Goal: Task Accomplishment & Management: Manage account settings

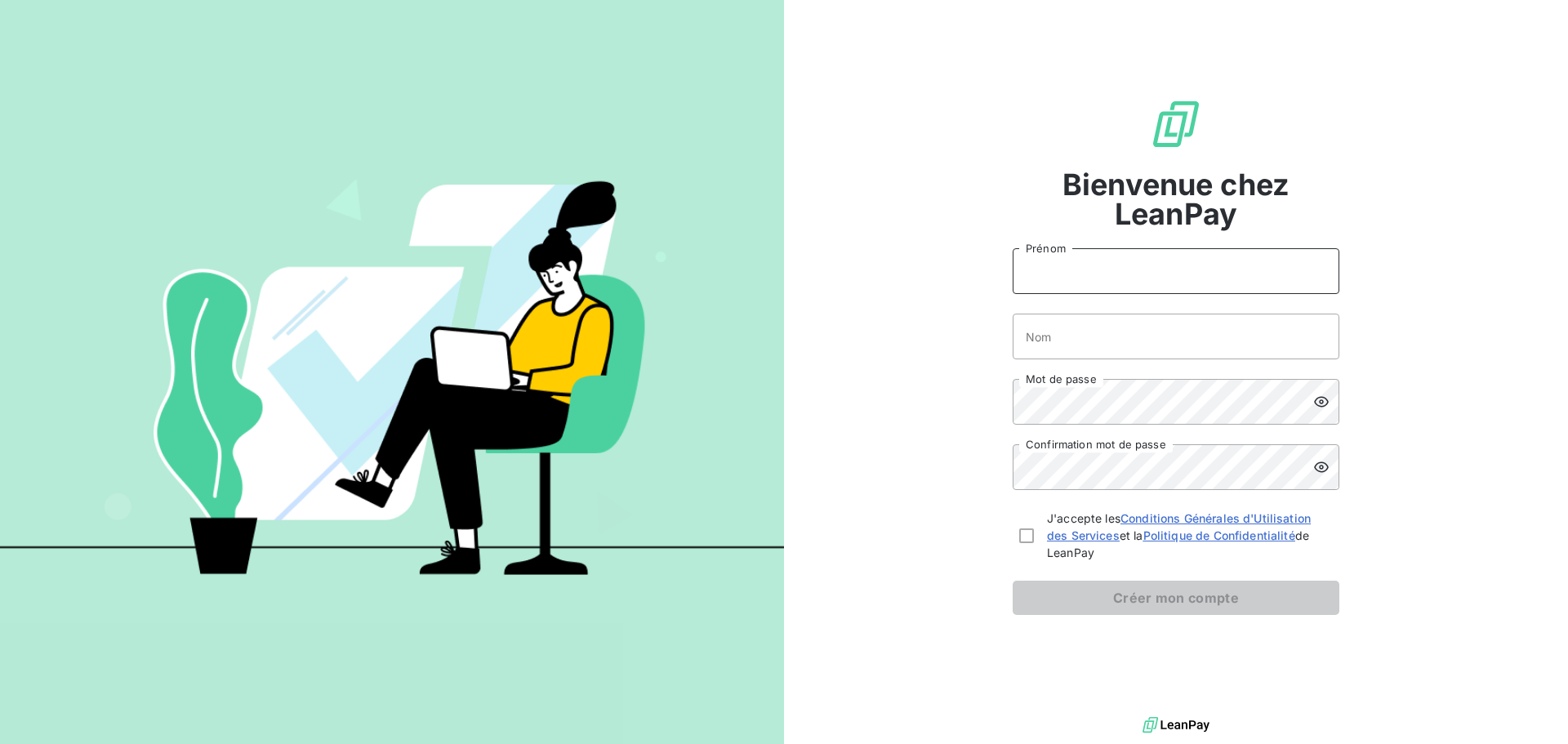
click at [1159, 267] on input "Prénom" at bounding box center [1175, 271] width 327 height 45
type input "VERONIQUE"
click at [1120, 336] on input "Nom" at bounding box center [1175, 336] width 327 height 45
type input "PAPON-VIGIER"
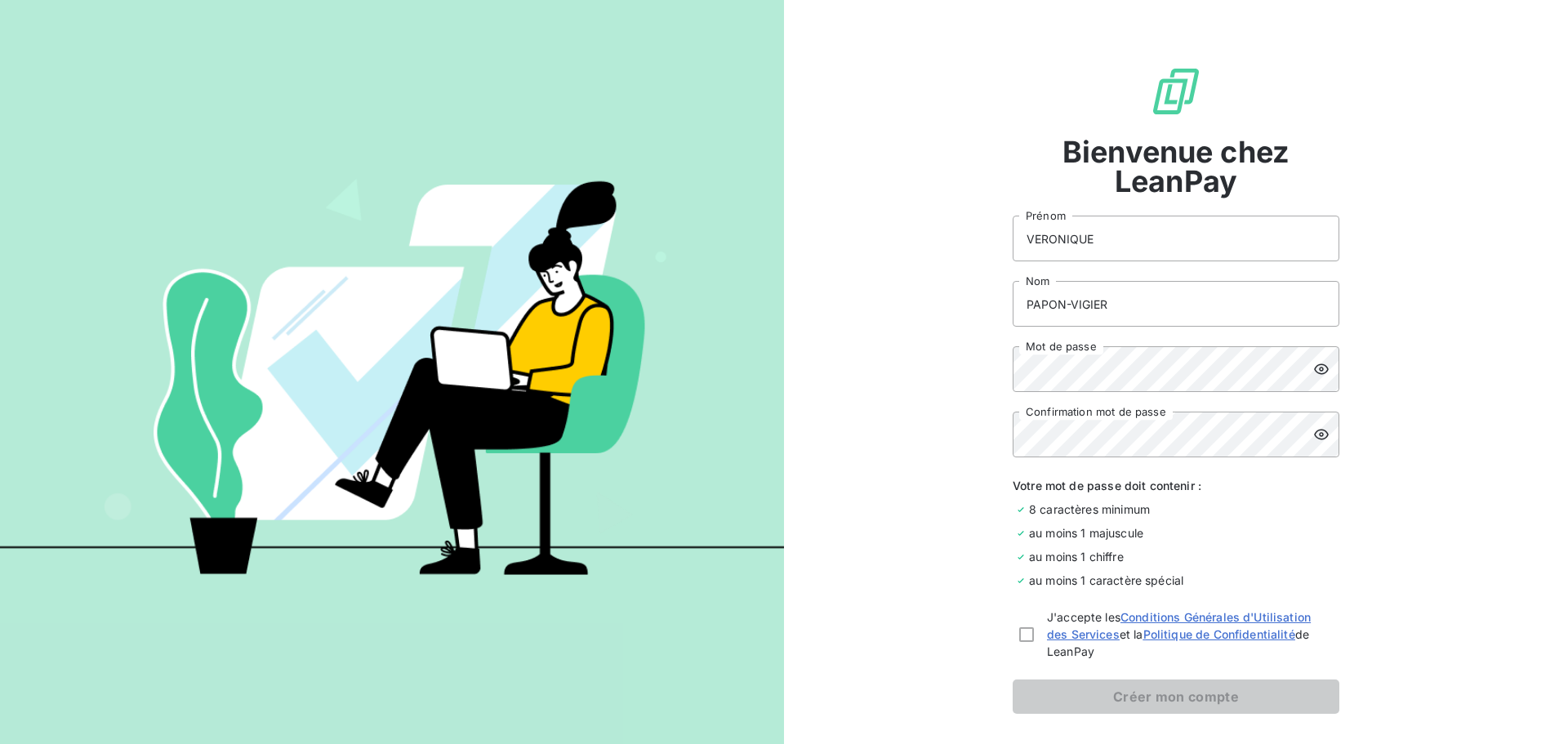
click at [1318, 364] on icon at bounding box center [1321, 368] width 16 height 16
click at [1318, 363] on icon at bounding box center [1321, 368] width 16 height 16
click at [972, 384] on div "Bienvenue chez LeanPay VERONIQUE Prénom PAPON-VIGIER Nom Mot de passe Confirmat…" at bounding box center [1176, 389] width 784 height 779
click at [1314, 370] on icon at bounding box center [1321, 369] width 15 height 11
click at [1320, 435] on icon at bounding box center [1321, 434] width 16 height 16
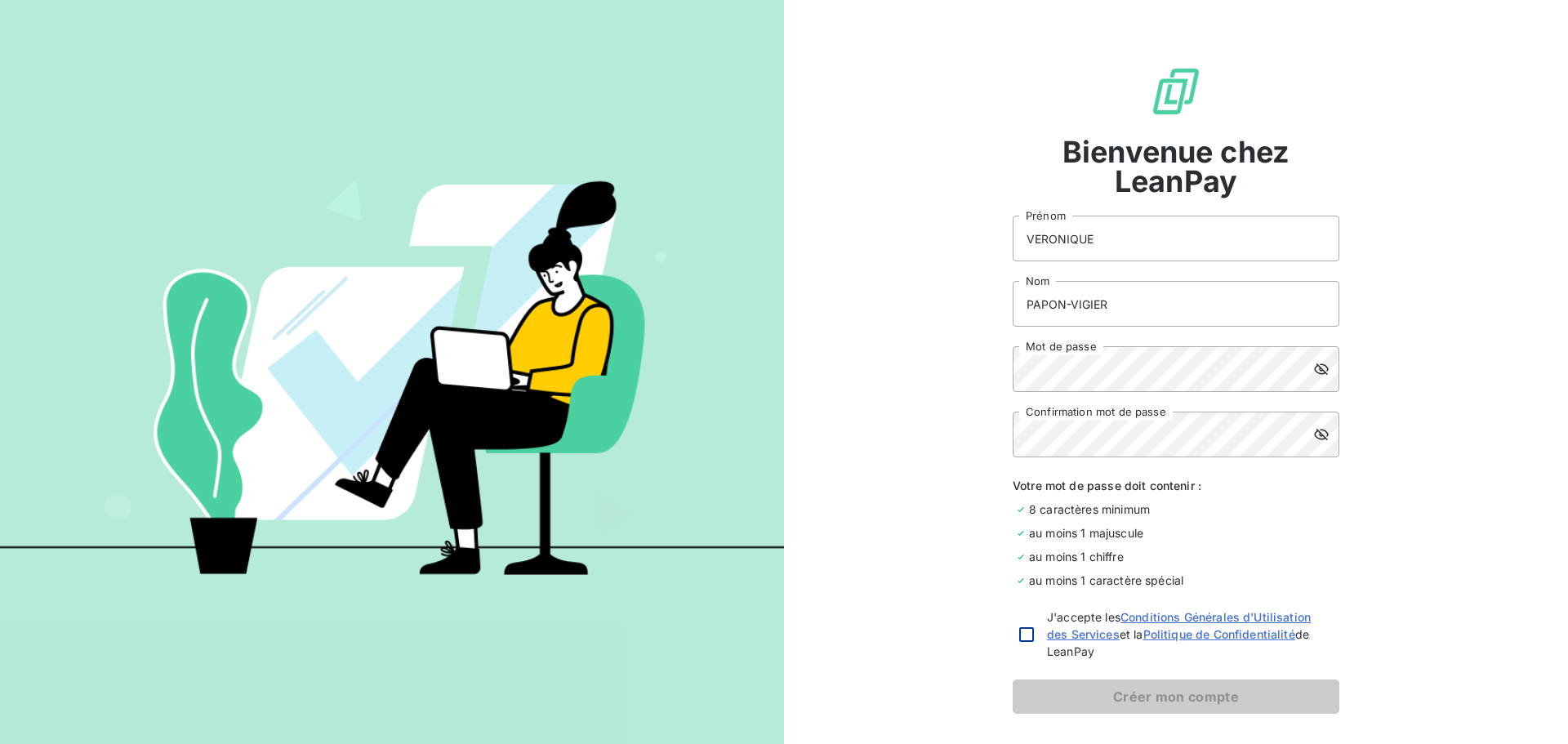
click at [1020, 637] on div at bounding box center [1027, 634] width 15 height 15
checkbox input "true"
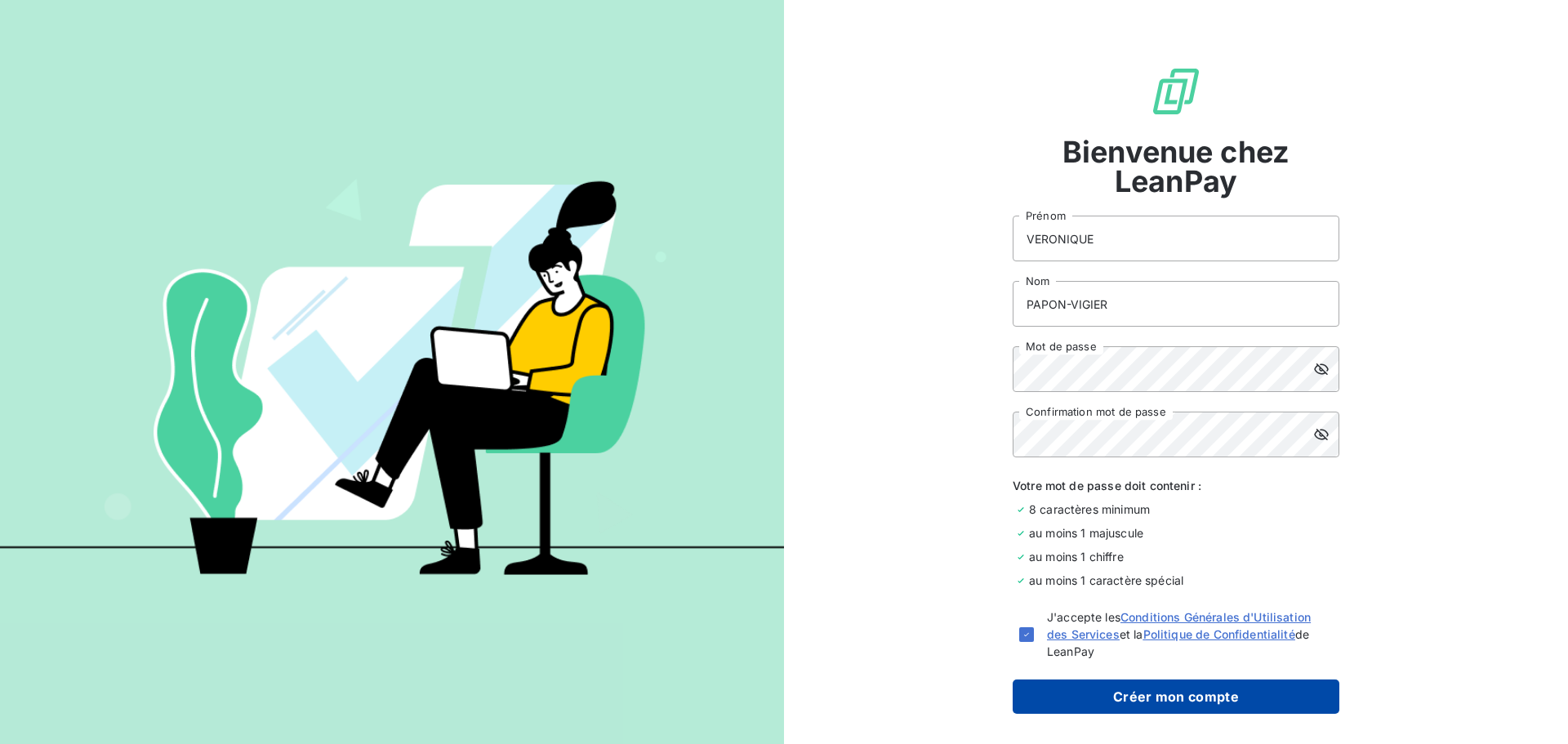
click at [1117, 694] on button "Créer mon compte" at bounding box center [1175, 696] width 327 height 35
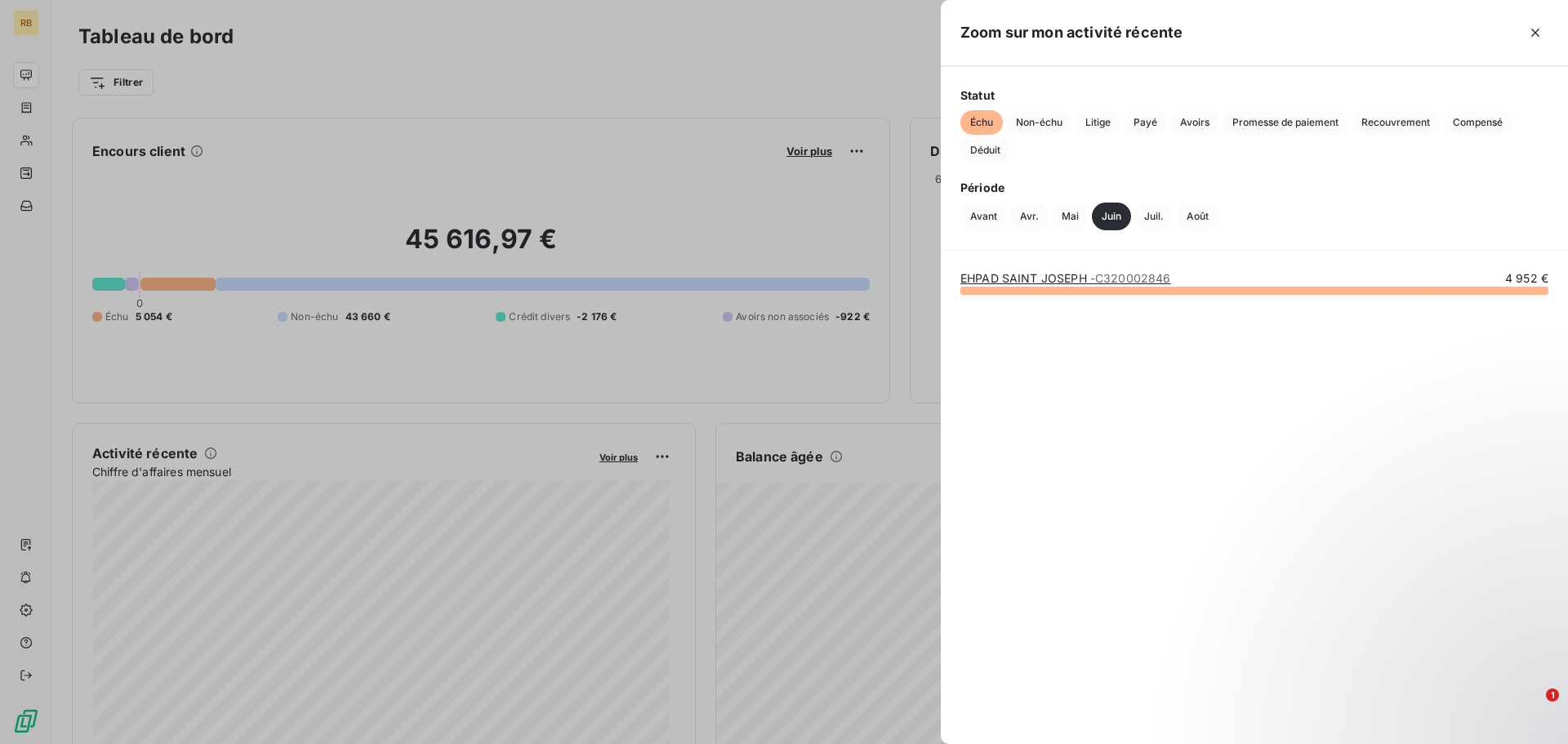
click at [661, 165] on div at bounding box center [784, 372] width 1568 height 744
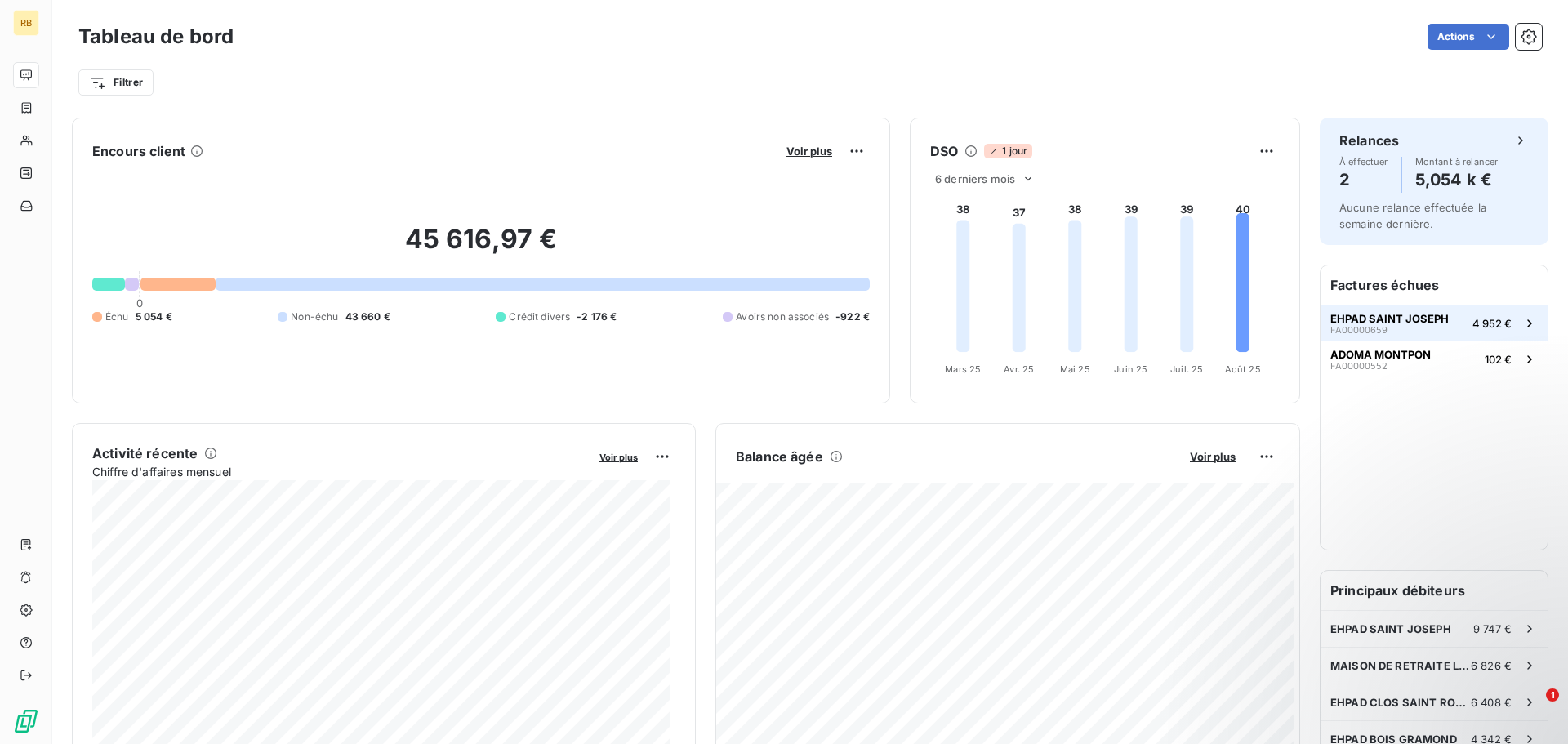
click at [1357, 320] on span "EHPAD SAINT JOSEPH" at bounding box center [1389, 318] width 118 height 13
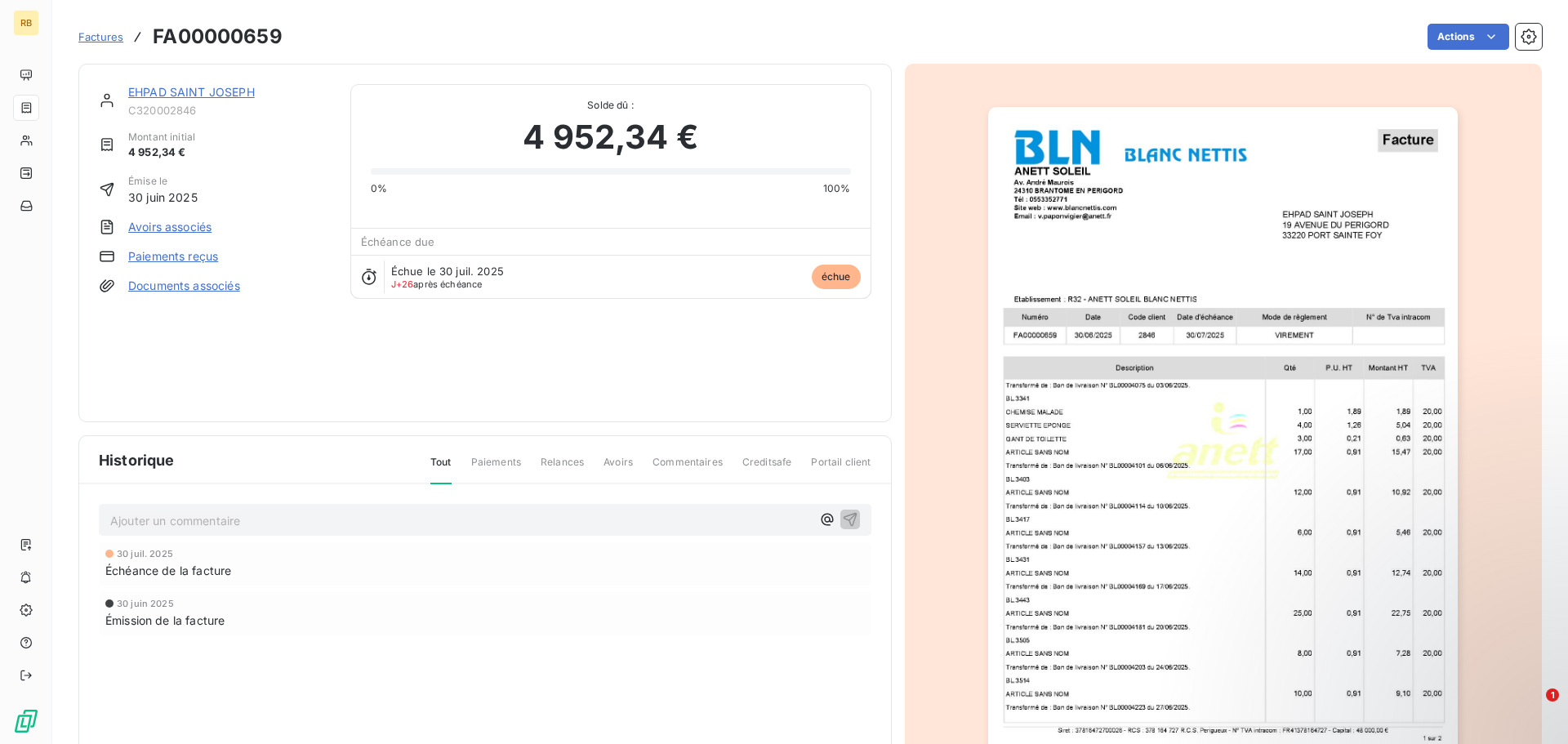
click at [103, 41] on span "Factures" at bounding box center [101, 36] width 45 height 13
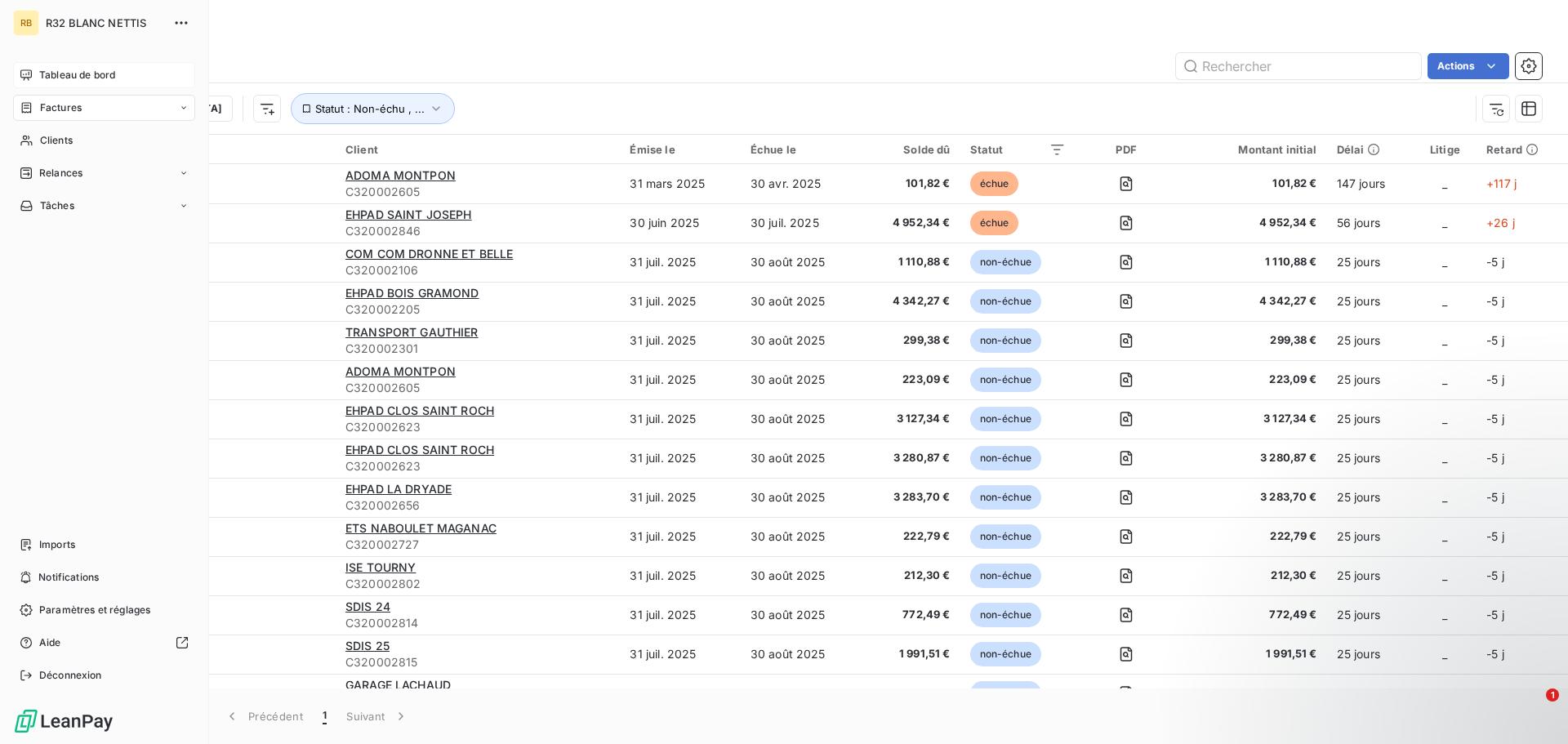
click at [58, 72] on span "Tableau de bord" at bounding box center [77, 75] width 76 height 15
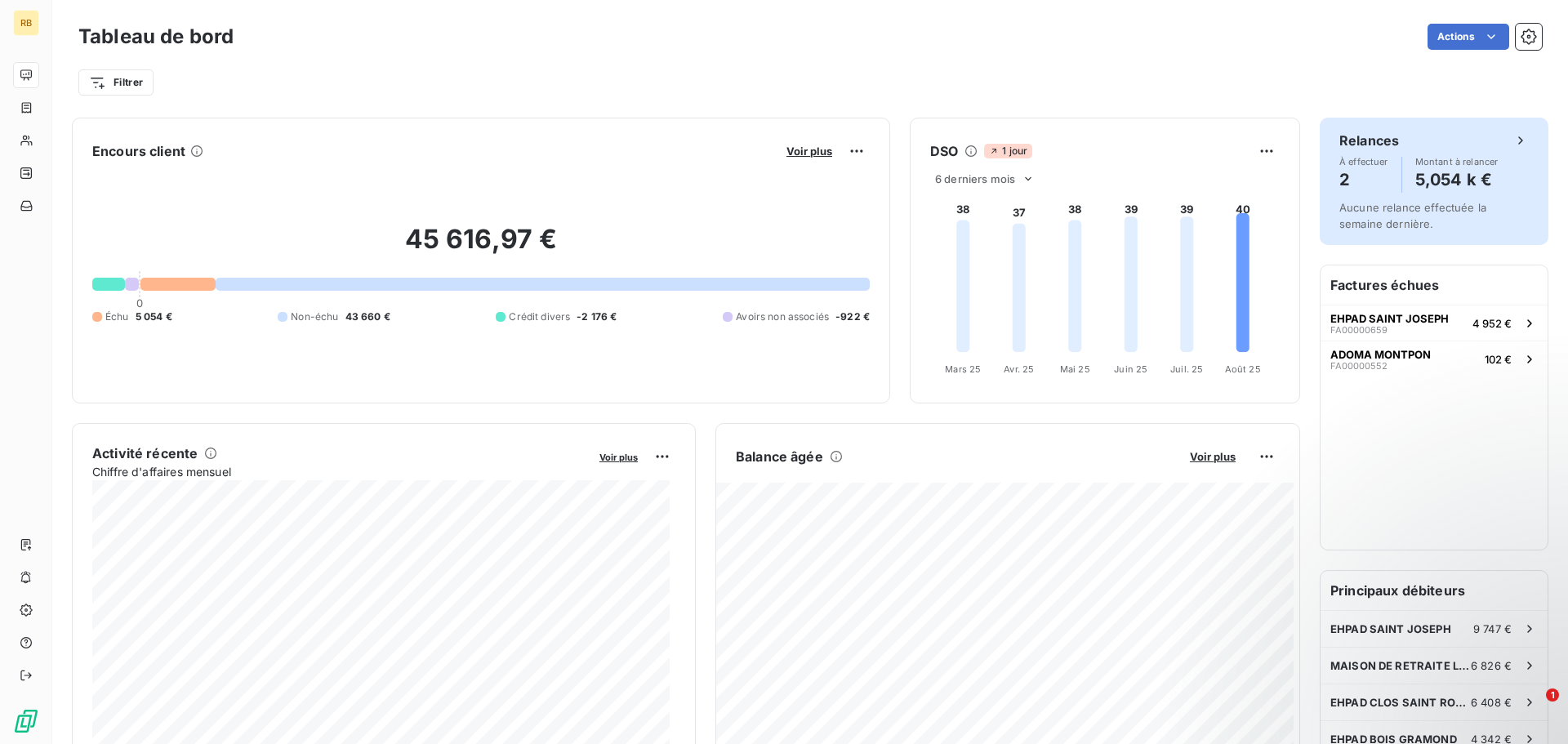
click at [1513, 142] on icon at bounding box center [1521, 141] width 16 height 16
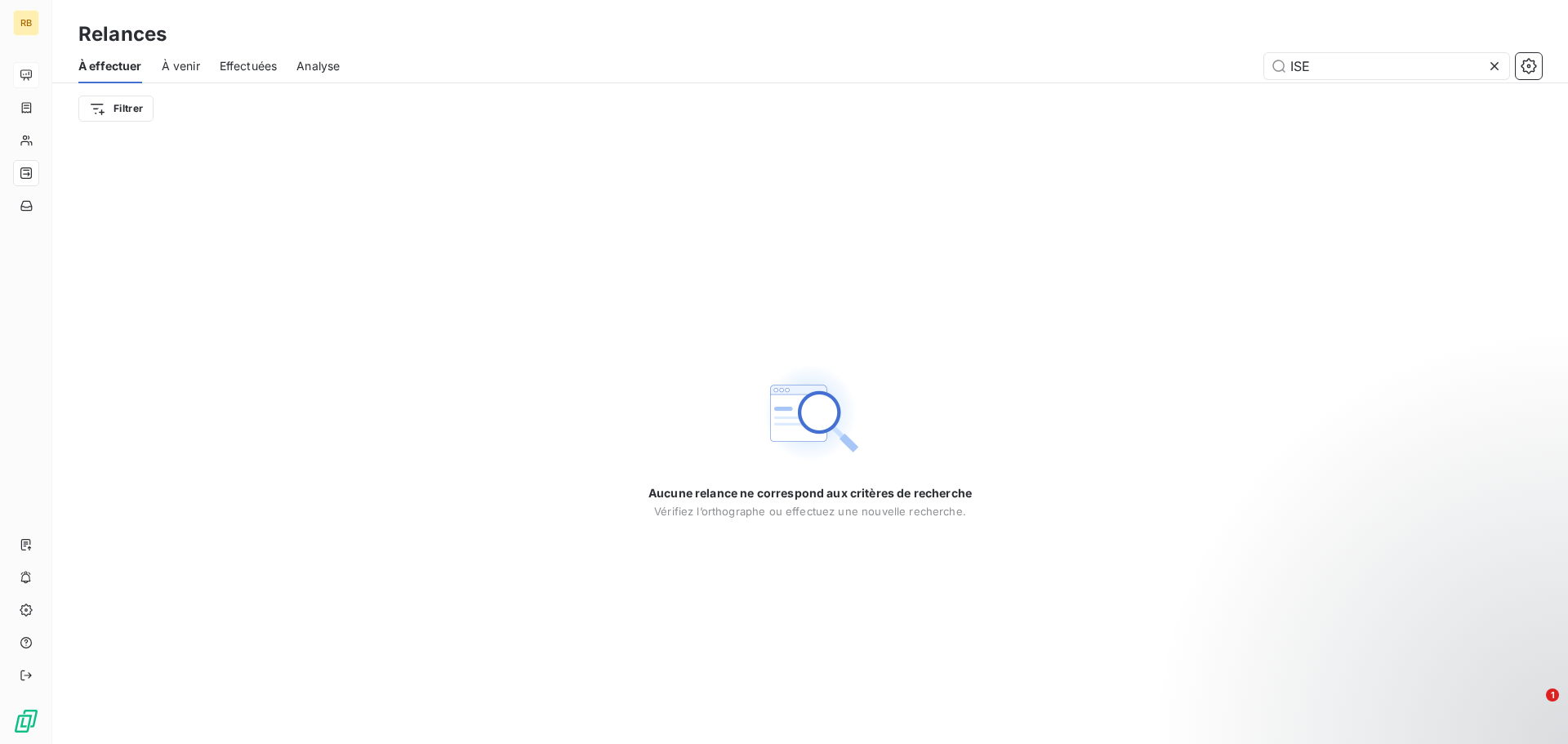
click at [1497, 66] on icon at bounding box center [1494, 66] width 16 height 16
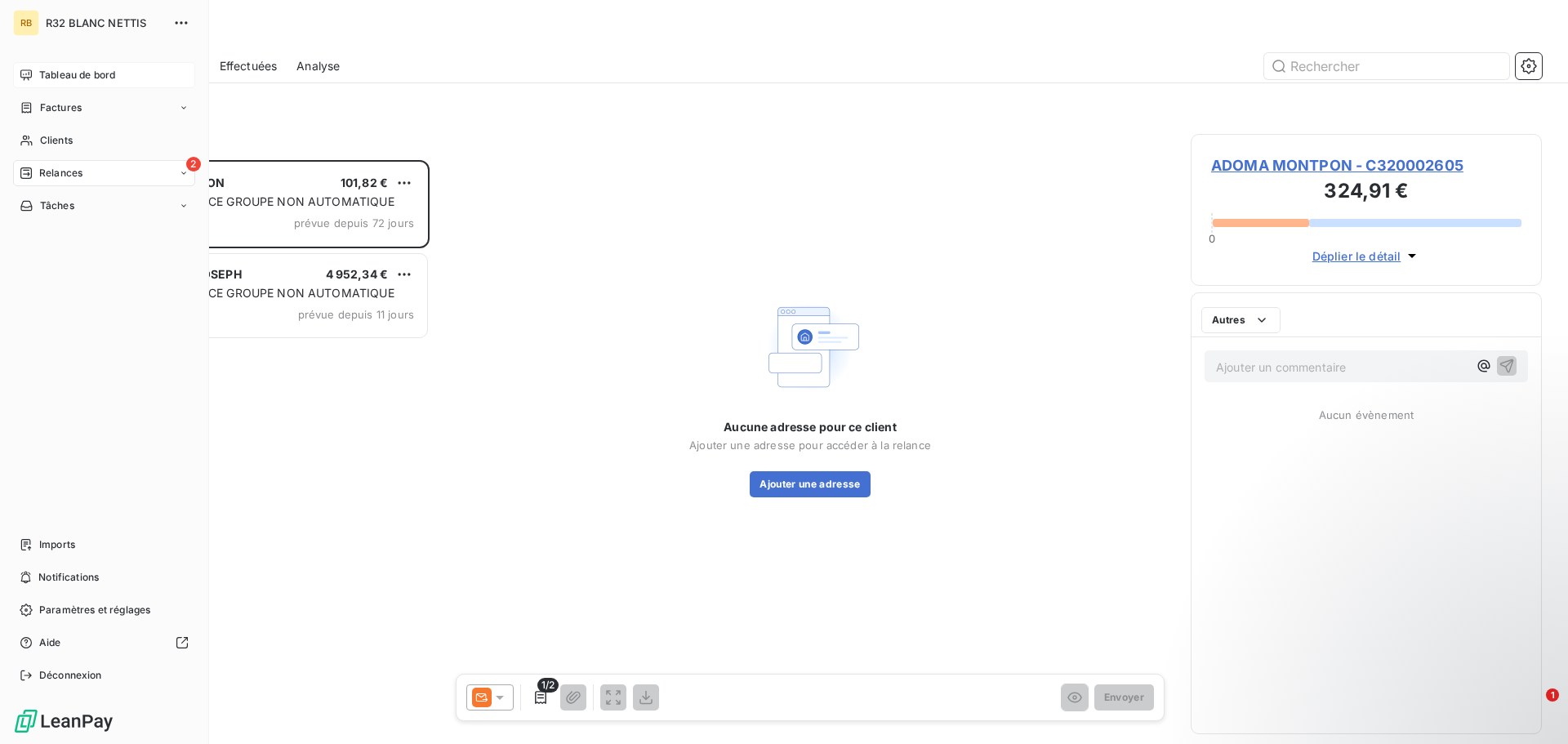
scroll to position [571, 339]
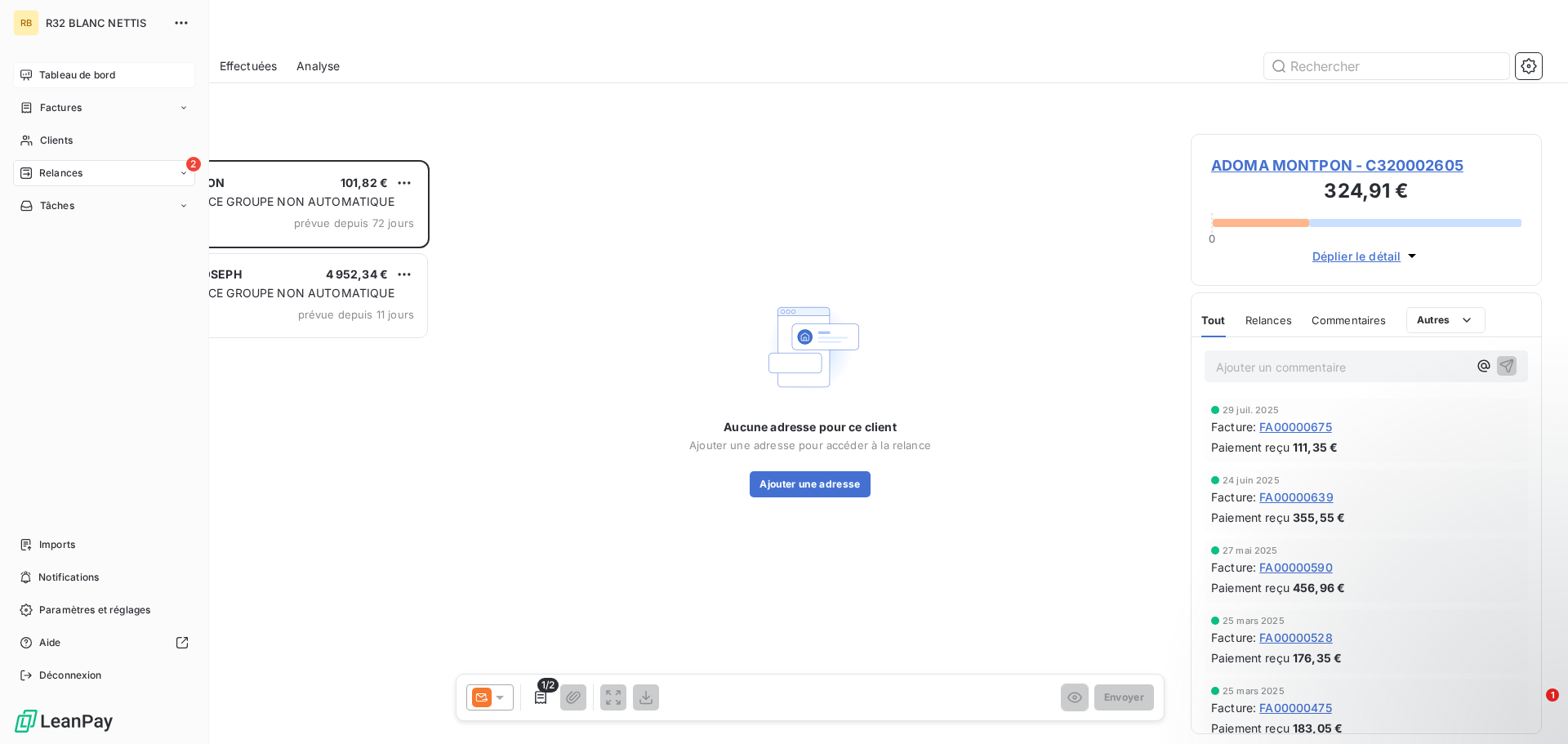
click at [35, 73] on div "Tableau de bord" at bounding box center [104, 75] width 183 height 26
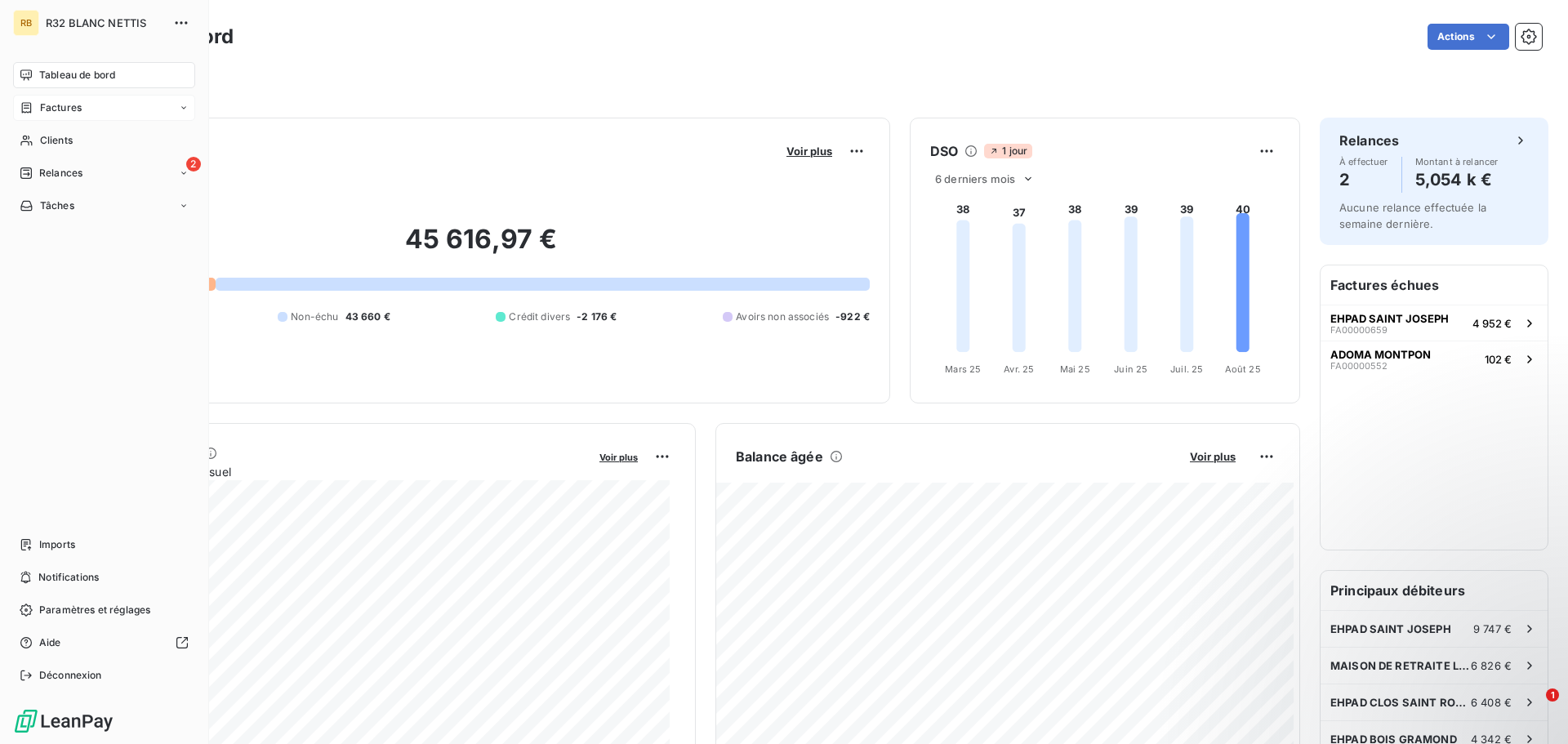
click at [63, 109] on span "Factures" at bounding box center [61, 108] width 42 height 15
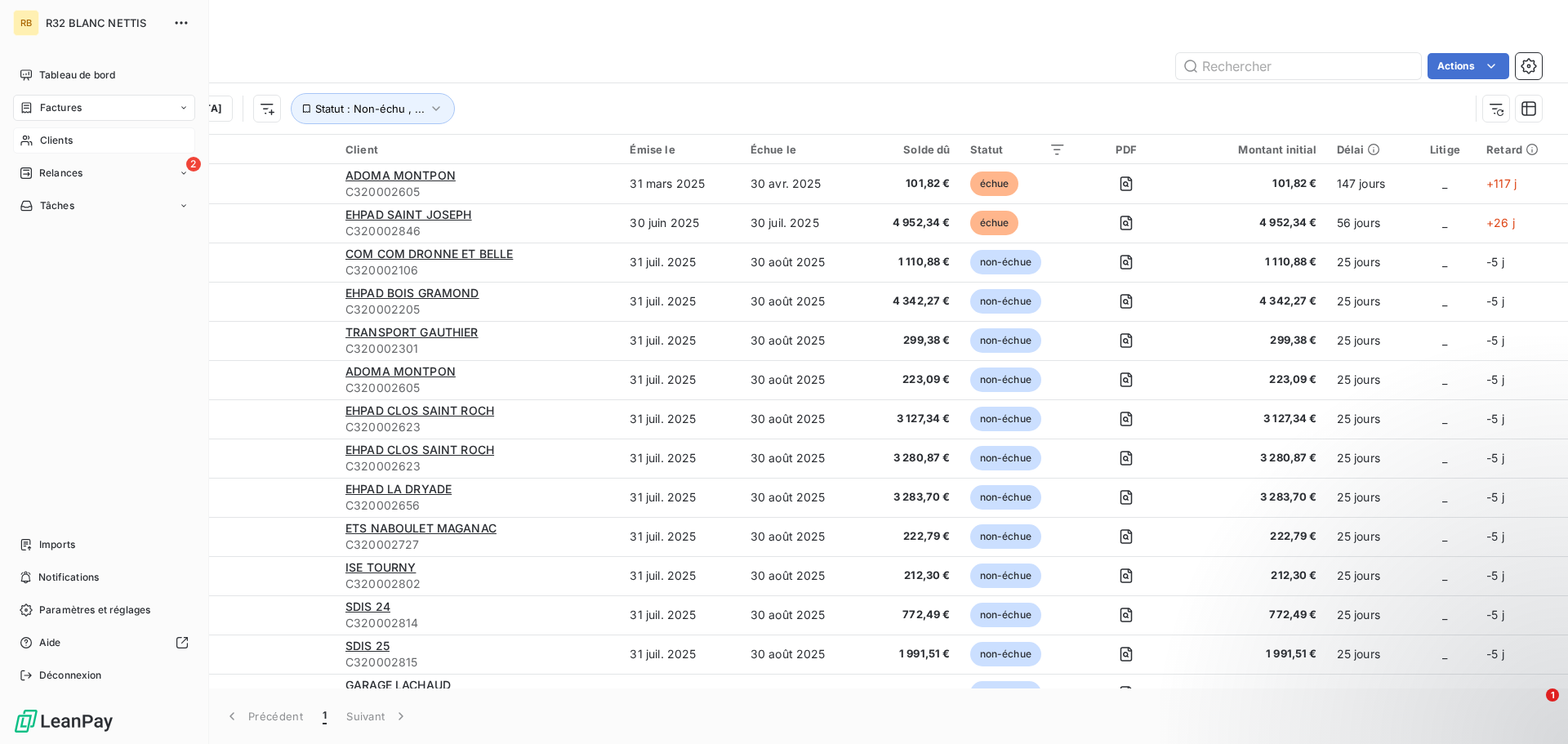
click at [48, 140] on span "Clients" at bounding box center [56, 141] width 33 height 15
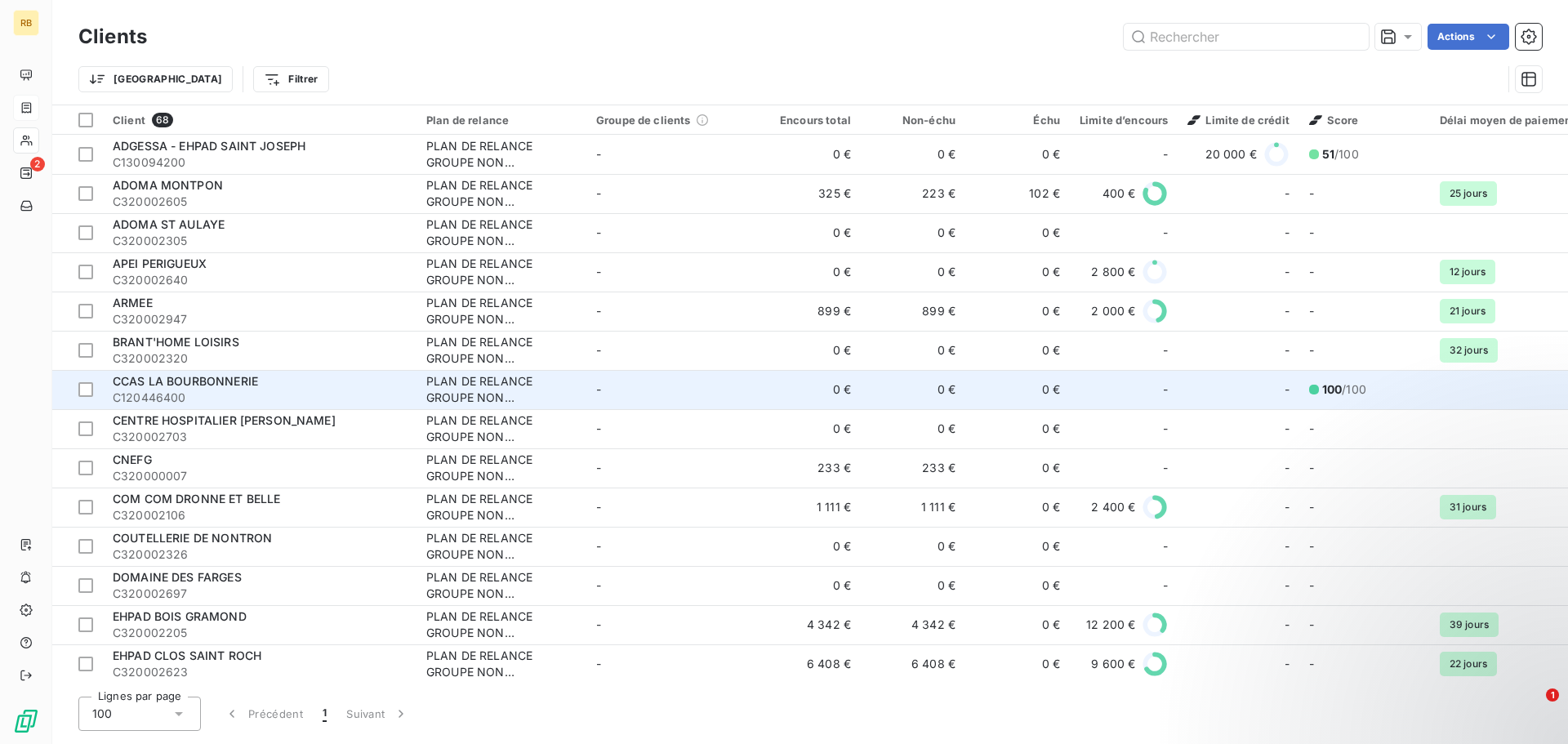
scroll to position [82, 0]
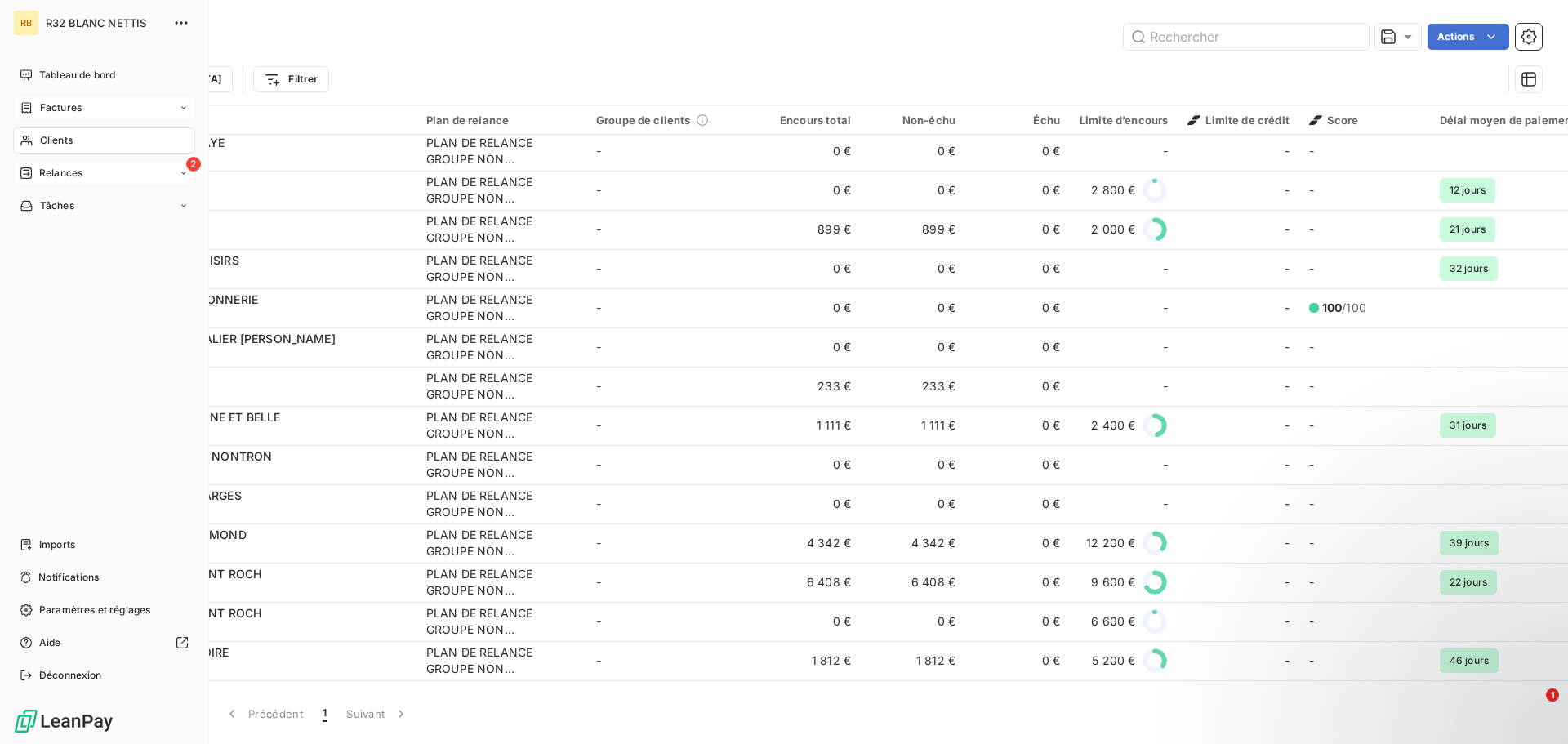
click at [43, 173] on span "Relances" at bounding box center [61, 173] width 44 height 15
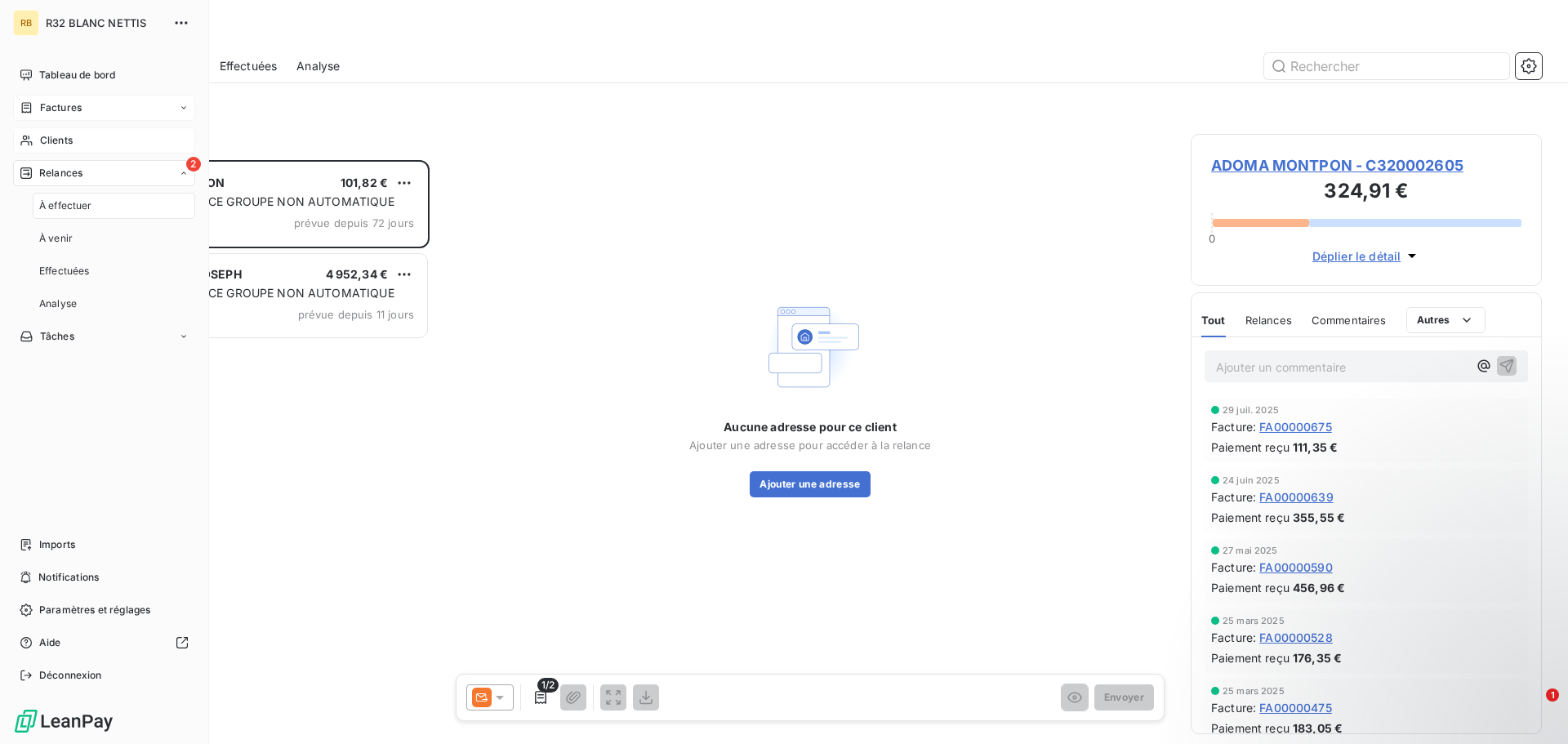
scroll to position [571, 339]
click at [63, 137] on span "Clients" at bounding box center [56, 141] width 33 height 15
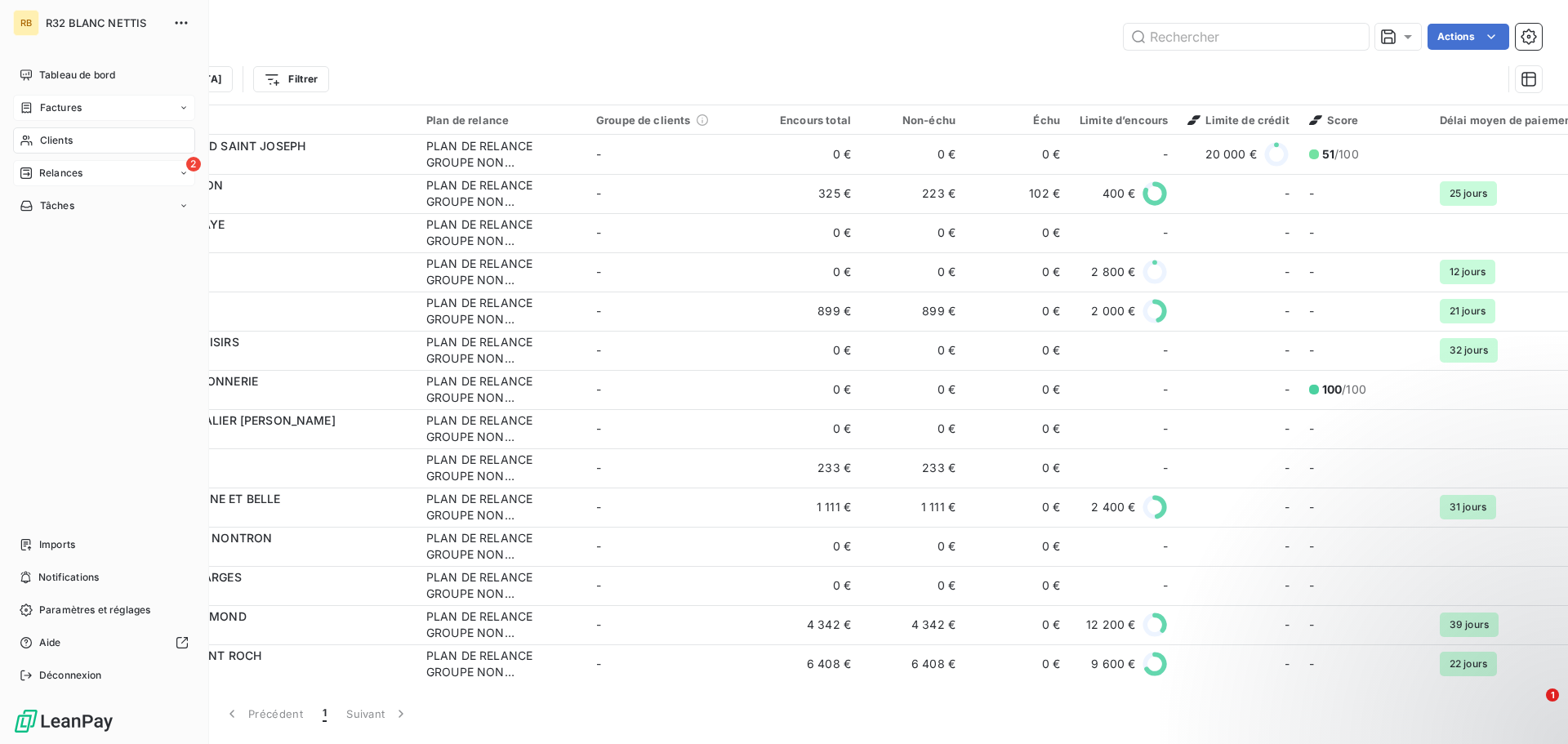
click at [88, 167] on div "2 Relances" at bounding box center [104, 173] width 183 height 26
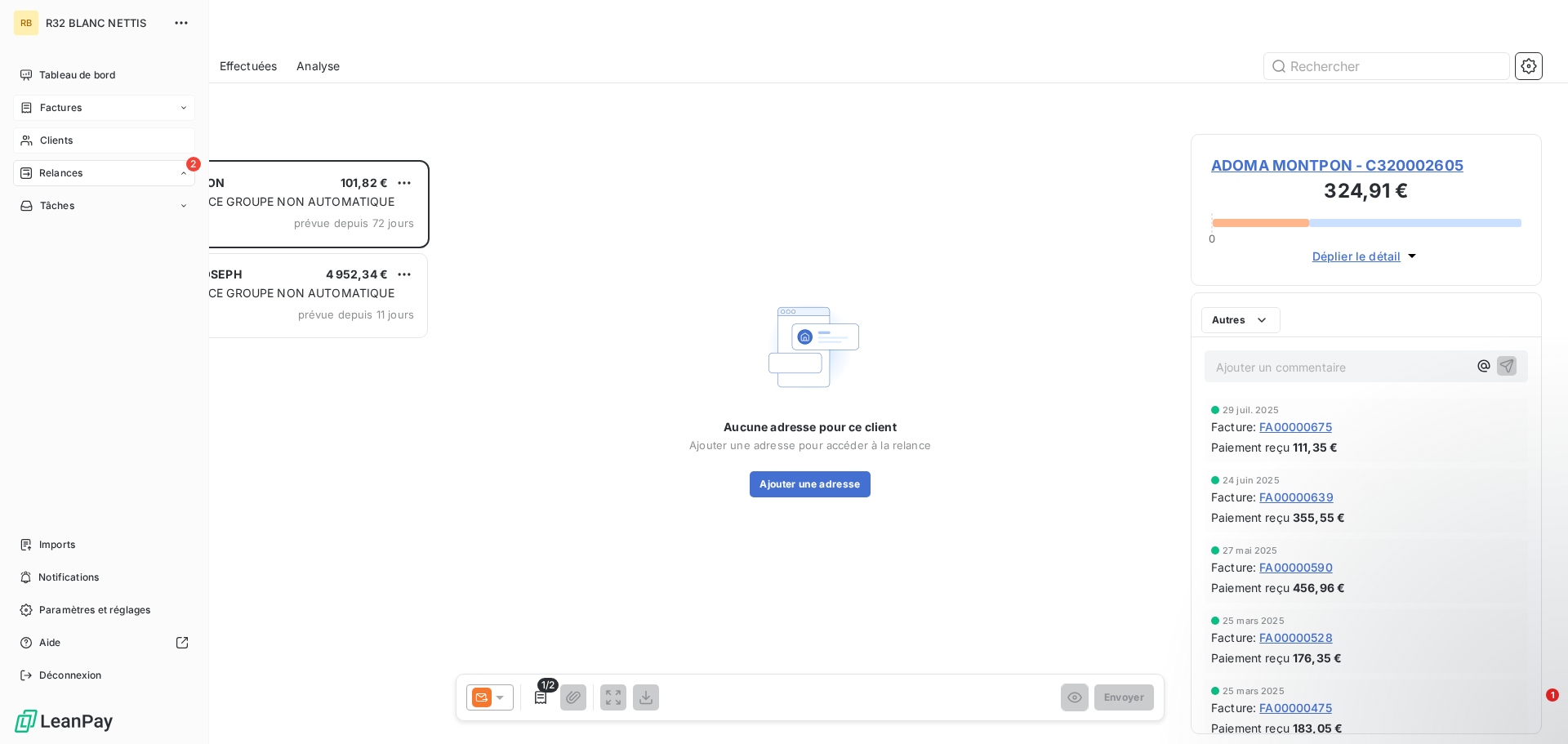
scroll to position [571, 339]
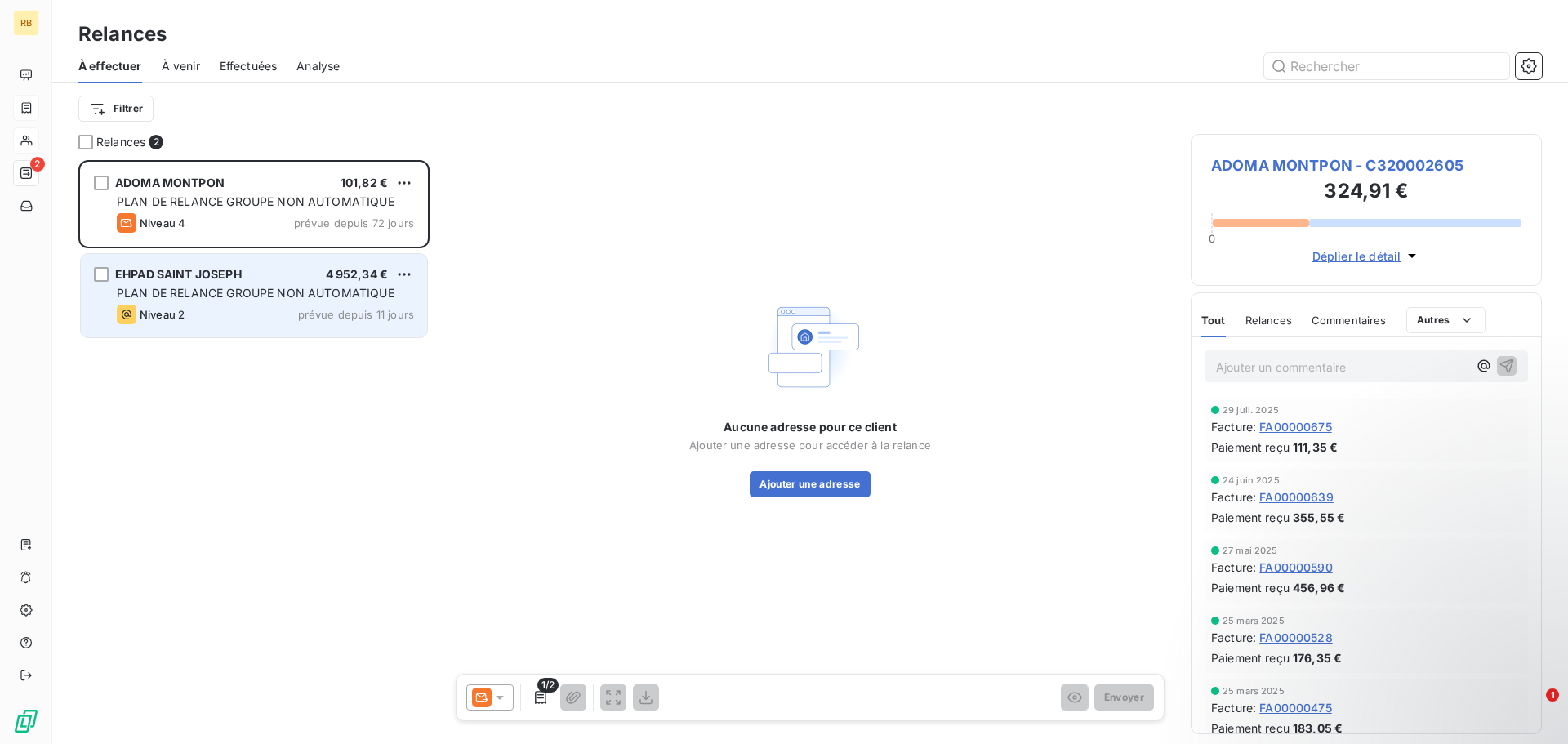
click at [294, 291] on span "PLAN DE RELANCE GROUPE NON AUTOMATIQUE" at bounding box center [256, 293] width 278 height 14
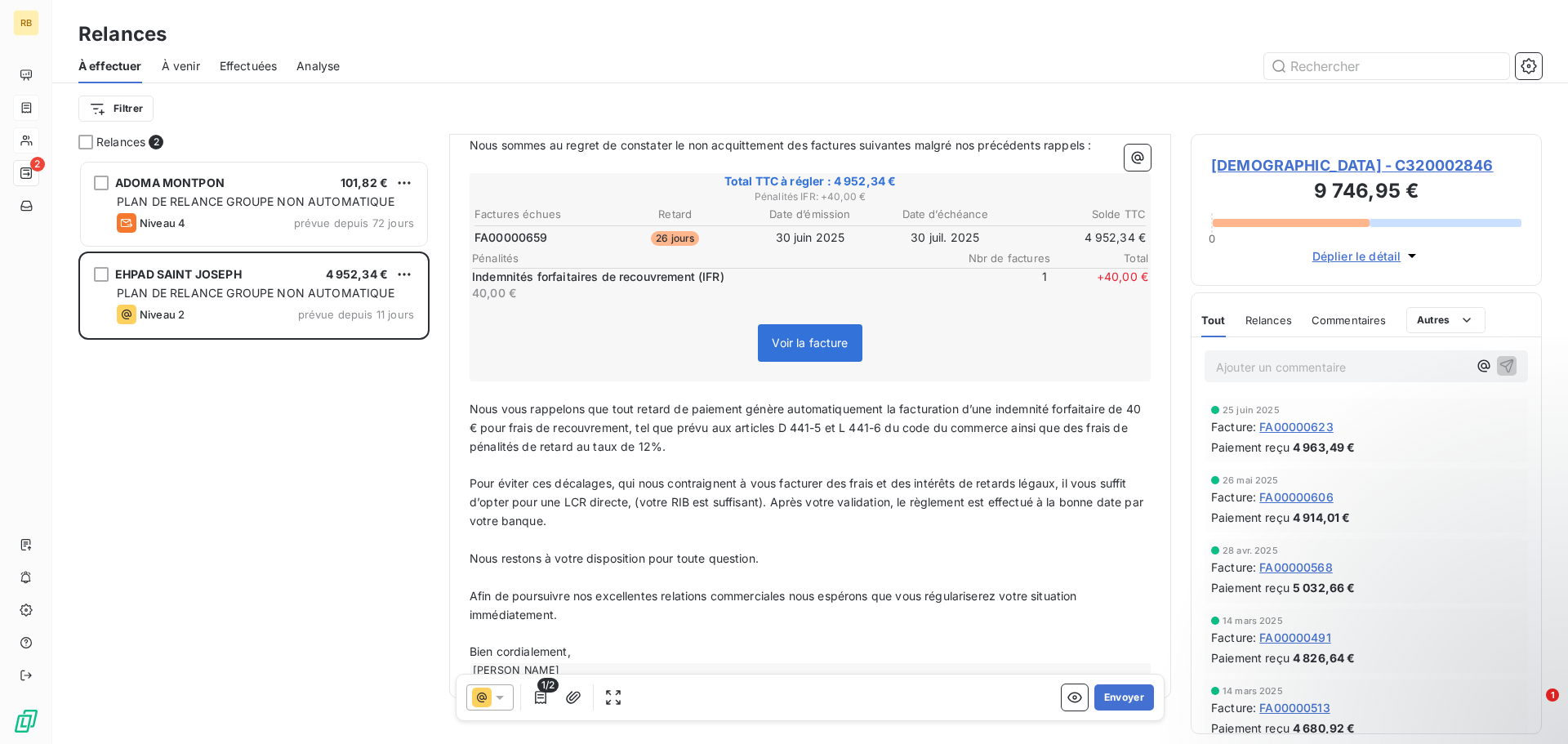
scroll to position [246, 0]
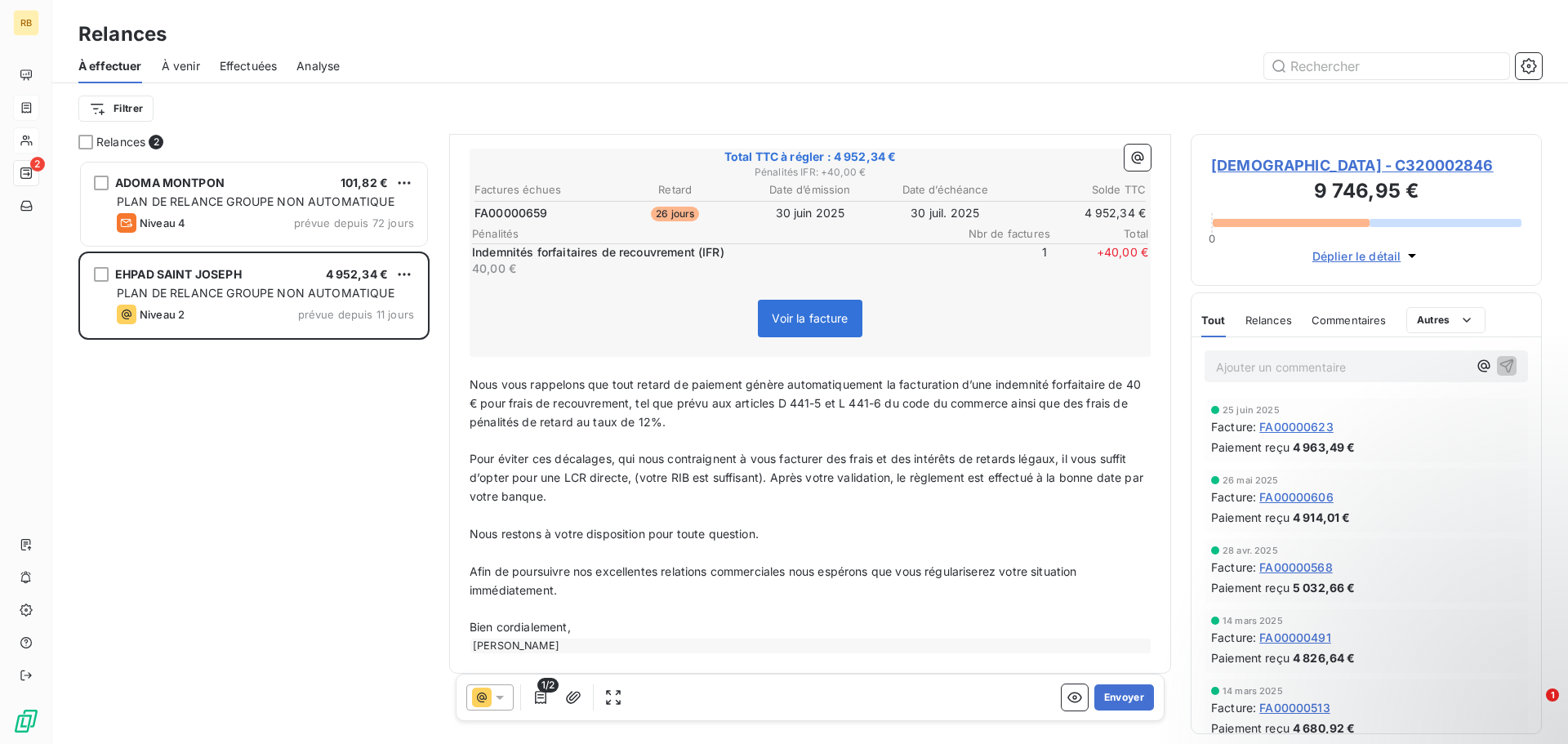
click at [500, 695] on icon at bounding box center [500, 697] width 8 height 4
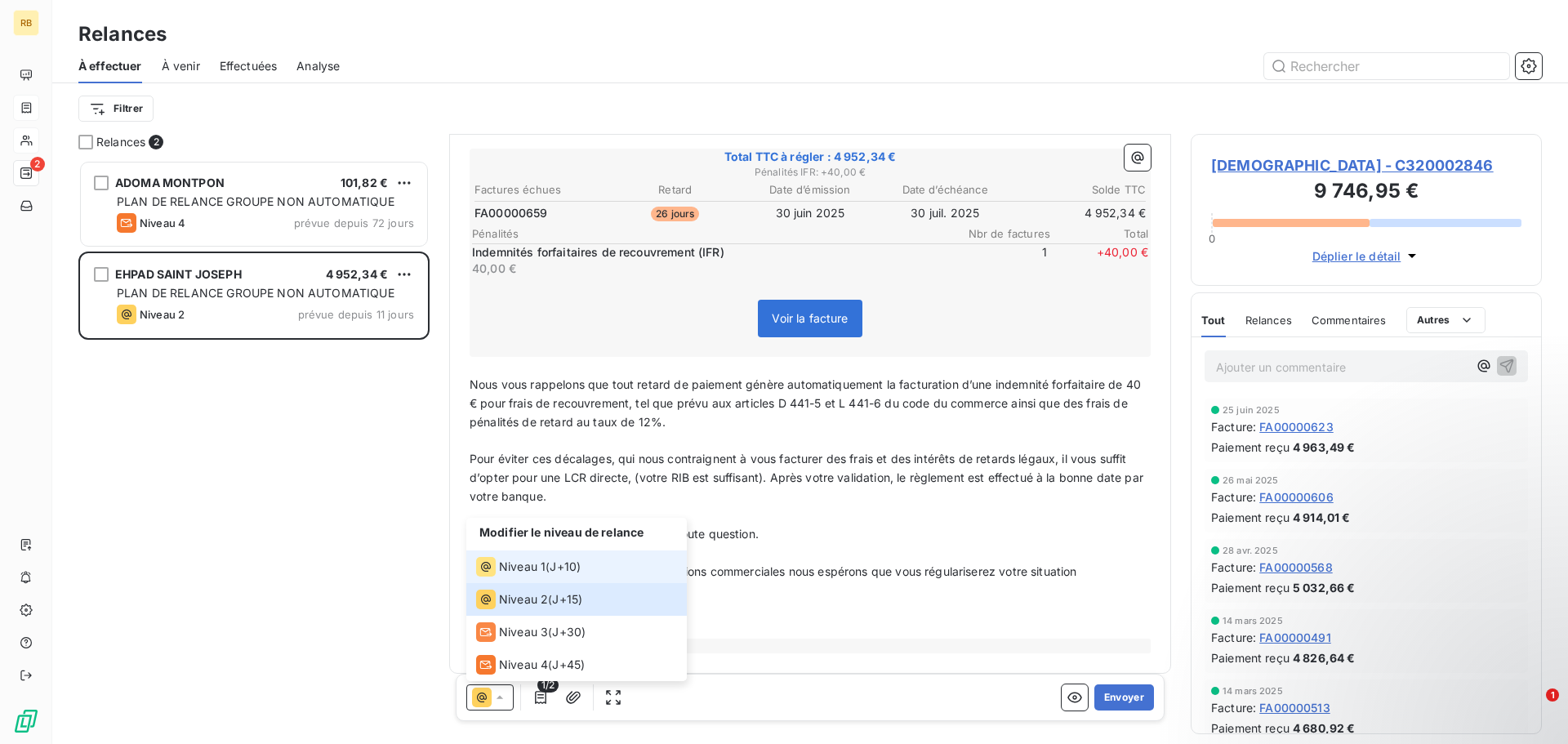
click at [512, 567] on span "Niveau 1" at bounding box center [522, 566] width 46 height 16
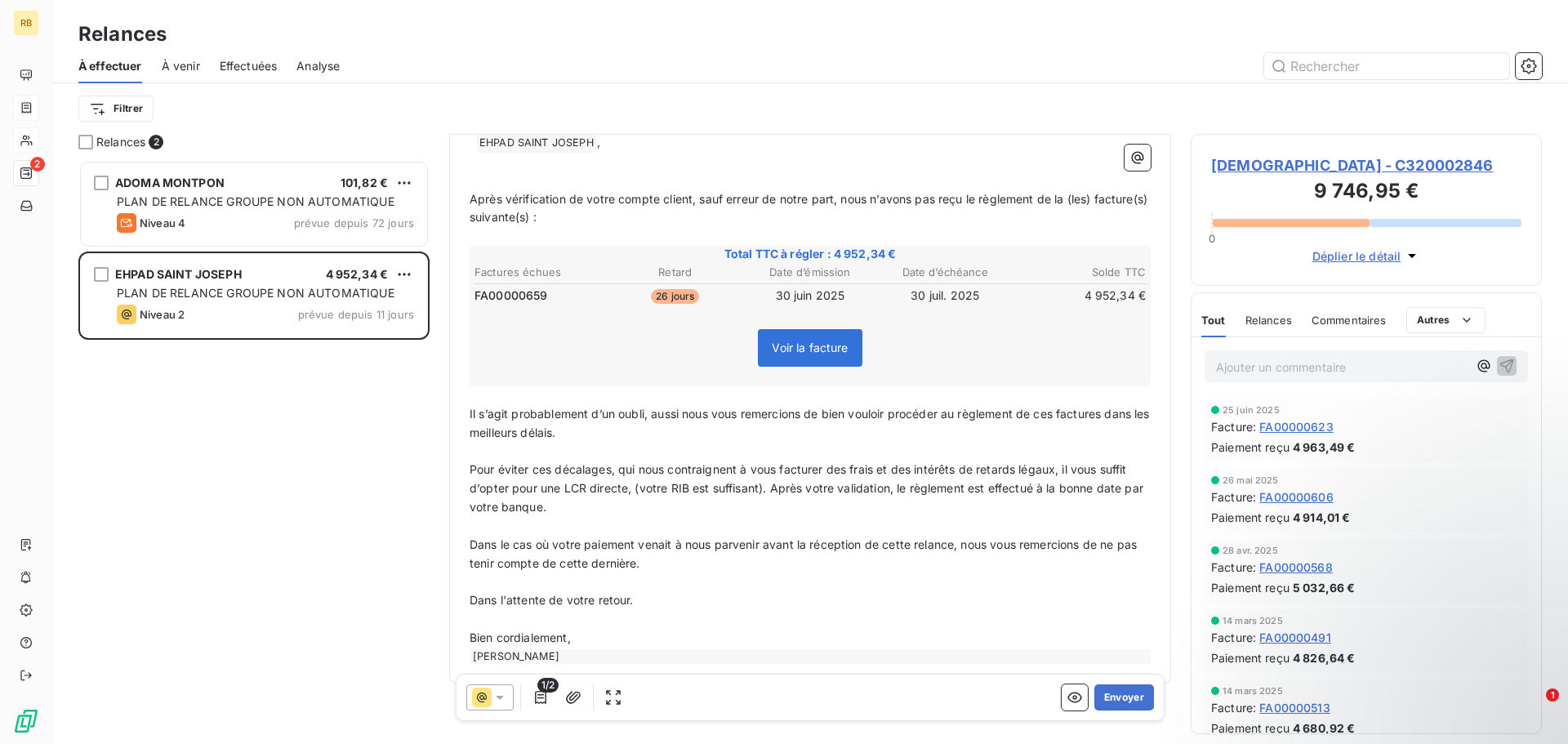
scroll to position [206, 0]
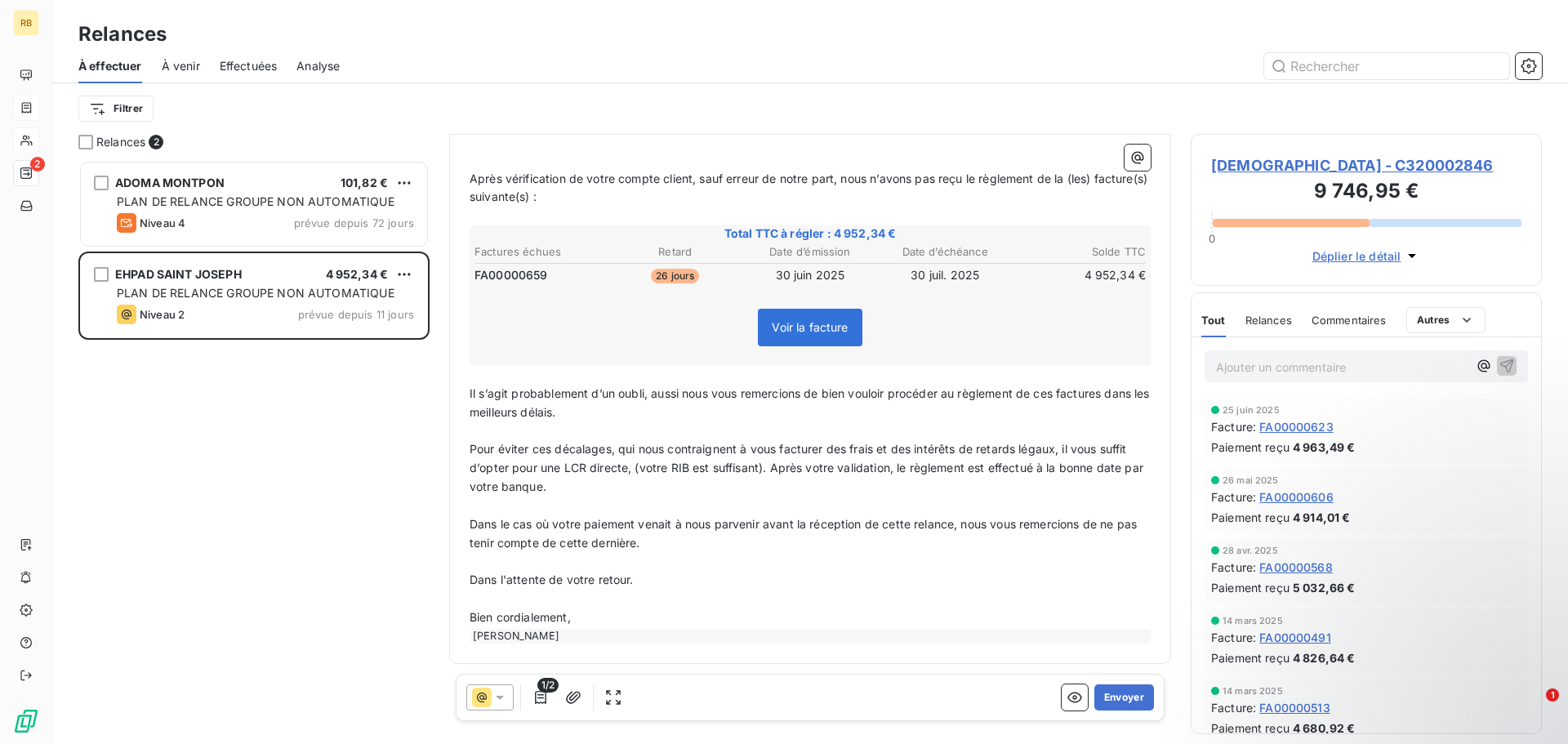
click at [740, 468] on span "Pour éviter ces décalages, qui nous contraignent à vous facturer des frais et d…" at bounding box center [808, 467] width 677 height 52
click at [794, 465] on span "Pour éviter ces décalages, qui nous contraignent à vous facturer des frais et d…" at bounding box center [808, 467] width 677 height 52
click at [765, 578] on p "Dans l'attente de votre retour." at bounding box center [809, 579] width 681 height 19
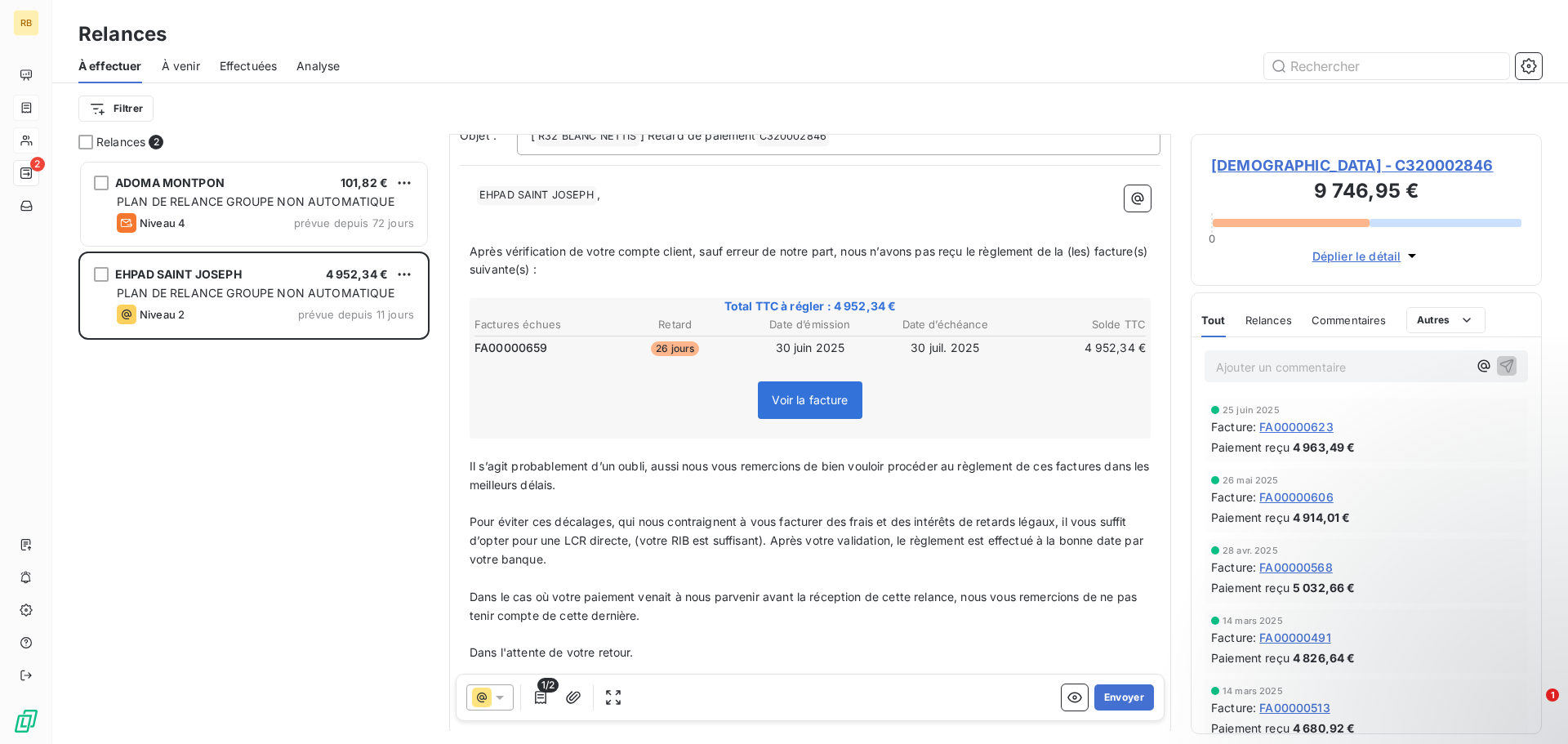
scroll to position [0, 0]
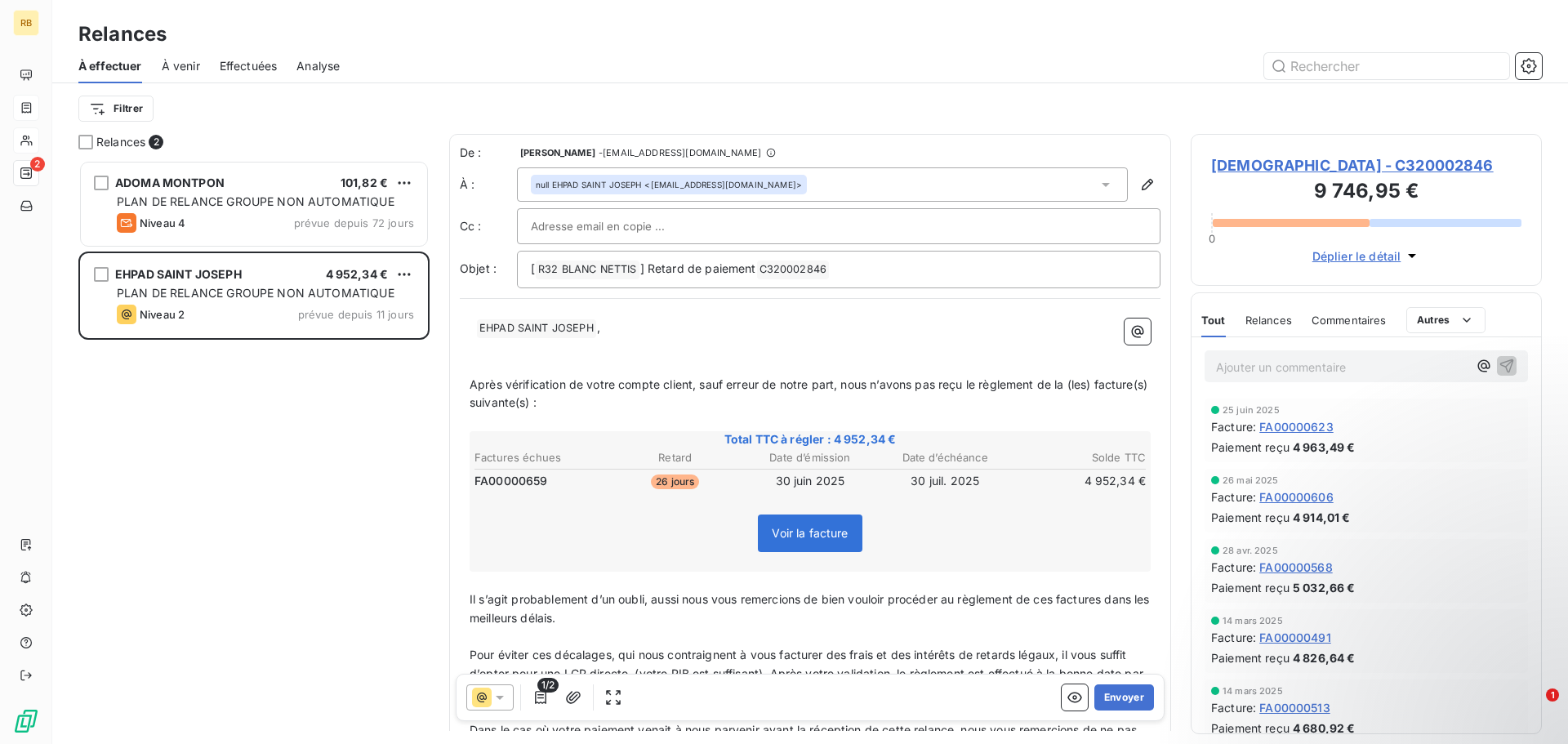
click at [1261, 361] on p "Ajouter un commentaire ﻿" at bounding box center [1342, 367] width 252 height 20
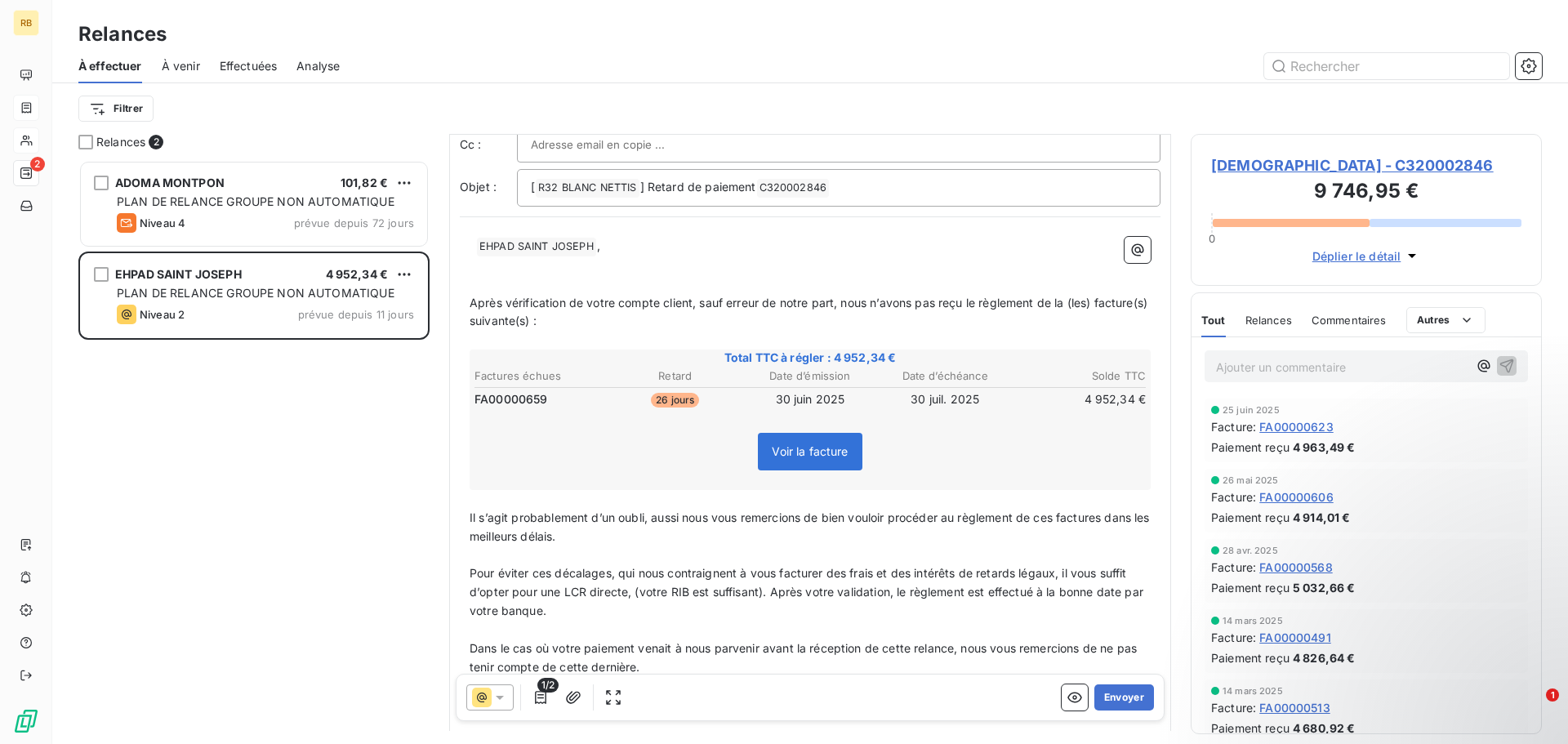
scroll to position [1, 0]
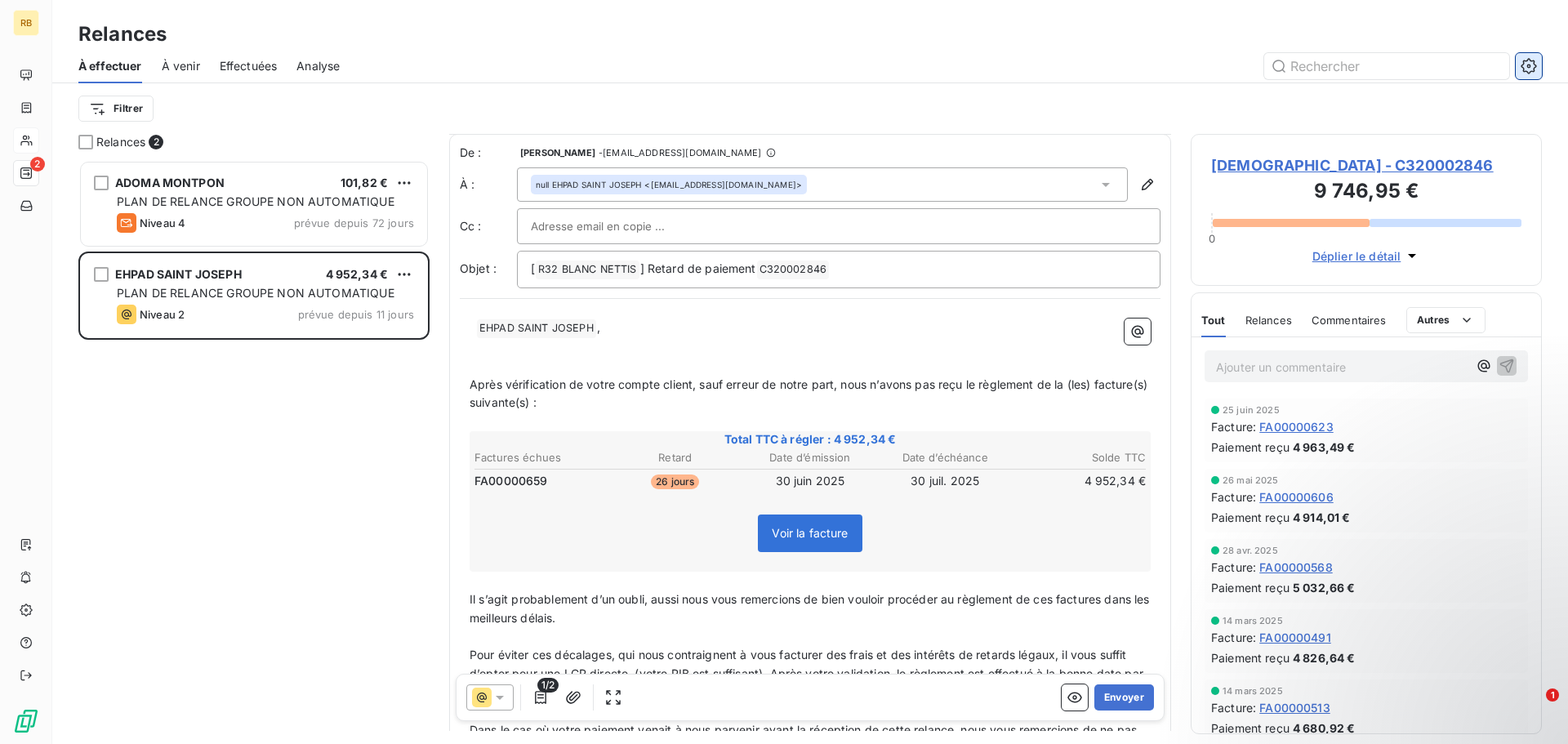
click at [1531, 69] on icon "button" at bounding box center [1529, 66] width 16 height 16
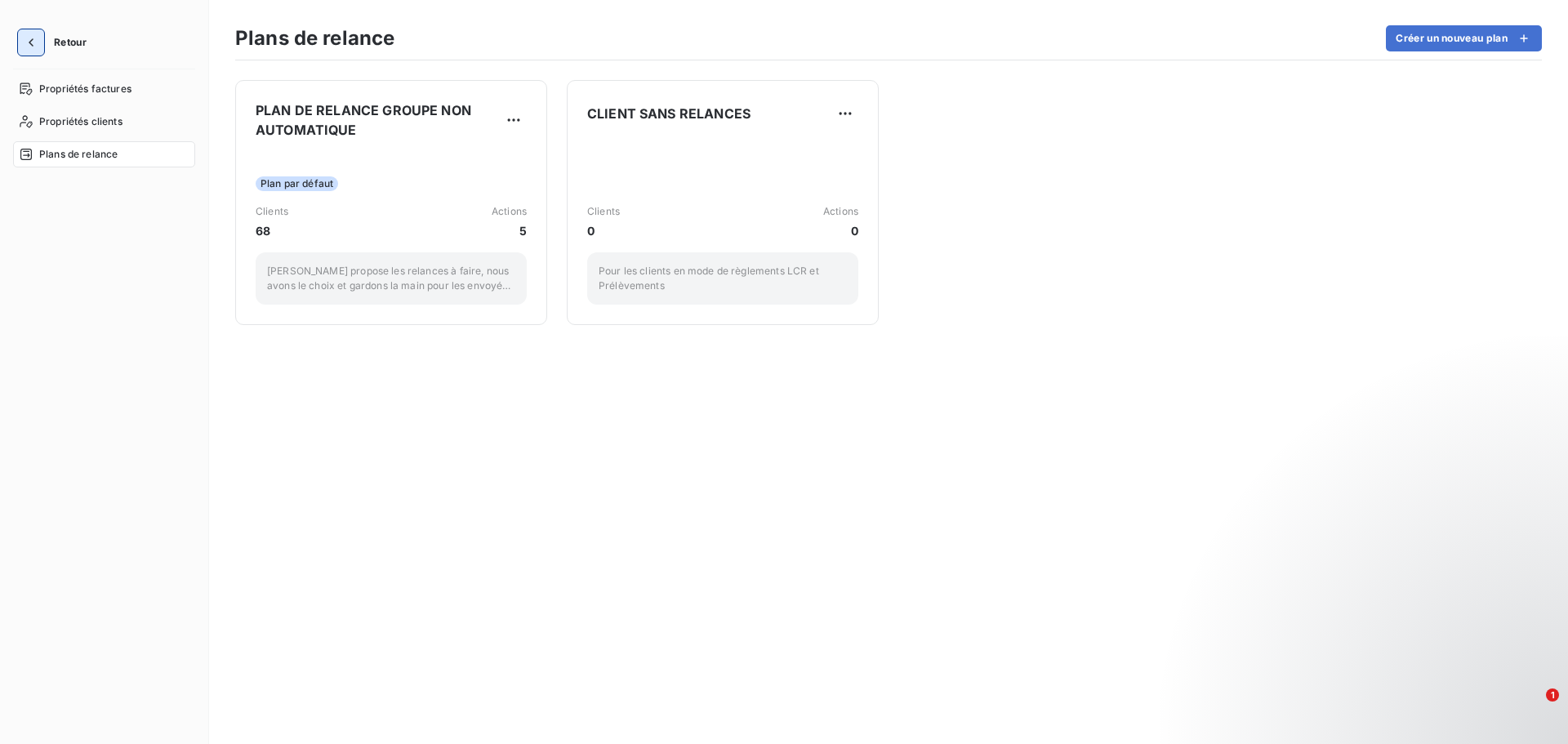
click at [32, 50] on button "button" at bounding box center [30, 42] width 26 height 26
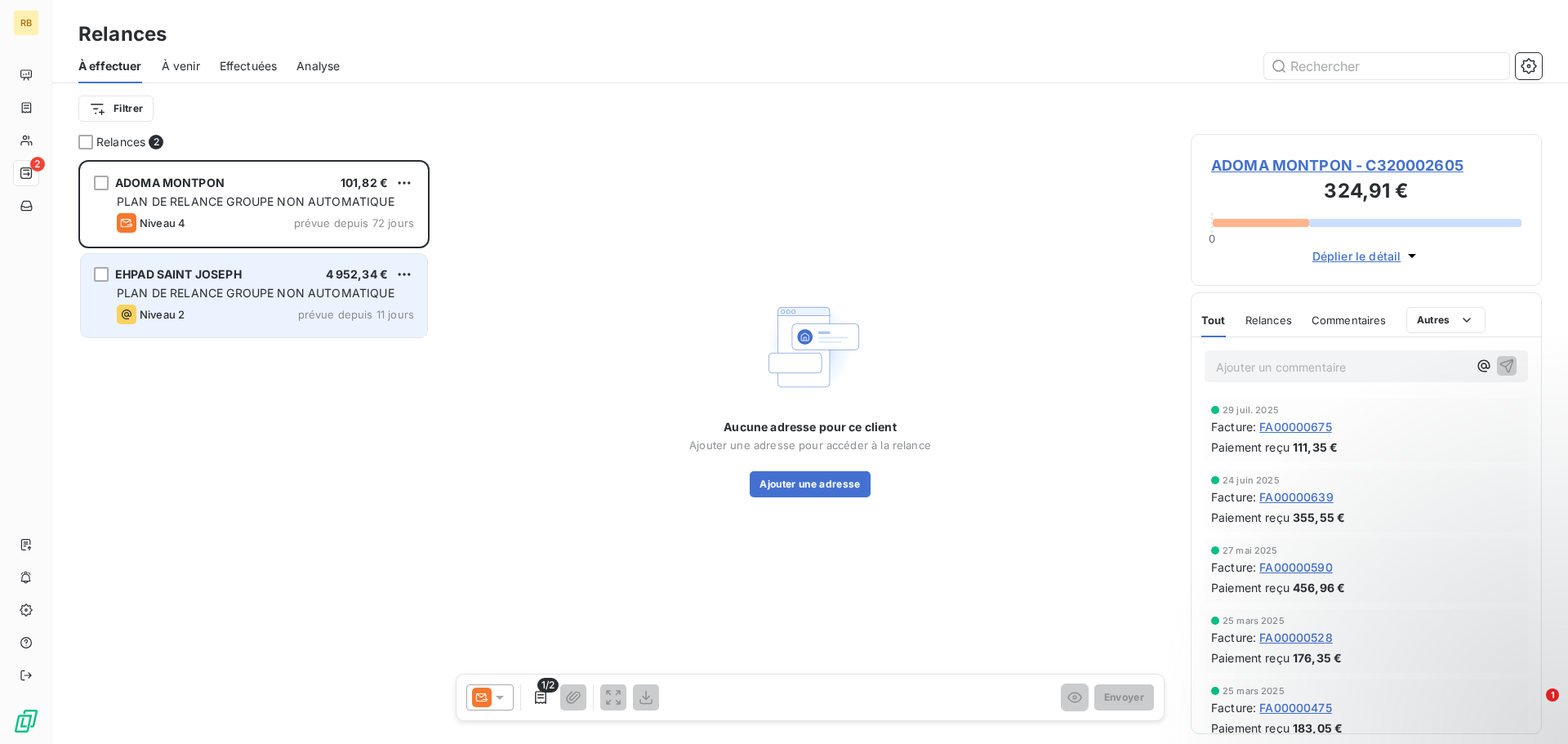
scroll to position [571, 339]
click at [279, 281] on div "EHPAD SAINT JOSEPH 4 952,34 €" at bounding box center [265, 274] width 297 height 15
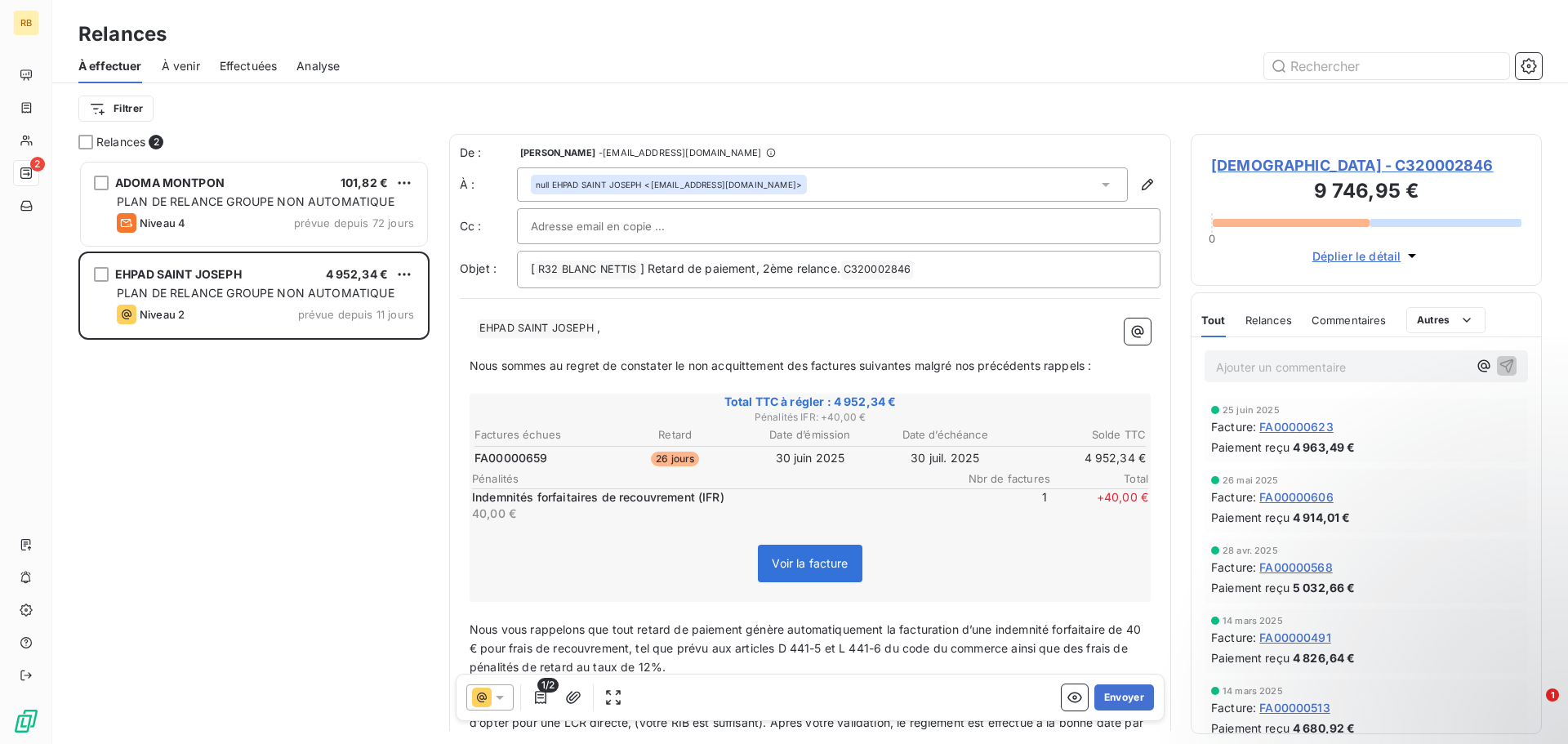
click at [180, 69] on span "À venir" at bounding box center [181, 66] width 38 height 16
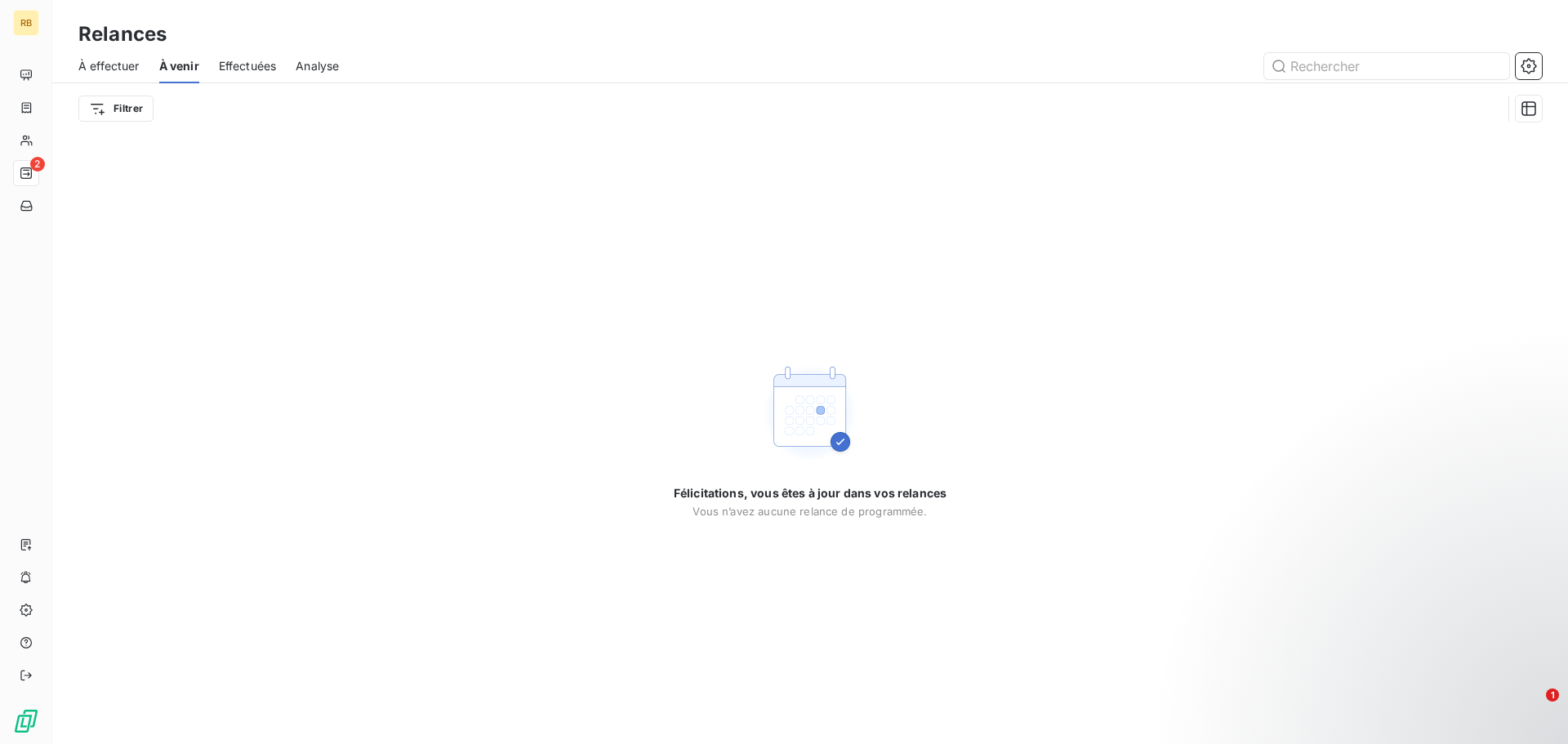
click at [259, 69] on span "Effectuées" at bounding box center [248, 66] width 58 height 16
click at [321, 65] on span "Analyse" at bounding box center [320, 66] width 44 height 16
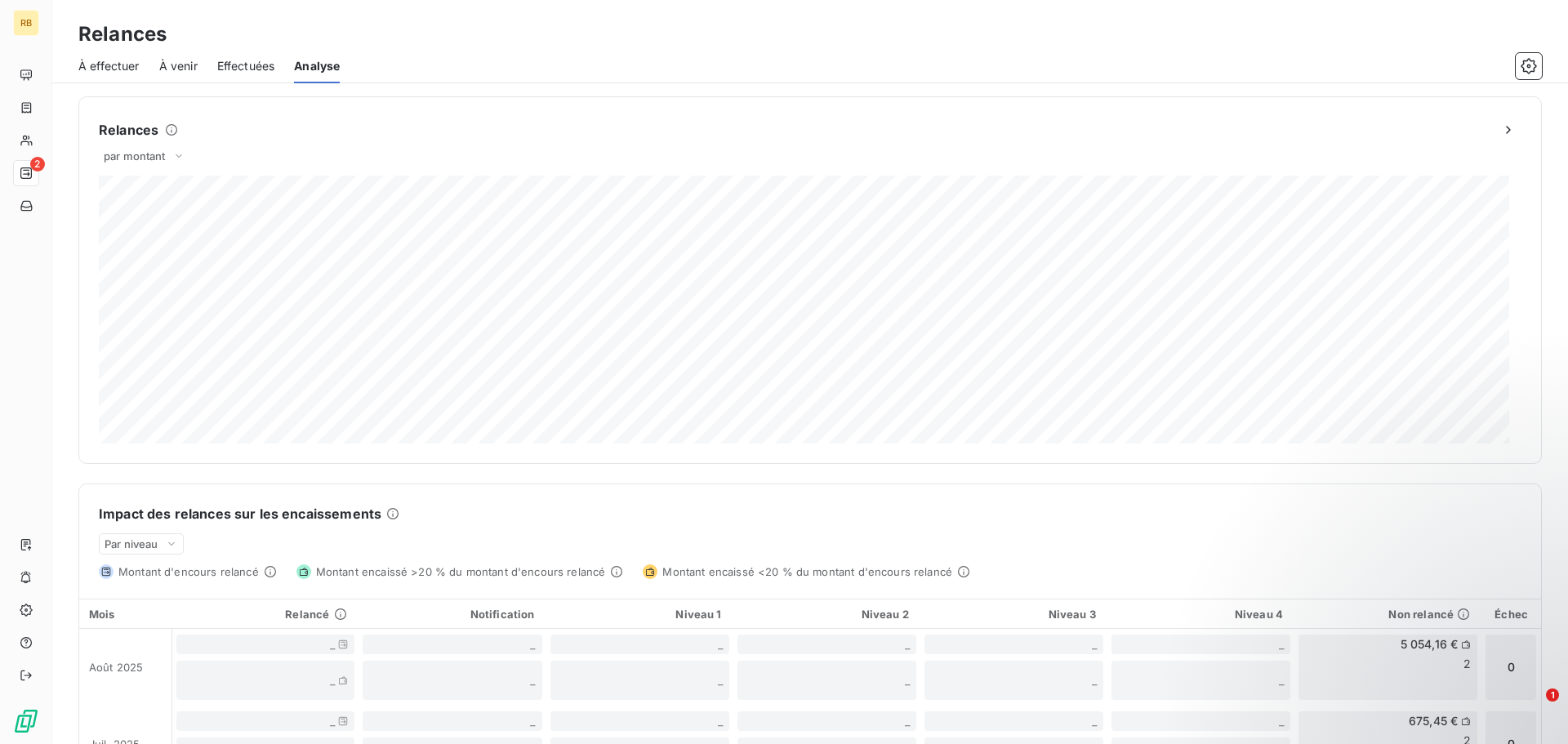
click at [103, 70] on span "À effectuer" at bounding box center [109, 66] width 61 height 16
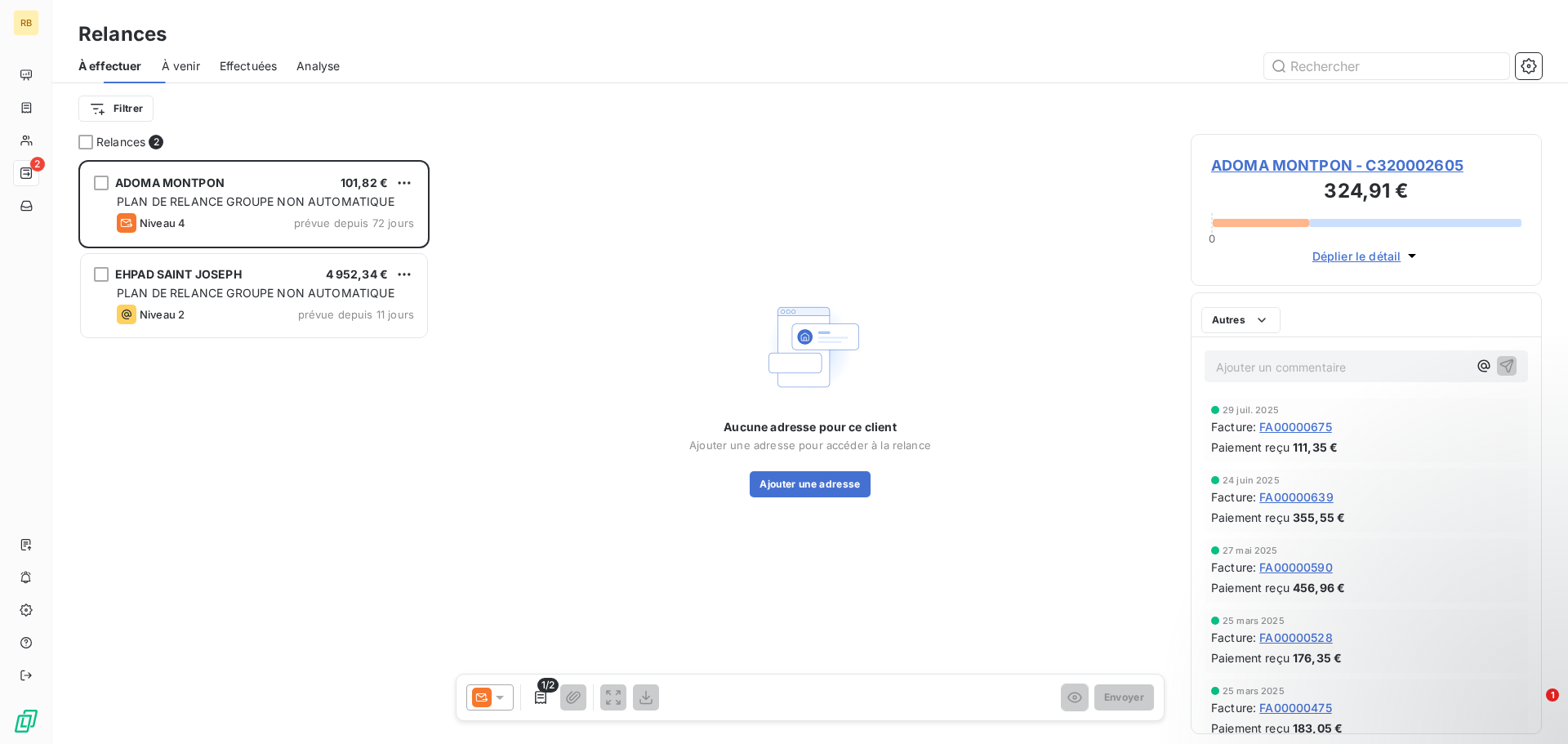
scroll to position [571, 339]
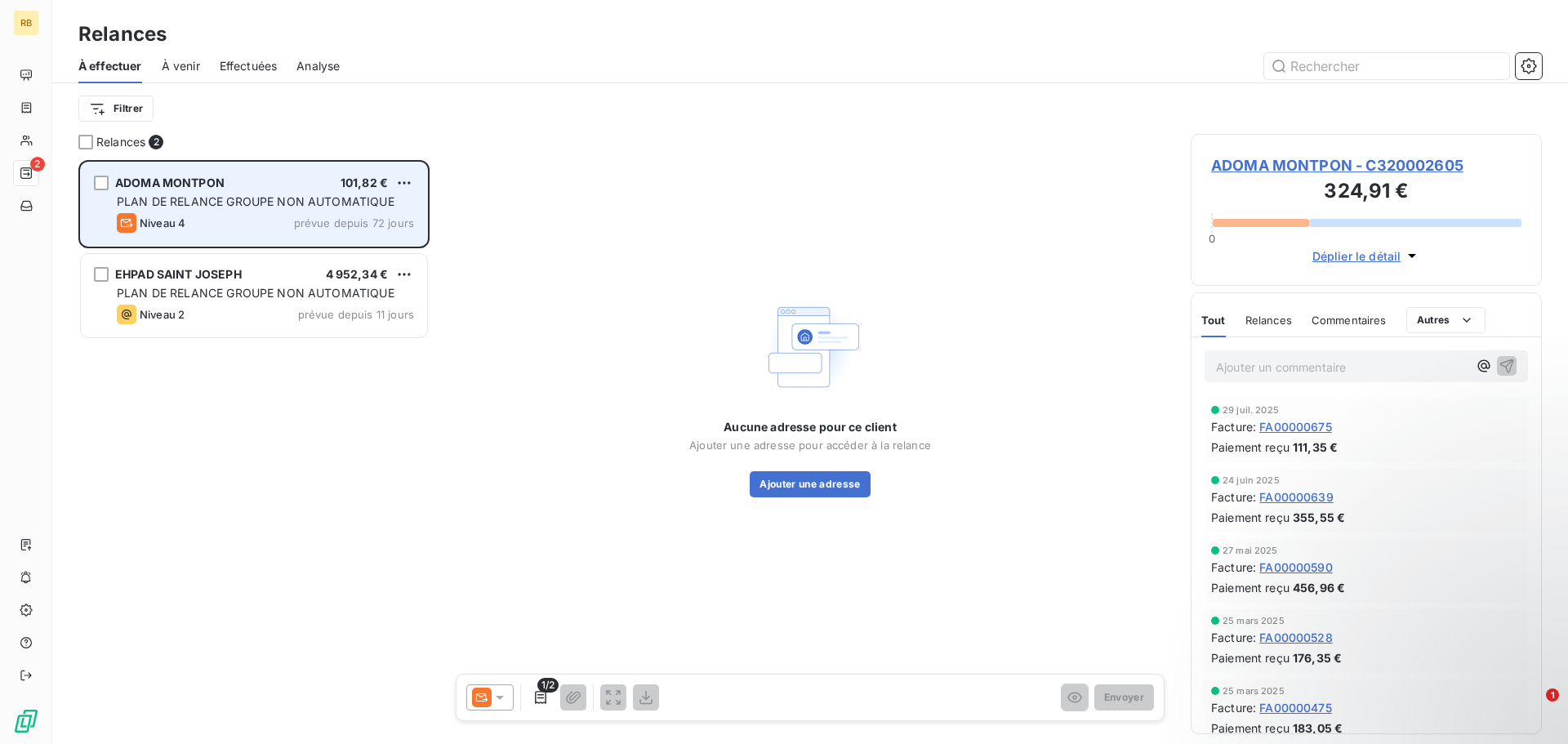
click at [281, 208] on div "PLAN DE RELANCE GROUPE NON AUTOMATIQUE" at bounding box center [265, 201] width 297 height 16
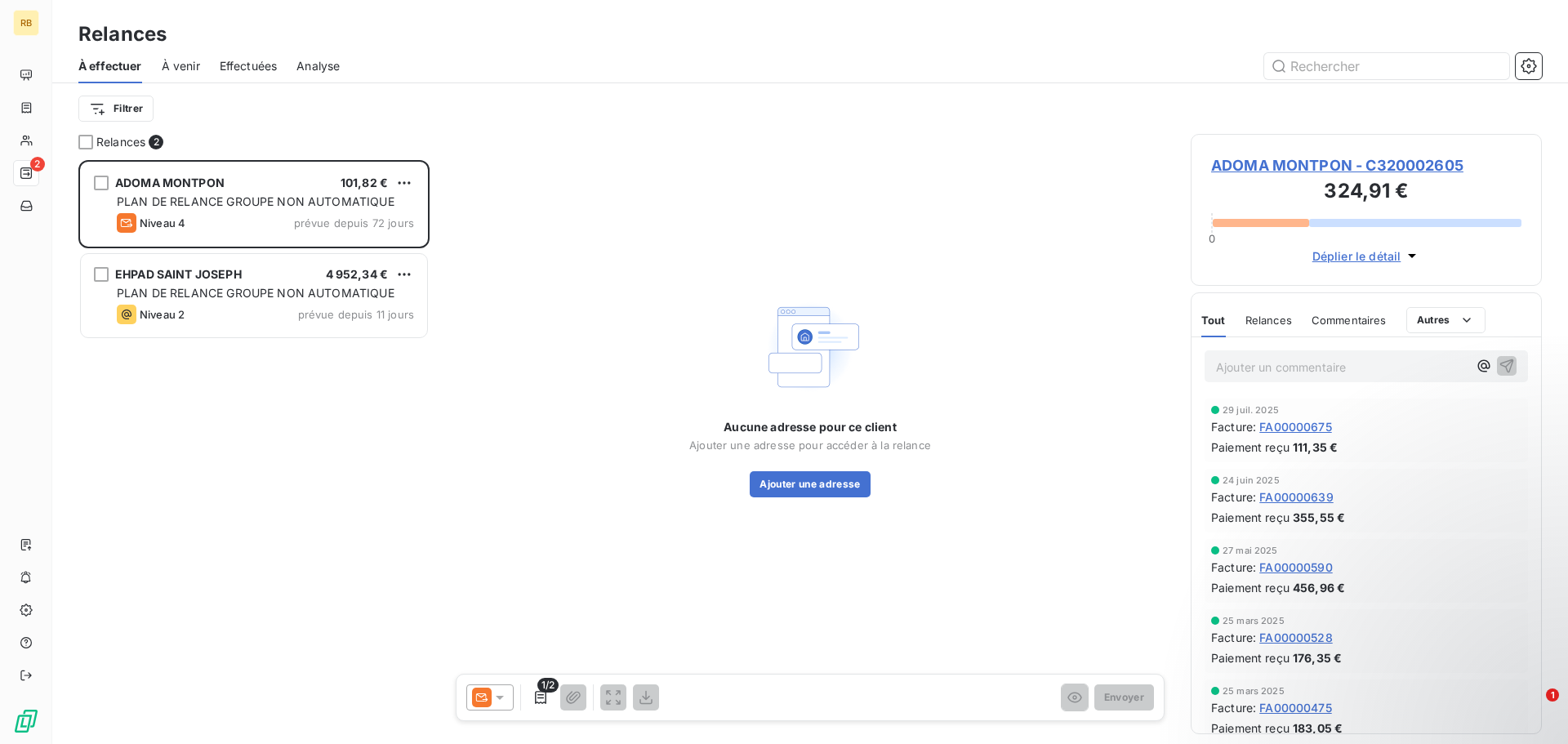
click at [1356, 256] on span "Déplier le détail" at bounding box center [1357, 255] width 89 height 17
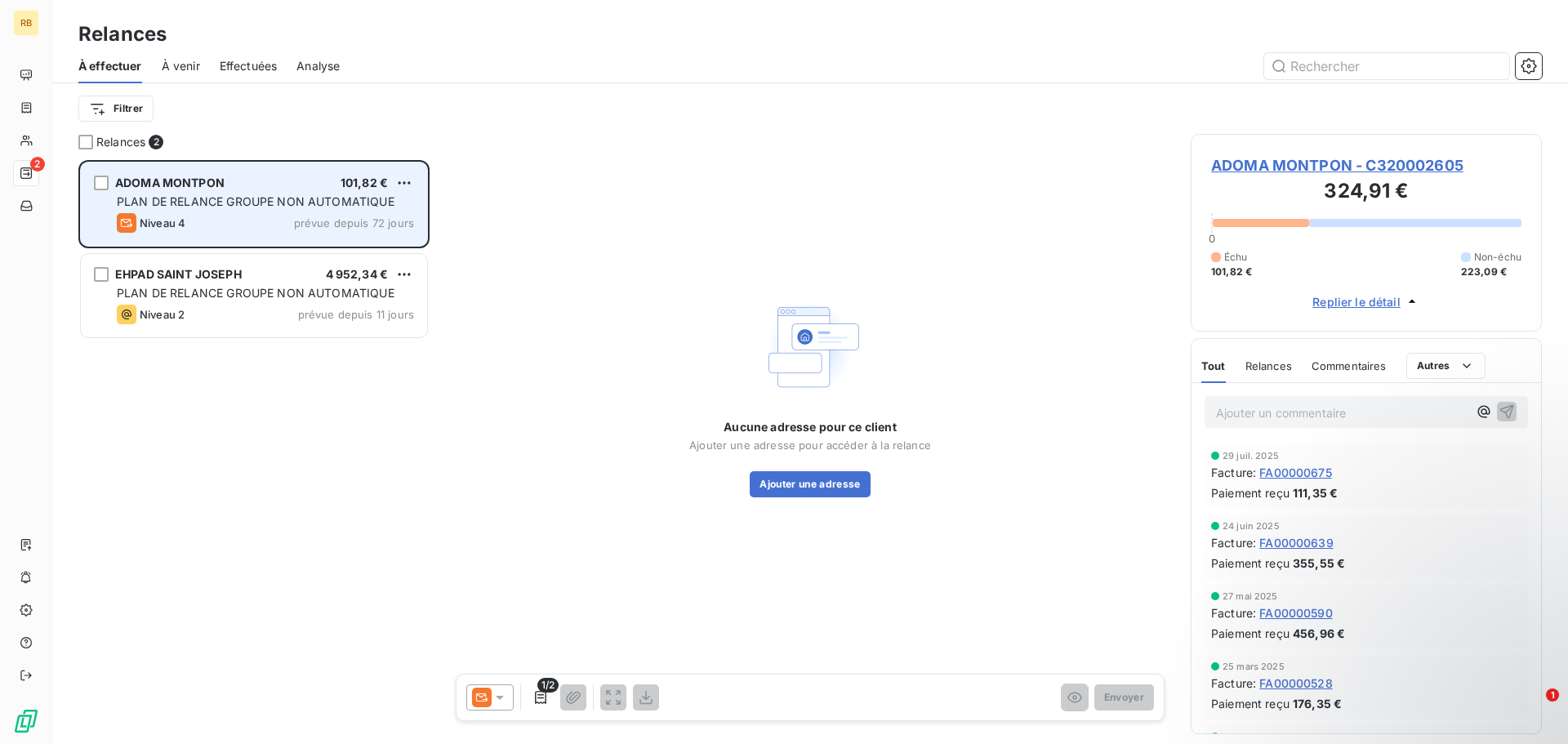
click at [304, 198] on span "PLAN DE RELANCE GROUPE NON AUTOMATIQUE" at bounding box center [256, 201] width 278 height 14
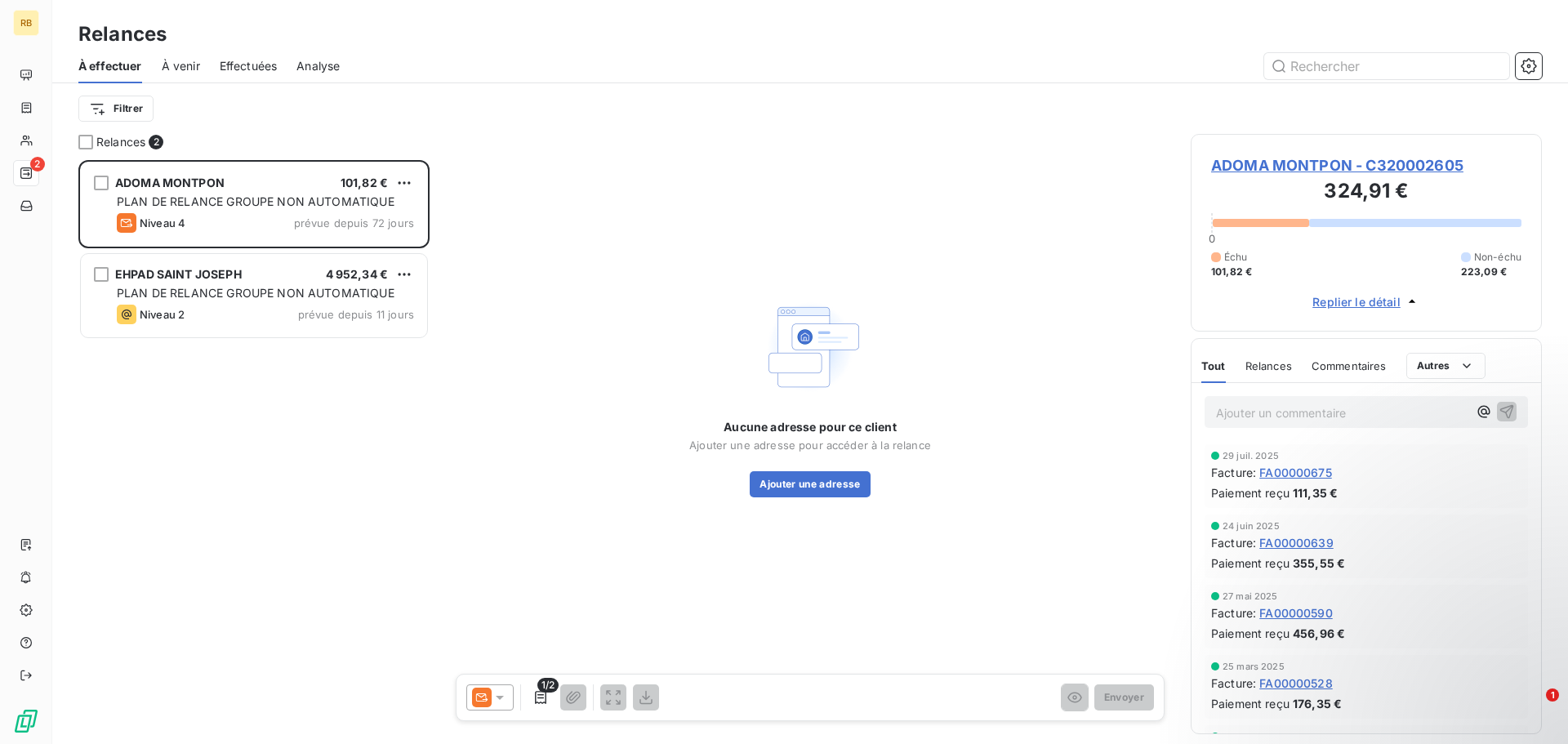
click at [1347, 360] on span "Commentaires" at bounding box center [1349, 366] width 75 height 13
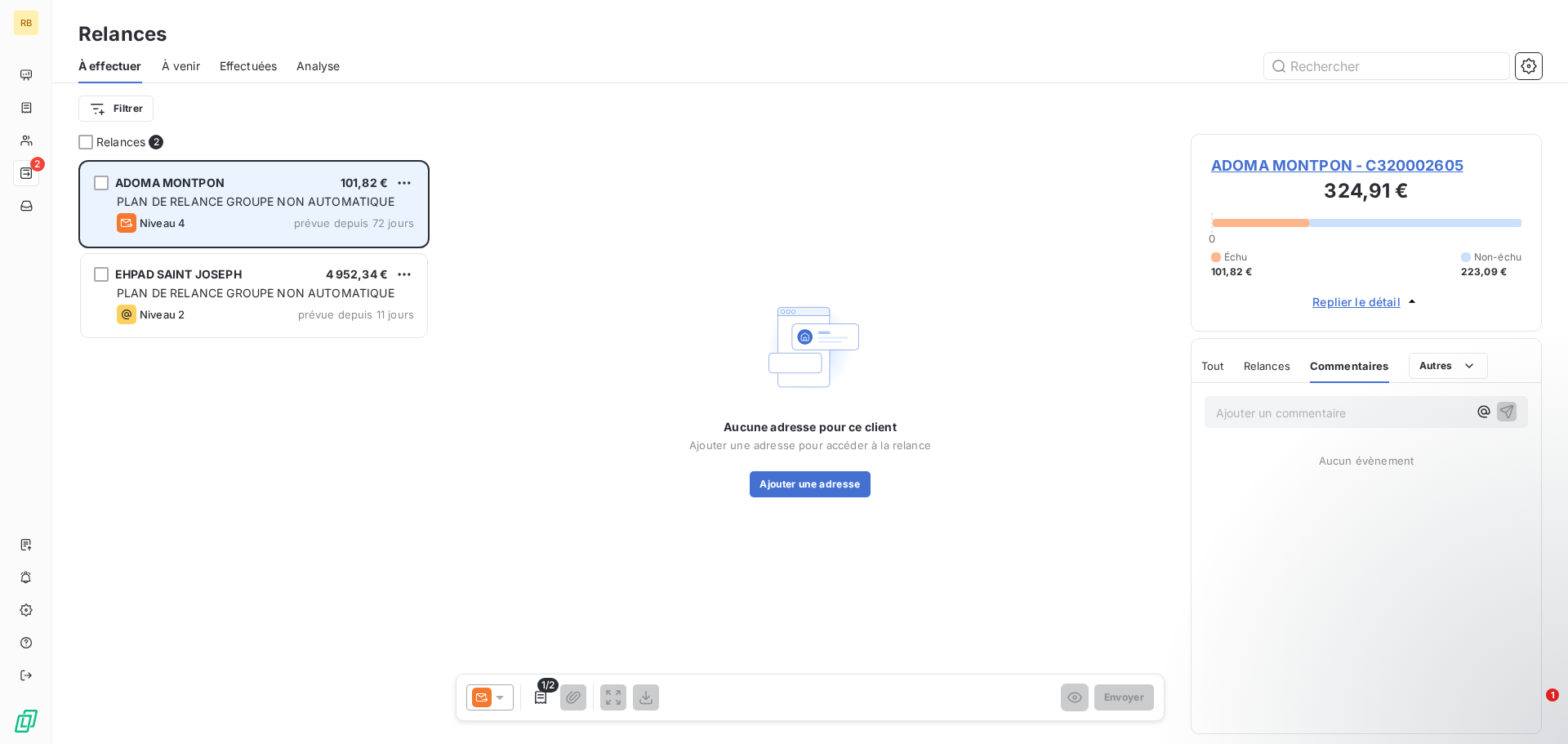
click at [252, 196] on span "PLAN DE RELANCE GROUPE NON AUTOMATIQUE" at bounding box center [256, 201] width 278 height 14
click at [400, 181] on html "RB 2 Relances À effectuer À venir Effectuées Analyse Filtrer Relances 2 ADOMA M…" at bounding box center [784, 372] width 1568 height 744
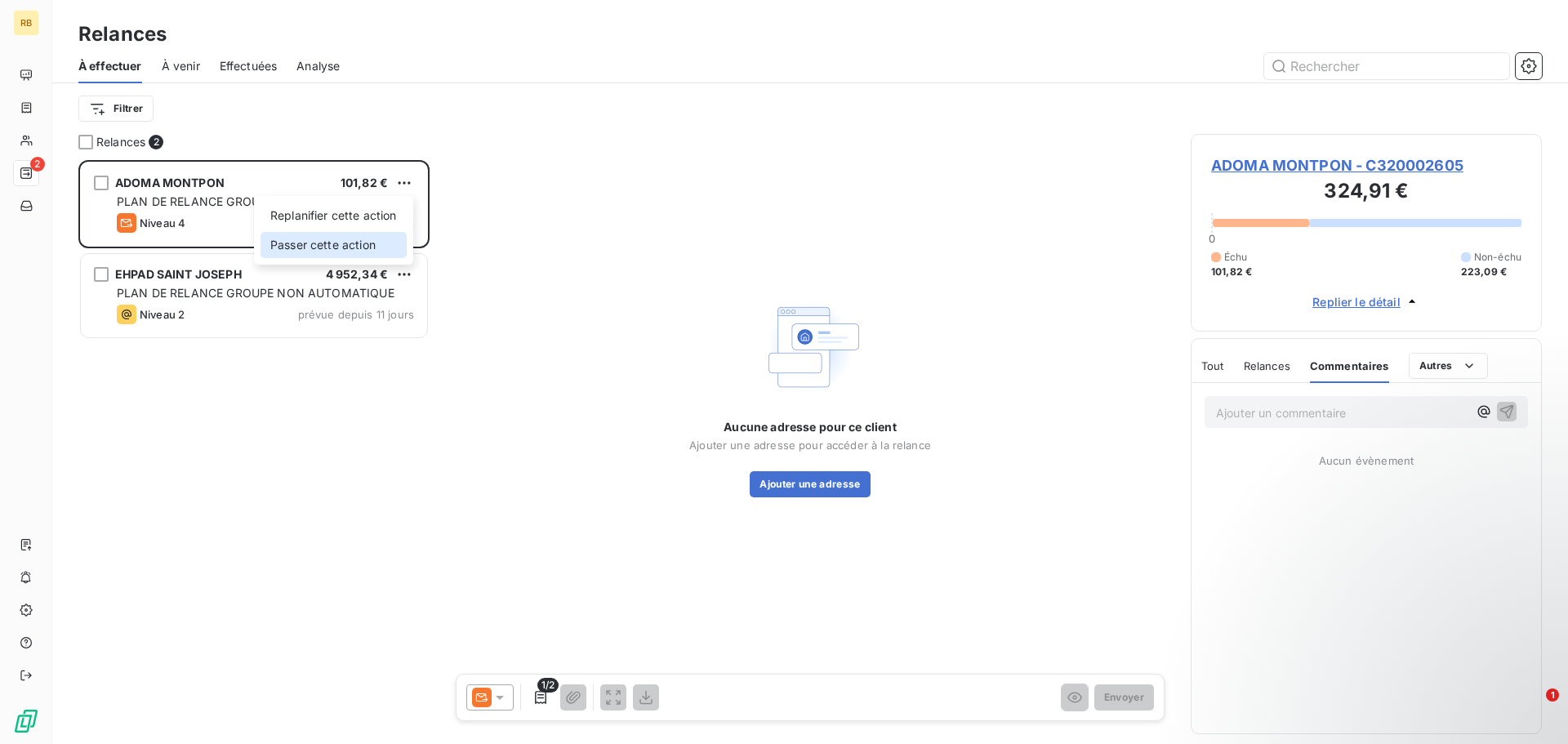
click at [322, 247] on div "Passer cette action" at bounding box center [334, 244] width 146 height 26
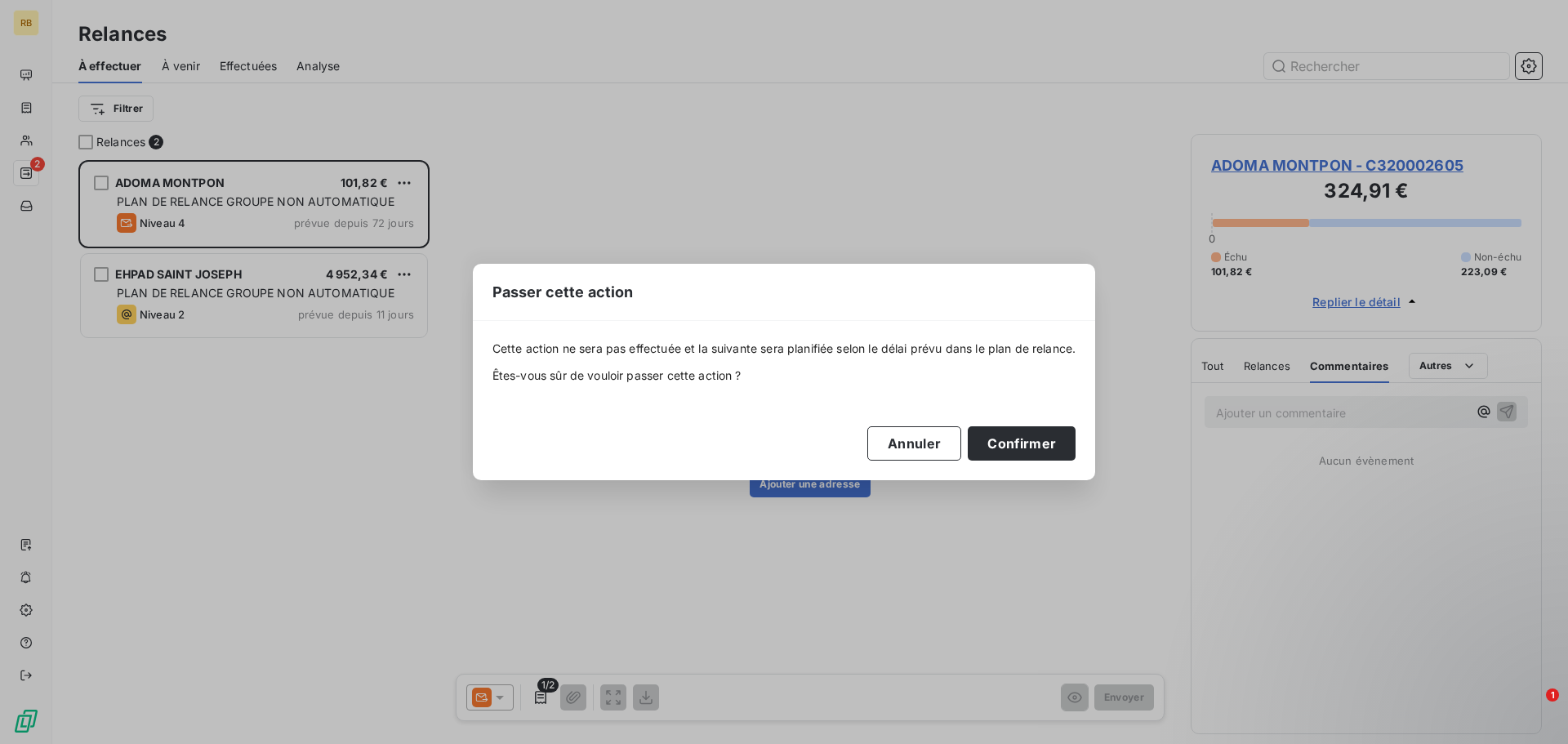
click at [920, 179] on div "Passer cette action Cette action ne sera pas effectuée et la suivante sera plan…" at bounding box center [784, 372] width 1568 height 744
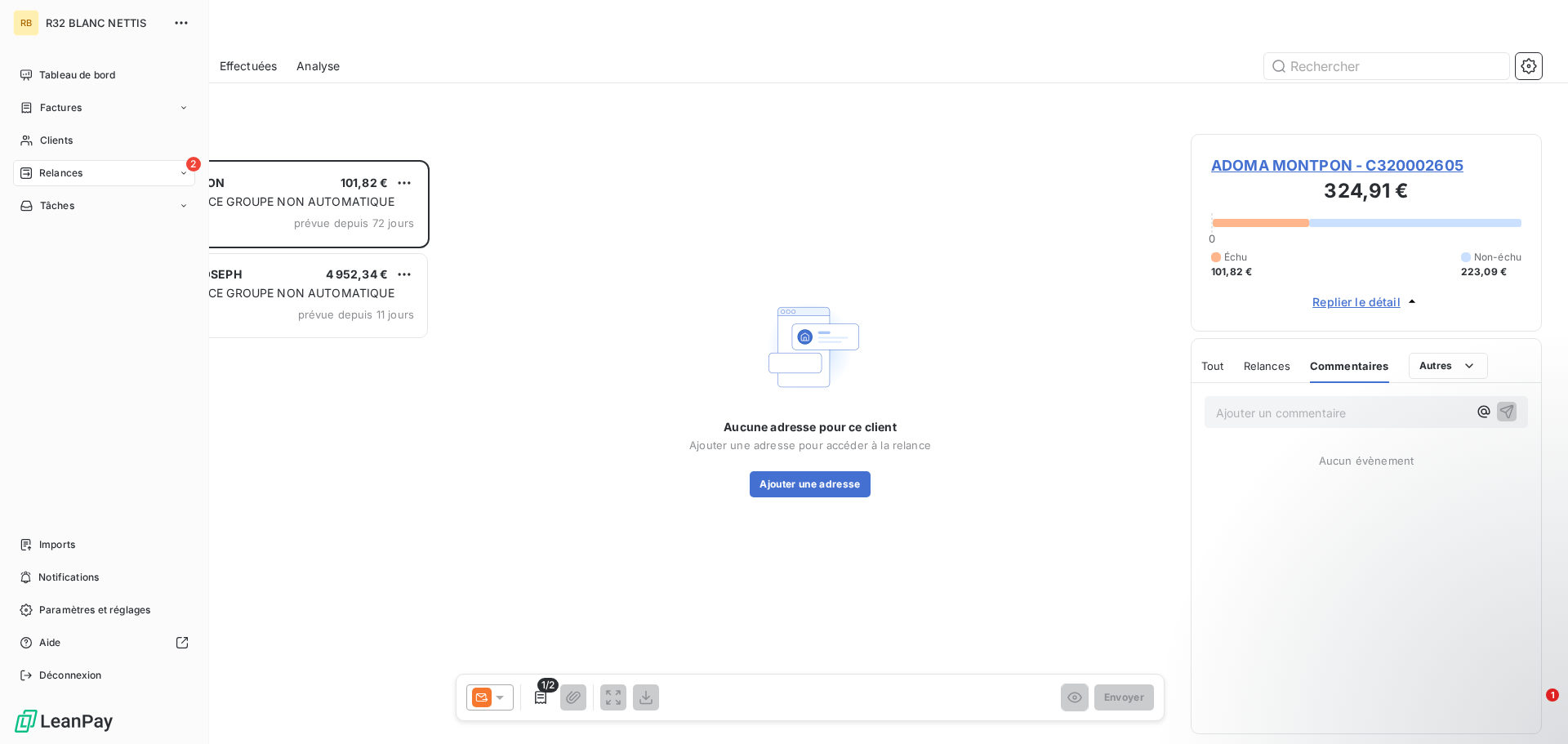
click at [49, 178] on span "Relances" at bounding box center [61, 173] width 44 height 15
click at [58, 141] on span "Clients" at bounding box center [56, 141] width 33 height 15
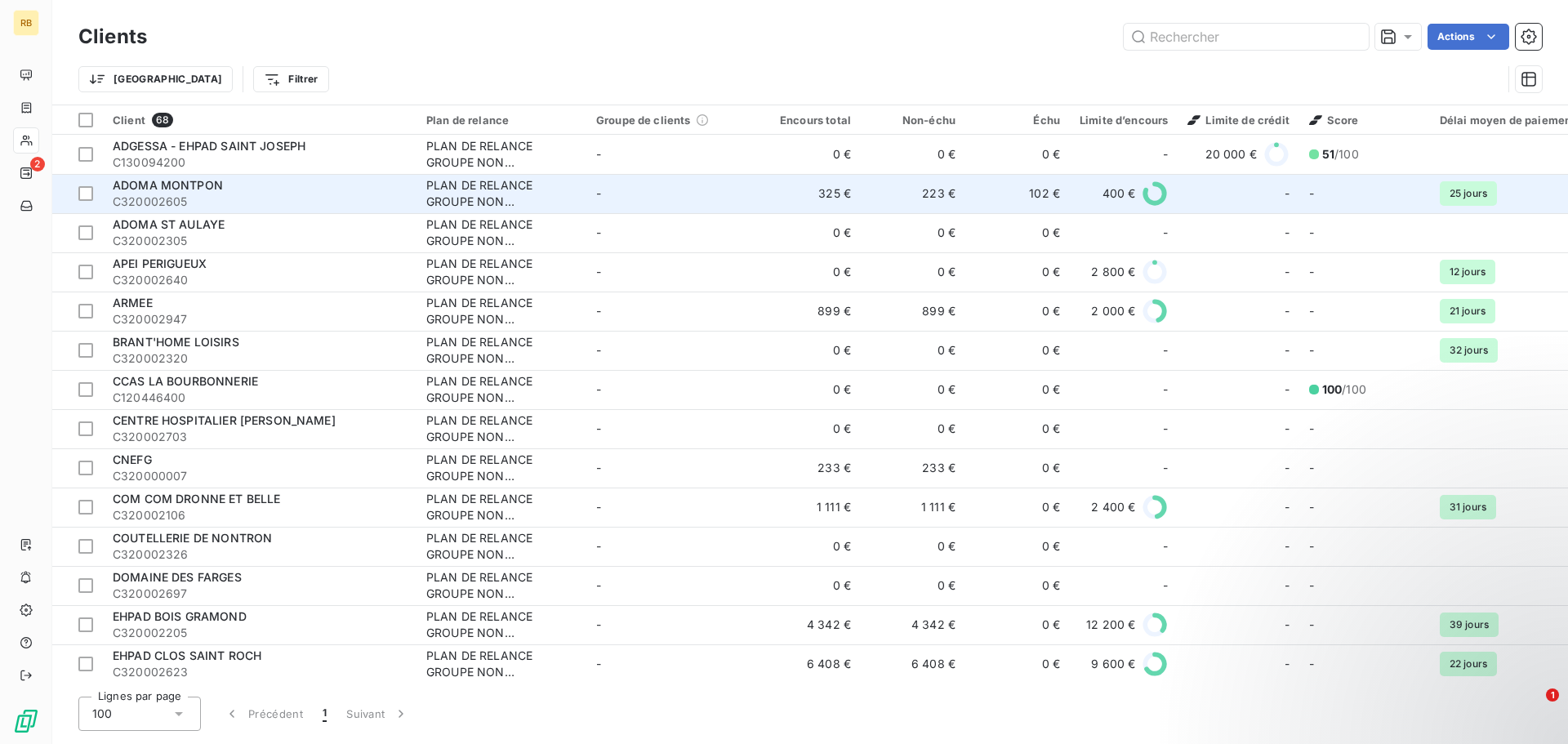
click at [294, 191] on div "ADOMA MONTPON" at bounding box center [260, 185] width 294 height 16
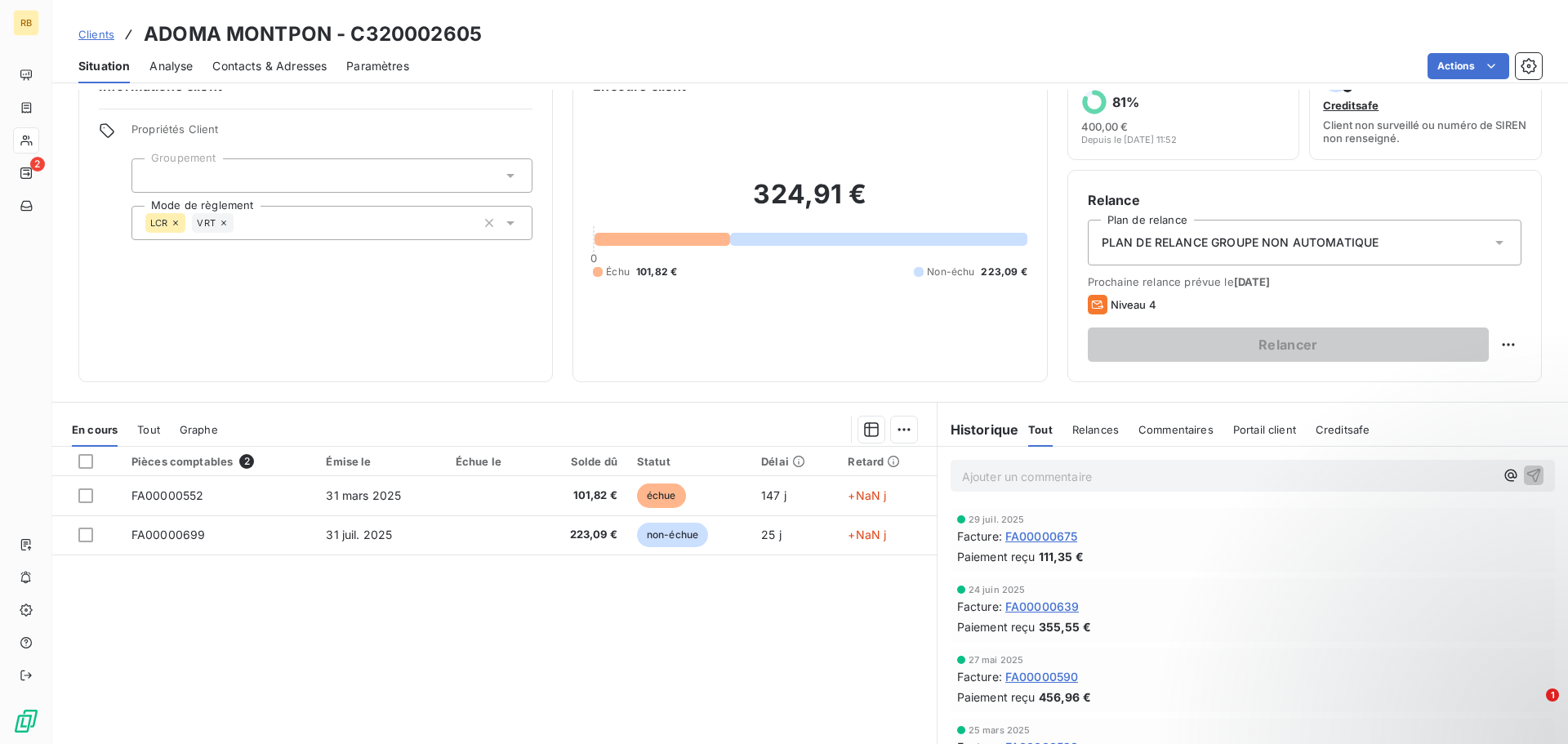
scroll to position [110, 0]
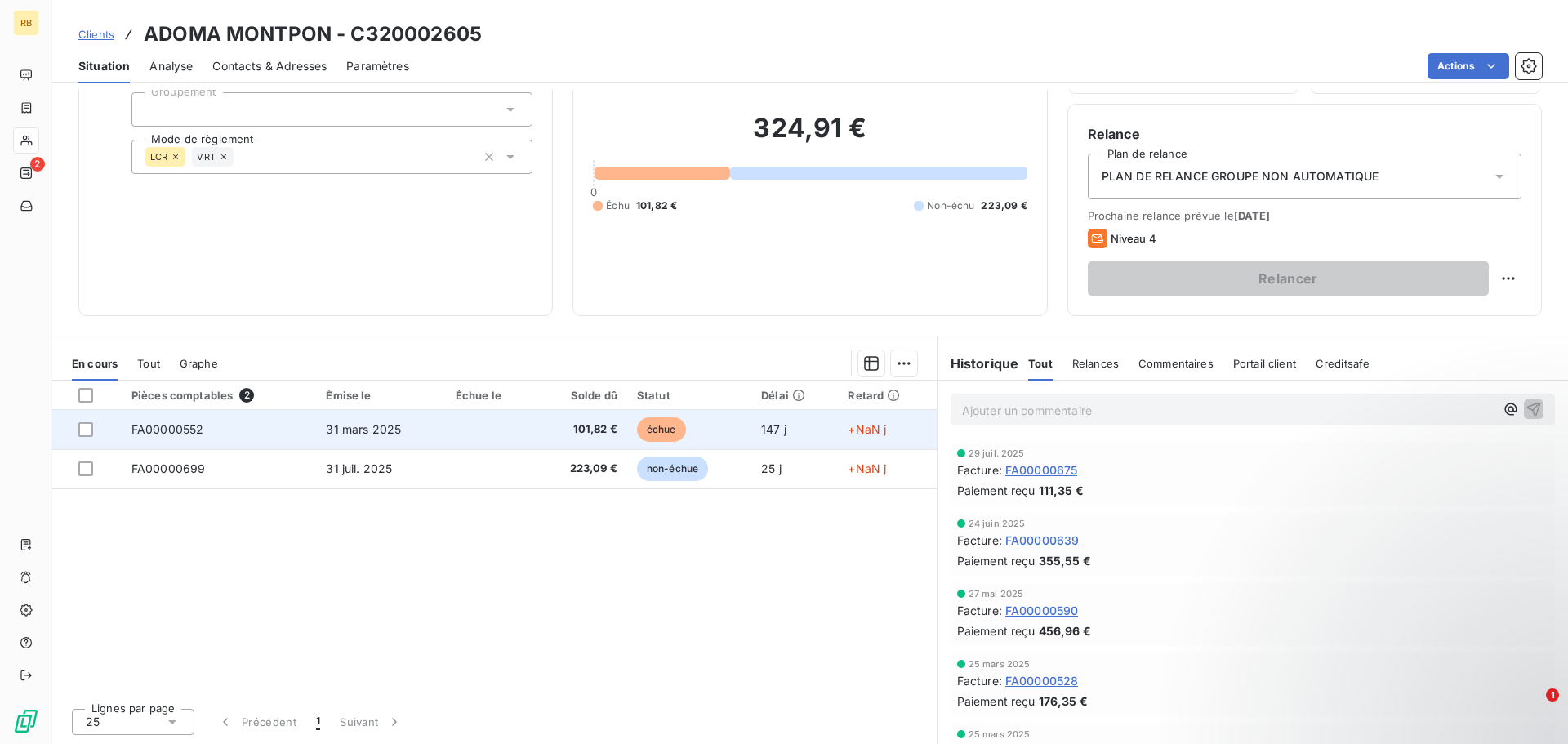
click at [343, 435] on span "31 mars 2025" at bounding box center [363, 429] width 75 height 14
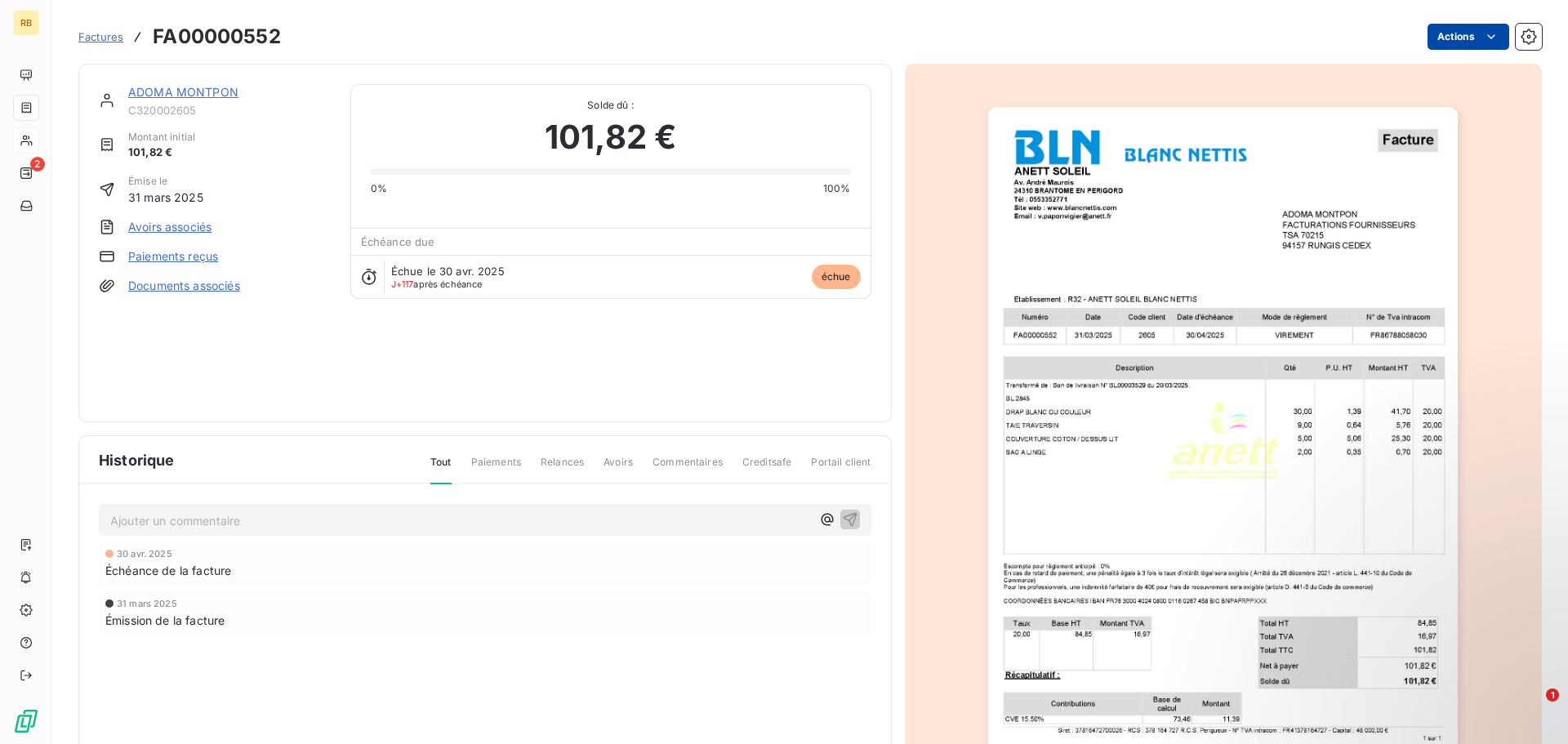
click at [1442, 35] on html "RB 2 Factures FA00000552 Actions ADOMA MONTPON C320002605 Montant initial 101,8…" at bounding box center [784, 372] width 1568 height 744
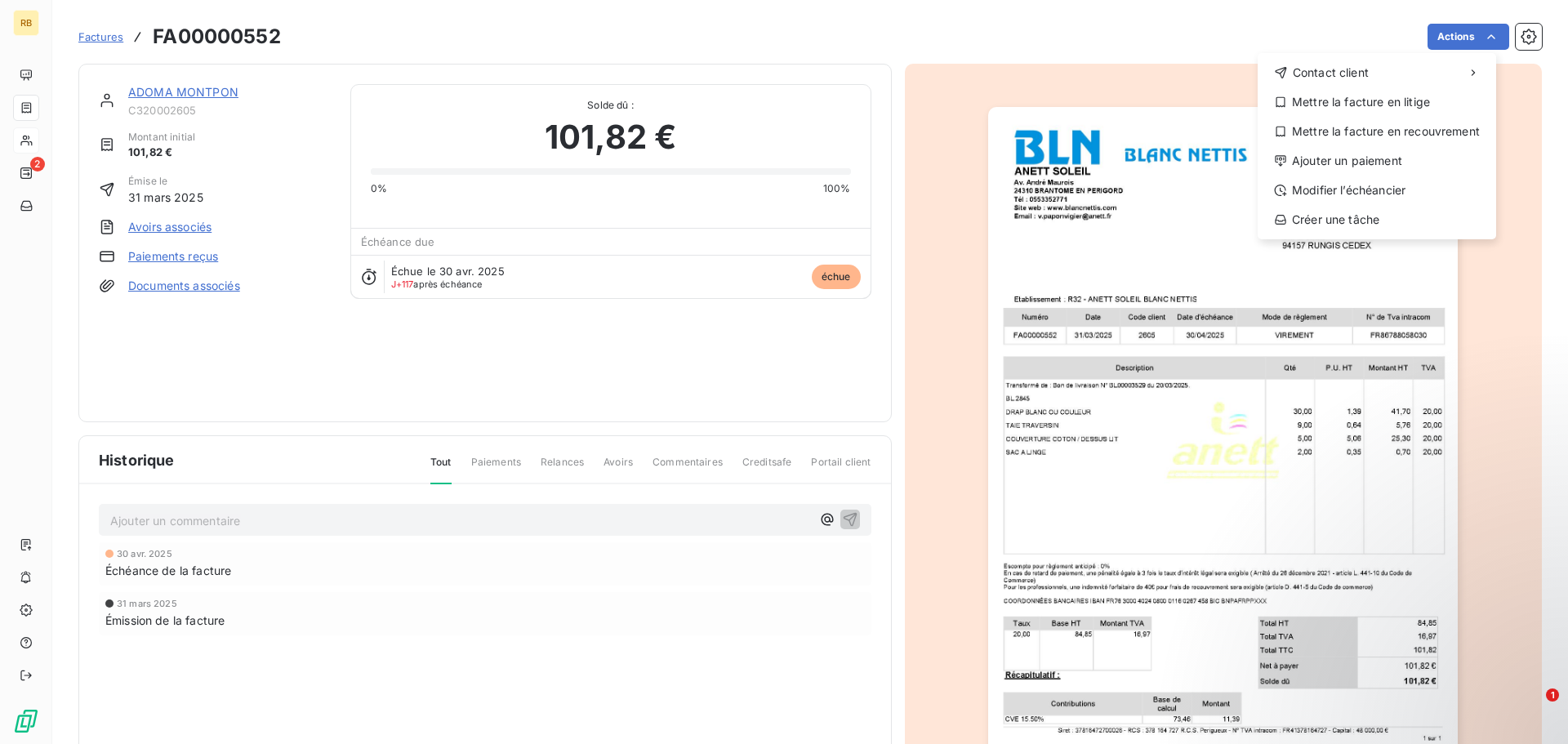
click at [346, 514] on html "RB 2 Factures FA00000552 Actions Contact client Mettre la facture en litige Met…" at bounding box center [784, 372] width 1568 height 744
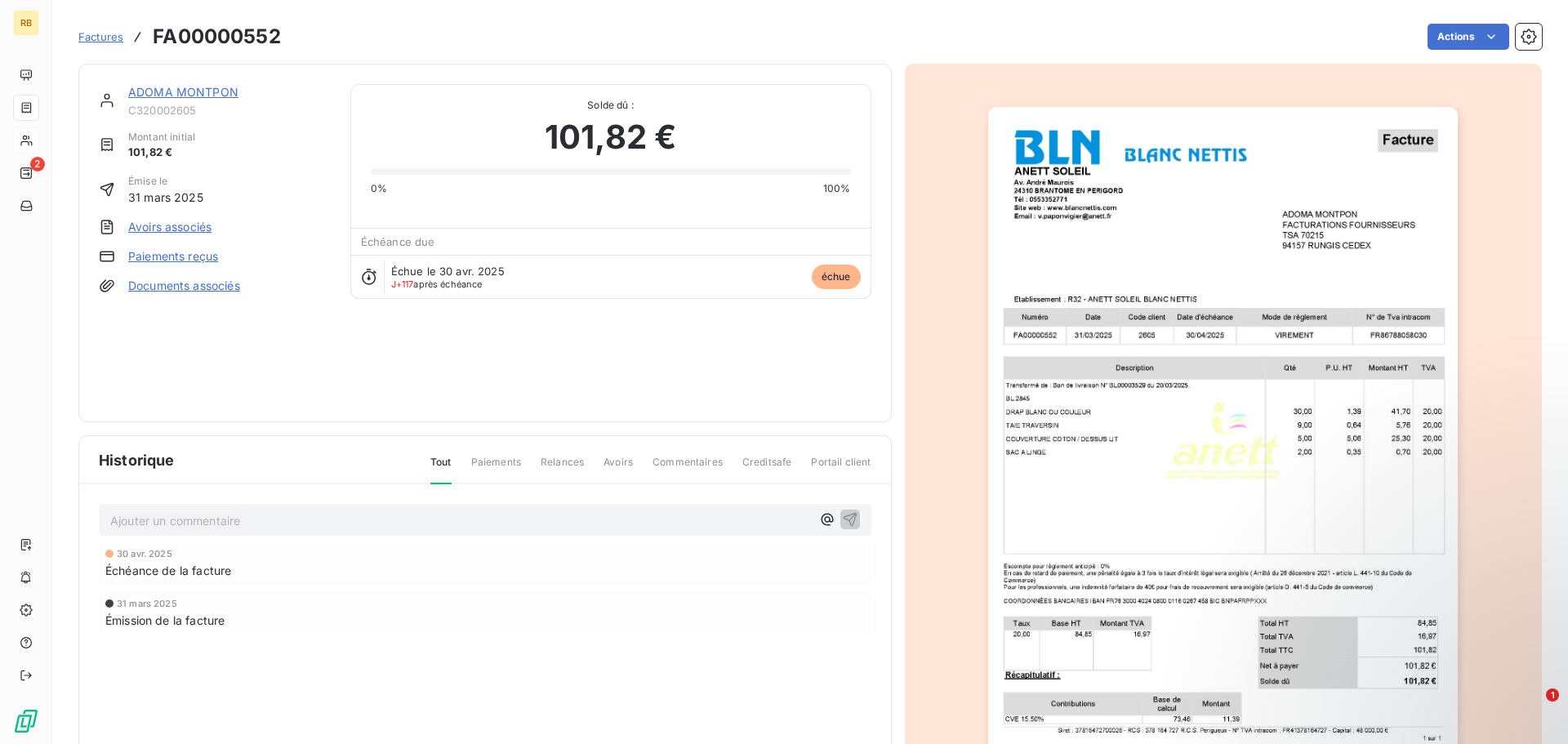
click at [292, 518] on p "Ajouter un commentaire ﻿" at bounding box center [460, 520] width 701 height 20
drag, startPoint x: 191, startPoint y: 525, endPoint x: 412, endPoint y: 527, distance: 221.0
click at [192, 524] on span "facture envoyé en retard" at bounding box center [178, 519] width 136 height 14
click at [844, 521] on icon "button" at bounding box center [850, 518] width 16 height 16
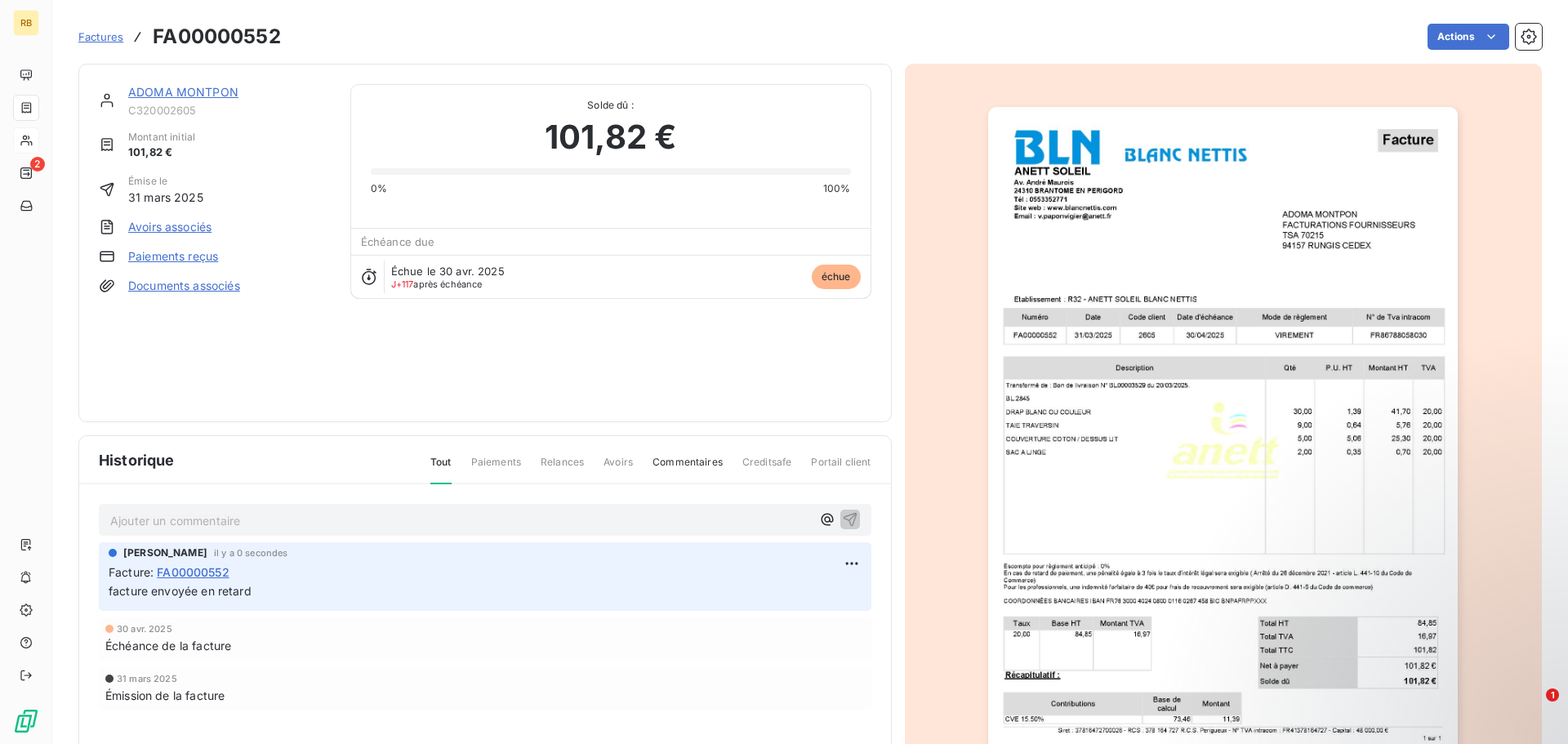
click at [87, 36] on span "Factures" at bounding box center [101, 36] width 45 height 13
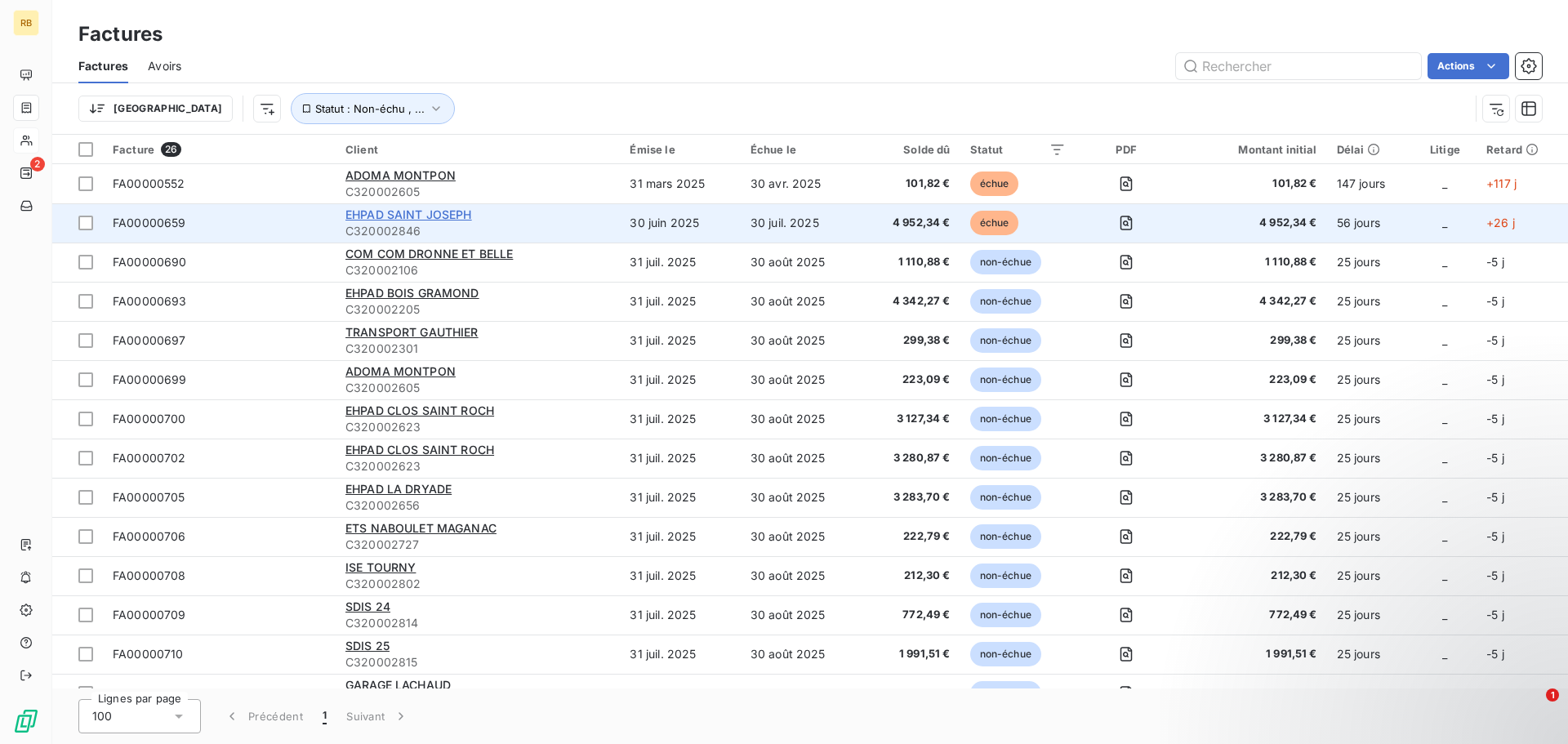
click at [430, 220] on span "EHPAD SAINT JOSEPH" at bounding box center [409, 214] width 126 height 14
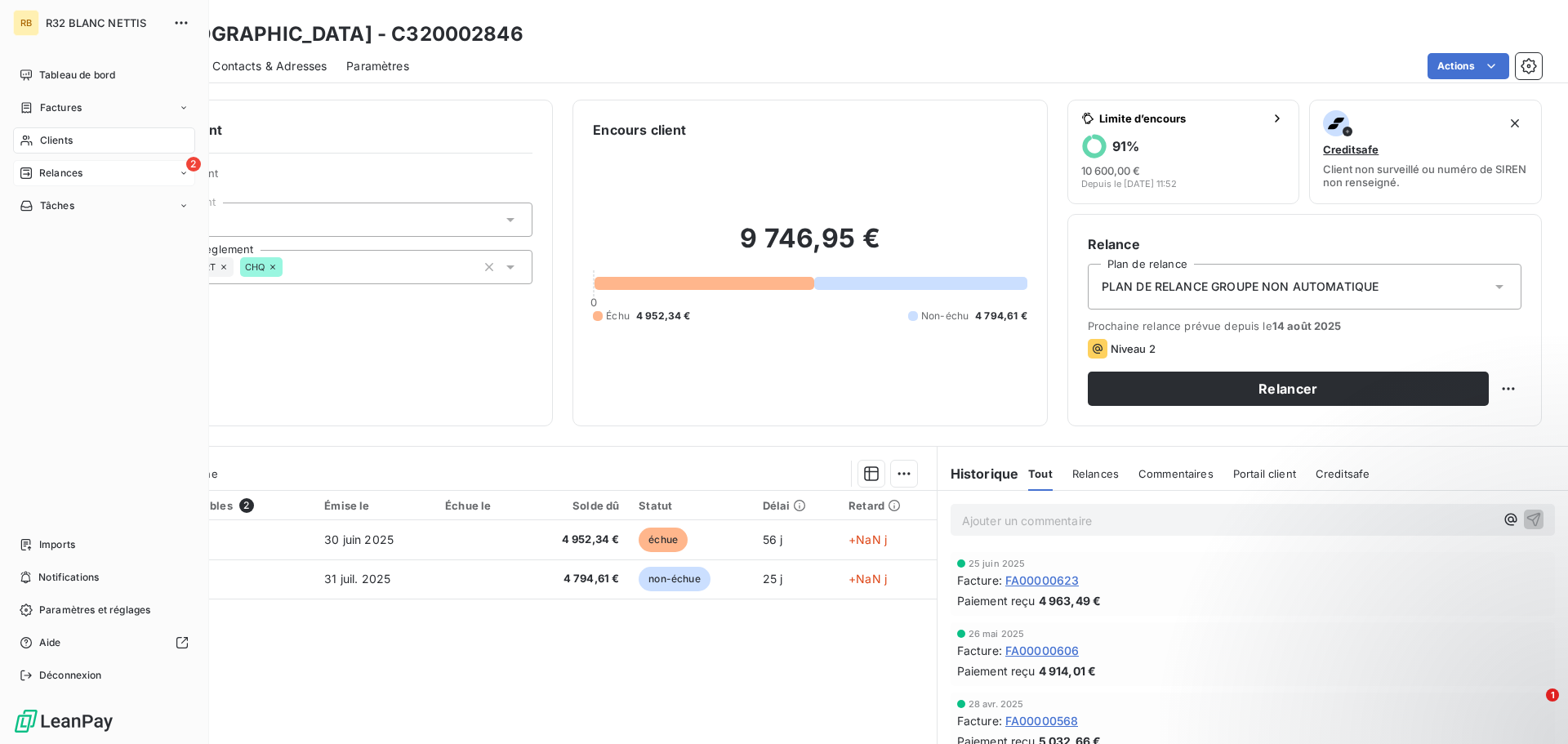
click at [55, 170] on span "Relances" at bounding box center [61, 173] width 44 height 15
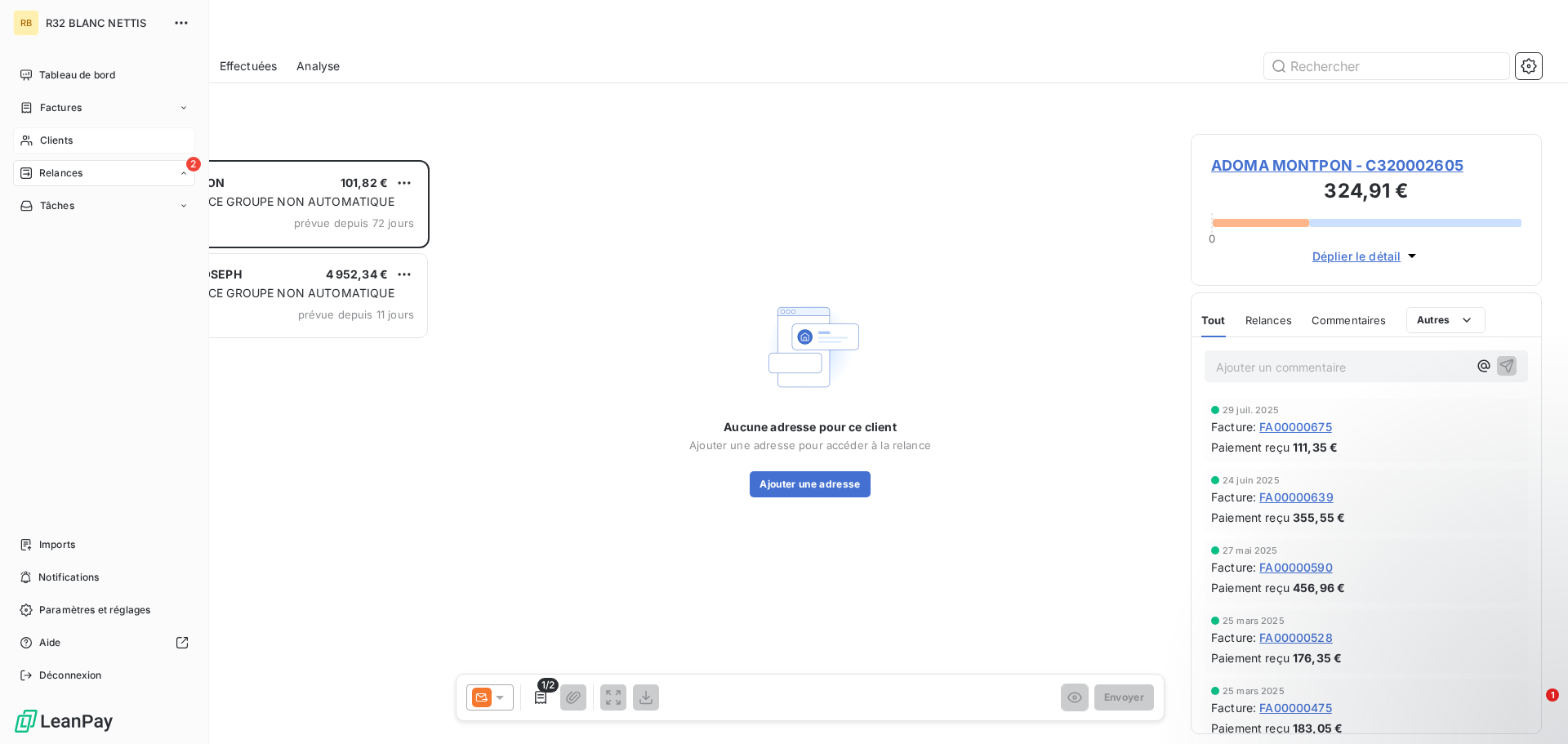
scroll to position [571, 339]
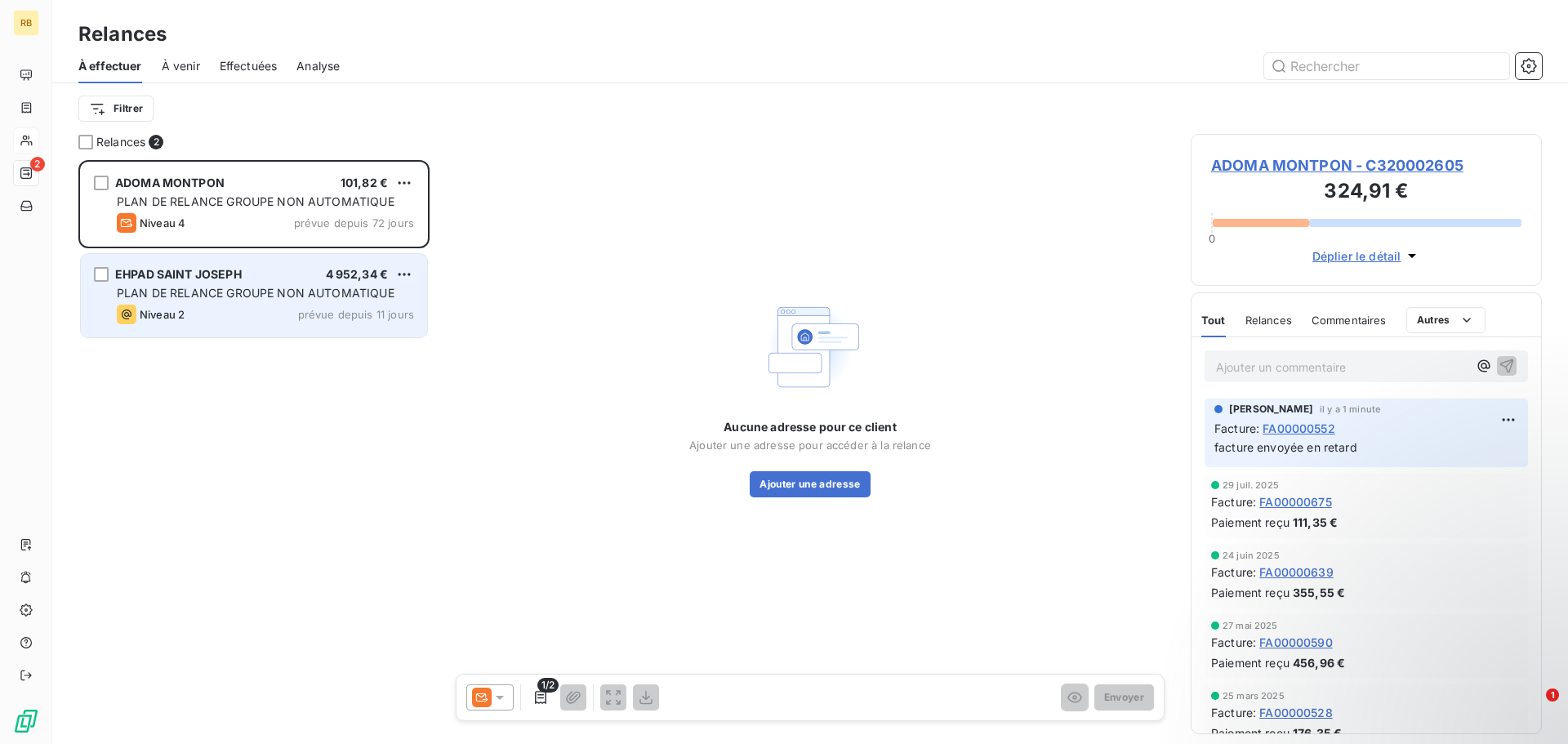
click at [273, 298] on span "PLAN DE RELANCE GROUPE NON AUTOMATIQUE" at bounding box center [256, 293] width 278 height 14
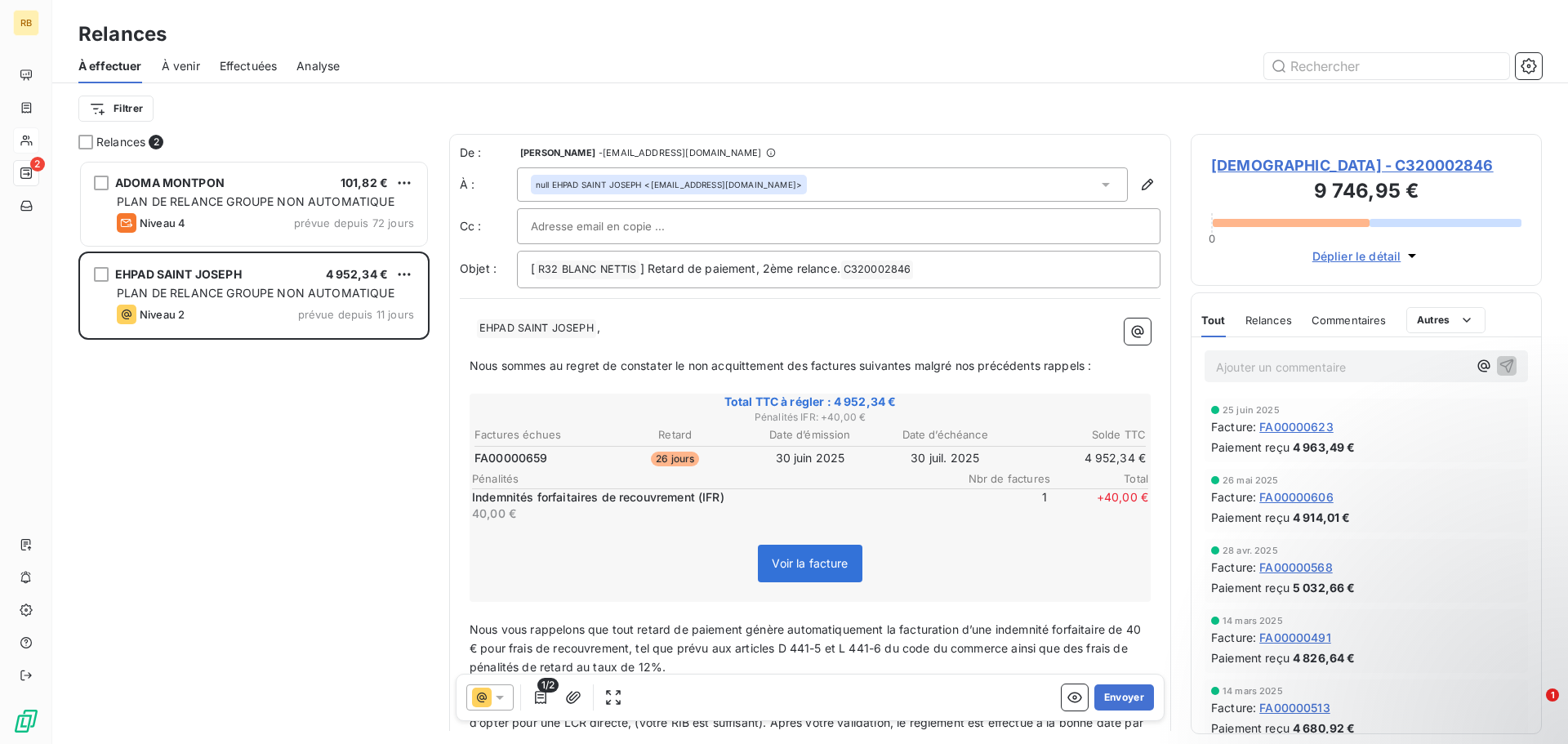
click at [499, 695] on icon at bounding box center [500, 697] width 16 height 16
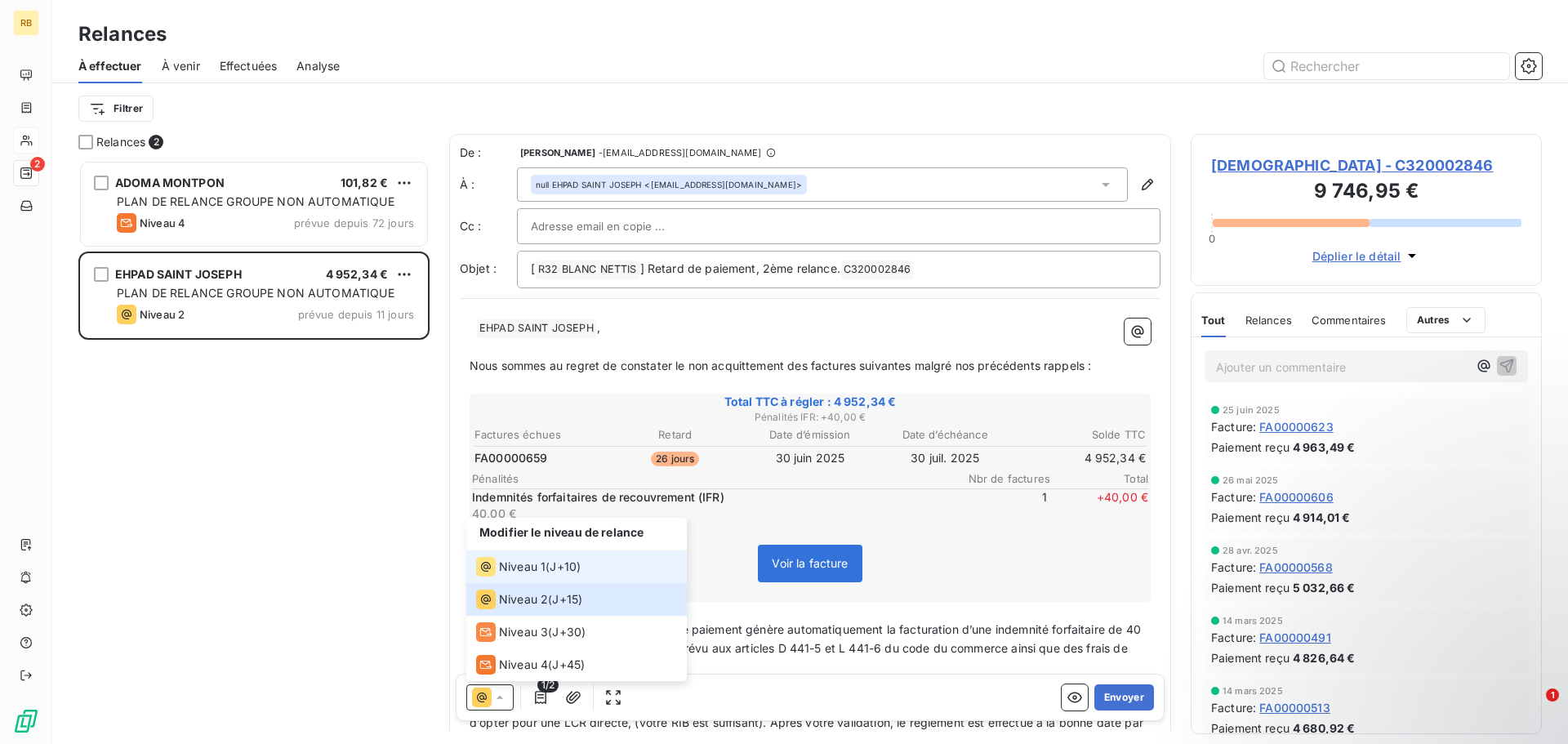
click at [561, 570] on span "J+10 )" at bounding box center [565, 566] width 31 height 16
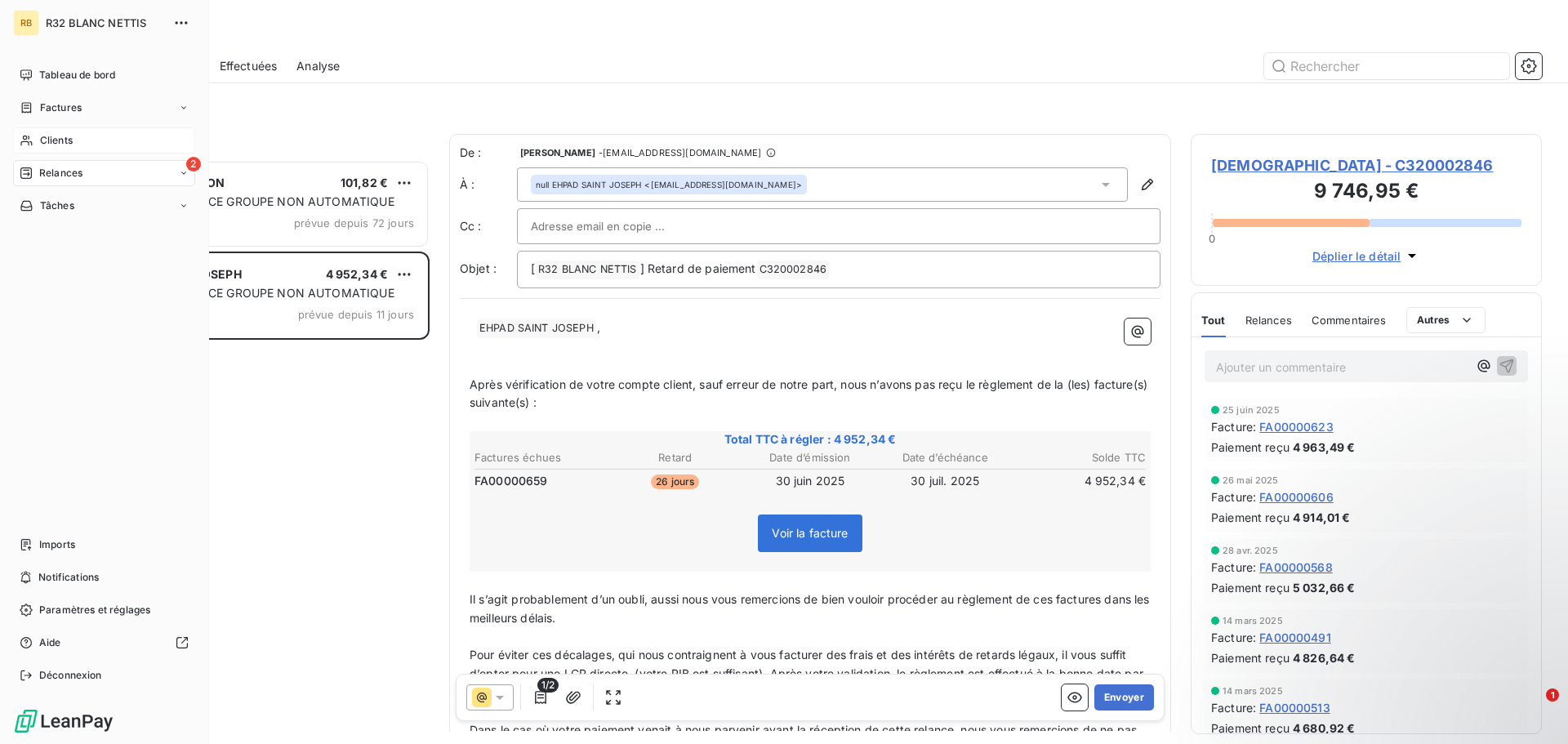
click at [47, 145] on span "Clients" at bounding box center [56, 141] width 33 height 15
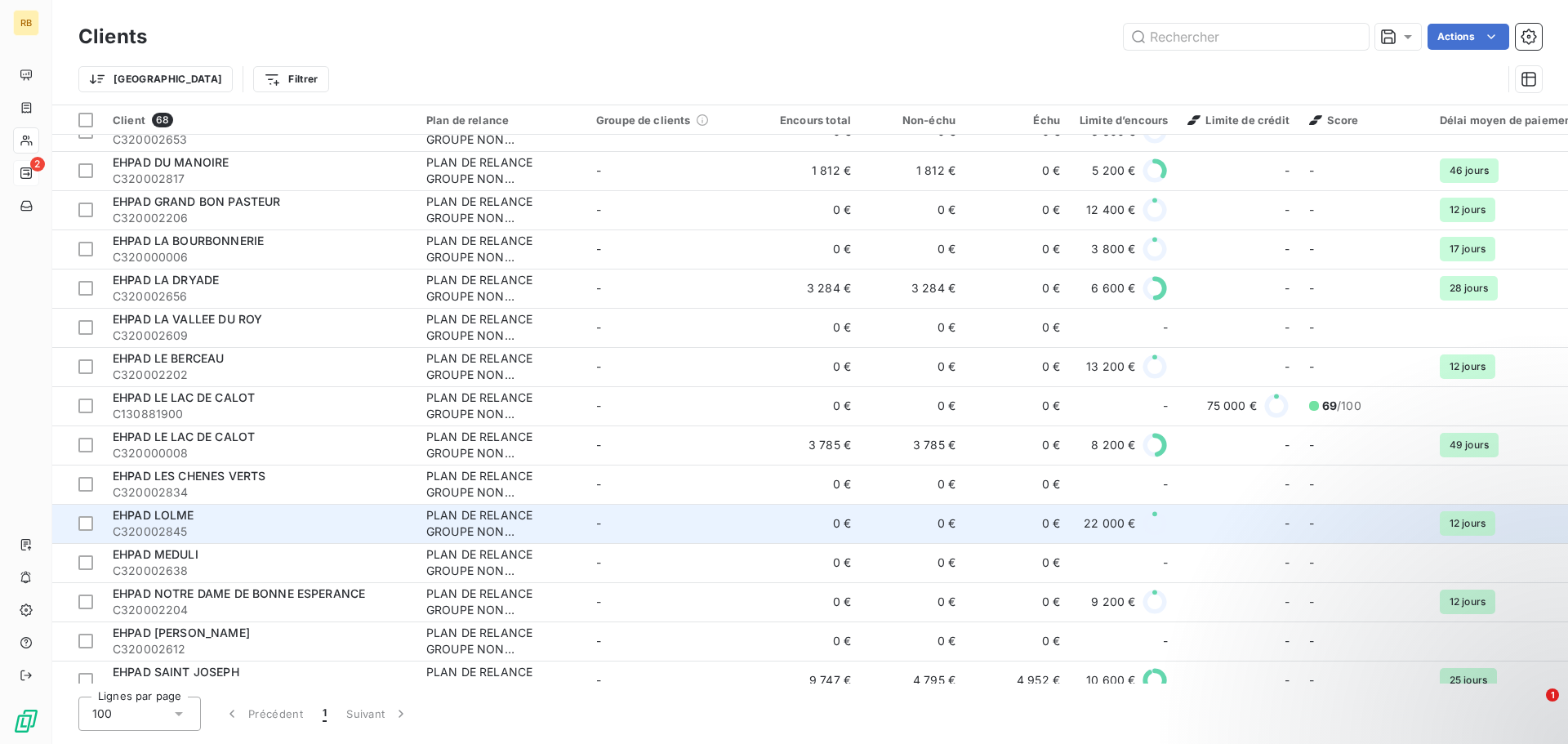
scroll to position [816, 0]
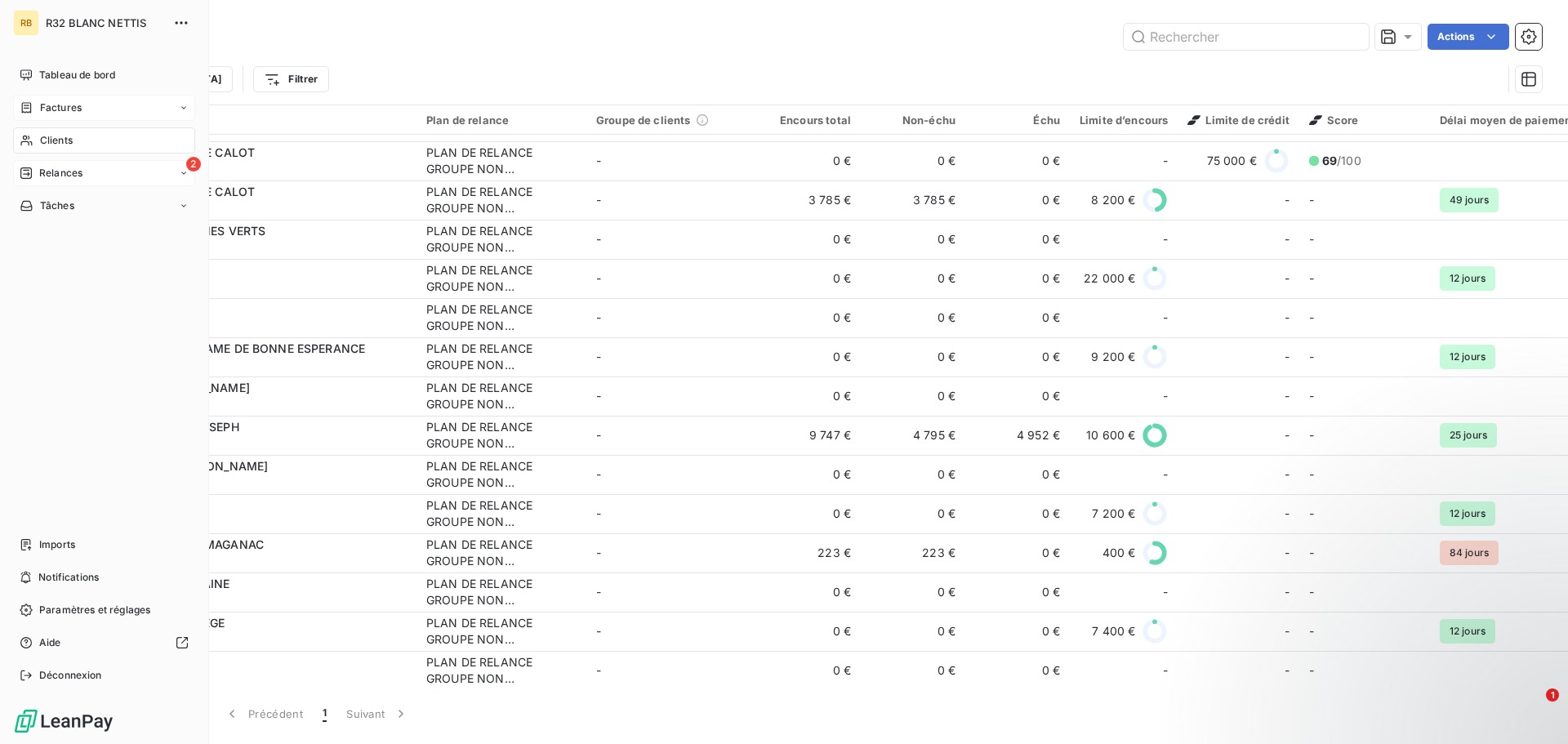
click at [53, 108] on span "Factures" at bounding box center [61, 108] width 42 height 15
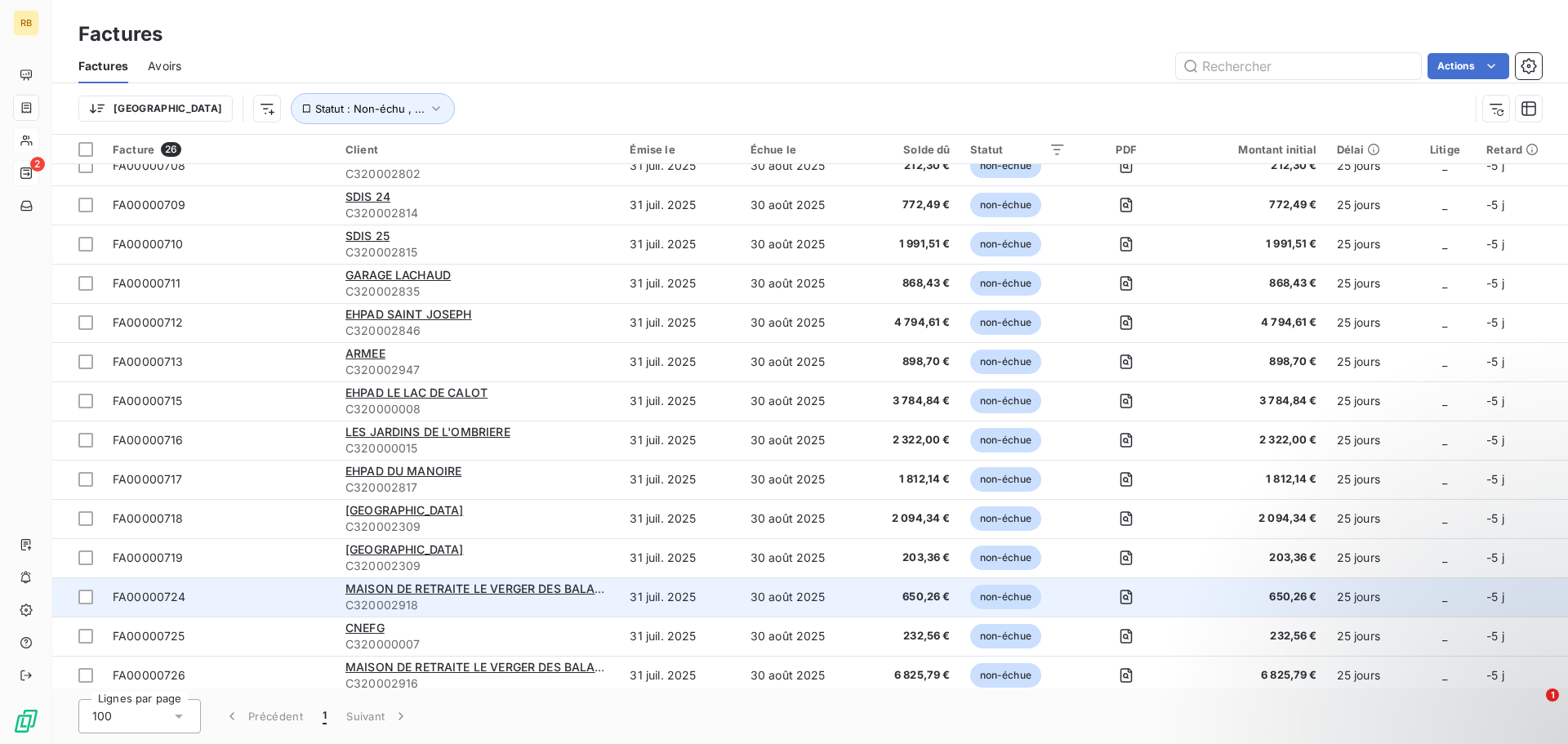
scroll to position [496, 0]
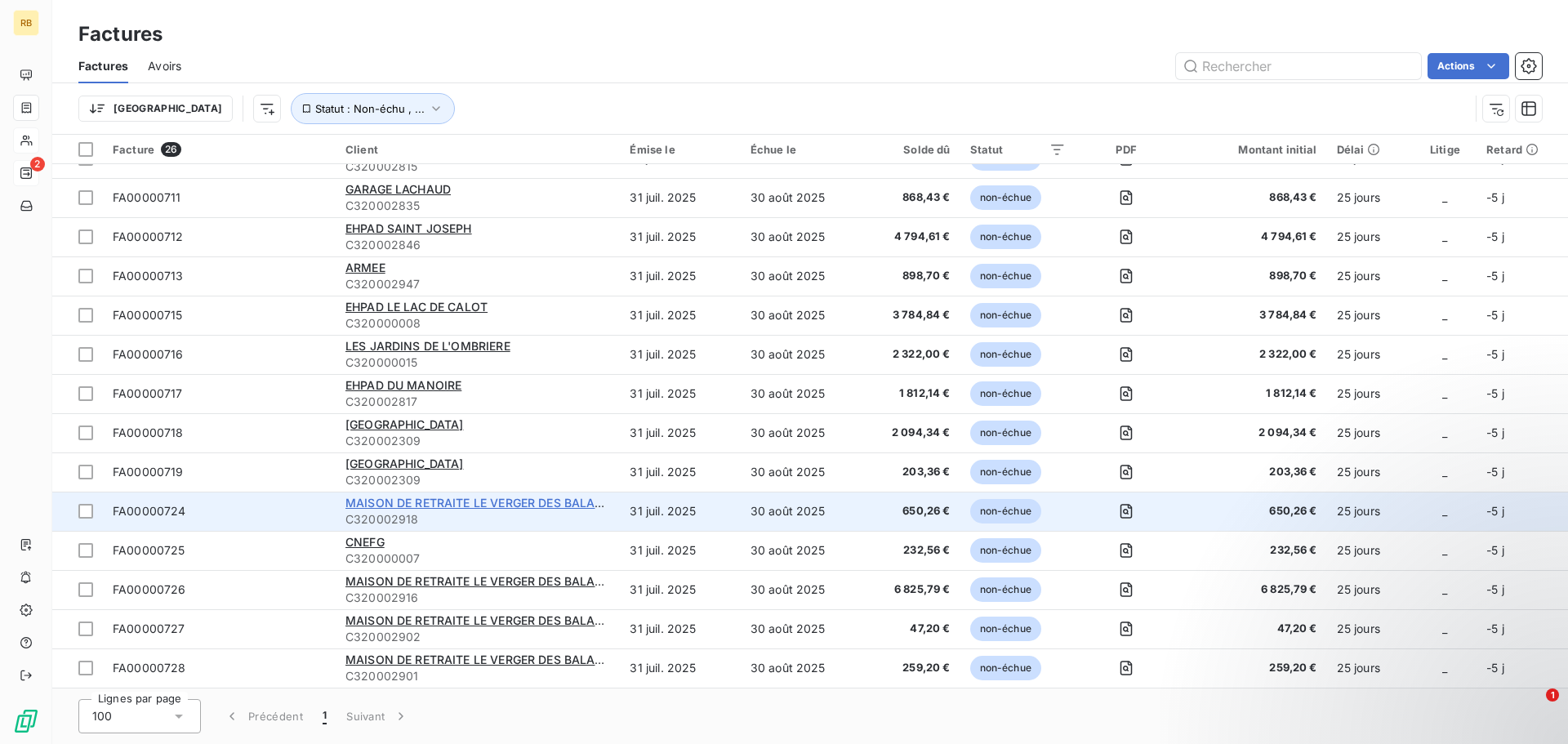
click at [400, 502] on span "MAISON DE RETRAITE LE VERGER DES BALANS" at bounding box center [478, 503] width 266 height 14
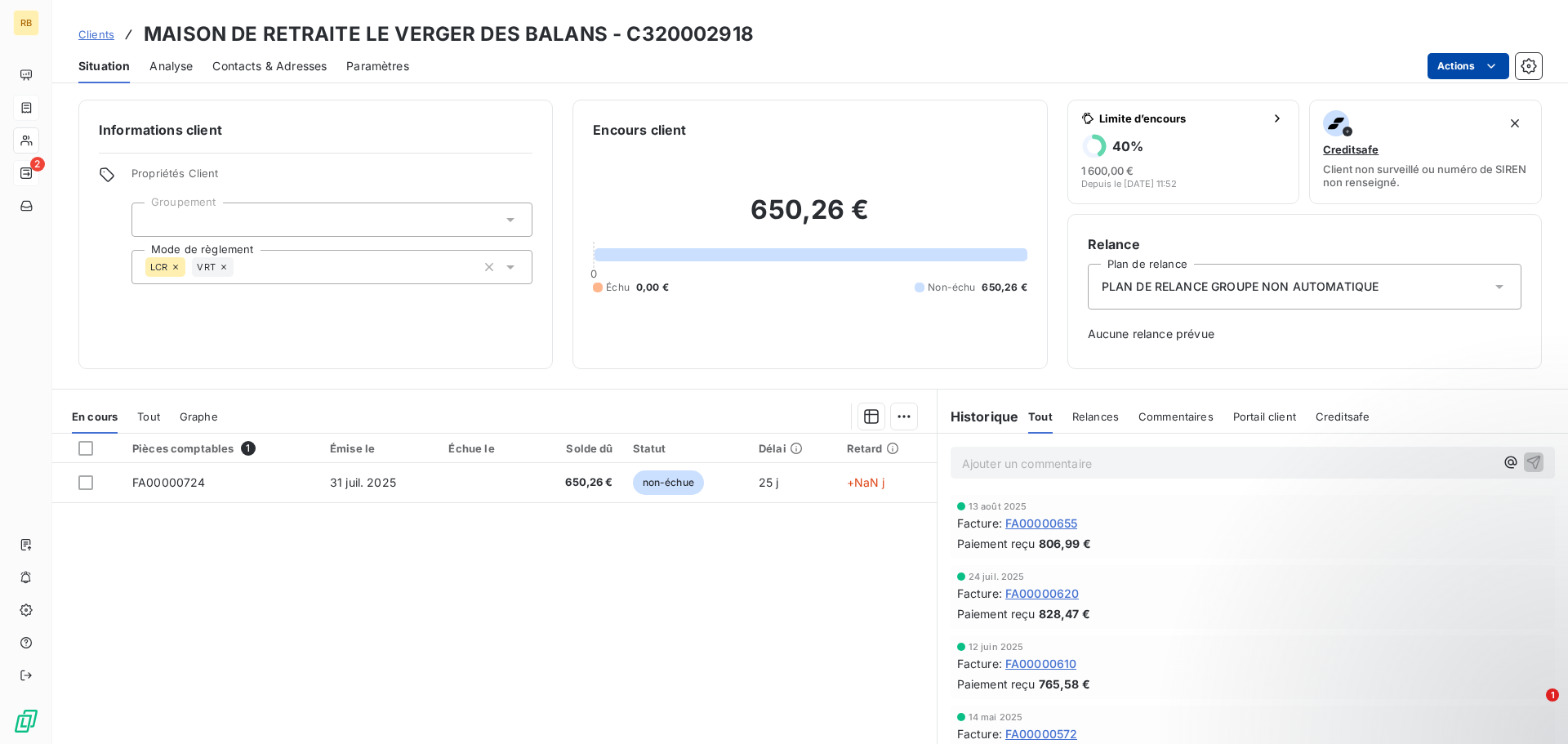
click at [1457, 74] on html "RB 2 Clients MAISON DE RETRAITE LE VERGER DES BALANS - C320002918 Situation Ana…" at bounding box center [784, 372] width 1568 height 744
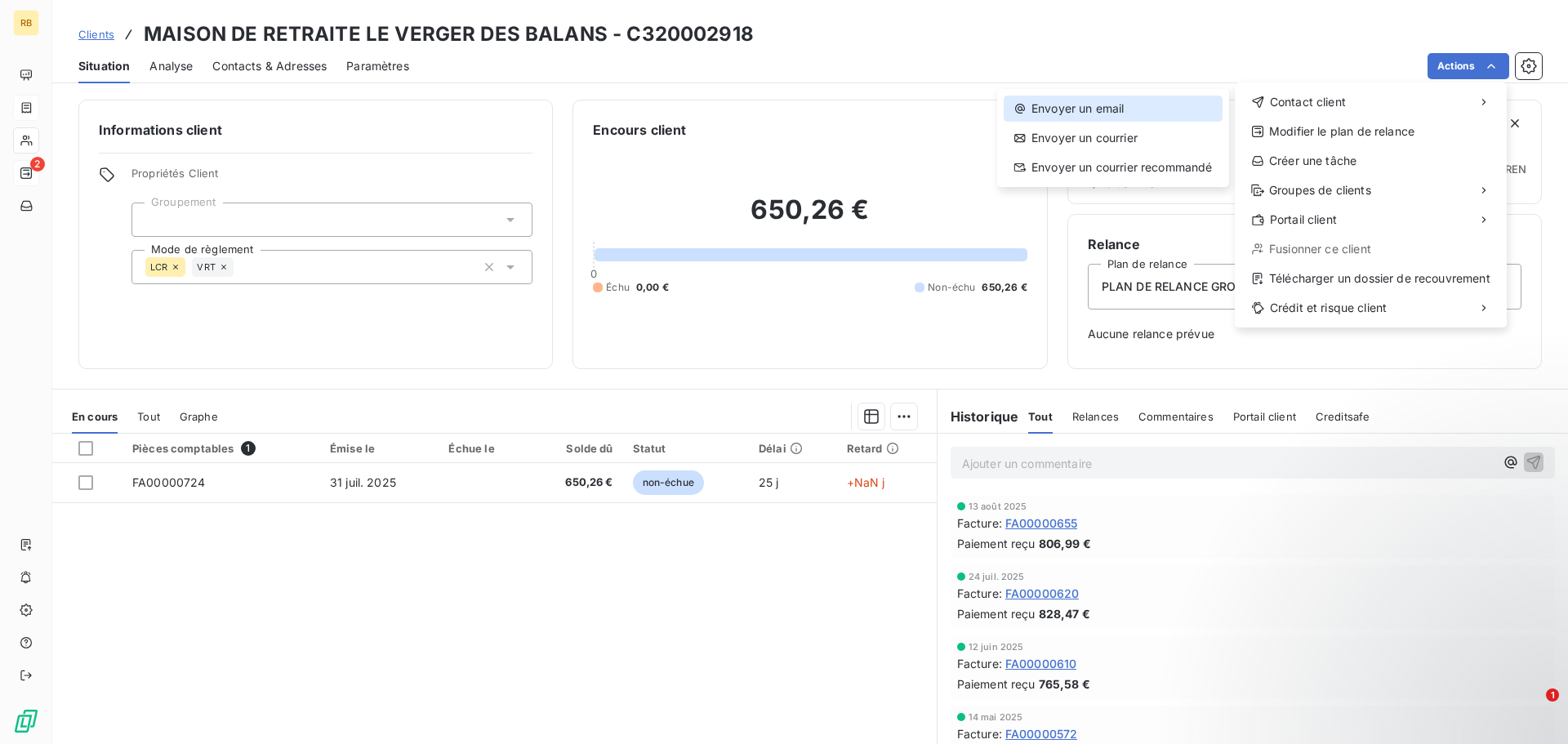
click at [1110, 103] on div "Envoyer un email" at bounding box center [1113, 108] width 219 height 26
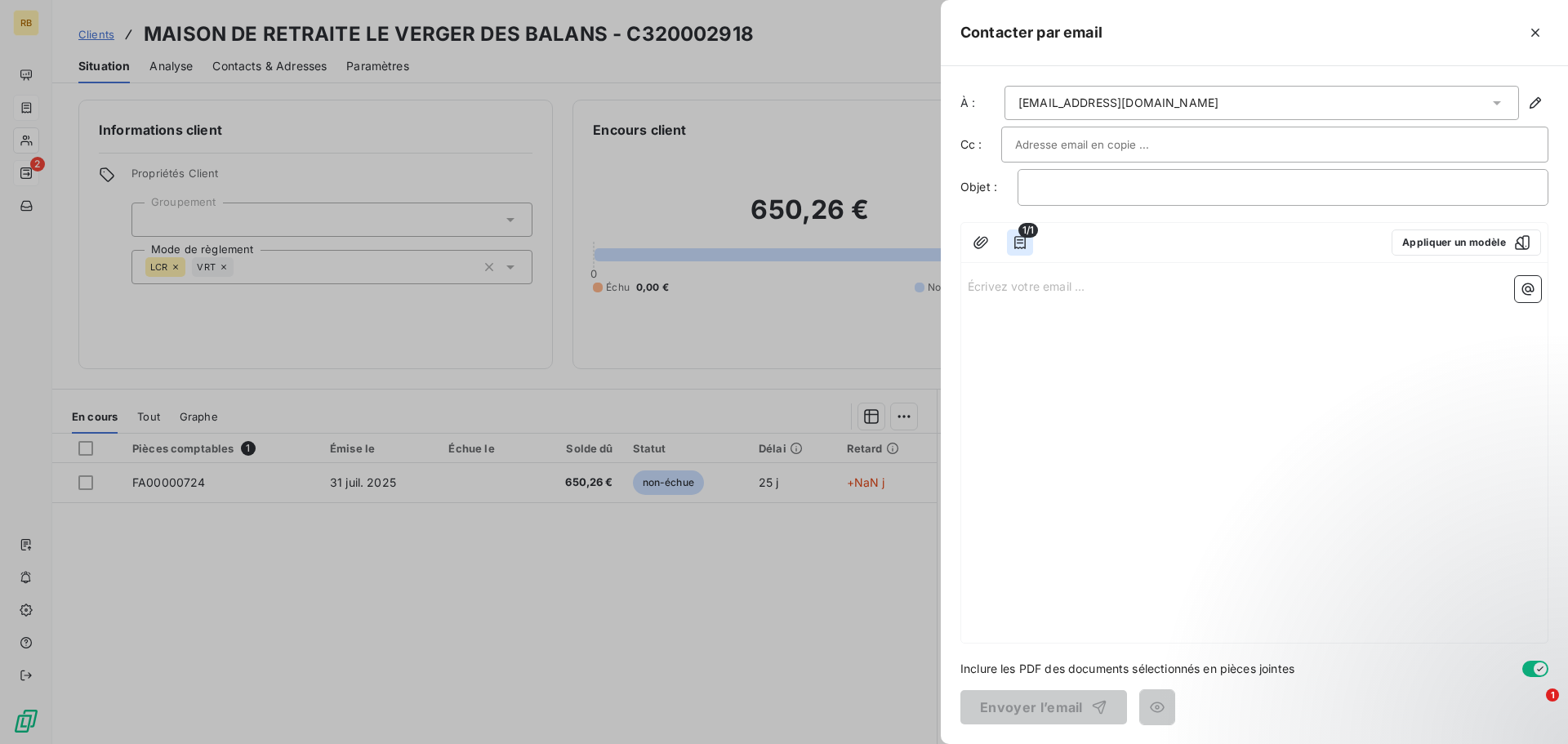
click at [1013, 242] on icon "button" at bounding box center [1020, 242] width 16 height 16
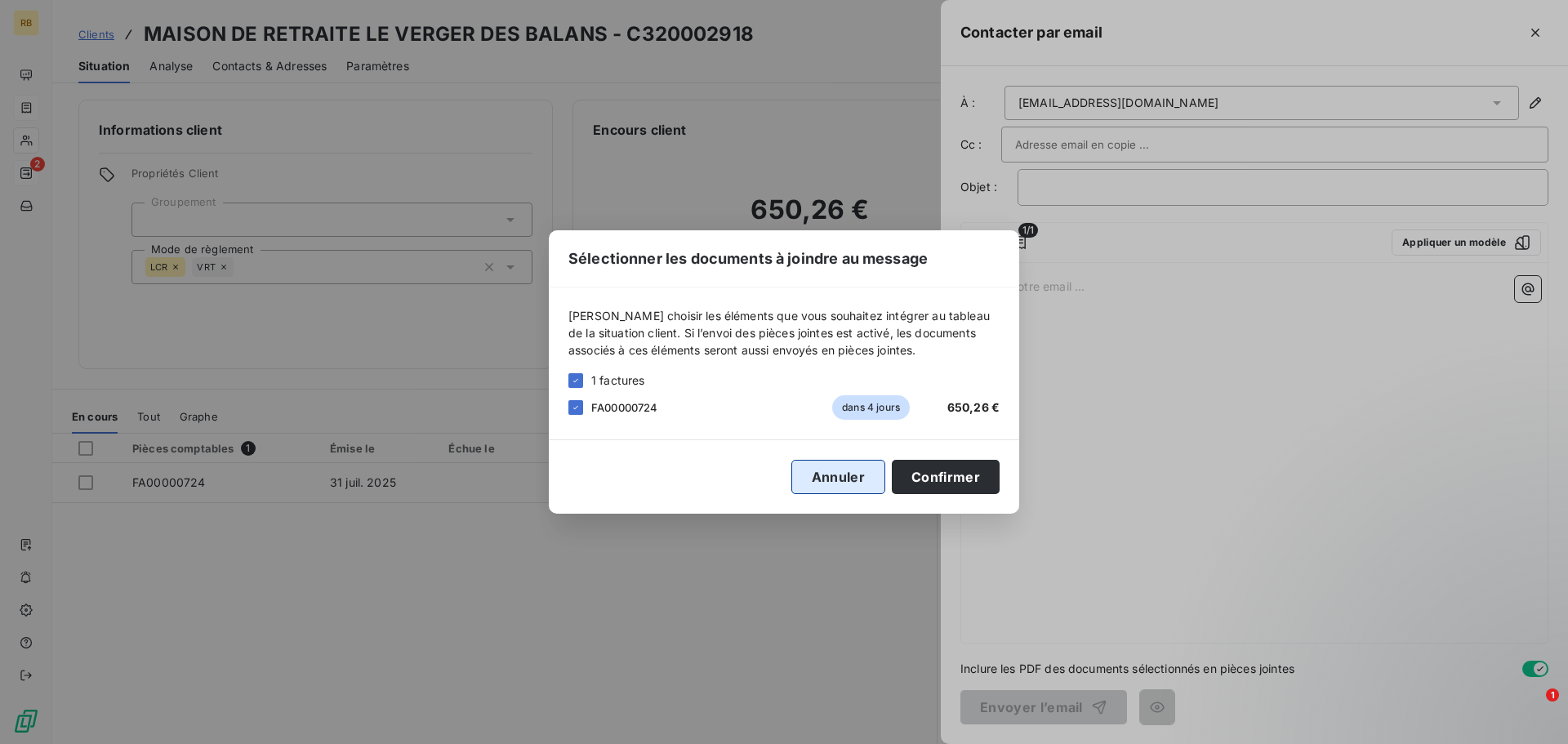
click at [825, 479] on button "Annuler" at bounding box center [838, 476] width 93 height 35
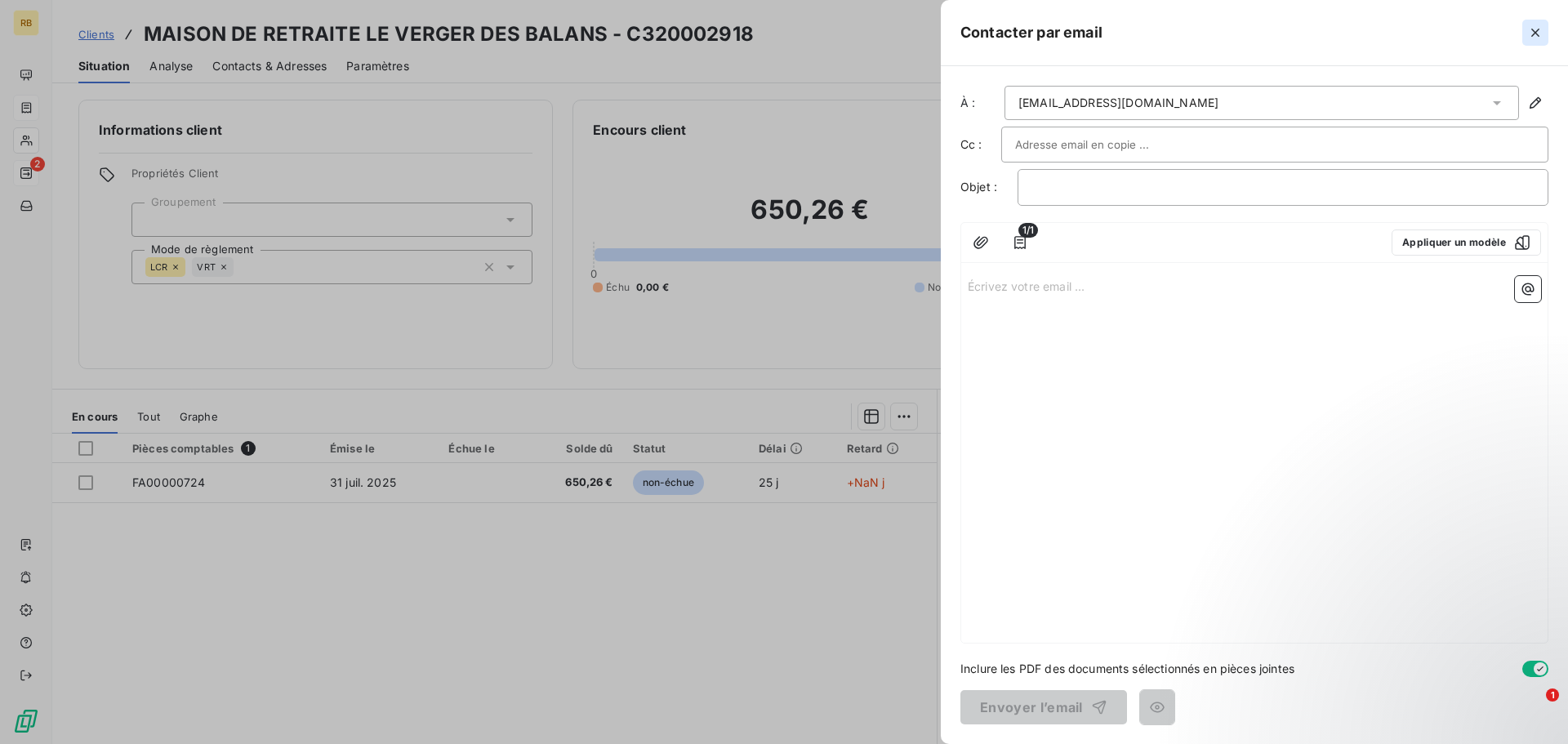
click at [1534, 30] on icon "button" at bounding box center [1535, 32] width 8 height 8
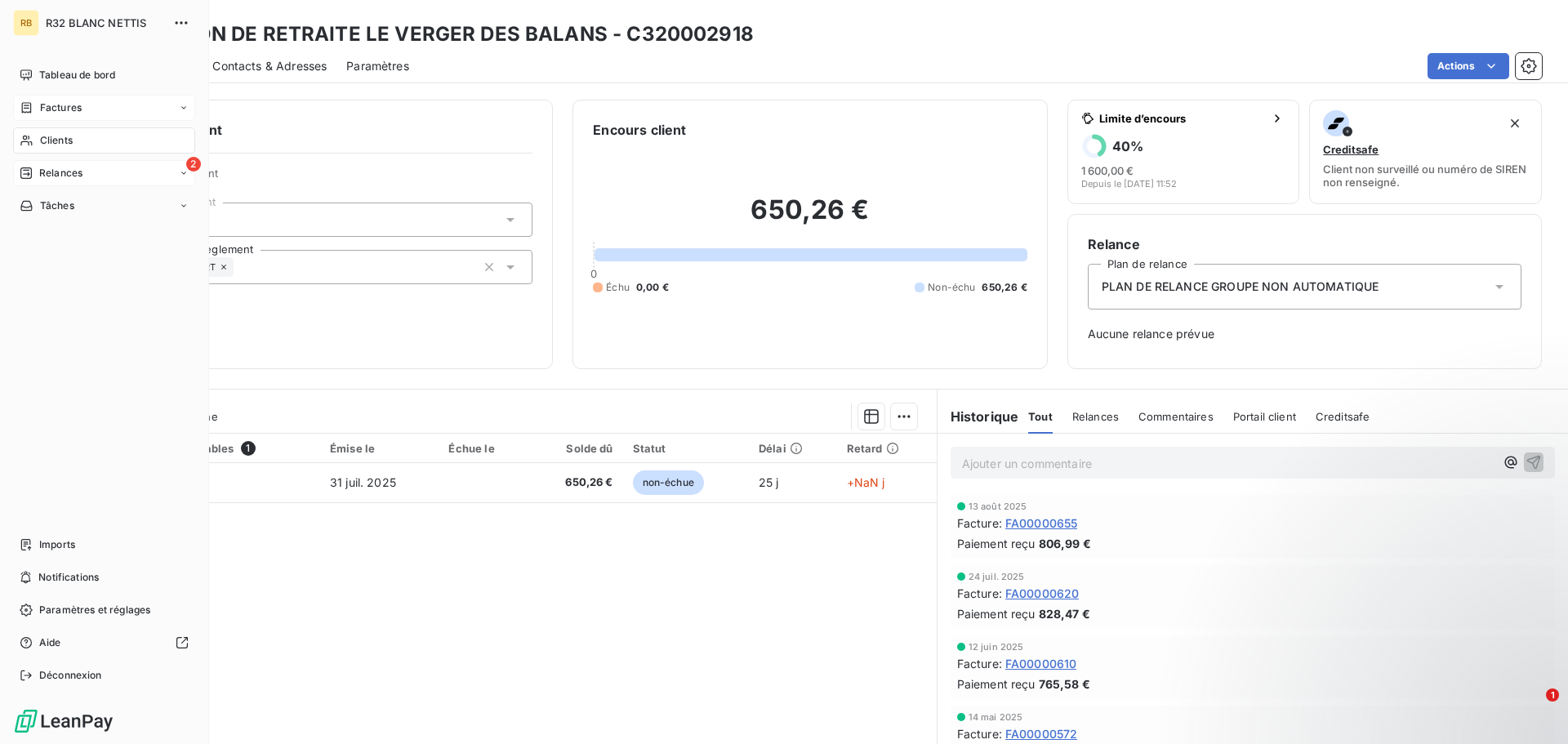
click at [69, 109] on span "Factures" at bounding box center [61, 108] width 42 height 15
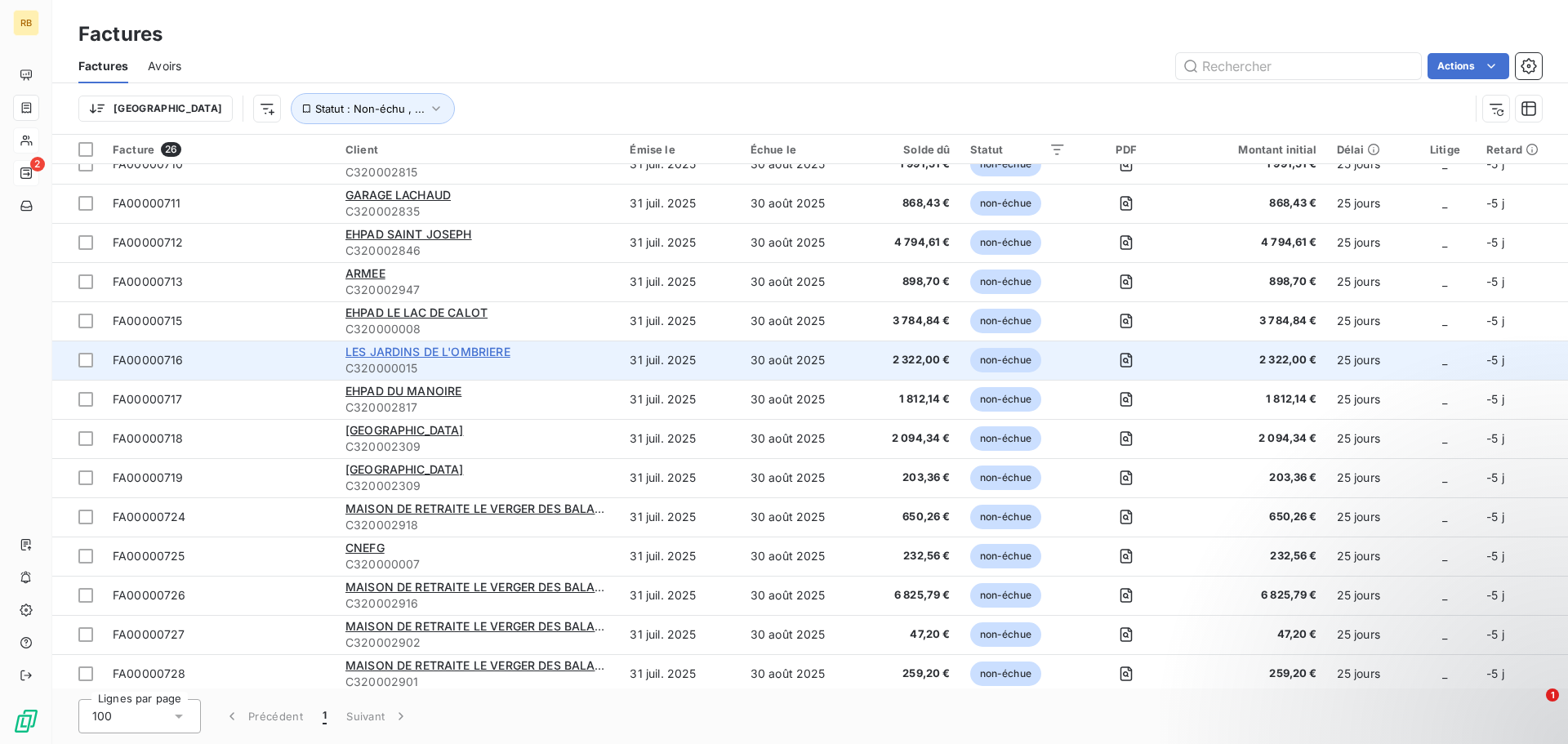
scroll to position [496, 0]
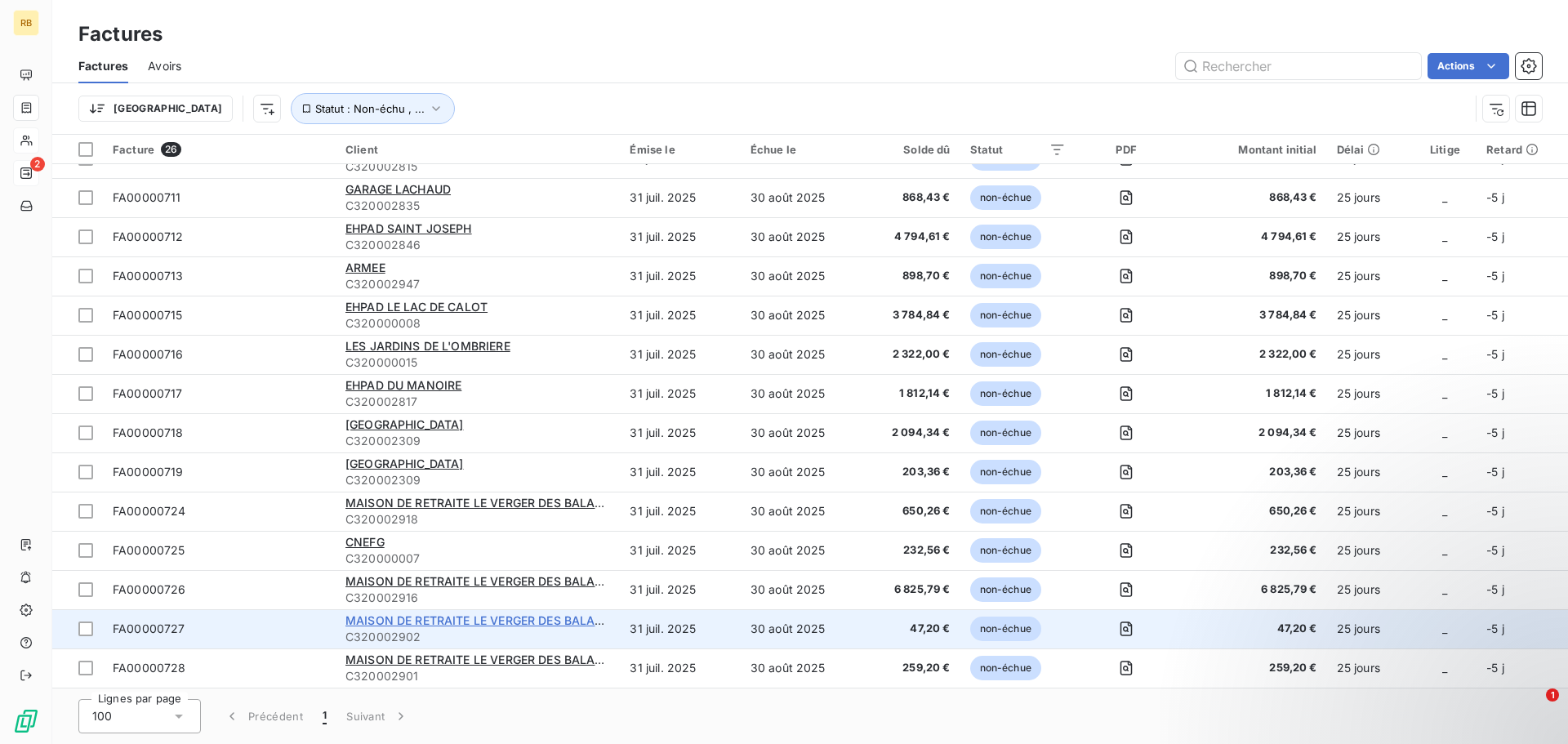
click at [415, 623] on span "MAISON DE RETRAITE LE VERGER DES BALANS" at bounding box center [478, 620] width 266 height 14
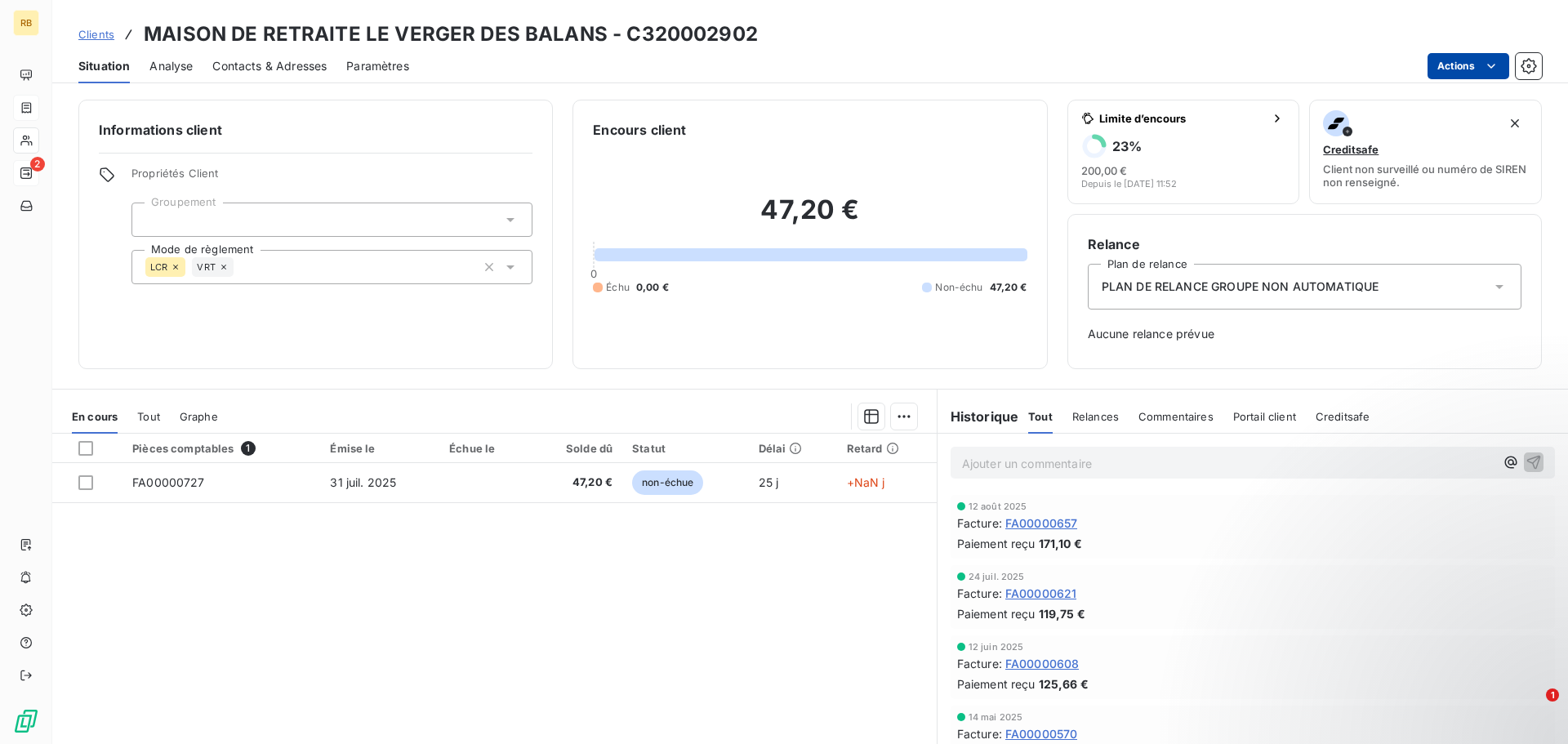
click at [1472, 70] on html "RB 2 Clients MAISON DE RETRAITE LE VERGER DES BALANS - C320002902 Situation Ana…" at bounding box center [784, 372] width 1568 height 744
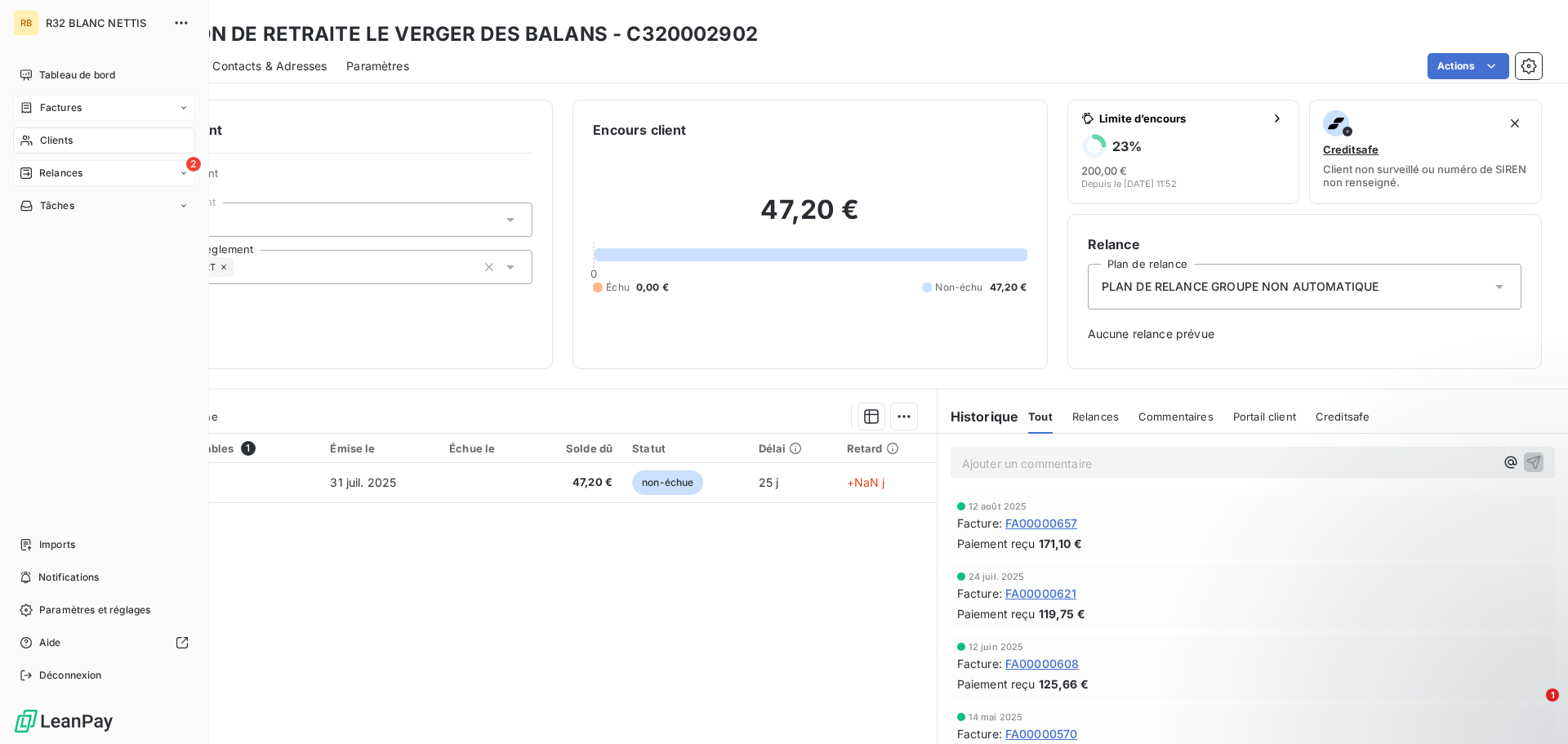
click at [32, 174] on html "RB R32 BLANC NETTIS Tableau de bord Factures Clients 2 Relances Tâches Imports …" at bounding box center [784, 372] width 1568 height 744
click at [69, 110] on span "Factures" at bounding box center [61, 108] width 42 height 15
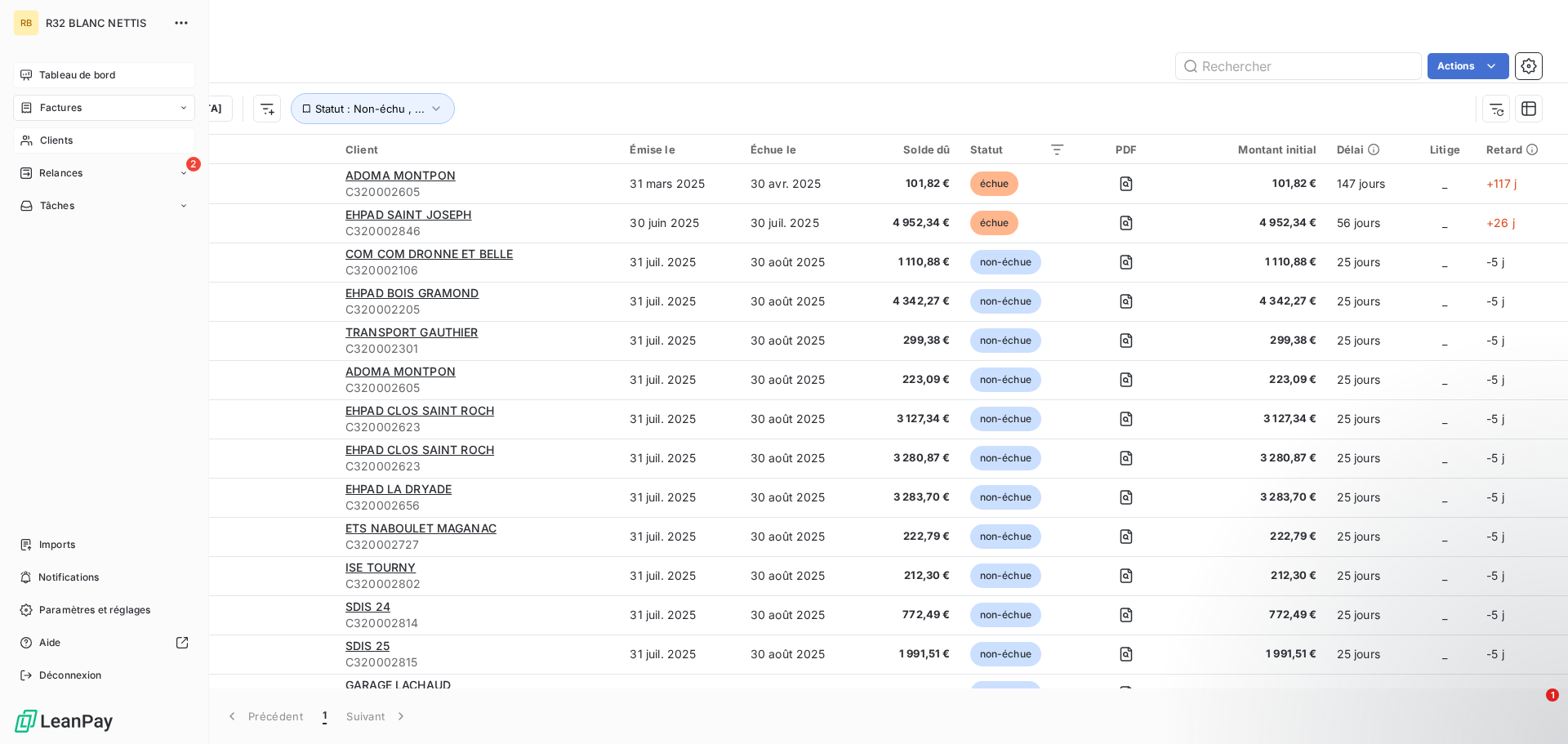
click at [88, 69] on span "Tableau de bord" at bounding box center [77, 75] width 76 height 15
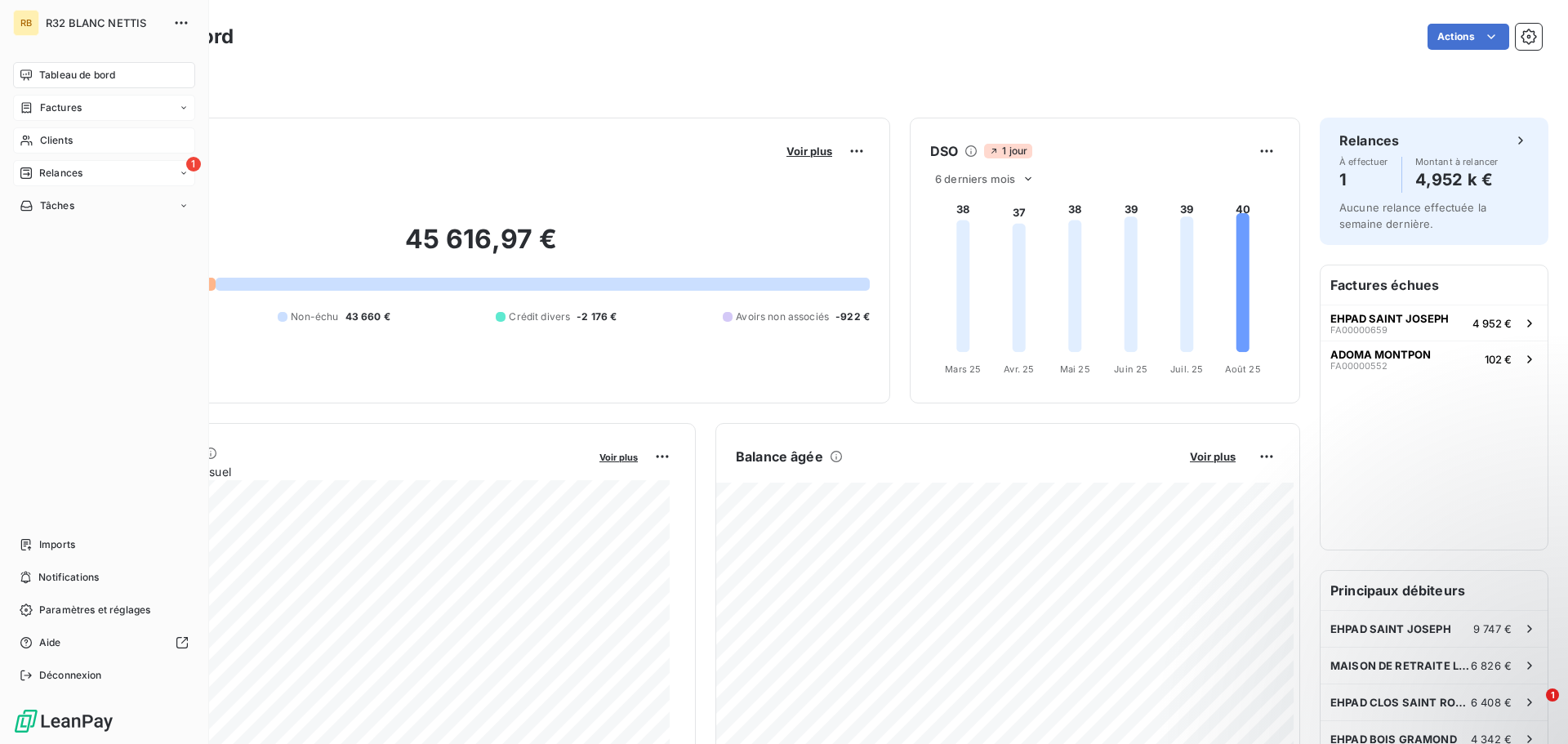
click at [183, 174] on icon at bounding box center [183, 173] width 10 height 10
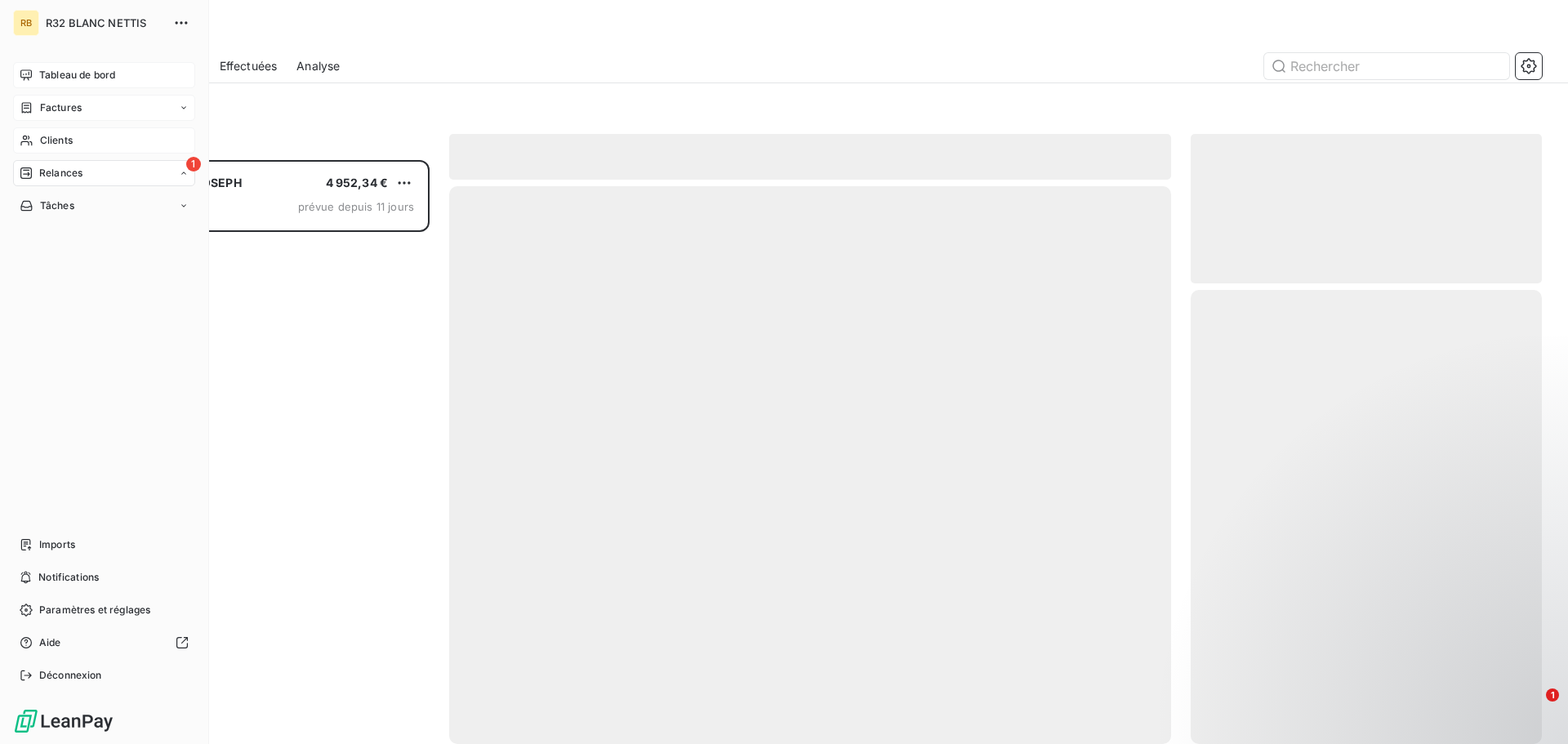
scroll to position [571, 339]
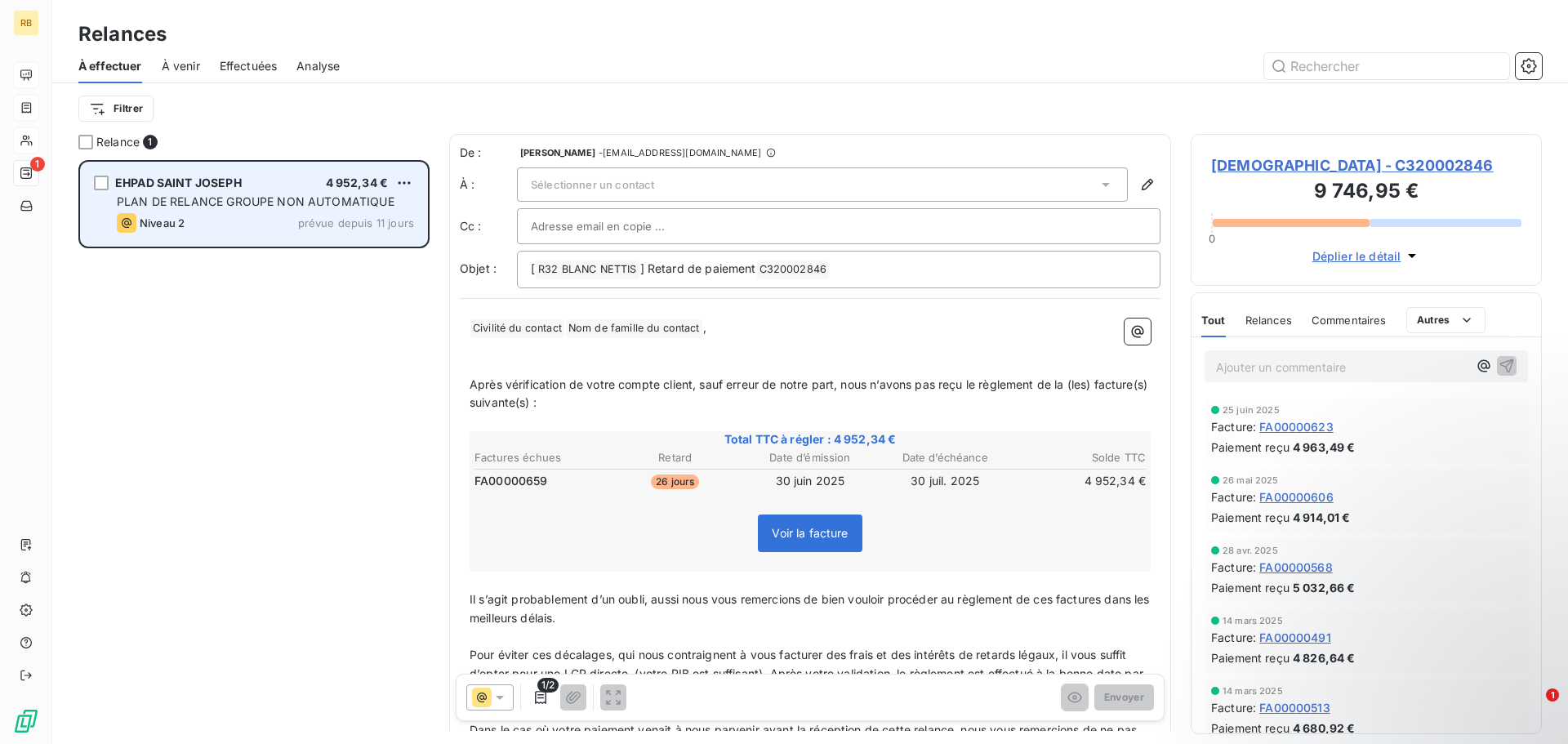
click at [311, 191] on div "EHPAD SAINT JOSEPH 4 952,34 € PLAN DE RELANCE GROUPE NON AUTOMATIQUE Niveau 2 p…" at bounding box center [254, 205] width 346 height 84
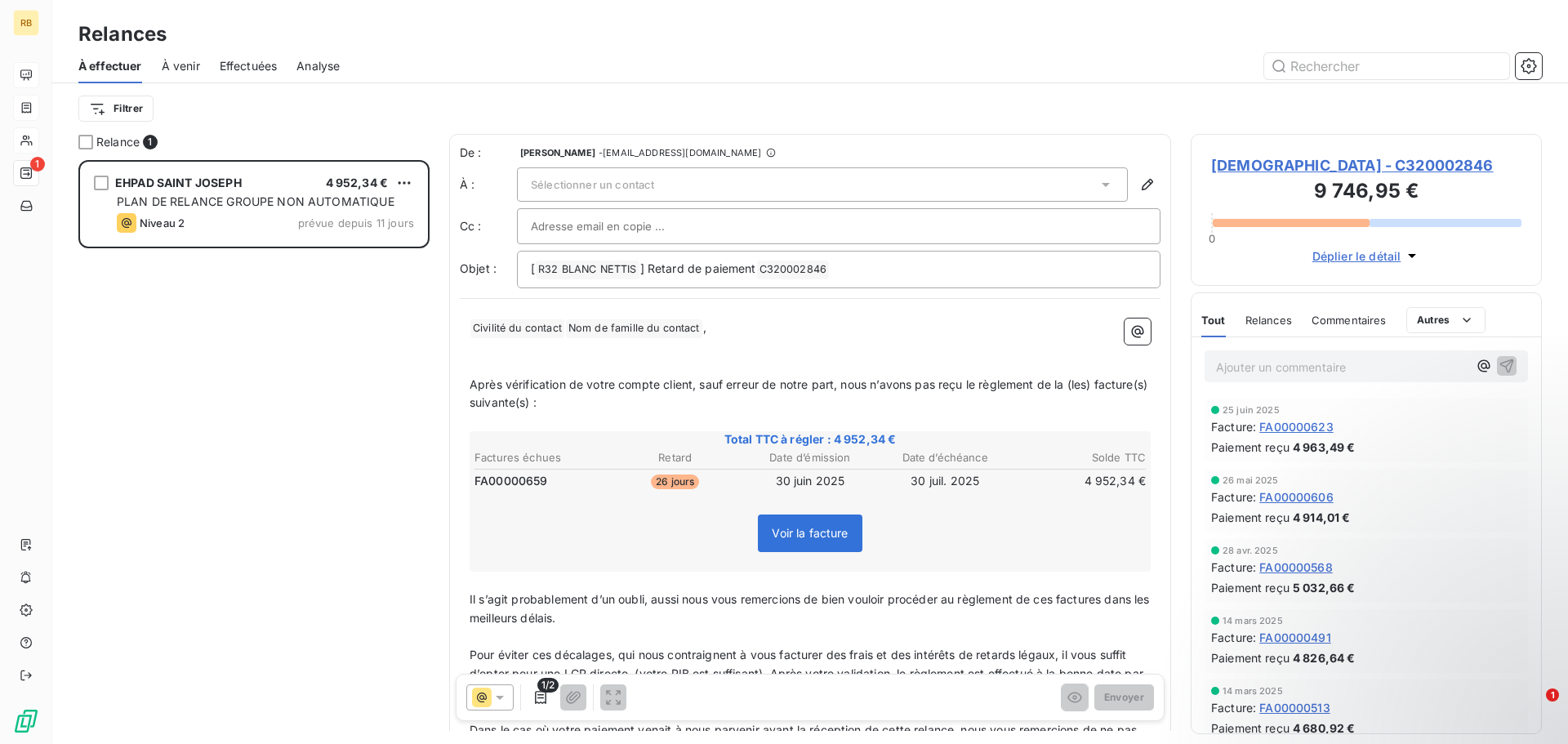
click at [495, 700] on icon at bounding box center [500, 697] width 16 height 16
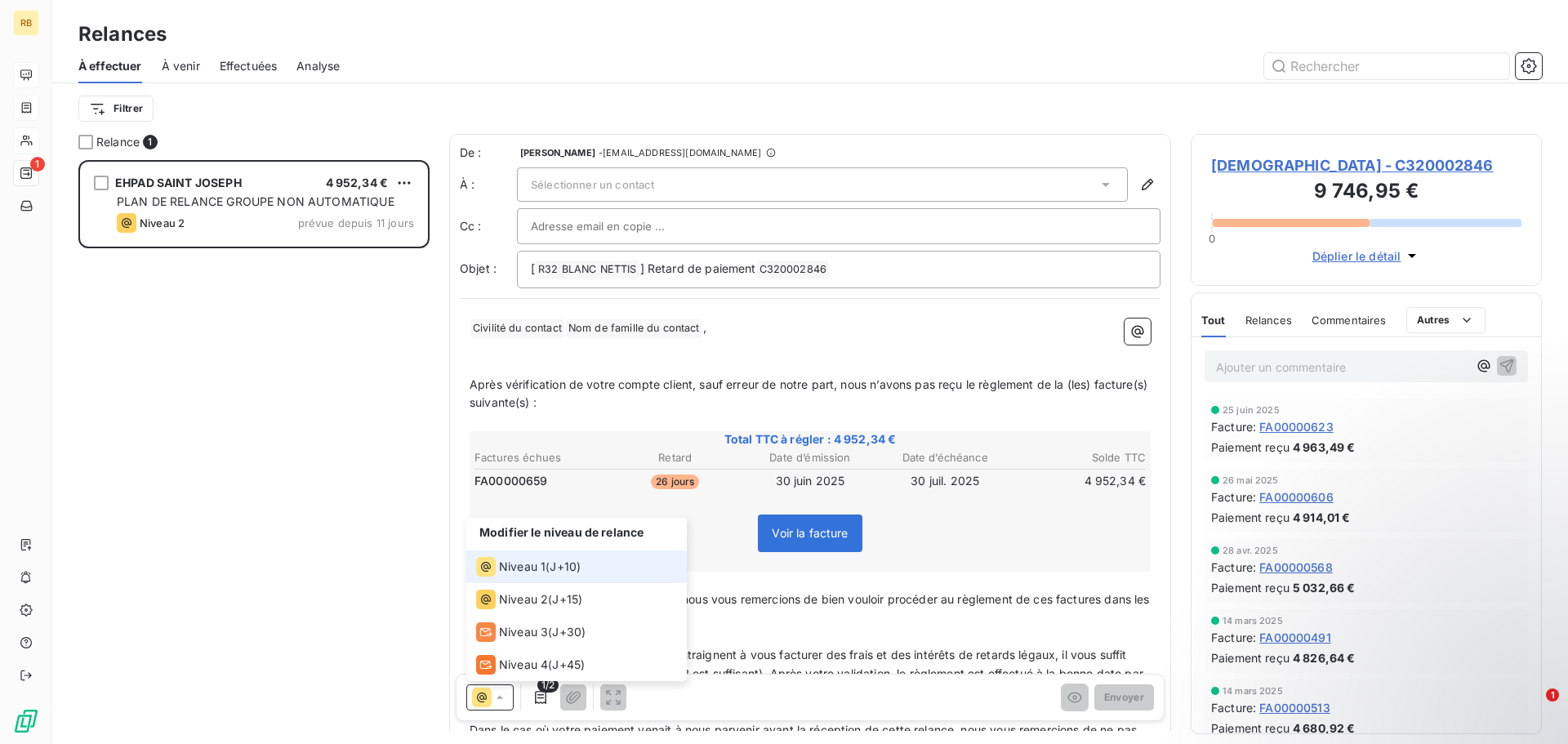
click at [548, 564] on div "Niveau 1 ( J+10 )" at bounding box center [528, 567] width 104 height 20
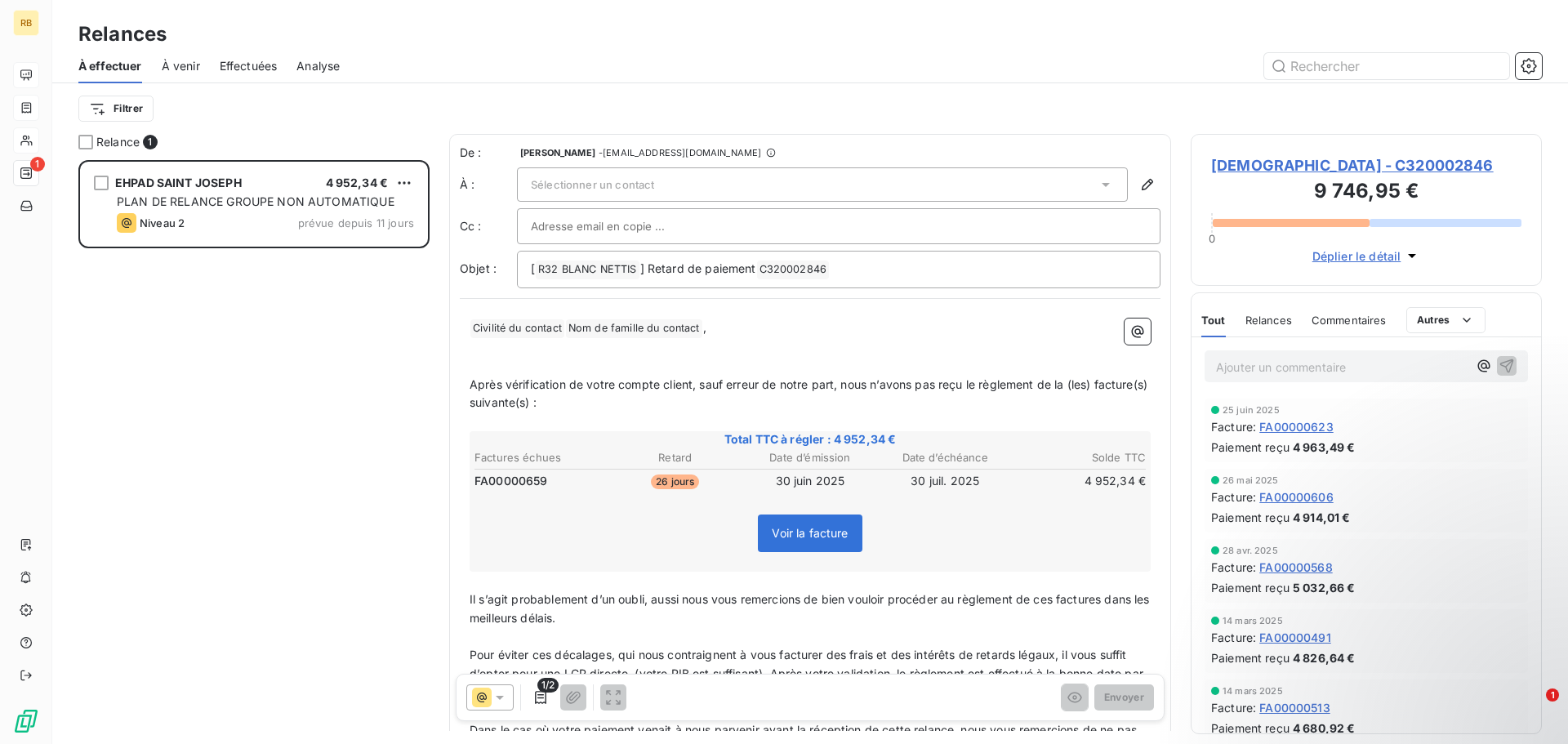
click at [684, 185] on div "Sélectionner un contact" at bounding box center [823, 184] width 611 height 35
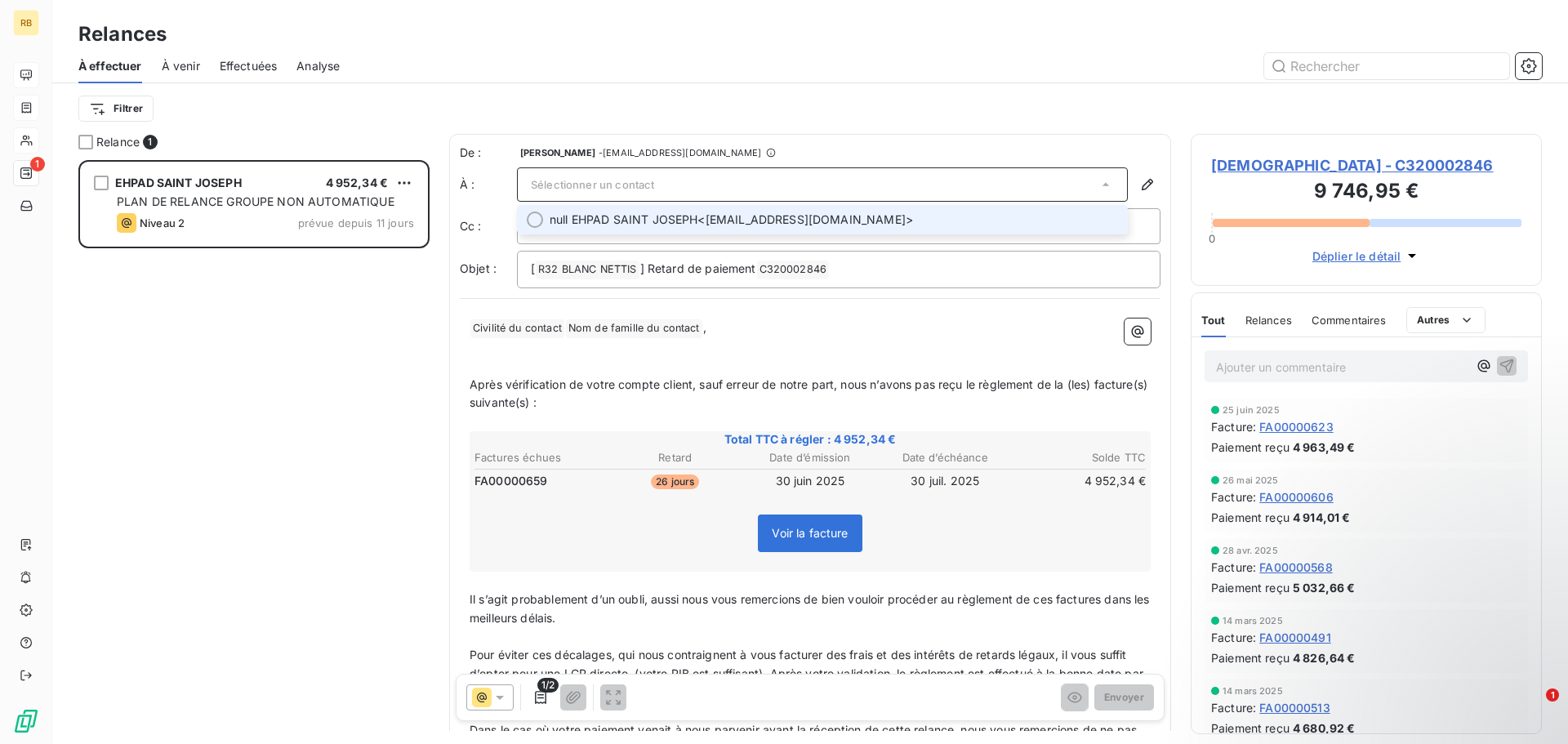
click at [693, 218] on span "null EHPAD SAINT JOSEPH" at bounding box center [623, 220] width 148 height 16
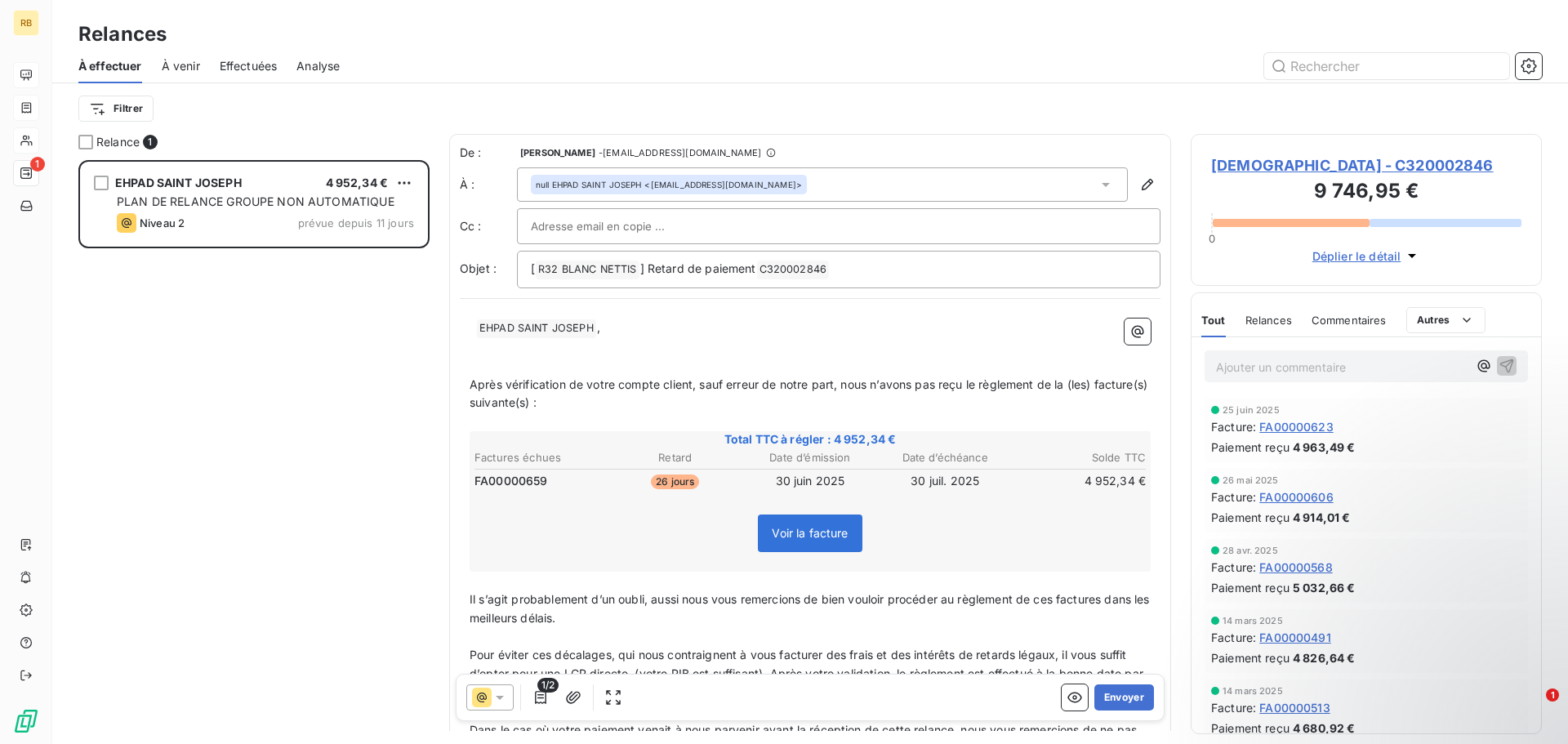
click at [687, 224] on div at bounding box center [839, 226] width 616 height 25
click at [654, 330] on p "﻿ ﻿ ﻿ EHPAD SAINT JOSEPH ﻿ ," at bounding box center [809, 328] width 681 height 20
click at [616, 325] on p "﻿ ﻿ ﻿ EHPAD SAINT JOSEPH ﻿ ," at bounding box center [809, 328] width 681 height 20
click at [678, 221] on div "v.paponvigier@anett.fr" at bounding box center [839, 226] width 616 height 25
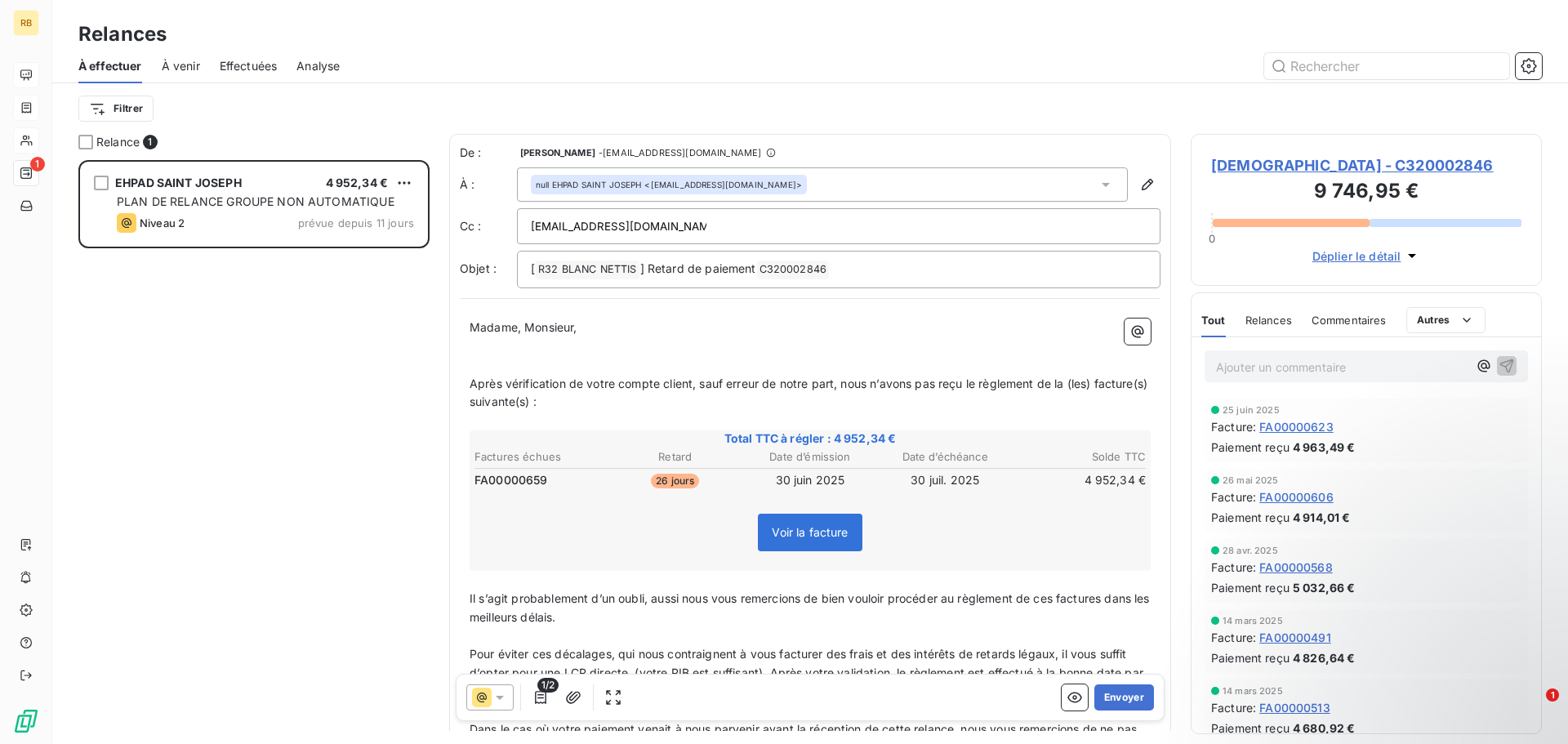
type input "v.paponvigier@anett.fr"
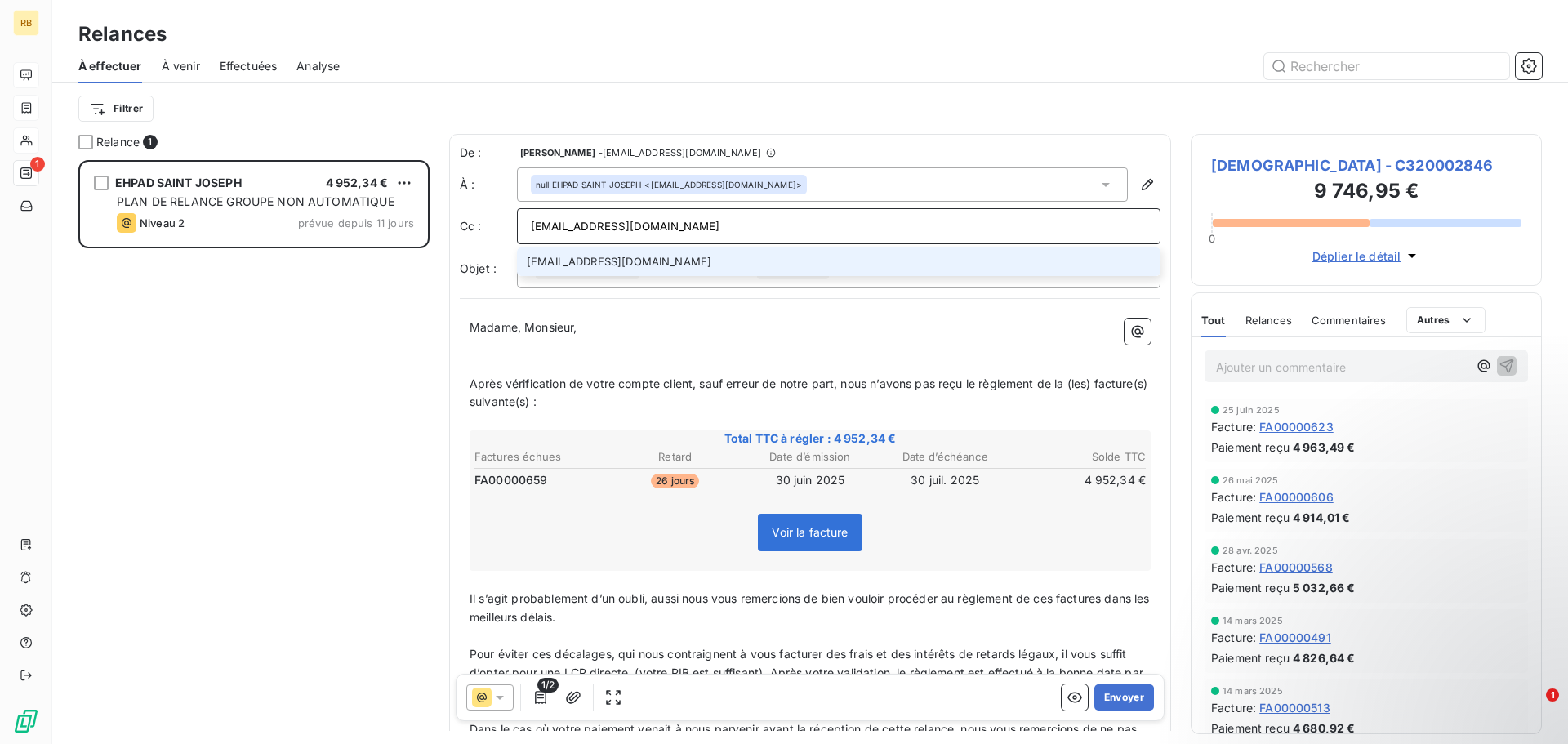
click at [636, 267] on li "v.paponvigier@anett.fr" at bounding box center [839, 262] width 644 height 28
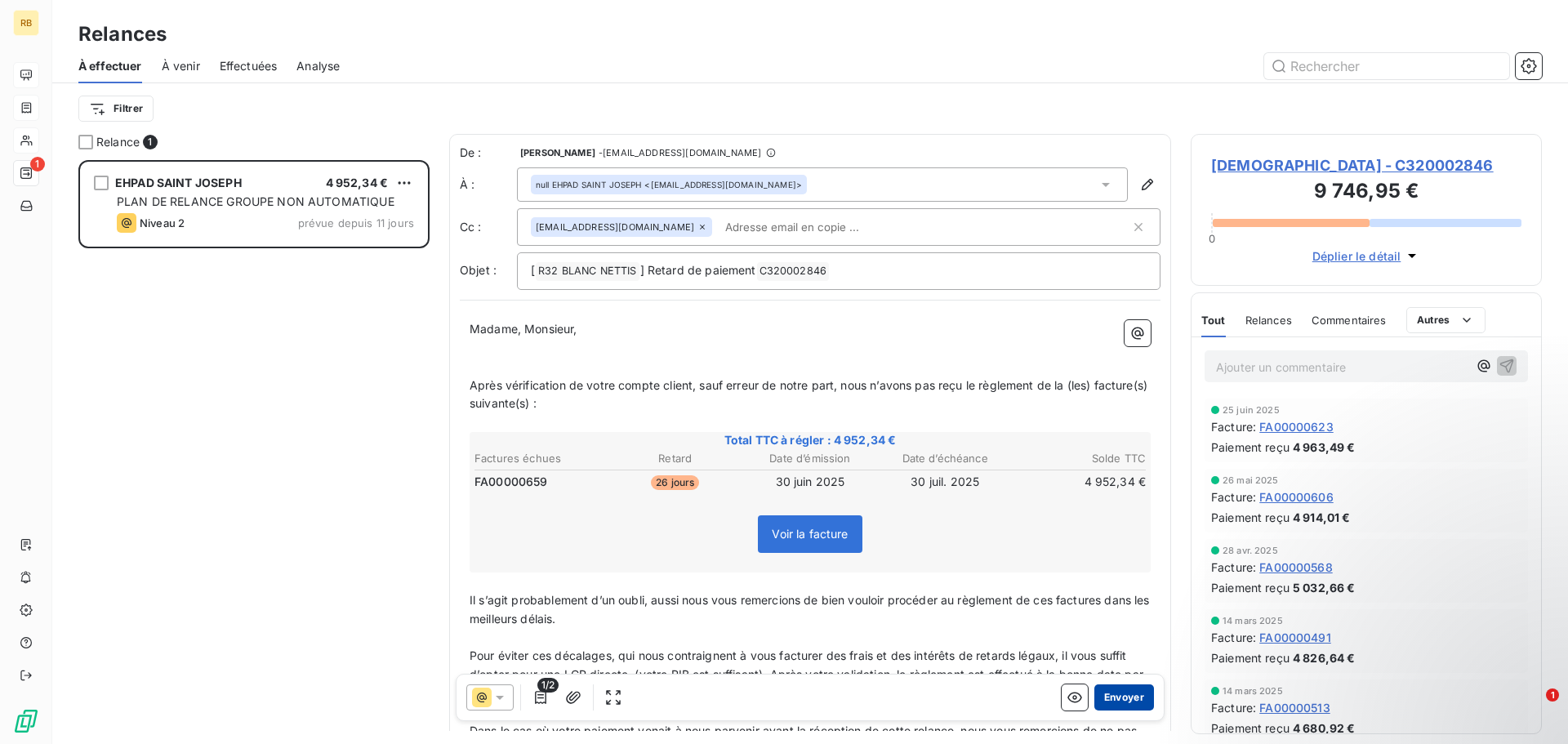
click at [1101, 699] on button "Envoyer" at bounding box center [1124, 697] width 60 height 26
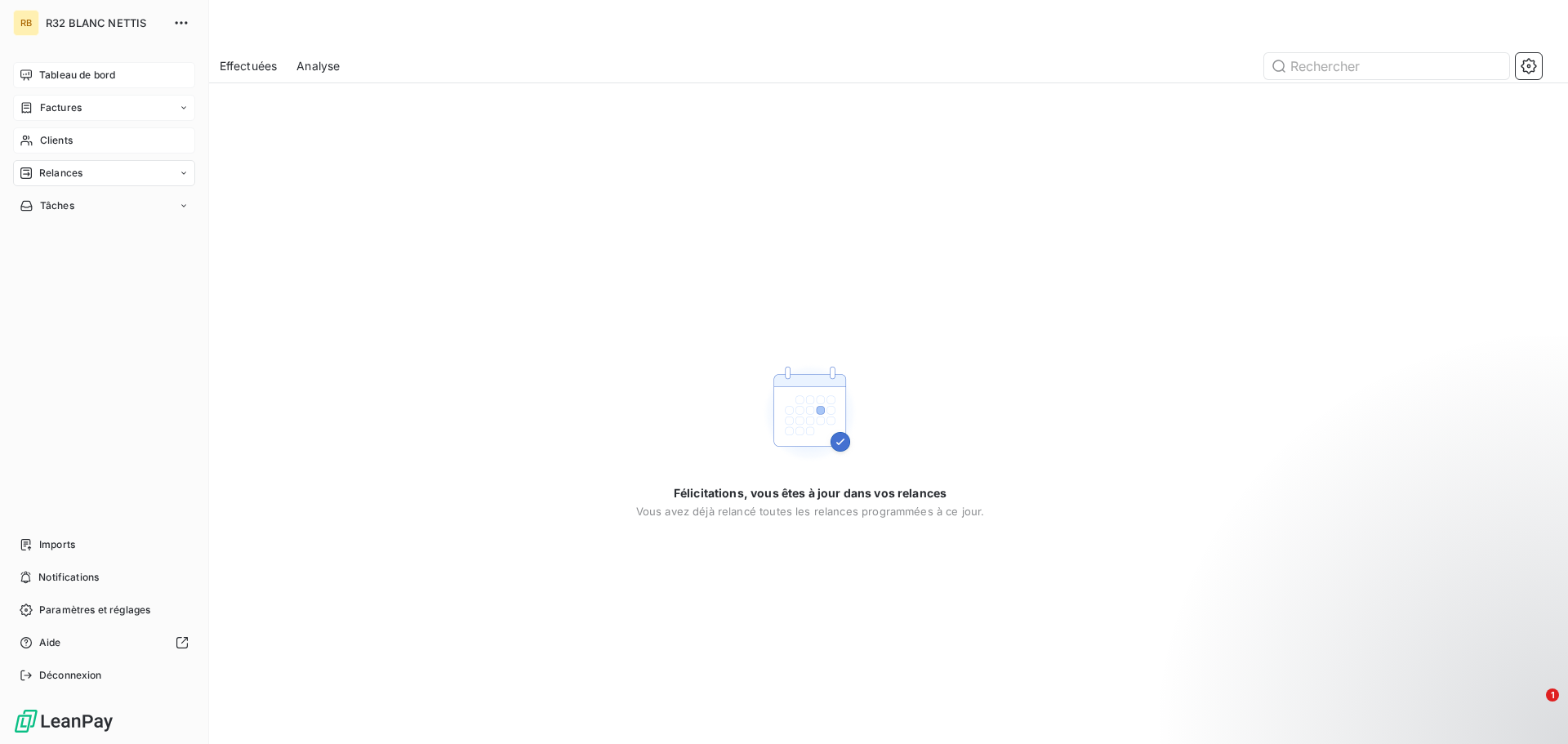
click at [37, 76] on div "Tableau de bord" at bounding box center [104, 75] width 183 height 26
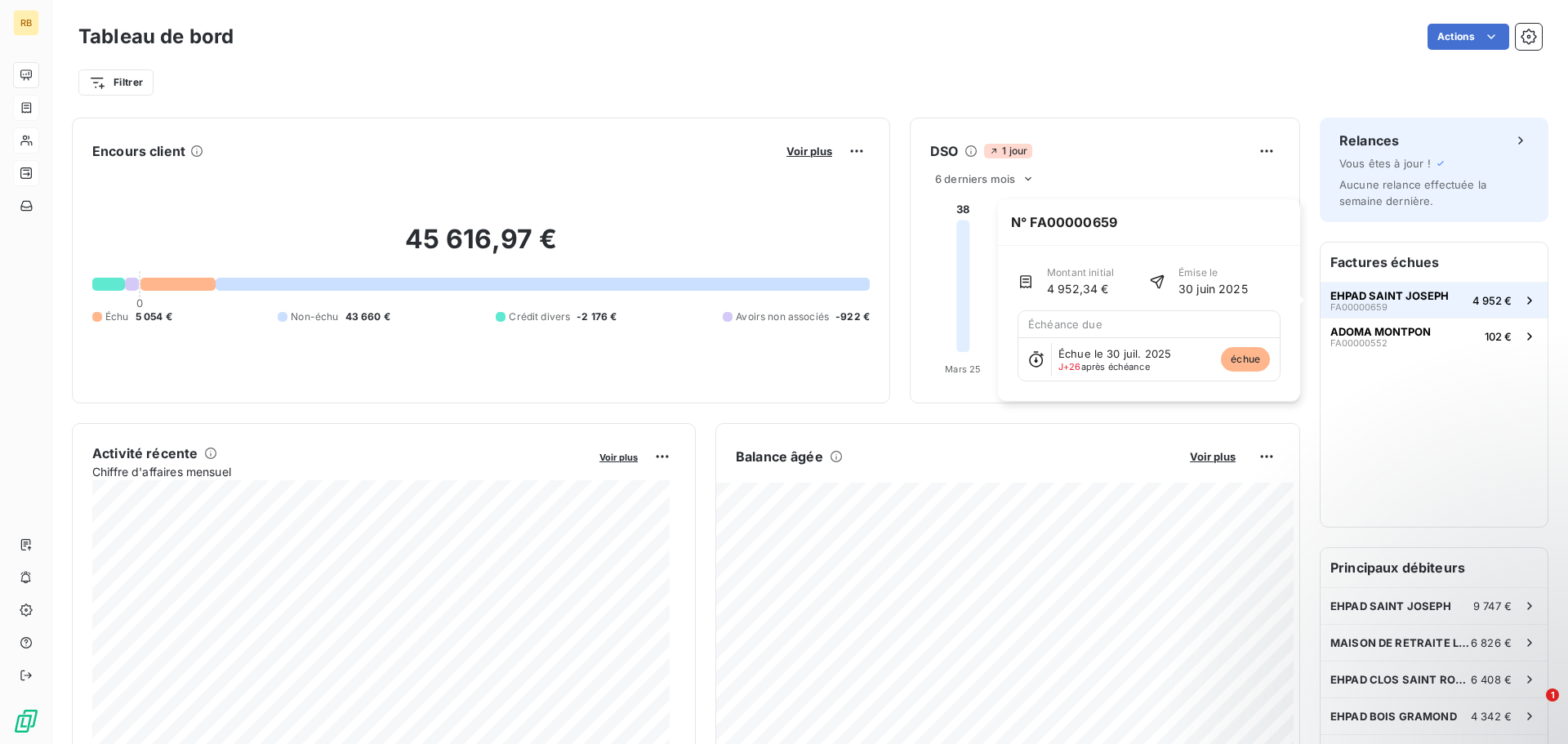
click at [1405, 295] on span "EHPAD SAINT JOSEPH" at bounding box center [1389, 295] width 118 height 13
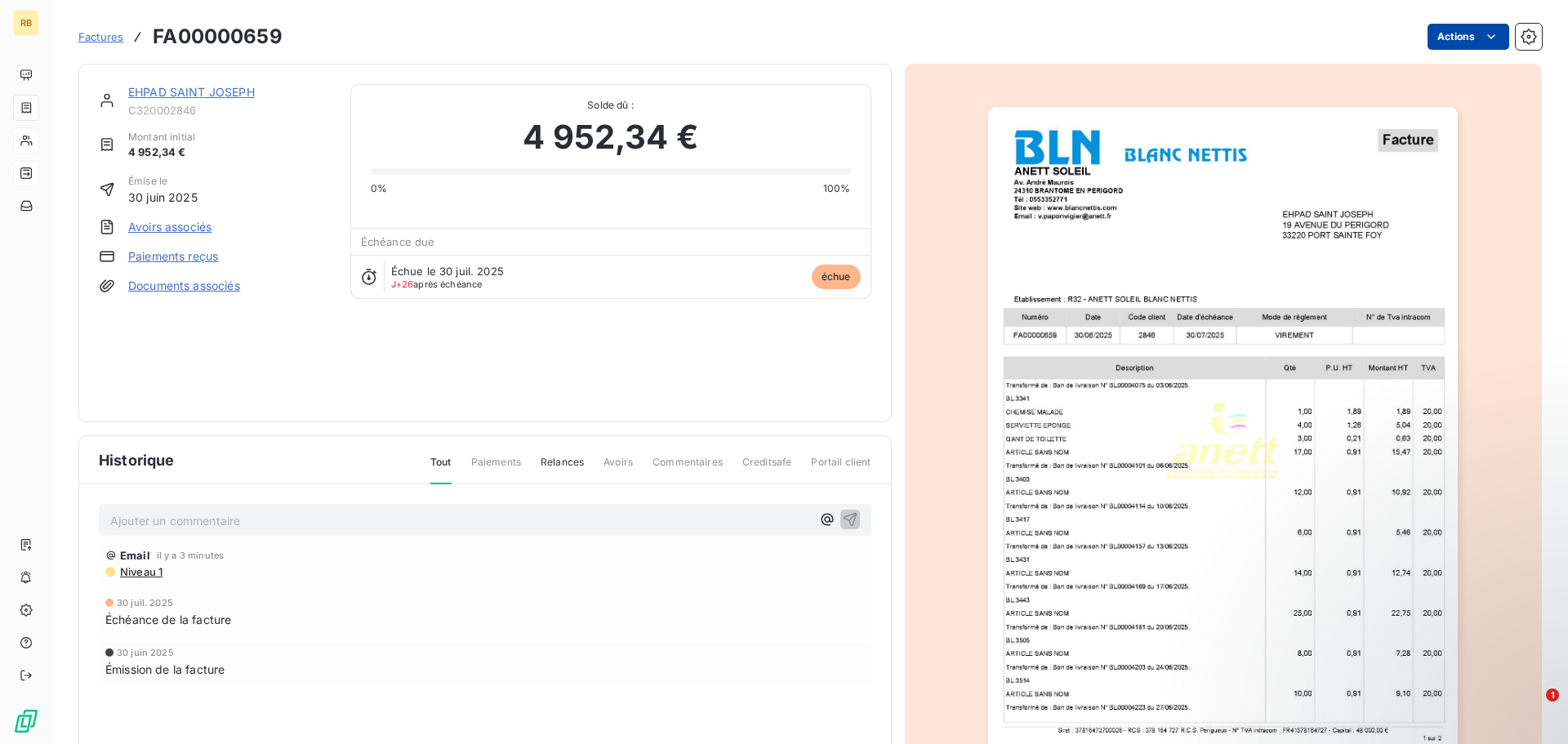
click at [1450, 32] on html "RB Factures FA00000659 Actions EHPAD SAINT JOSEPH C320002846 Montant initial 4 …" at bounding box center [784, 372] width 1568 height 744
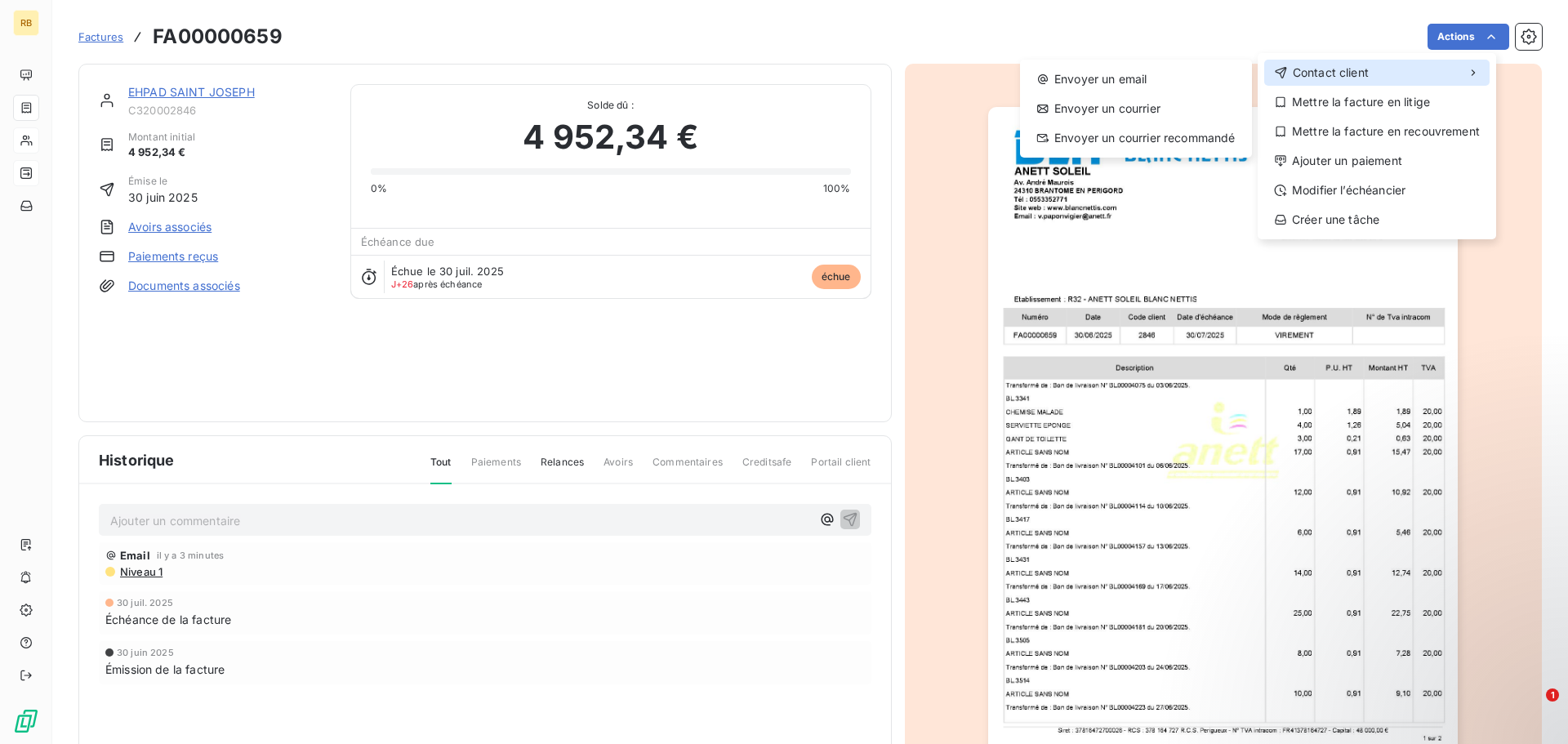
click at [1385, 75] on div "Contact client" at bounding box center [1377, 72] width 225 height 26
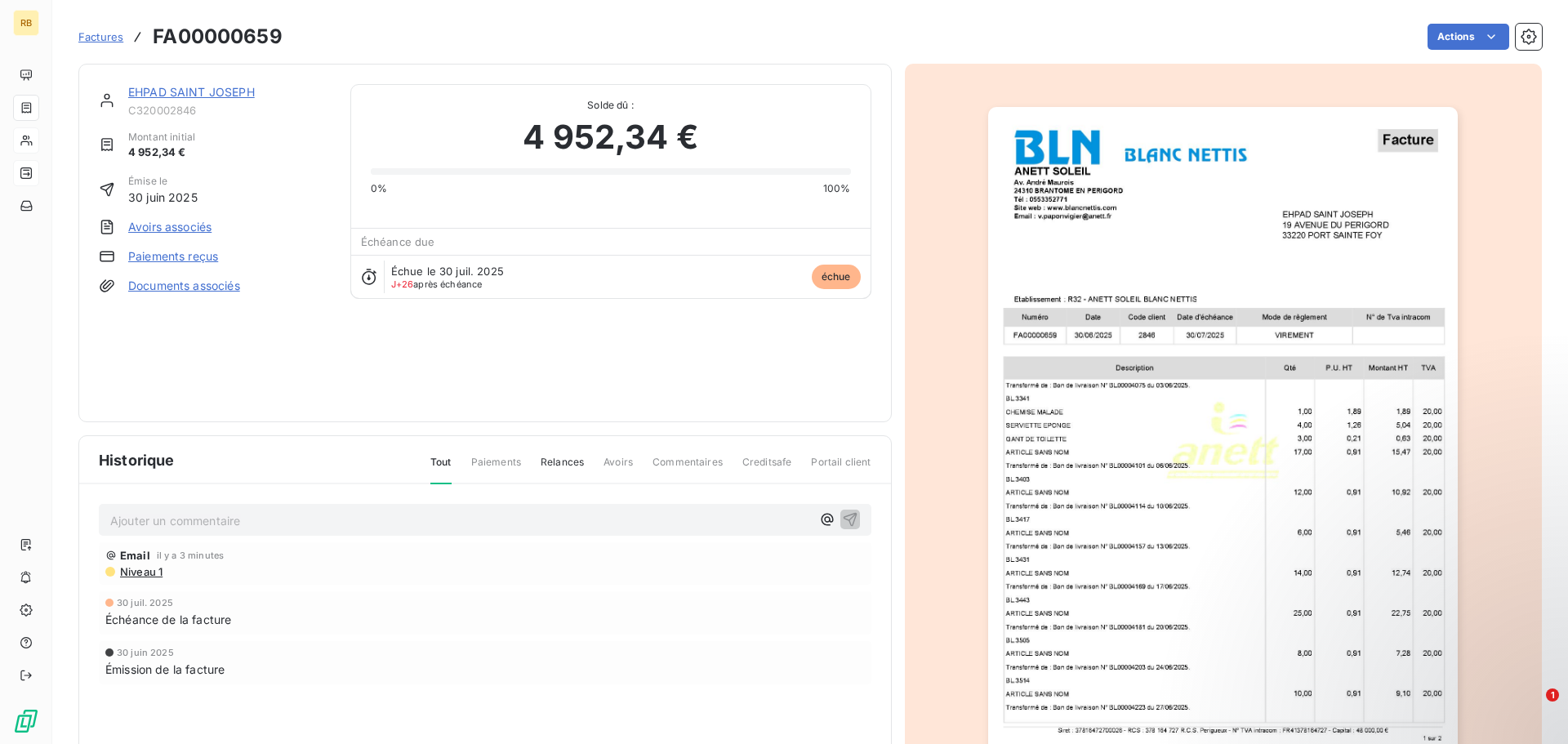
click at [609, 338] on html "RB Factures FA00000659 Actions EHPAD SAINT JOSEPH C320002846 Montant initial 4 …" at bounding box center [784, 372] width 1568 height 744
click at [386, 520] on p "Ajouter un commentaire ﻿" at bounding box center [460, 520] width 701 height 20
click at [845, 520] on icon "button" at bounding box center [850, 518] width 16 height 16
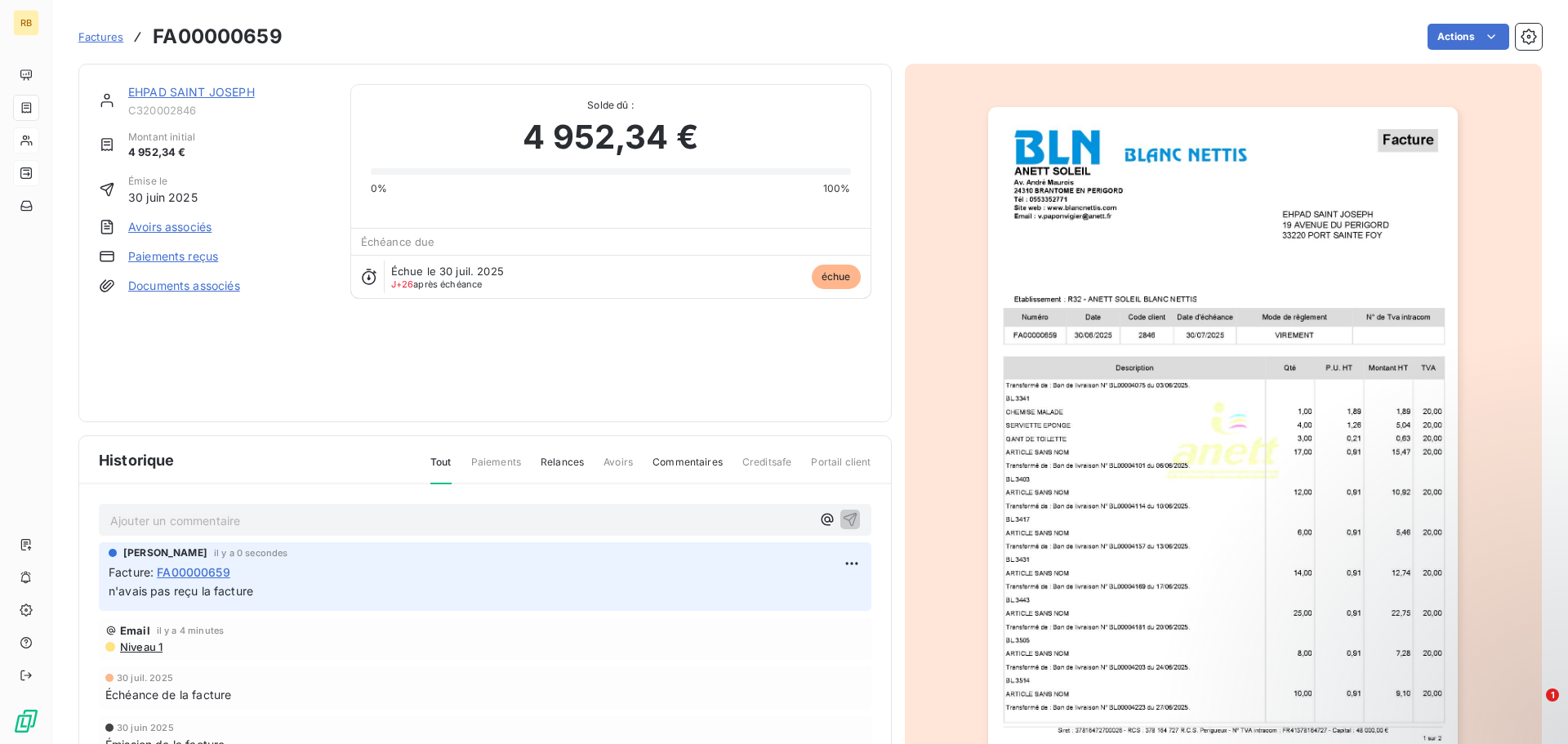
click at [105, 39] on span "Factures" at bounding box center [101, 36] width 45 height 13
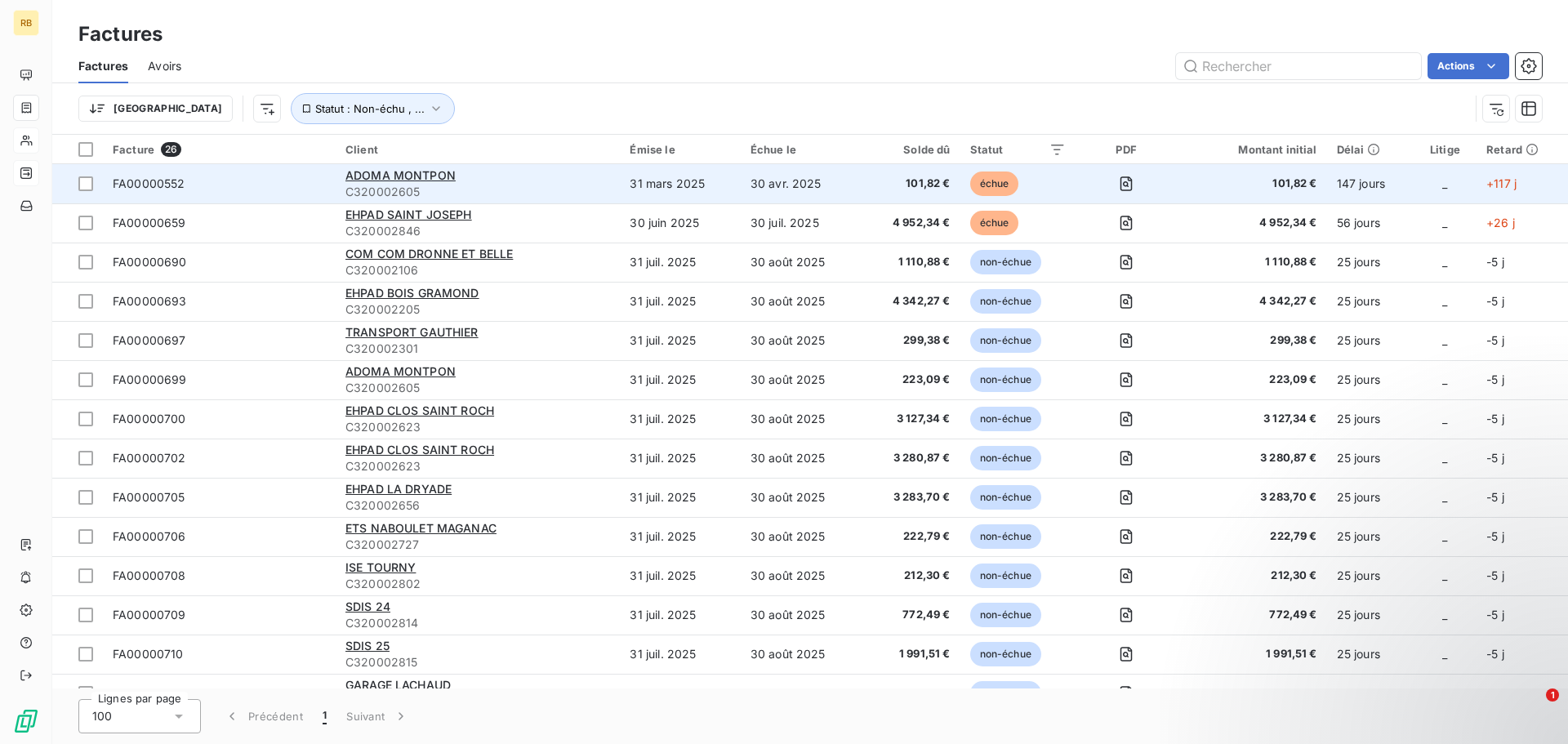
click at [924, 185] on span "101,82 €" at bounding box center [910, 183] width 79 height 16
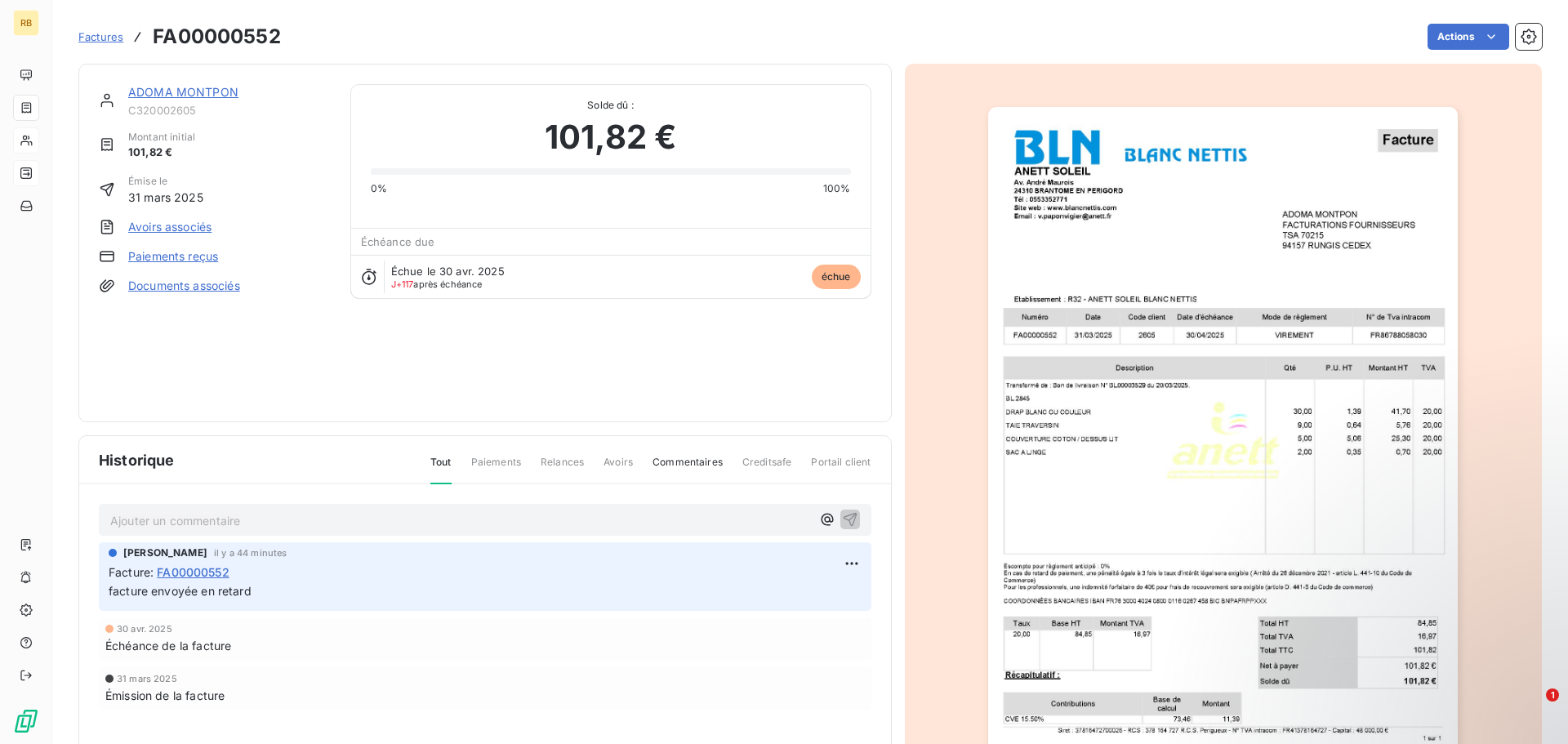
click at [794, 17] on div "Factures FA00000552 Actions" at bounding box center [810, 27] width 1464 height 54
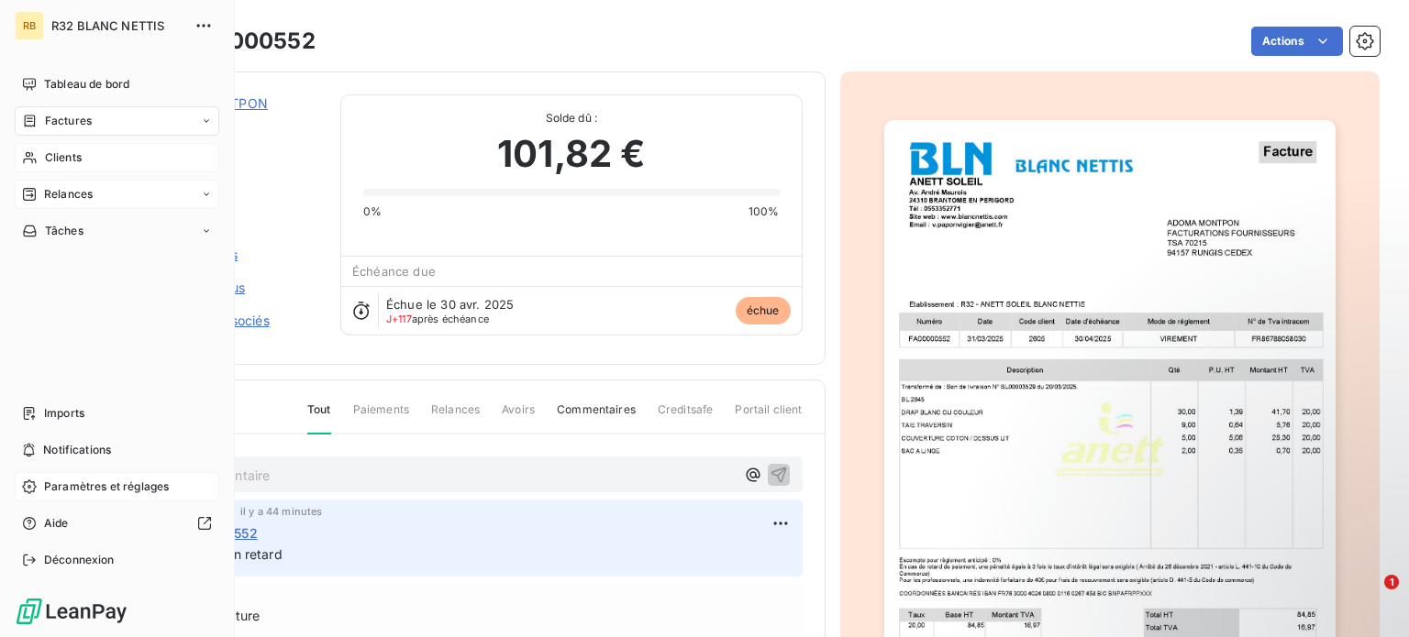
click at [71, 488] on span "Paramètres et réglages" at bounding box center [106, 487] width 125 height 17
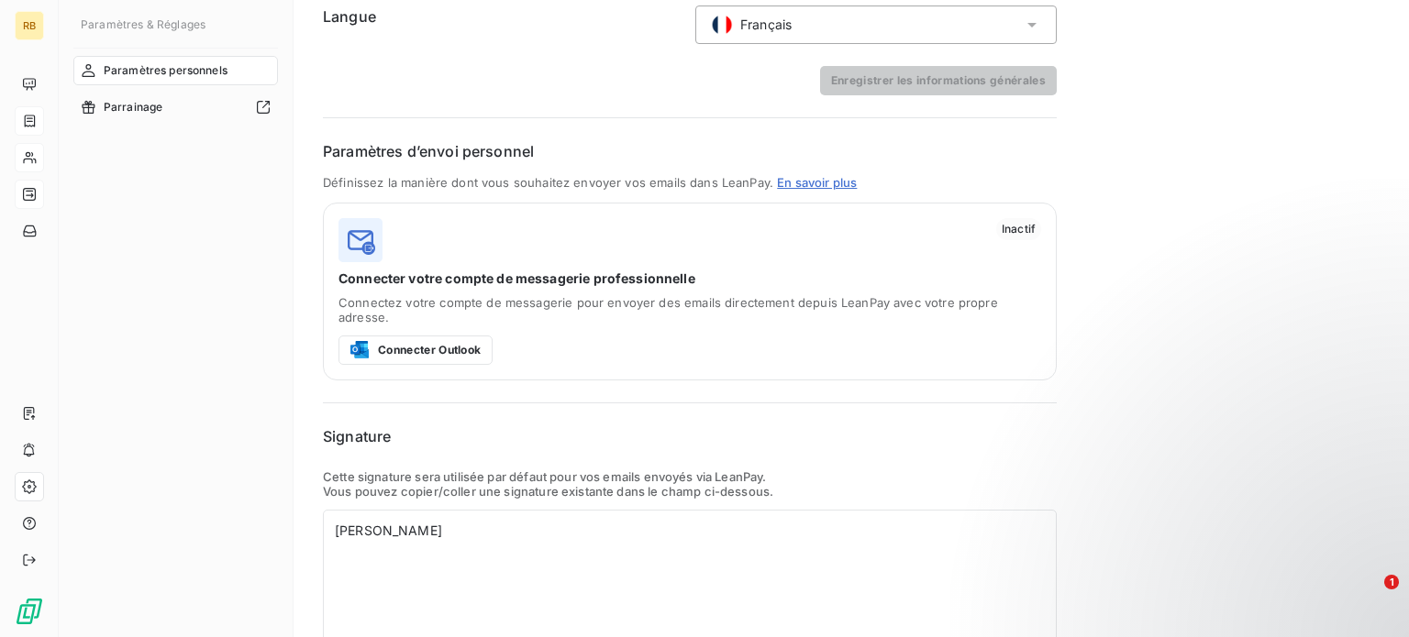
scroll to position [139, 0]
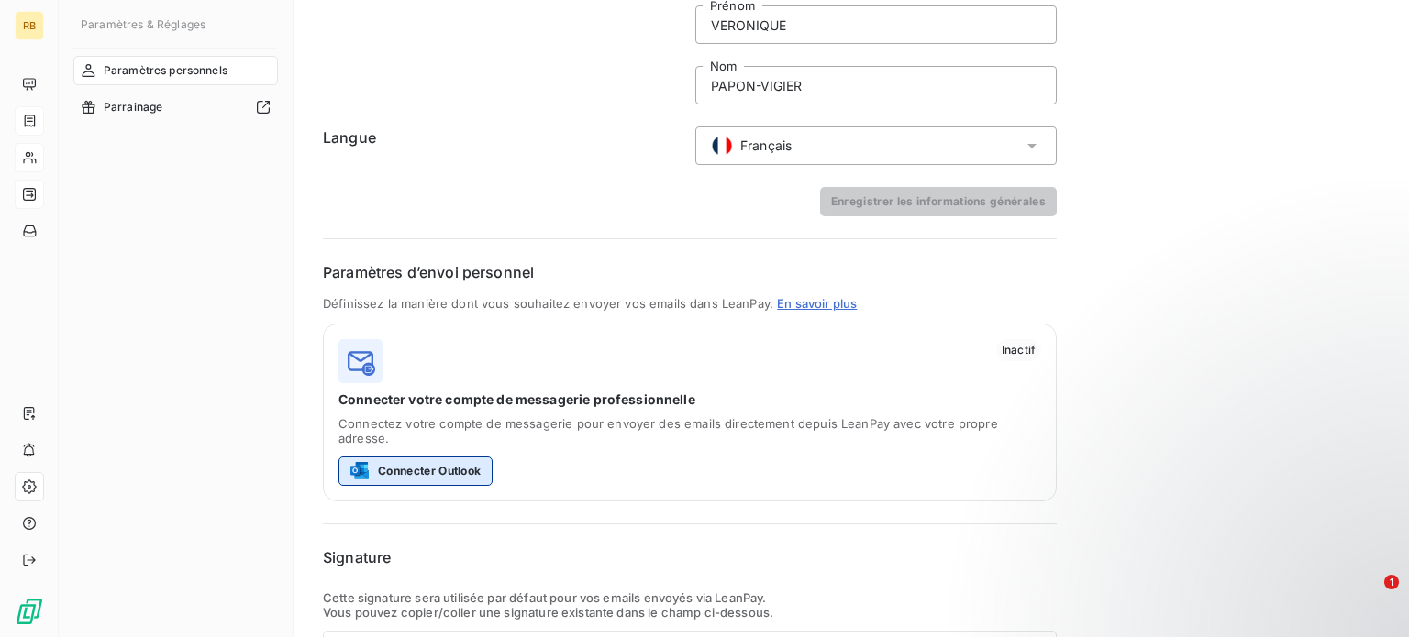
click at [457, 457] on button "Connecter Outlook" at bounding box center [415, 471] width 154 height 29
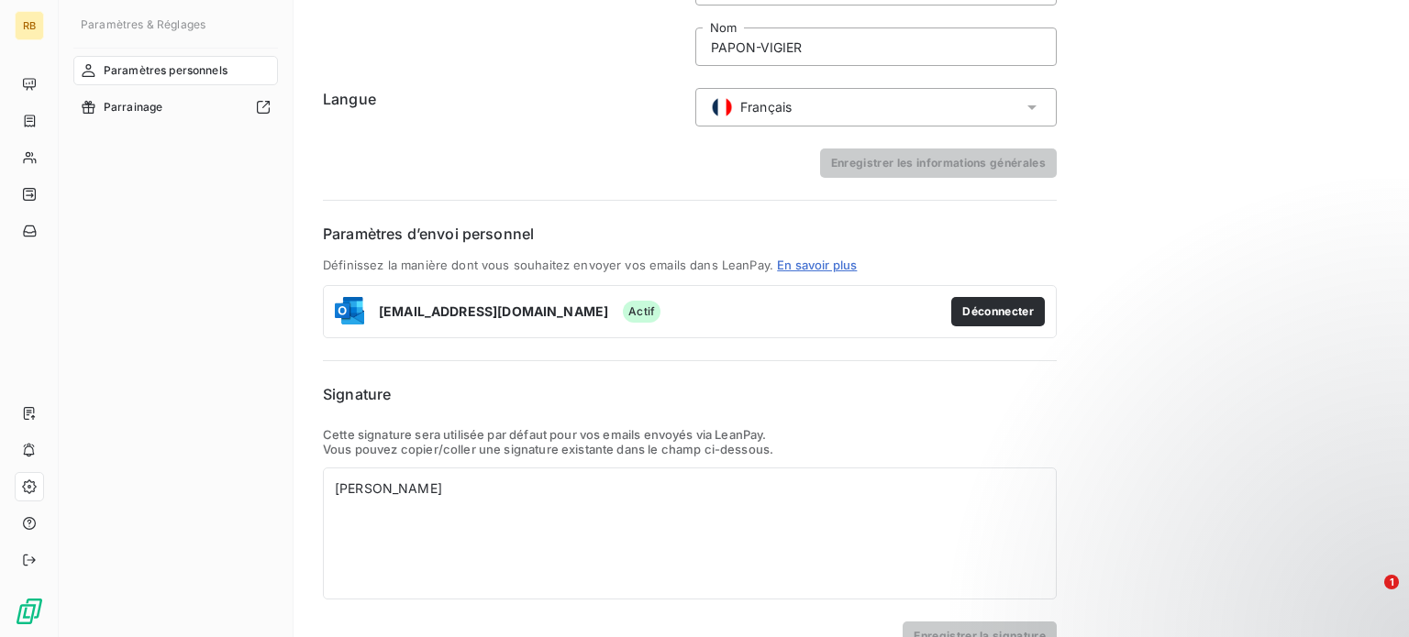
scroll to position [213, 0]
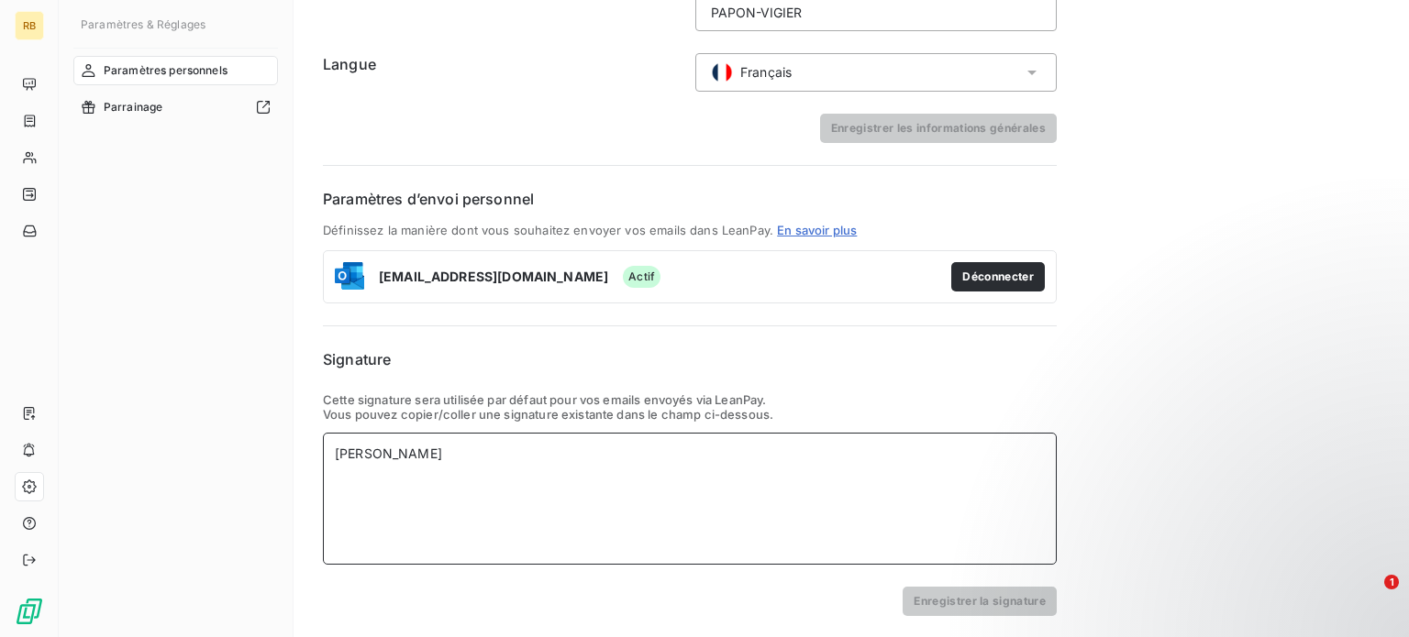
click at [409, 449] on div "[PERSON_NAME]" at bounding box center [690, 454] width 710 height 18
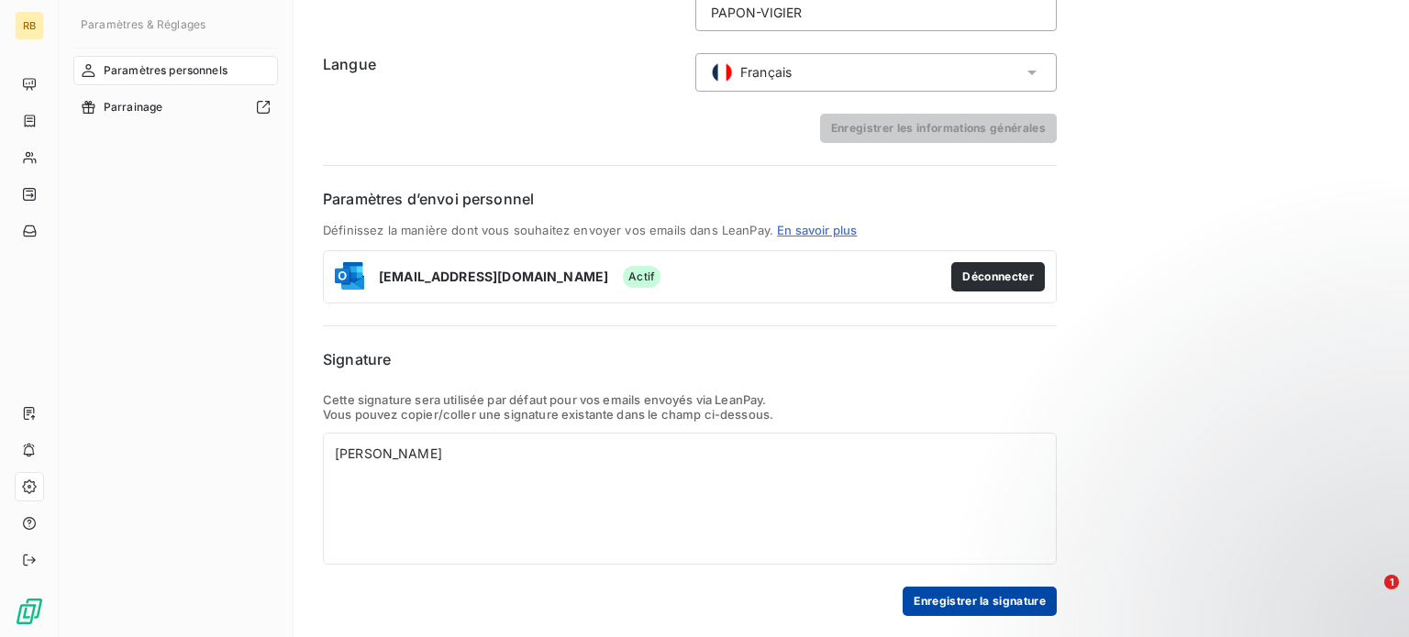
click at [1013, 605] on button "Enregistrer la signature" at bounding box center [980, 601] width 154 height 29
click at [158, 68] on span "Paramètres personnels" at bounding box center [166, 70] width 124 height 17
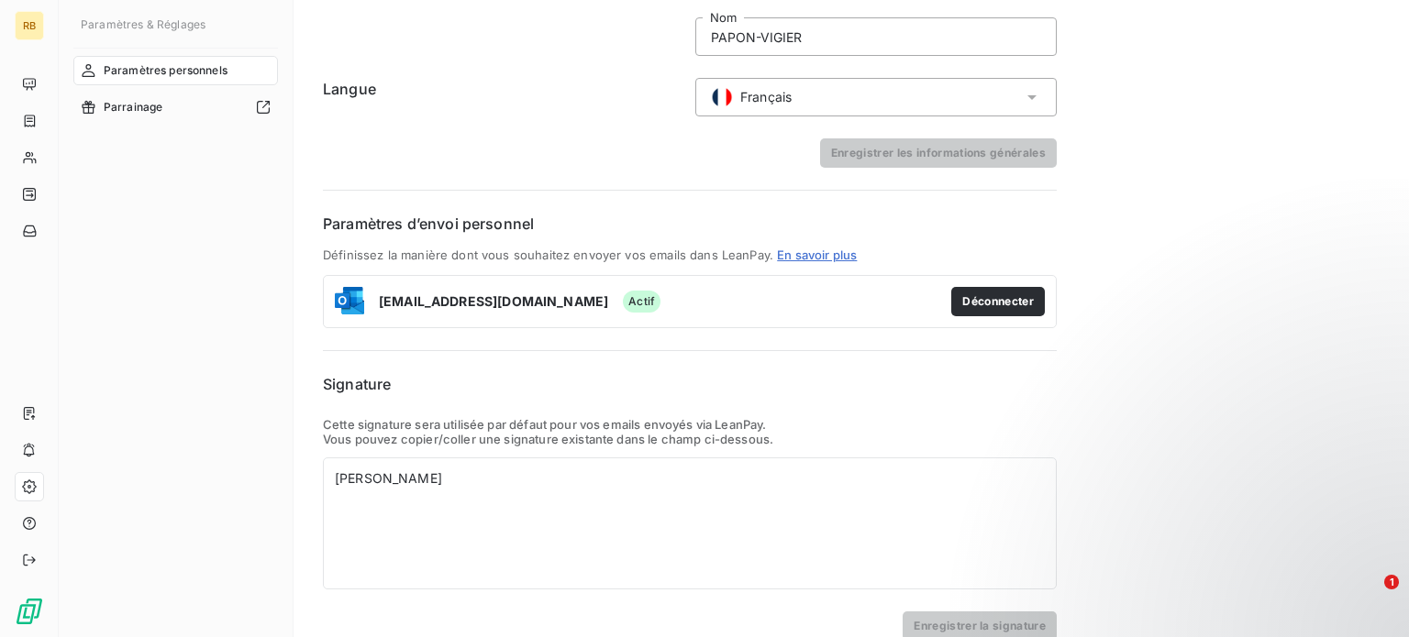
scroll to position [213, 0]
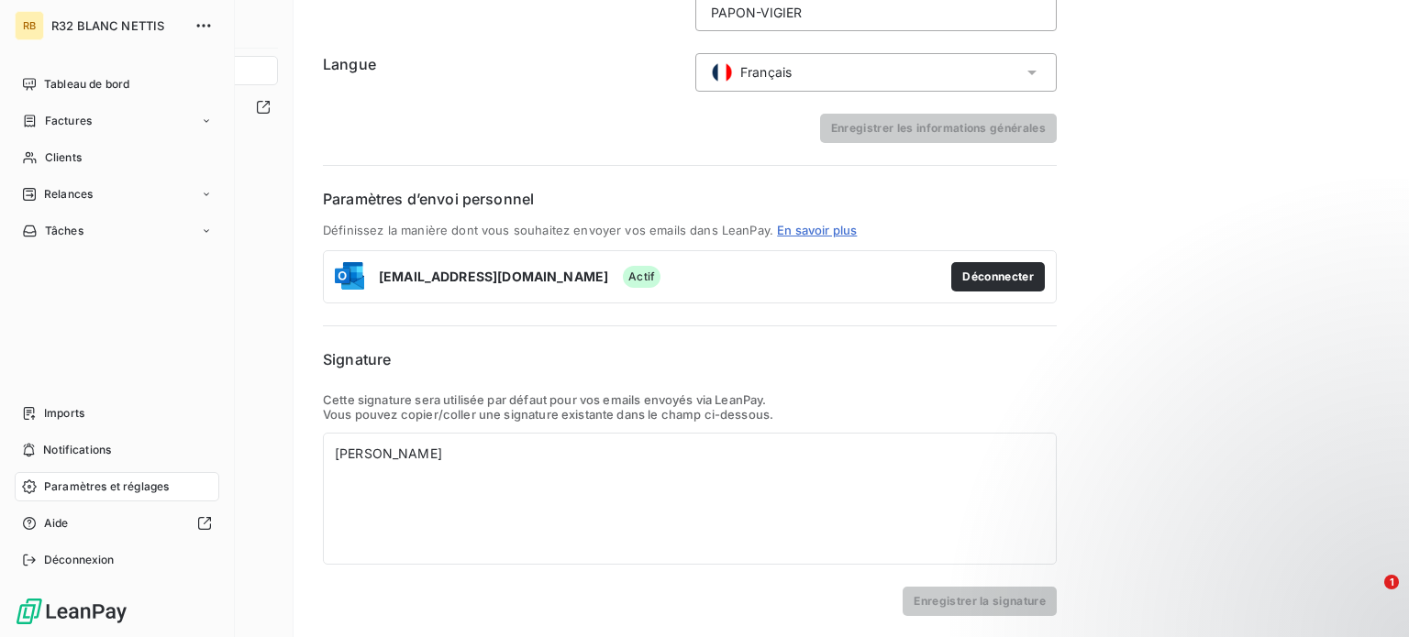
click at [116, 487] on span "Paramètres et réglages" at bounding box center [106, 487] width 125 height 17
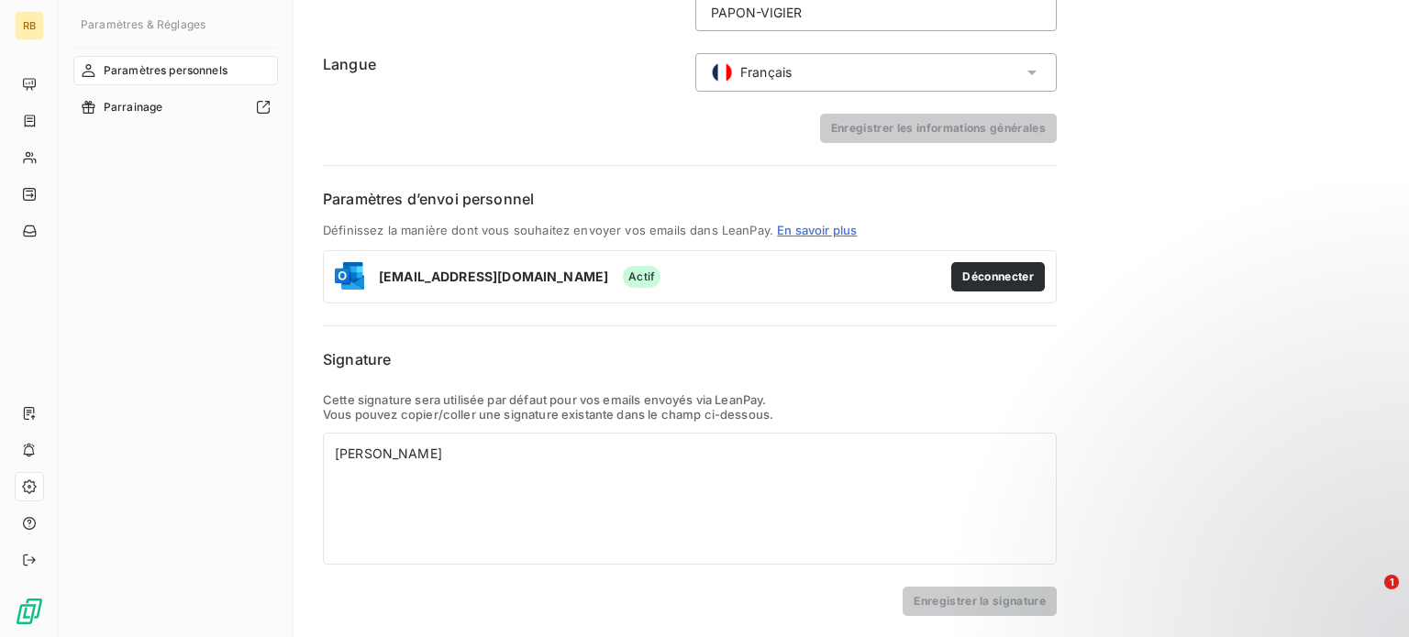
click at [142, 70] on span "Paramètres personnels" at bounding box center [166, 70] width 124 height 17
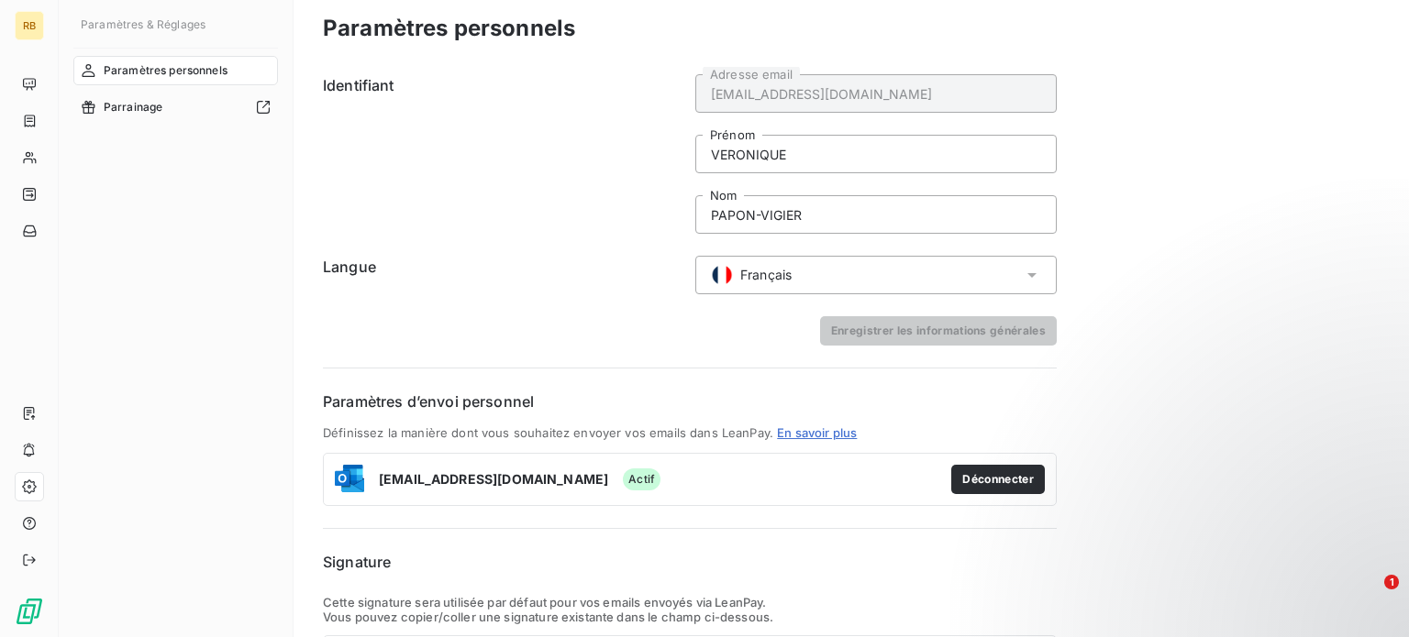
scroll to position [0, 0]
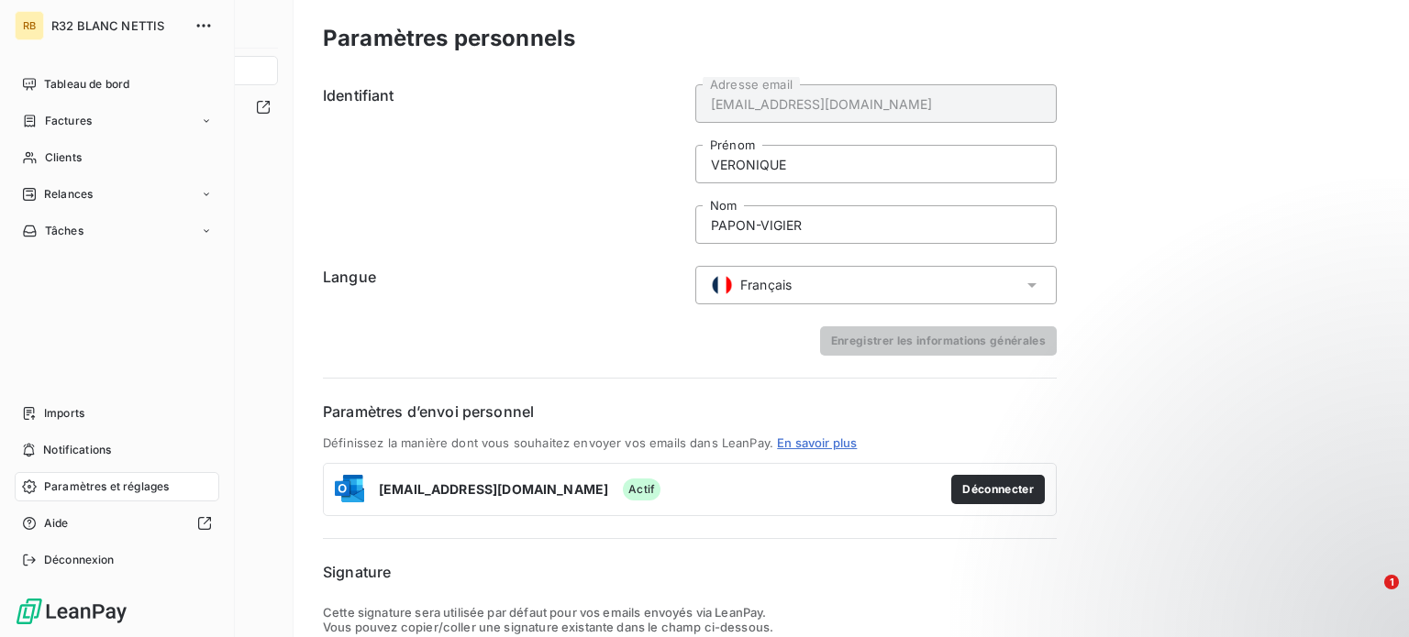
click at [77, 489] on span "Paramètres et réglages" at bounding box center [106, 487] width 125 height 17
click at [103, 231] on div "Tâches" at bounding box center [117, 230] width 205 height 29
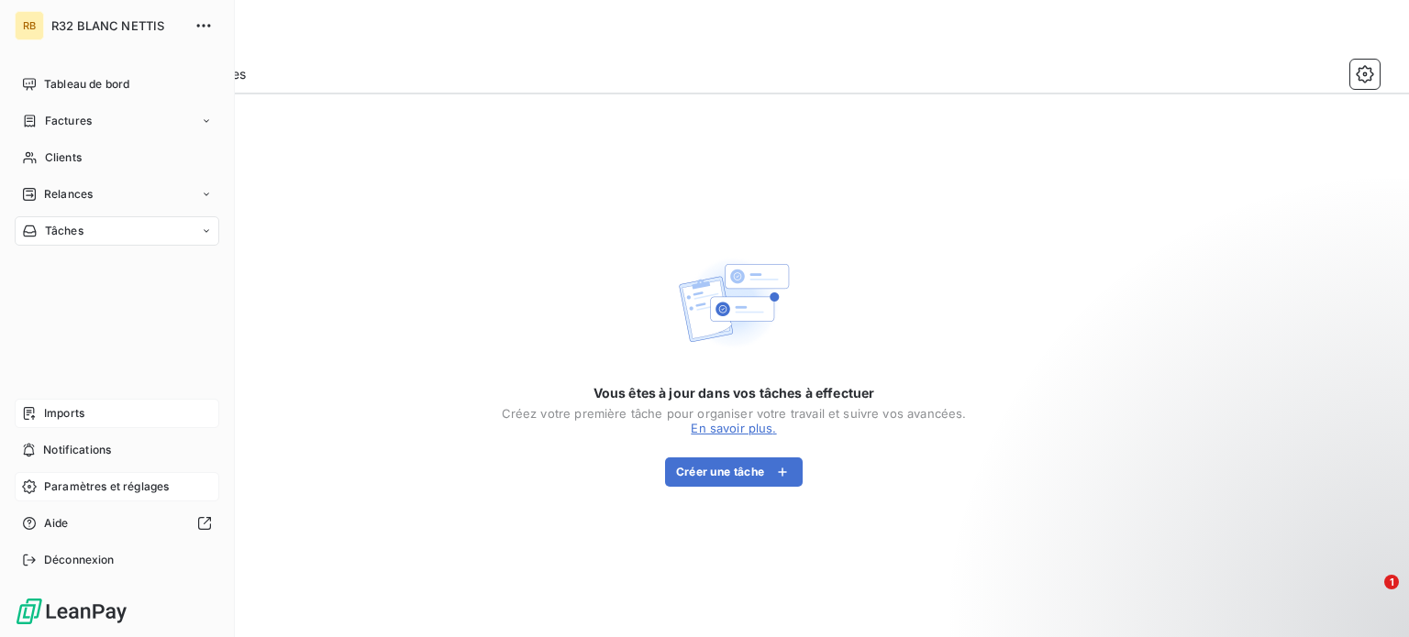
click at [84, 412] on span "Imports" at bounding box center [64, 413] width 40 height 17
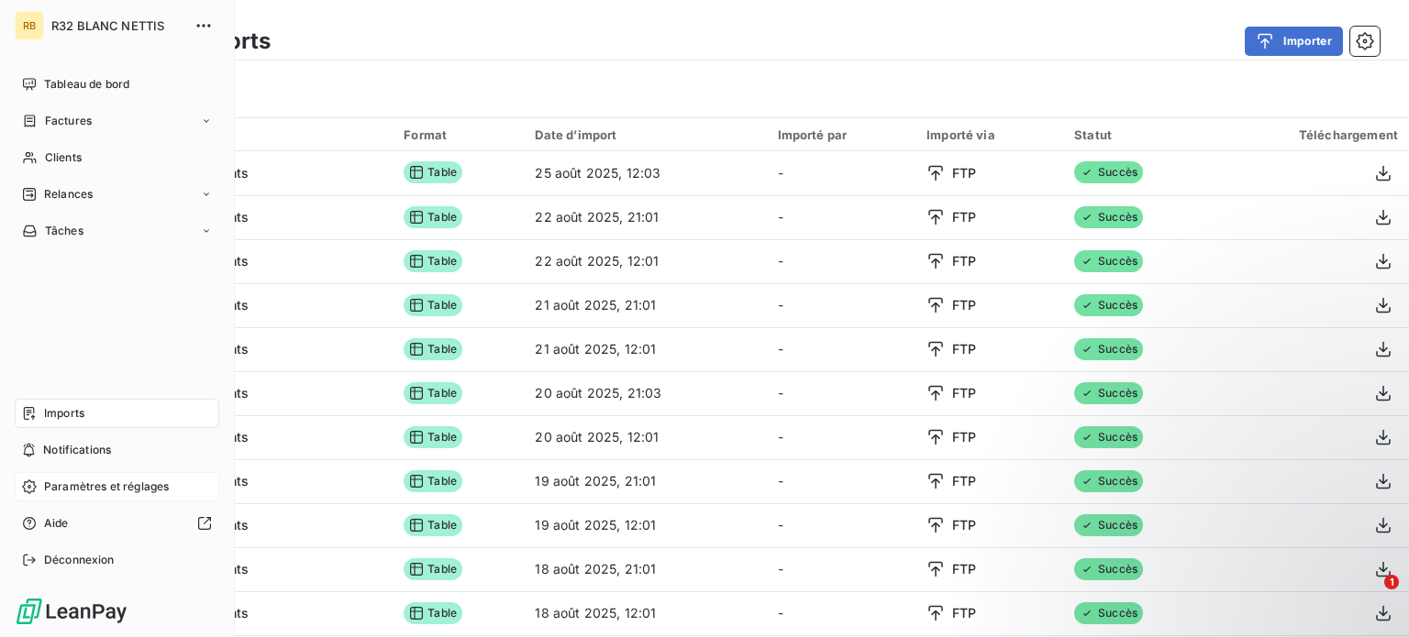
click at [66, 482] on span "Paramètres et réglages" at bounding box center [106, 487] width 125 height 17
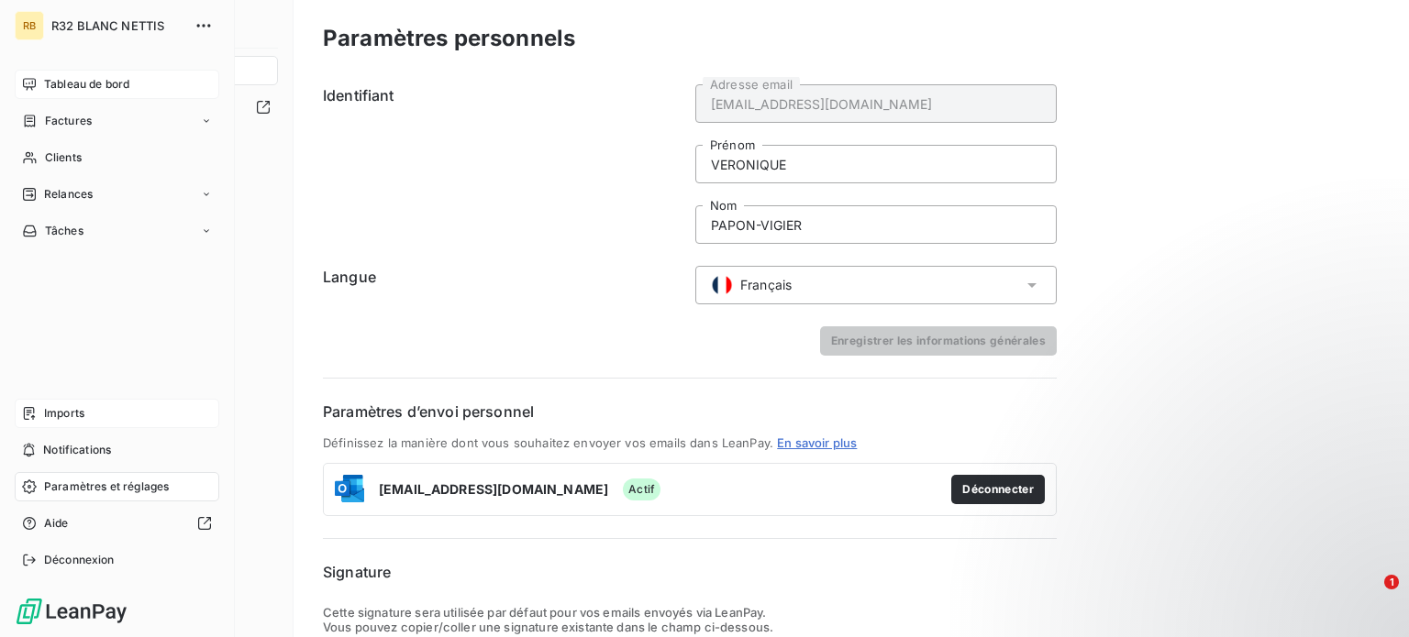
click at [70, 90] on span "Tableau de bord" at bounding box center [86, 84] width 85 height 17
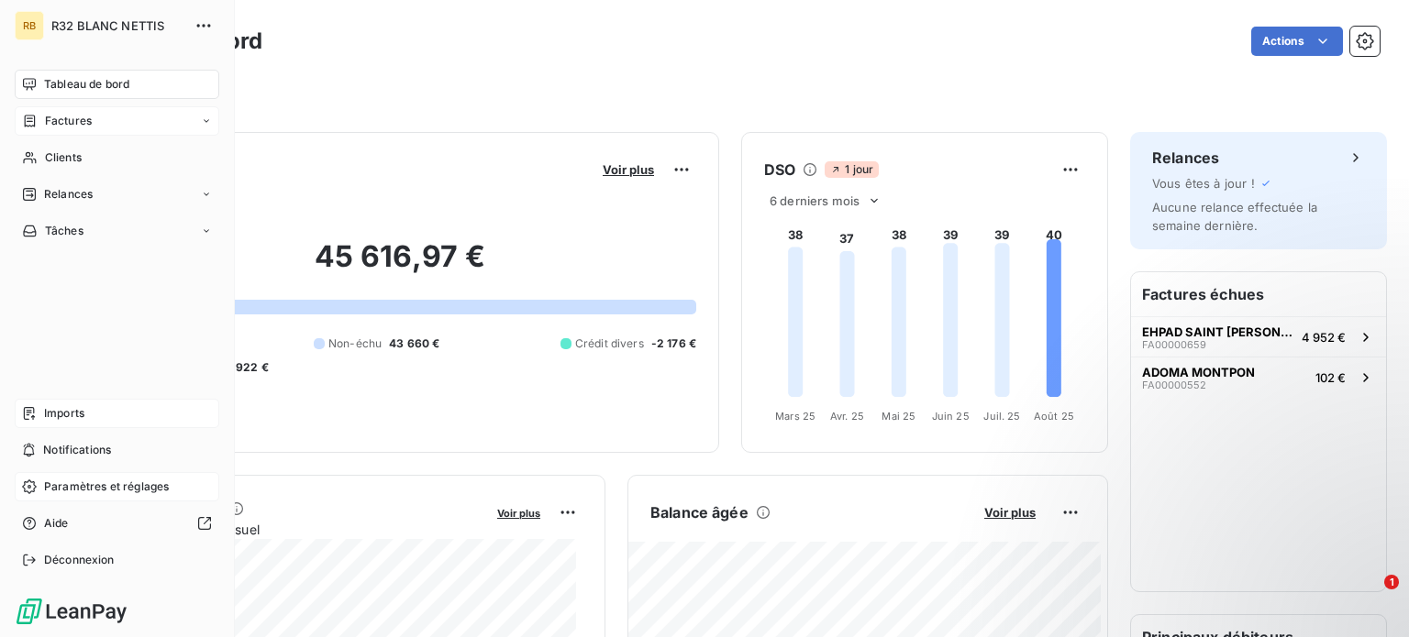
click at [70, 121] on span "Factures" at bounding box center [68, 121] width 47 height 17
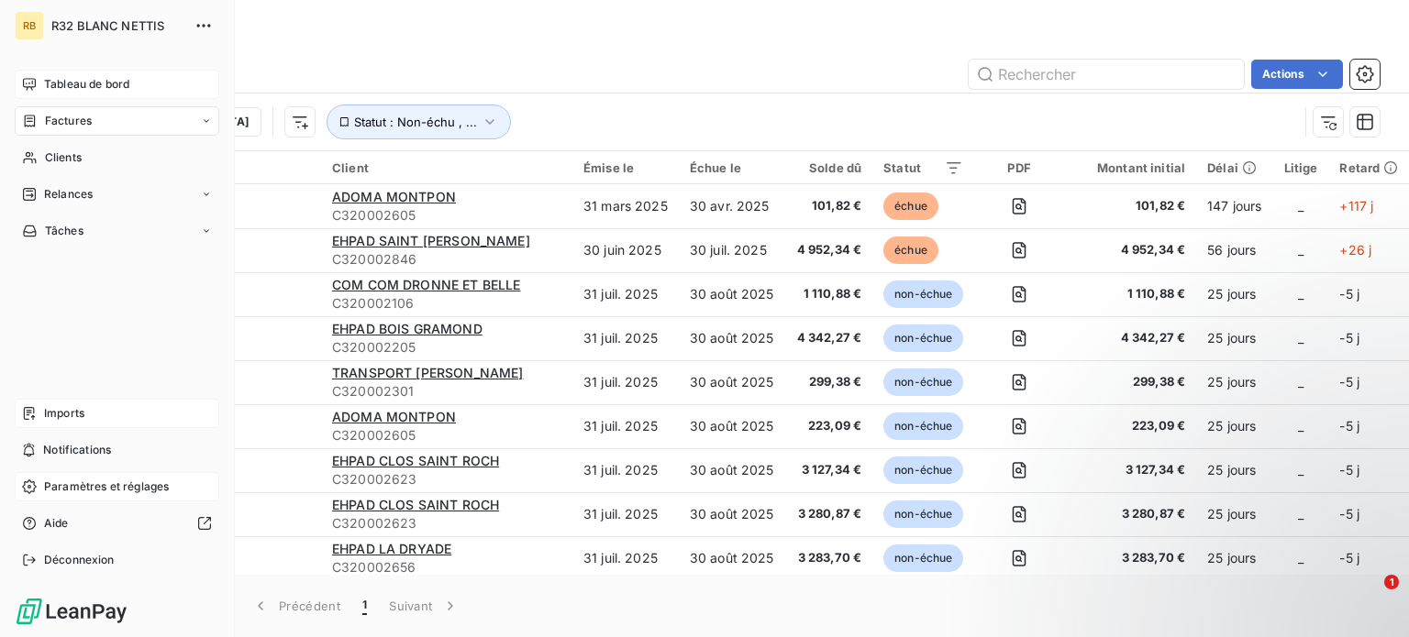
click at [48, 80] on span "Tableau de bord" at bounding box center [86, 84] width 85 height 17
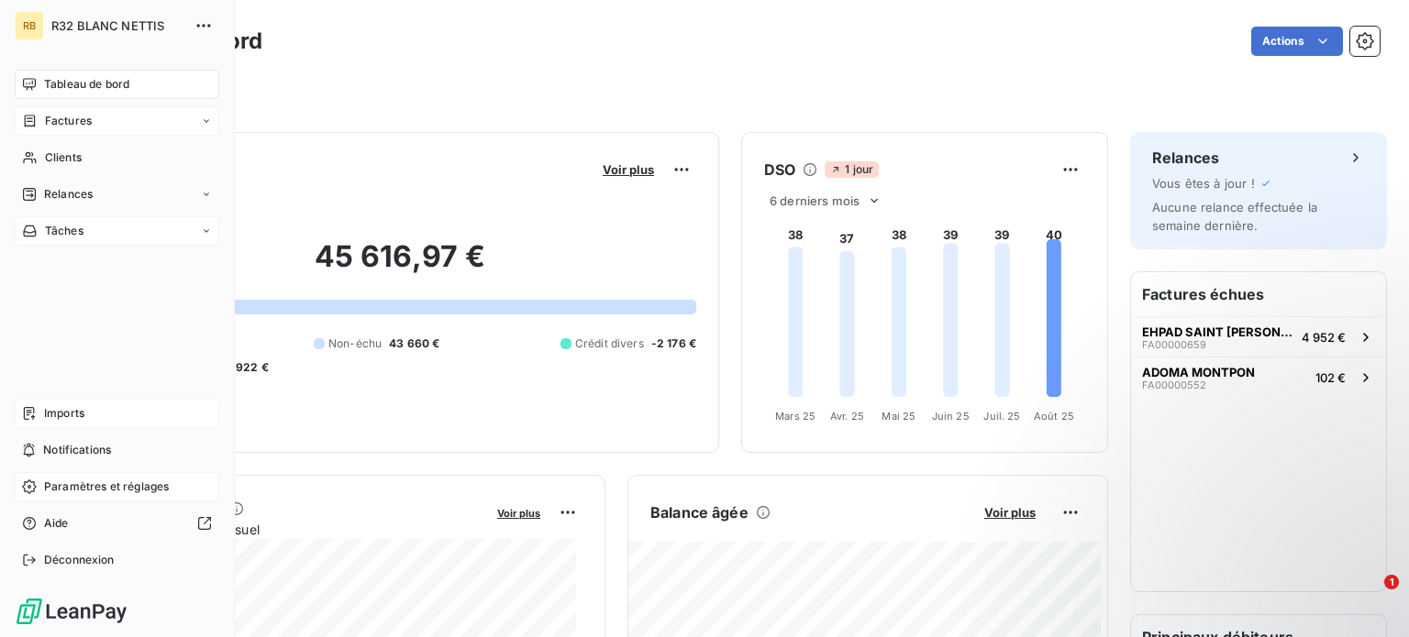
click at [34, 227] on icon at bounding box center [29, 231] width 13 height 11
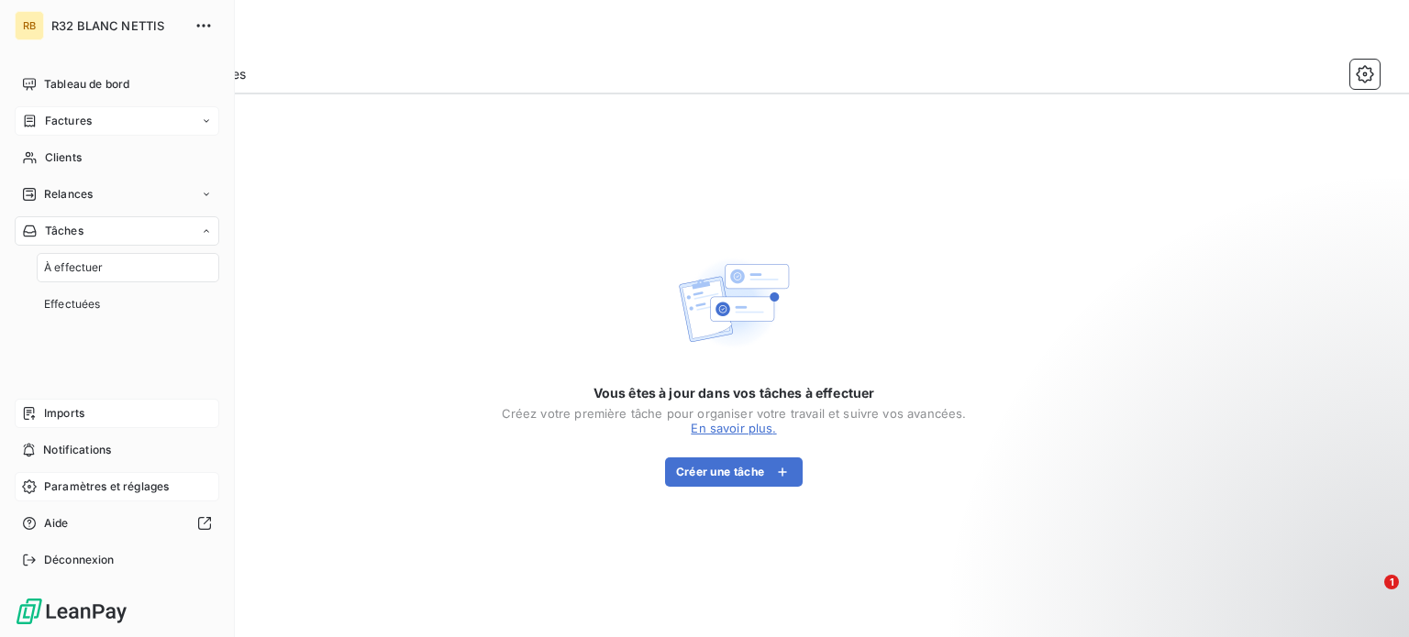
click at [46, 126] on span "Factures" at bounding box center [68, 121] width 47 height 17
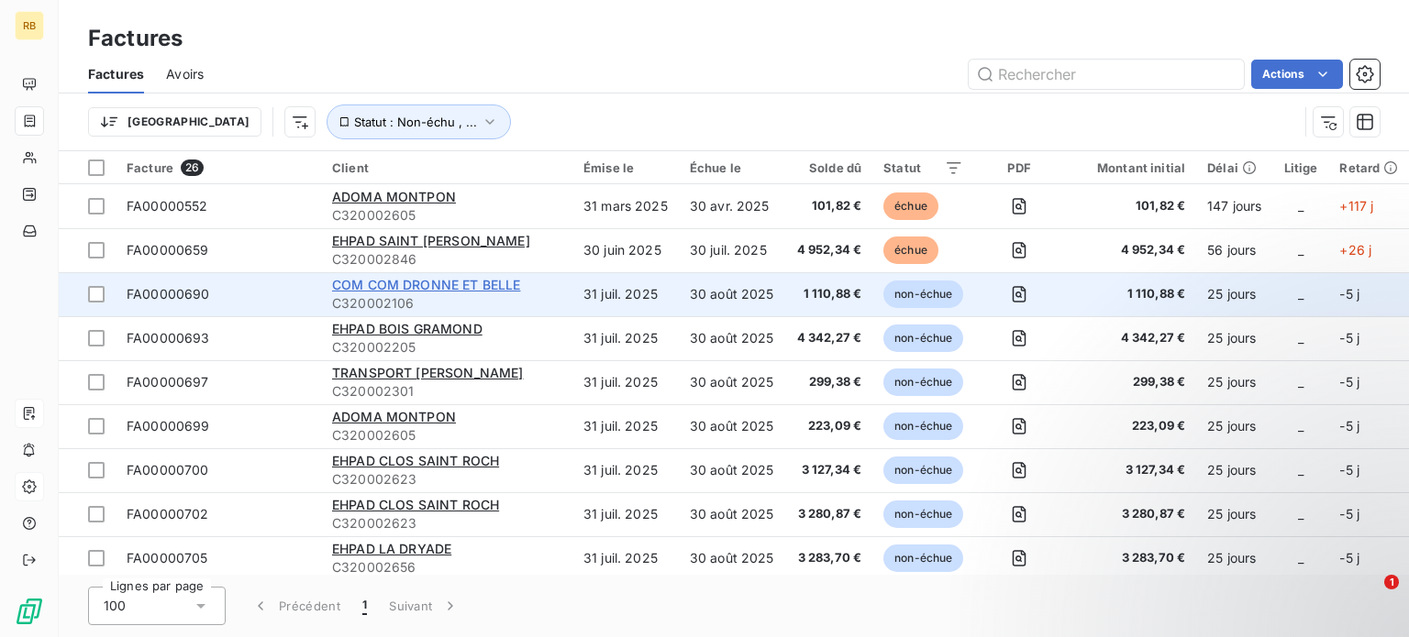
click at [429, 284] on span "COM COM DRONNE ET BELLE" at bounding box center [426, 285] width 188 height 16
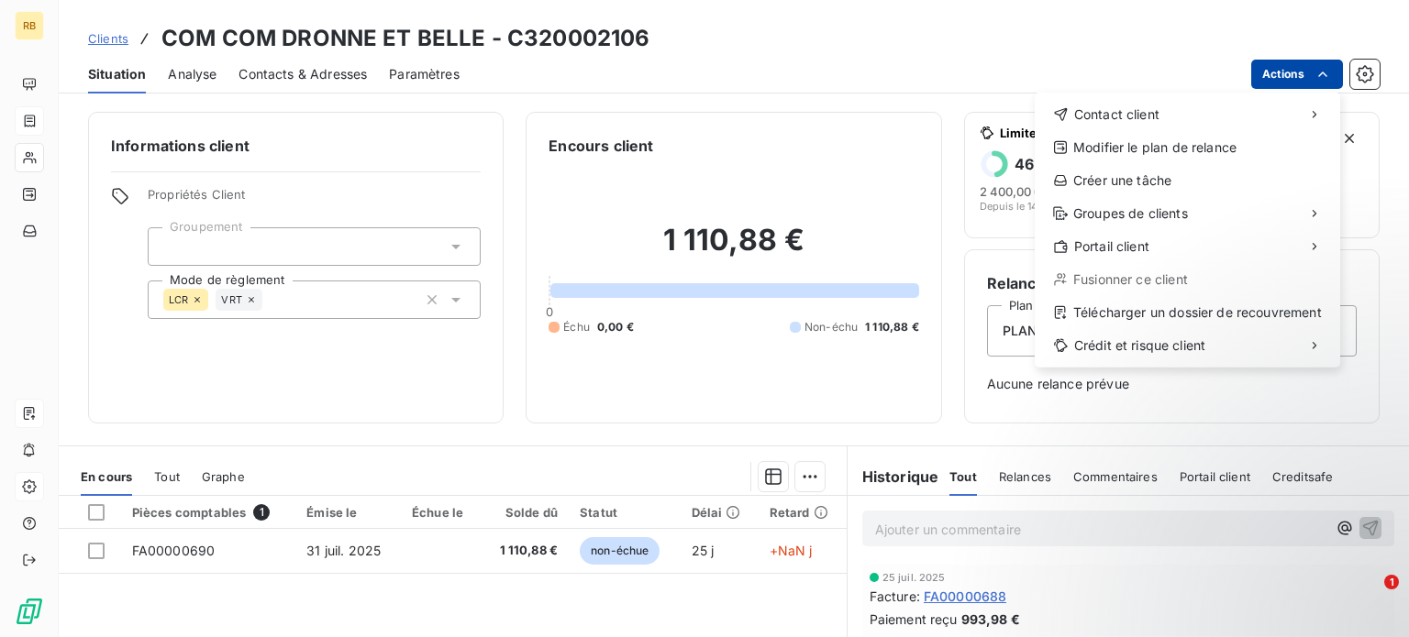
click at [1302, 72] on html "RB Clients COM COM DRONNE ET BELLE - C320002106 Situation Analyse Contacts & Ad…" at bounding box center [704, 318] width 1409 height 637
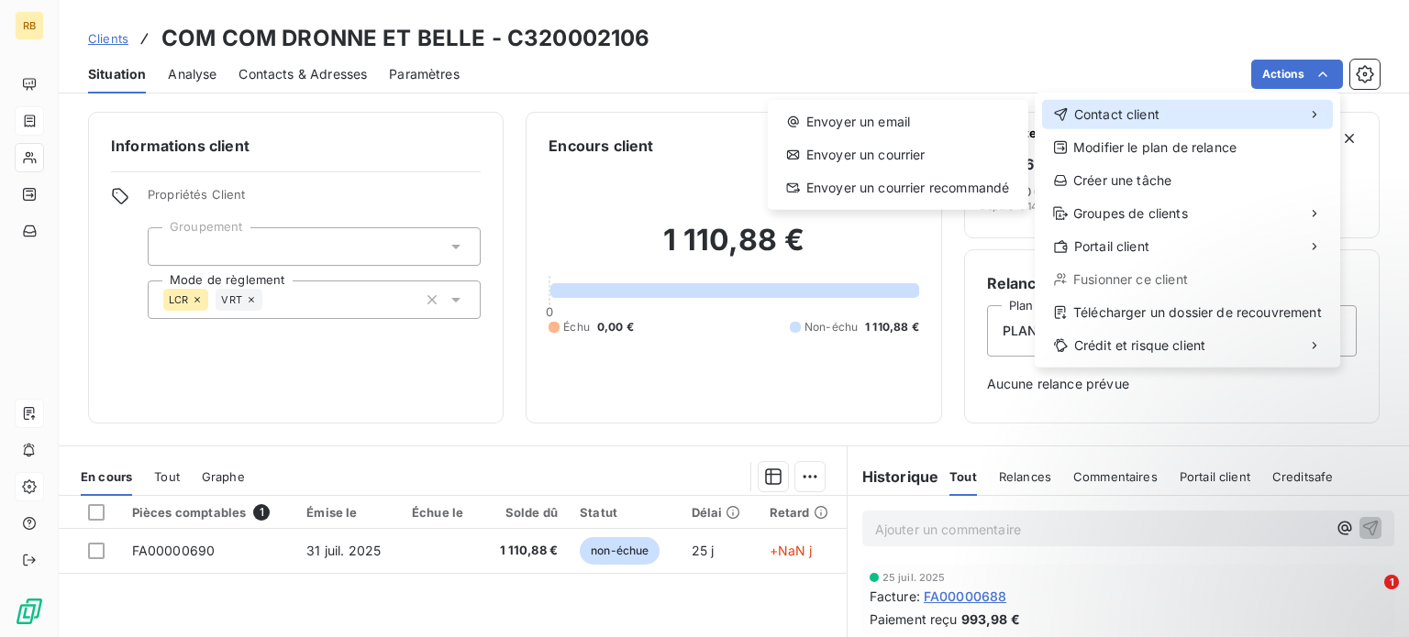
click at [1259, 120] on div "Contact client" at bounding box center [1187, 114] width 291 height 29
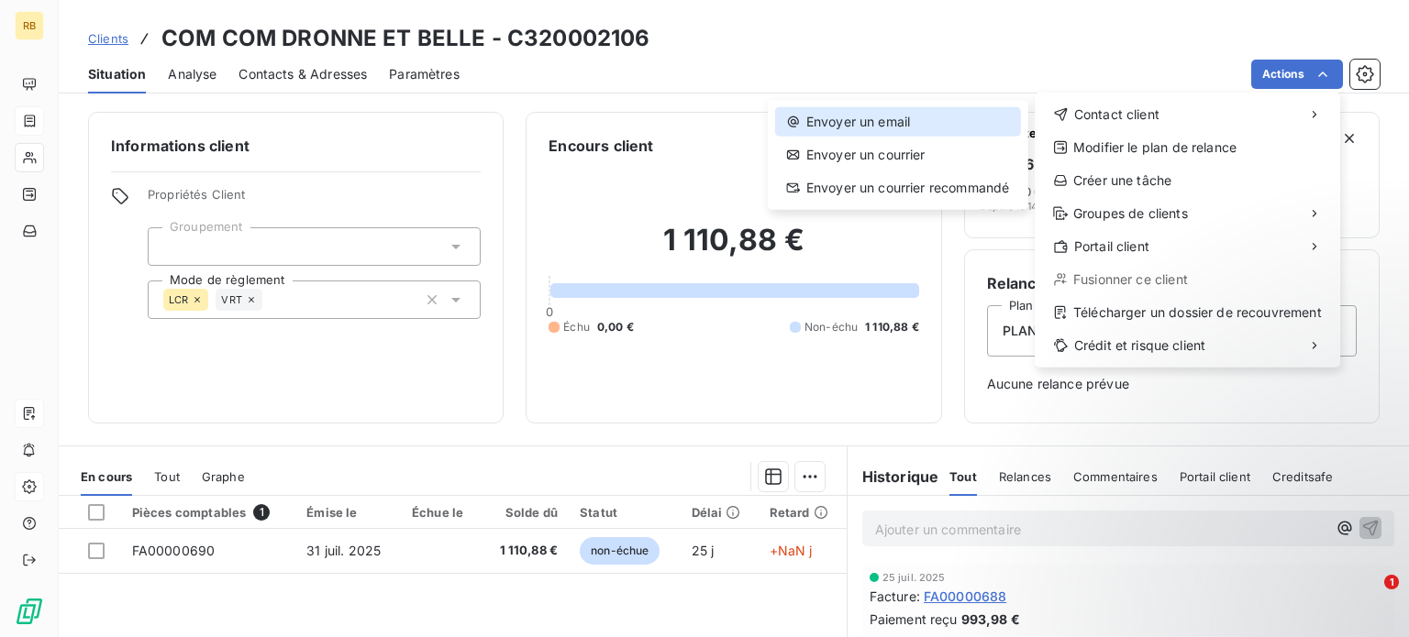
click at [879, 126] on div "Envoyer un email" at bounding box center [898, 121] width 246 height 29
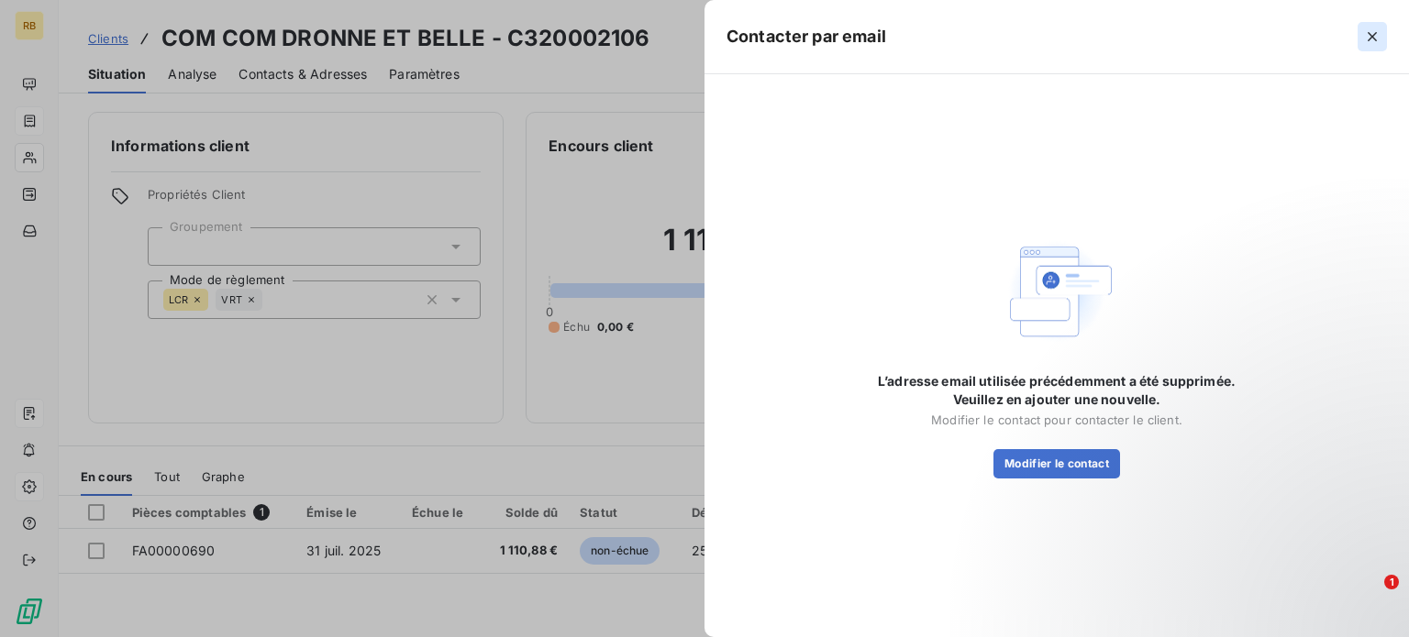
click at [1376, 39] on icon "button" at bounding box center [1372, 37] width 18 height 18
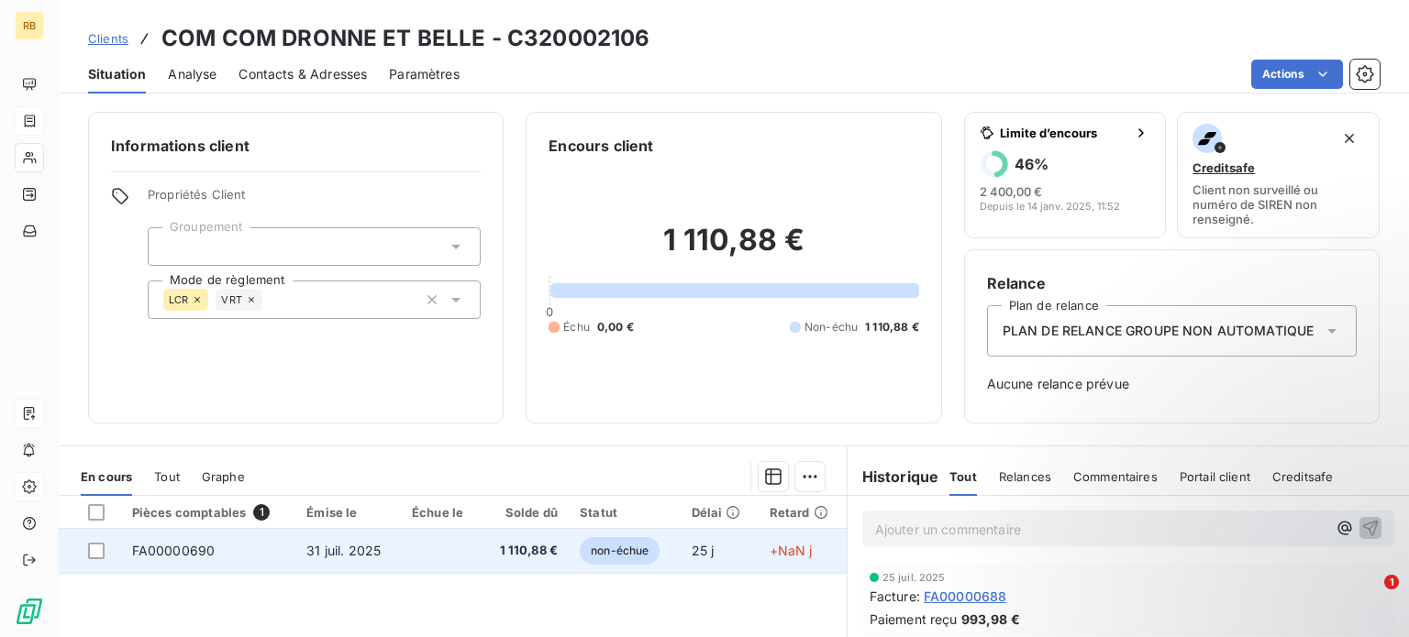
click at [789, 553] on span "+NaN j" at bounding box center [791, 551] width 43 height 16
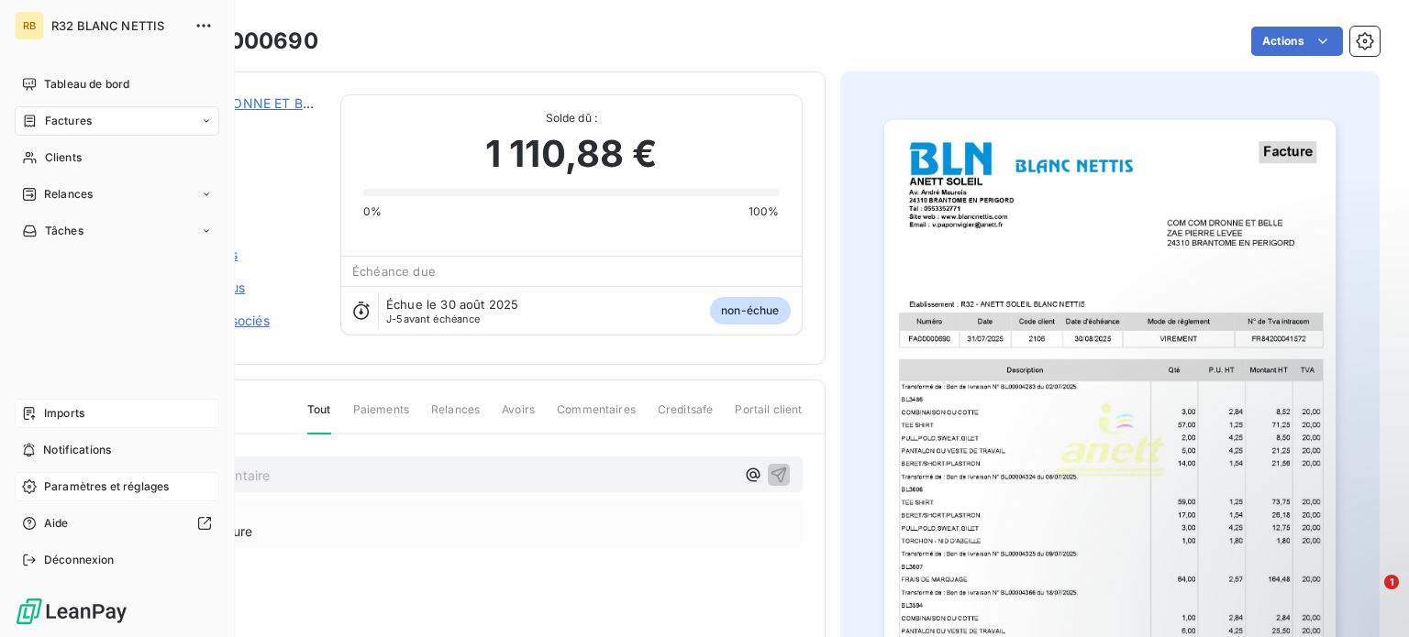
click at [55, 123] on span "Factures" at bounding box center [68, 121] width 47 height 17
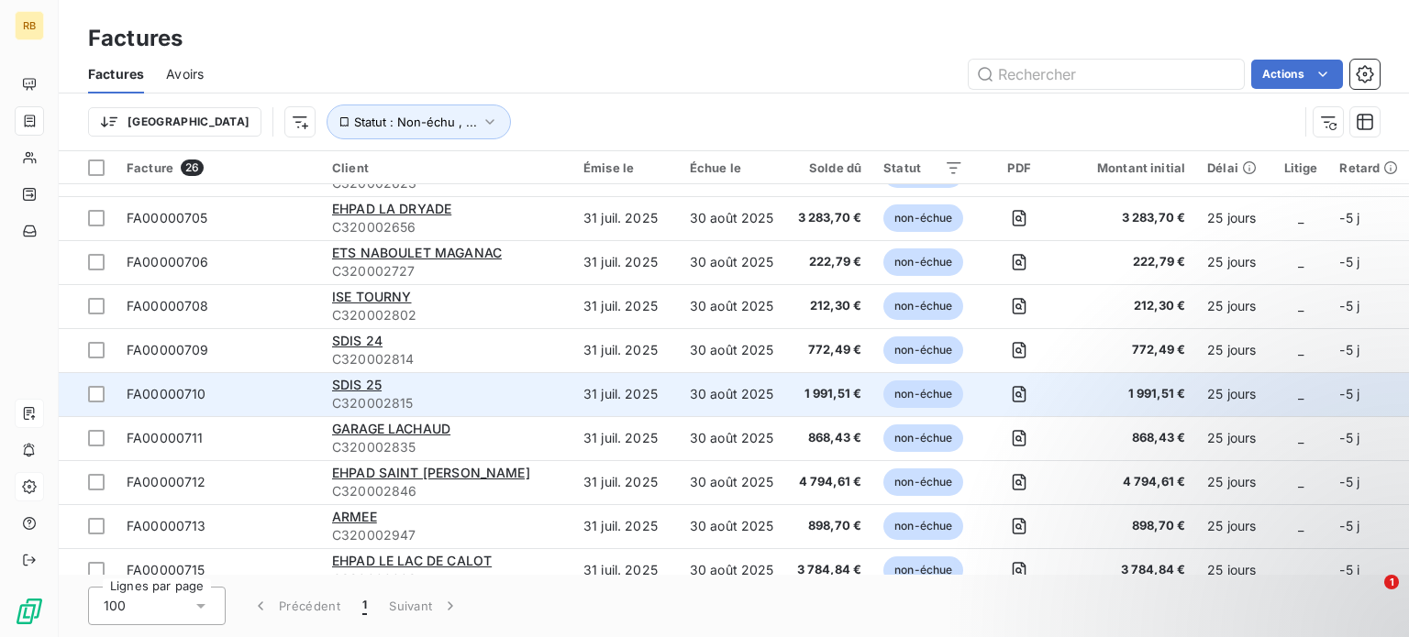
scroll to position [367, 0]
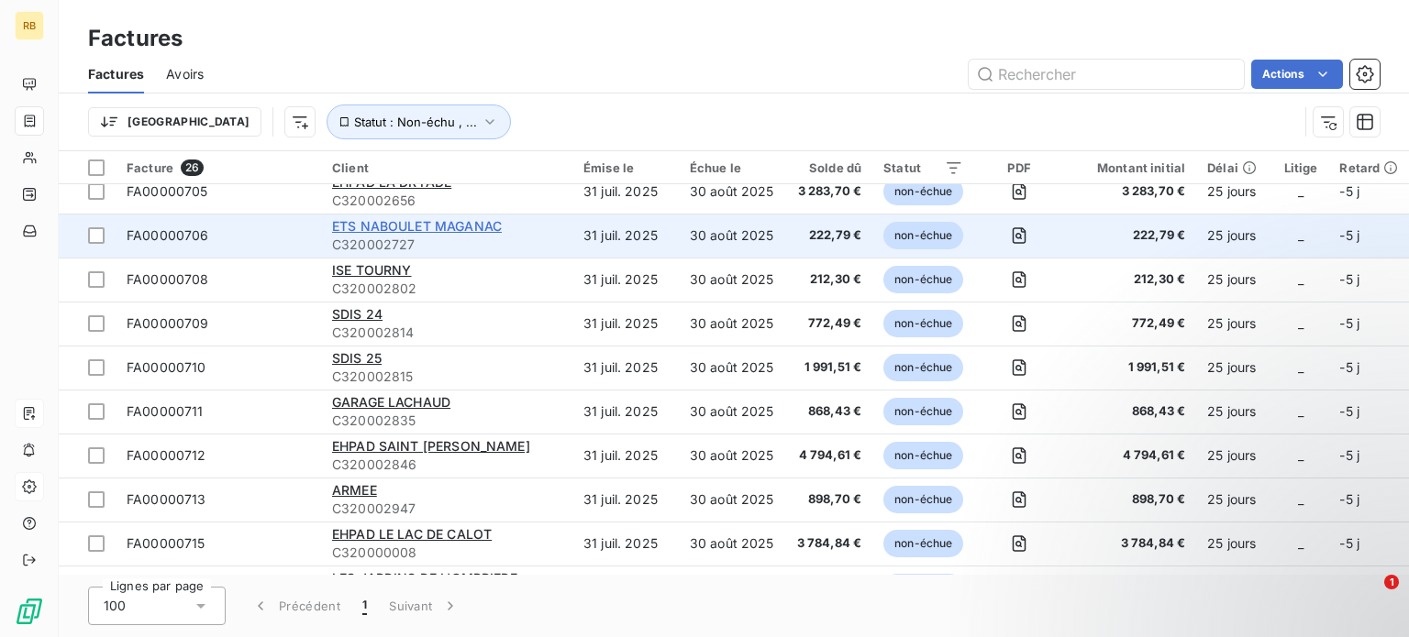
click at [409, 221] on span "ETS NABOULET MAGANAC" at bounding box center [417, 226] width 170 height 16
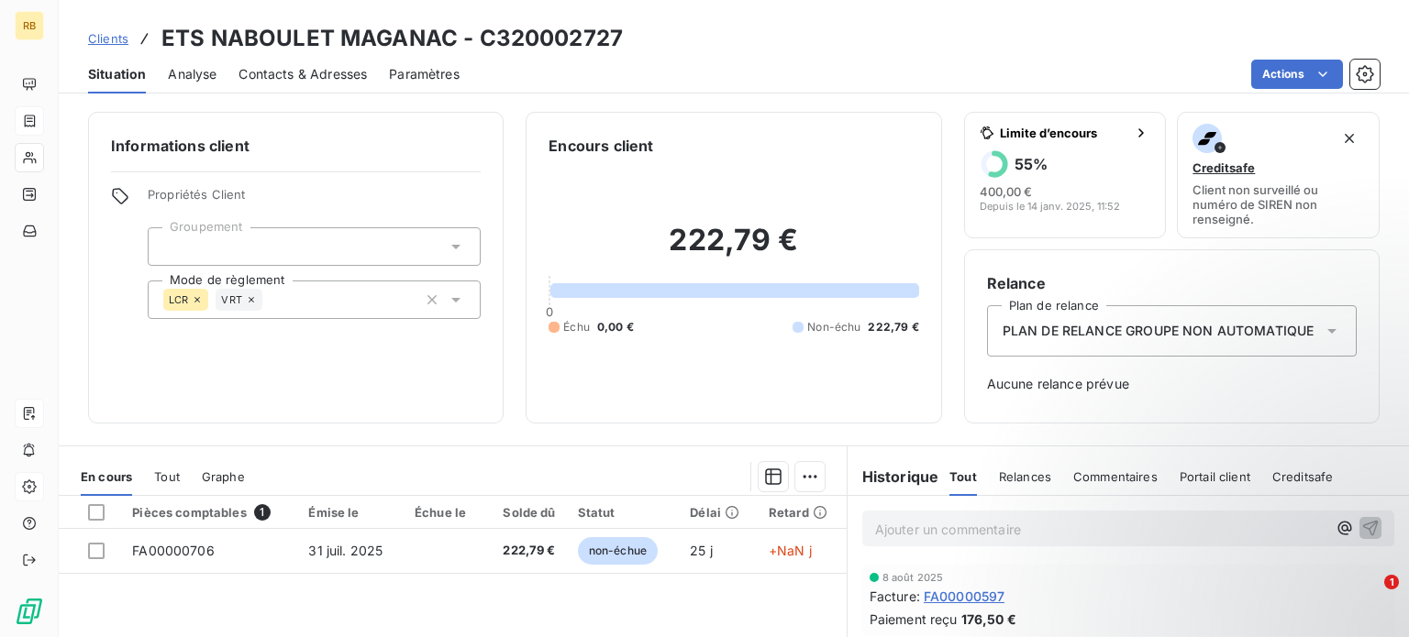
click at [279, 72] on span "Contacts & Adresses" at bounding box center [302, 74] width 128 height 18
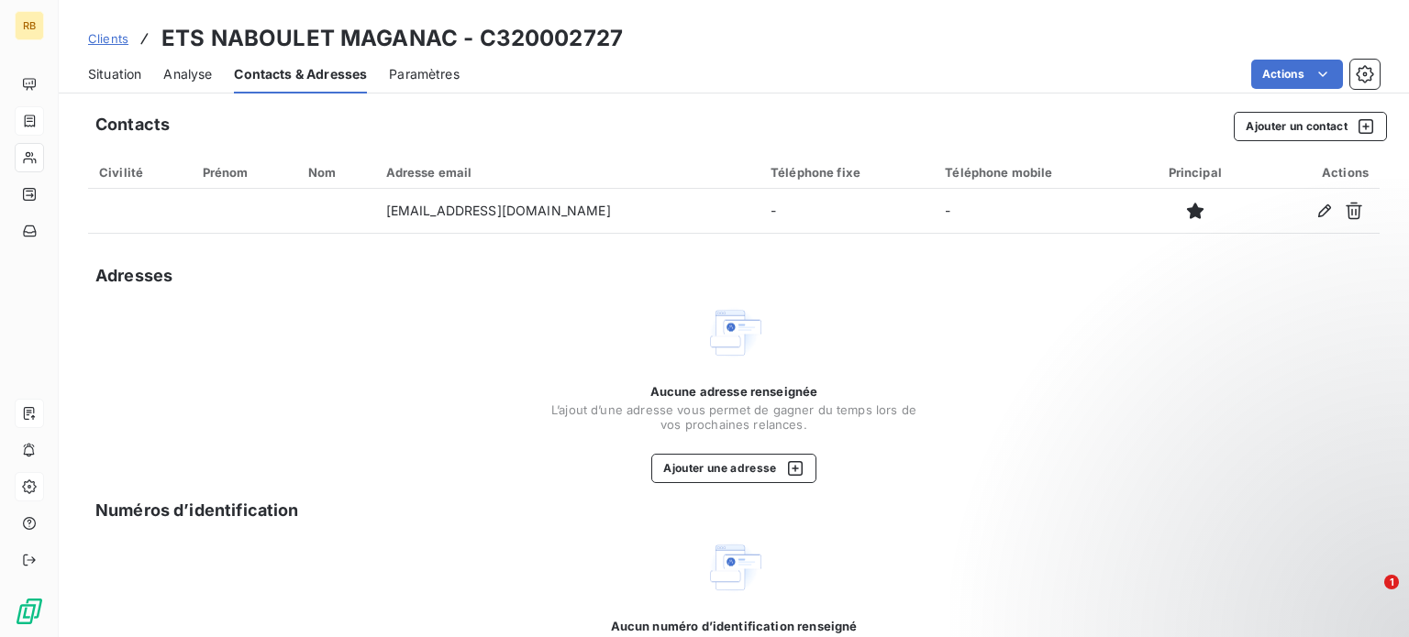
click at [422, 66] on span "Paramètres" at bounding box center [424, 74] width 71 height 18
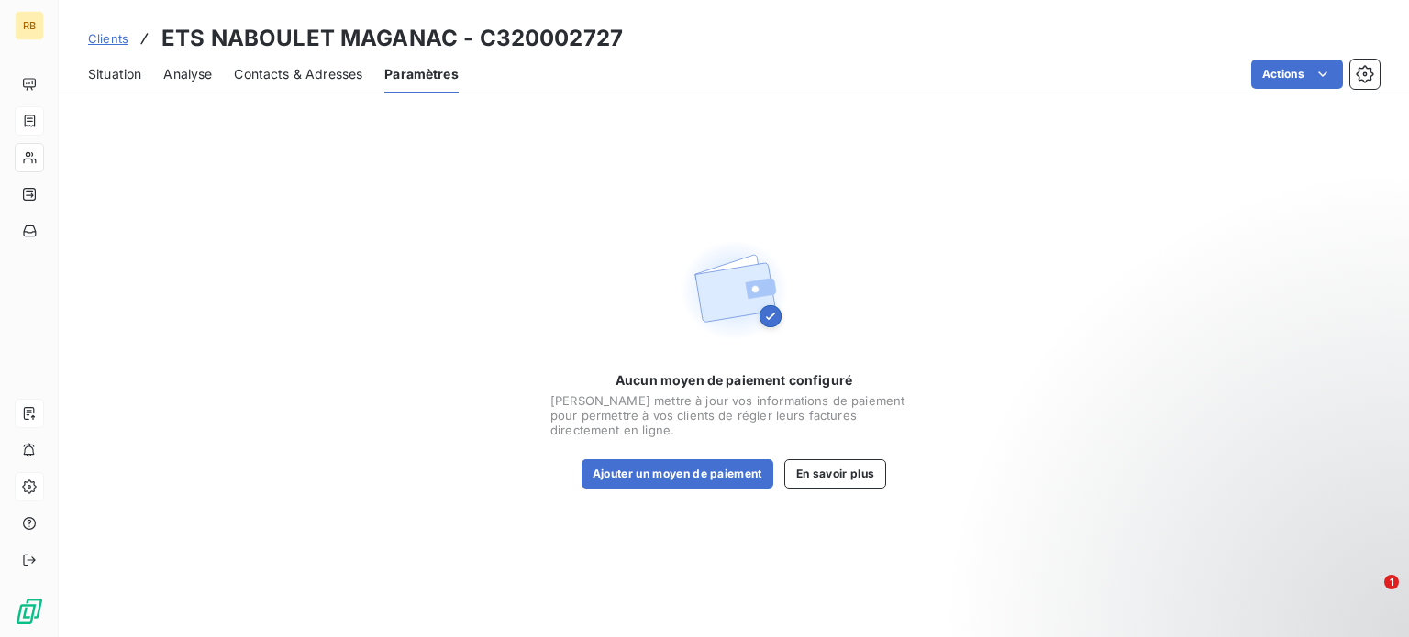
click at [179, 65] on span "Analyse" at bounding box center [187, 74] width 49 height 18
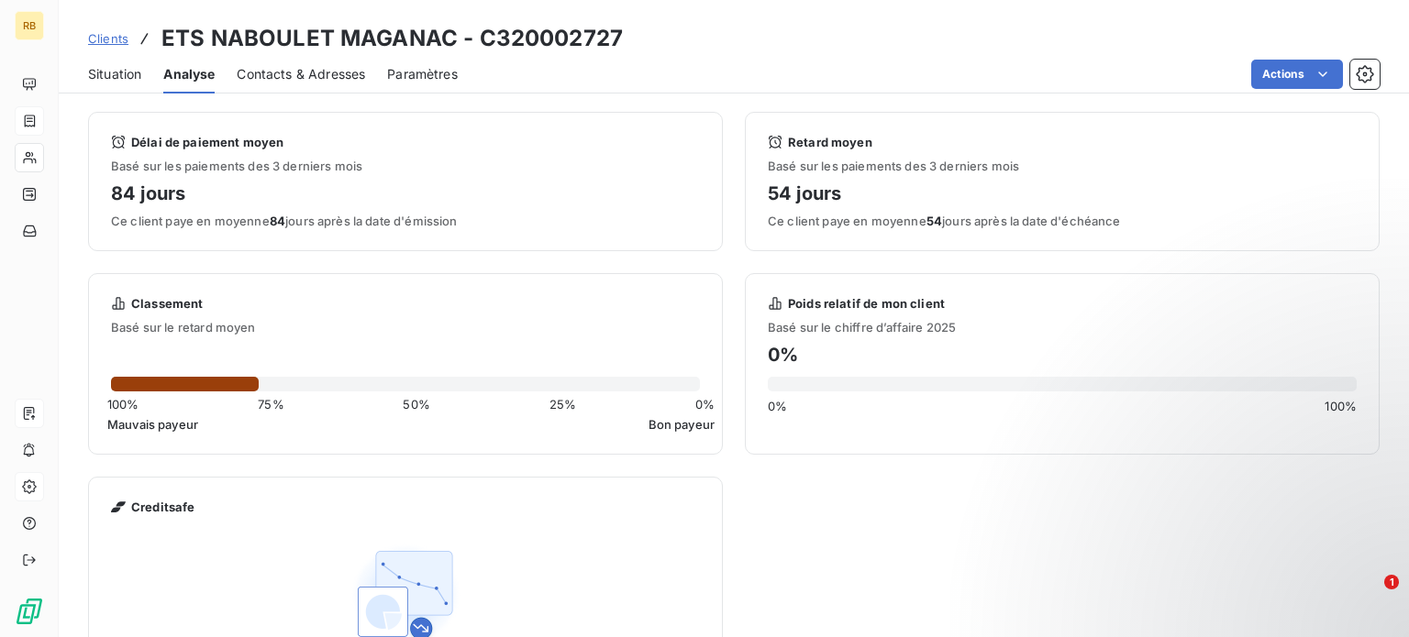
click at [277, 70] on span "Contacts & Adresses" at bounding box center [301, 74] width 128 height 18
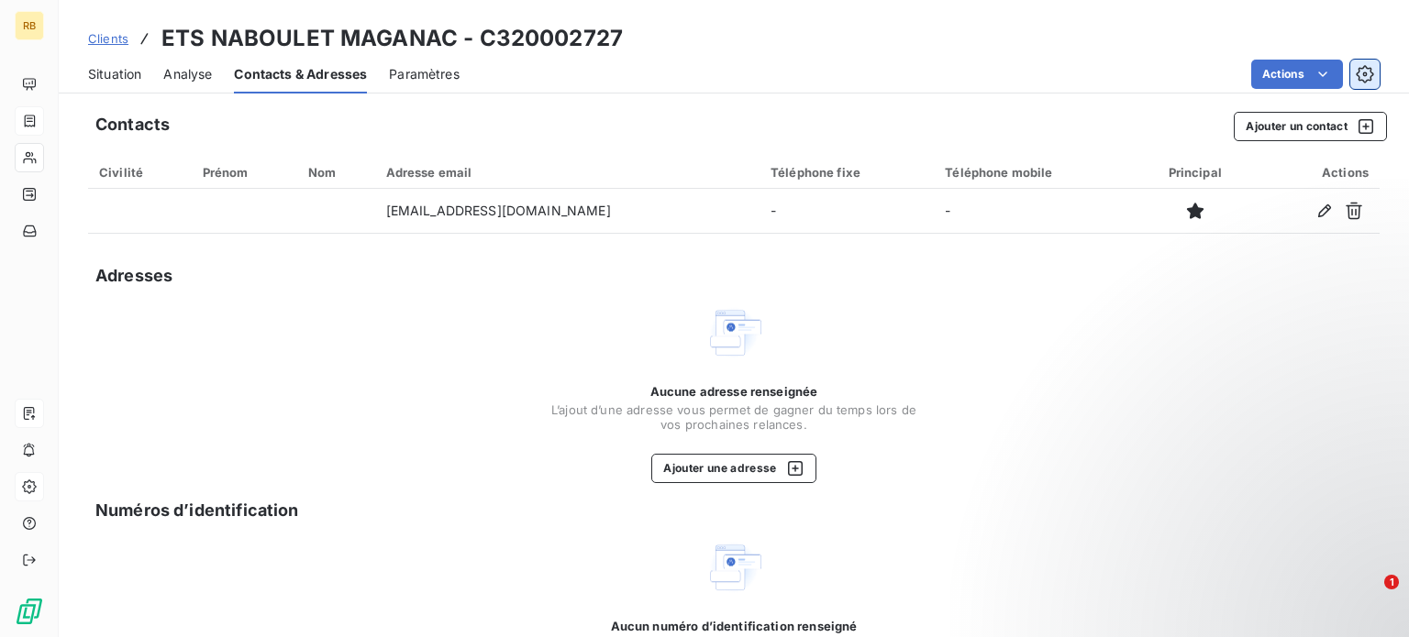
click at [1356, 69] on icon "button" at bounding box center [1365, 74] width 18 height 18
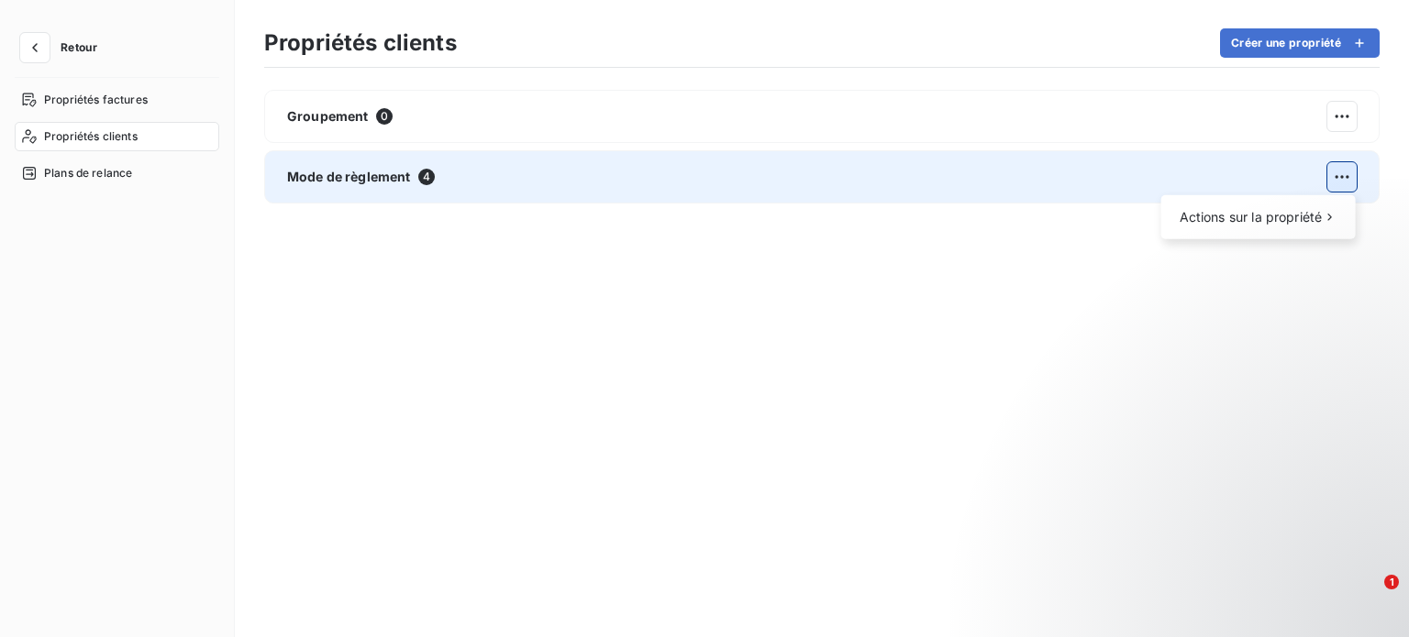
click at [1342, 179] on html "Retour Propriétés factures Propriétés clients Plans de relance Propriétés clien…" at bounding box center [704, 318] width 1409 height 637
click at [1267, 216] on span "Actions sur la propriété" at bounding box center [1251, 217] width 143 height 18
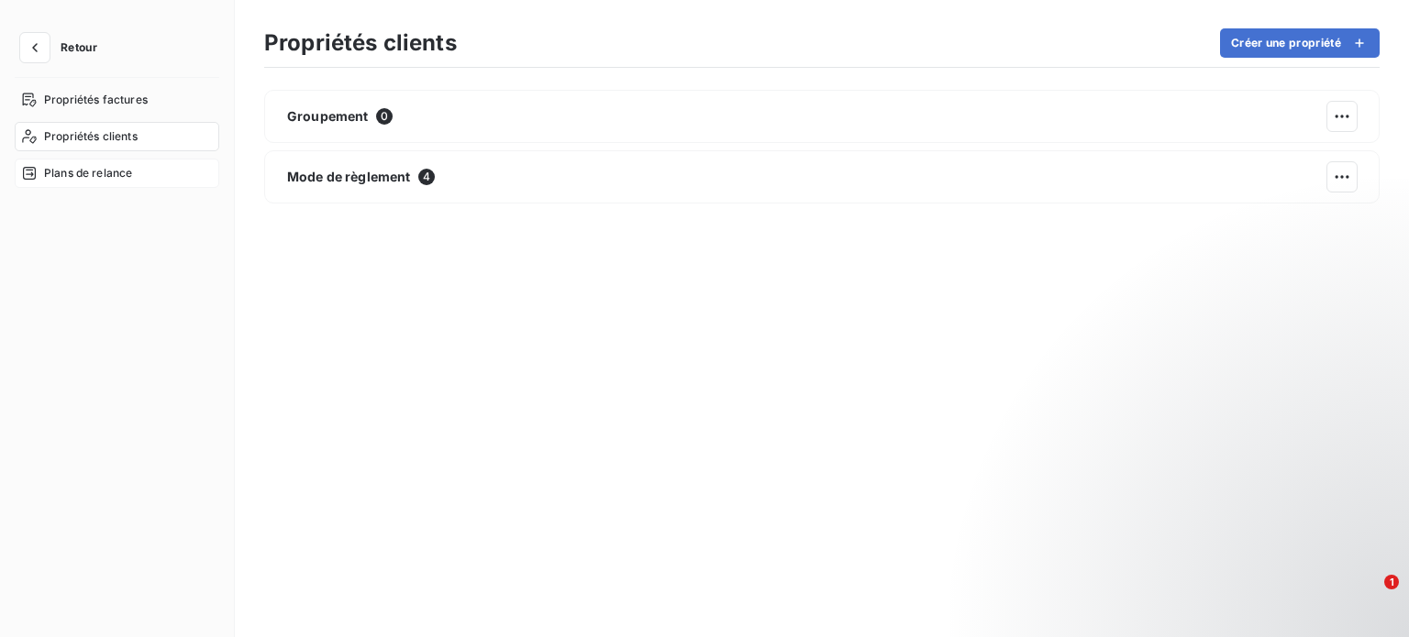
click at [92, 168] on html "Retour Propriétés factures Propriétés clients Plans de relance Propriétés clien…" at bounding box center [704, 318] width 1409 height 637
click at [92, 171] on span "Plans de relance" at bounding box center [88, 173] width 88 height 17
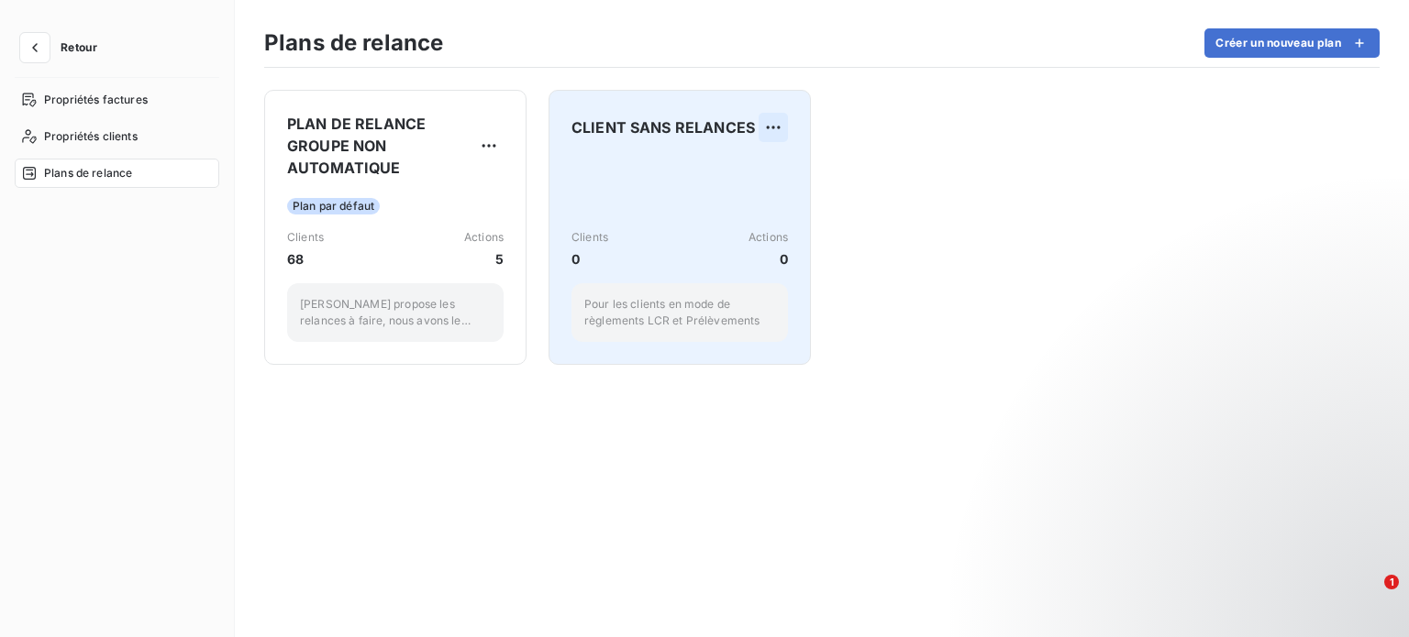
click at [774, 128] on html "Retour Propriétés factures Propriétés clients Plans de relance Plans de relance…" at bounding box center [704, 318] width 1409 height 637
click at [582, 257] on span "0" at bounding box center [589, 258] width 37 height 19
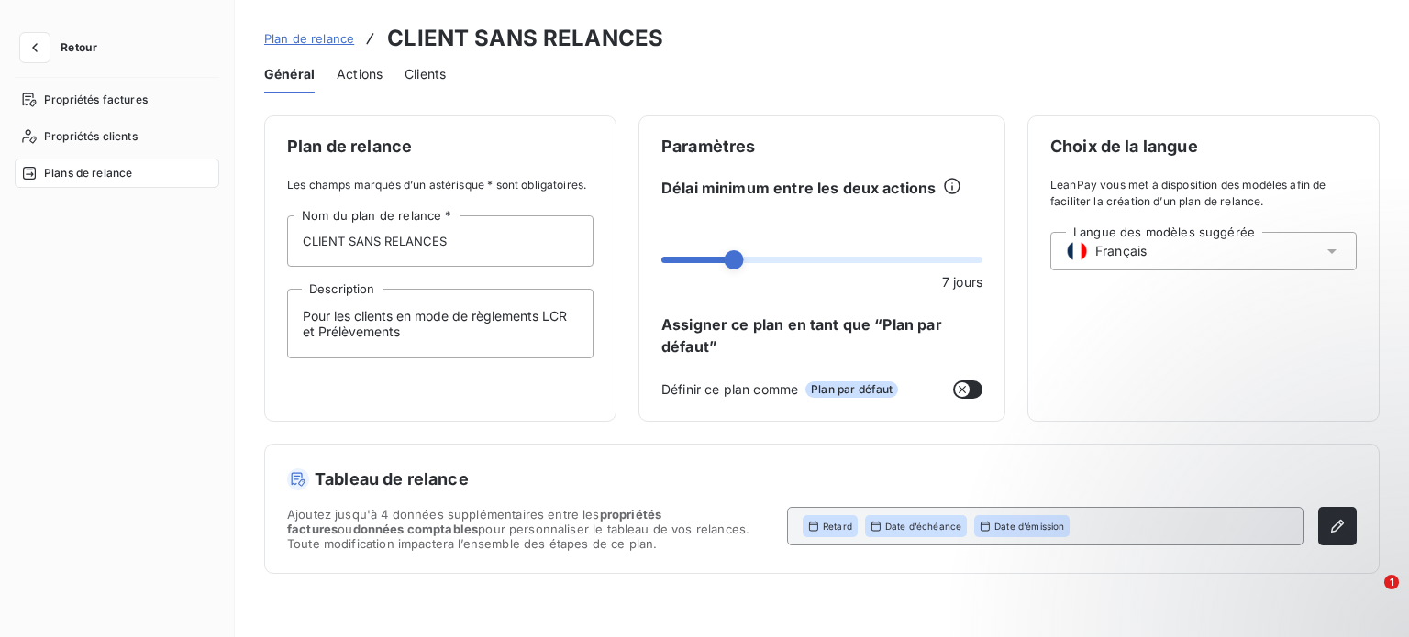
click at [361, 72] on span "Actions" at bounding box center [360, 74] width 46 height 18
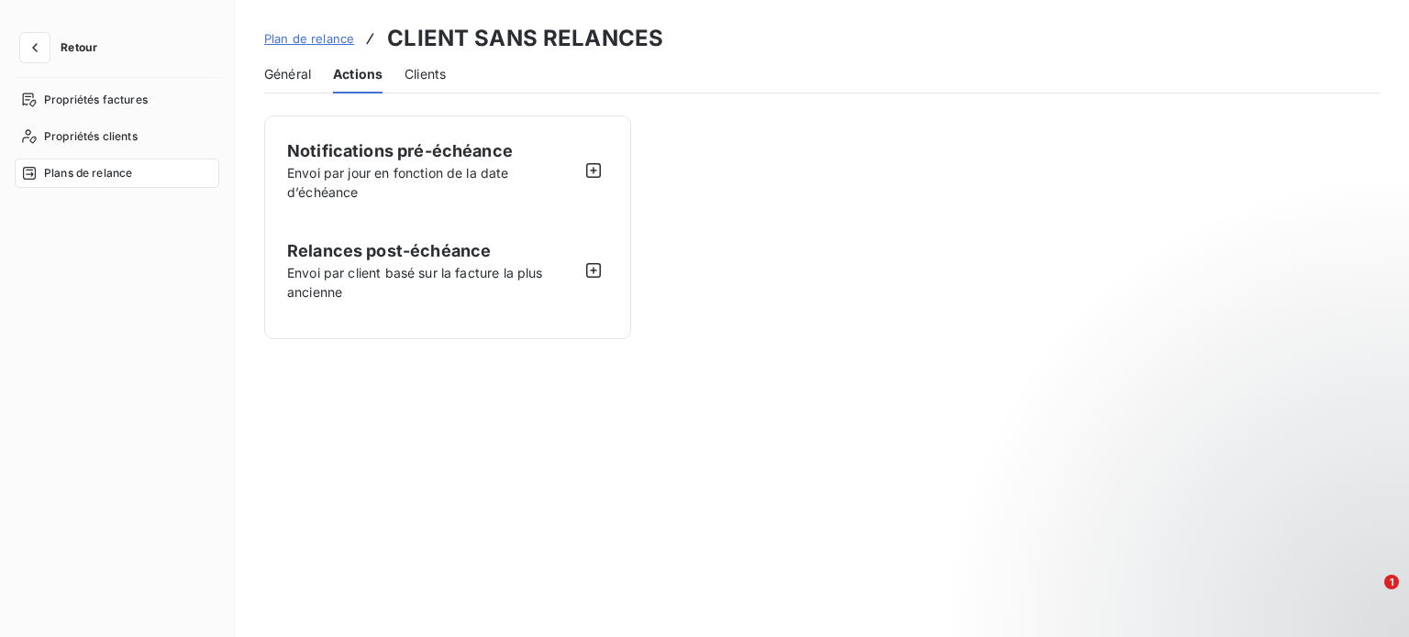
click at [437, 77] on span "Clients" at bounding box center [425, 74] width 41 height 18
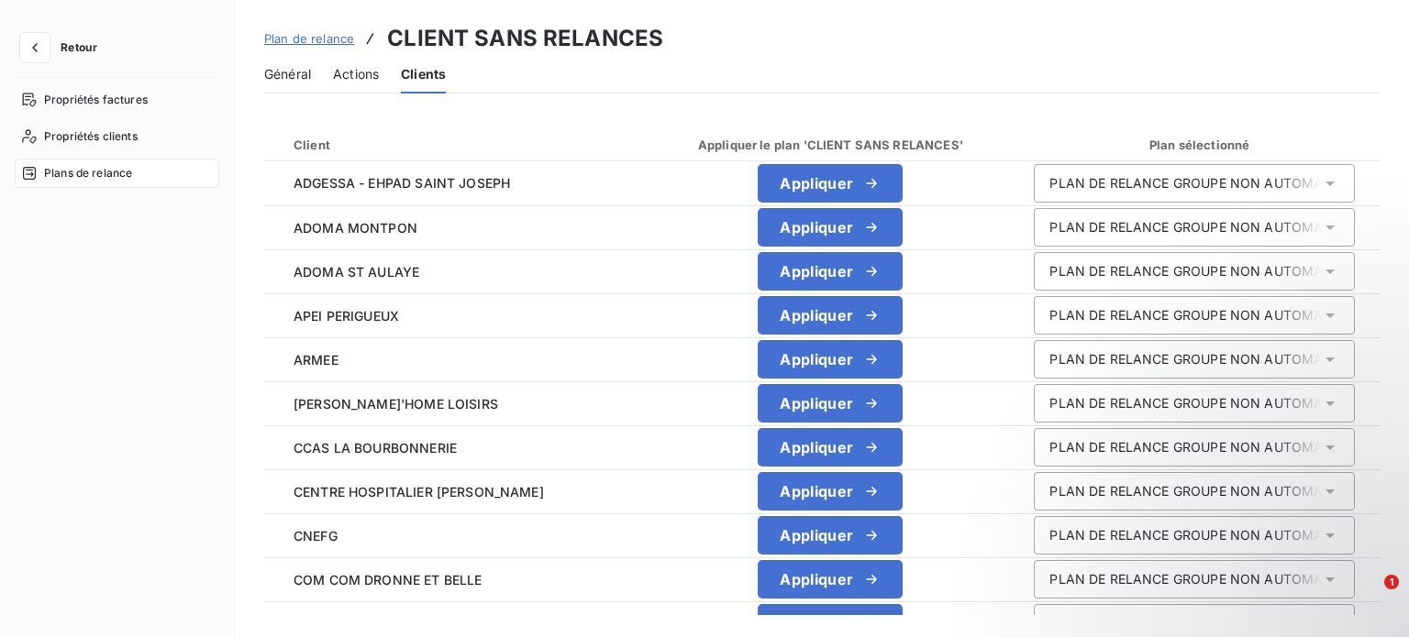
scroll to position [92, 0]
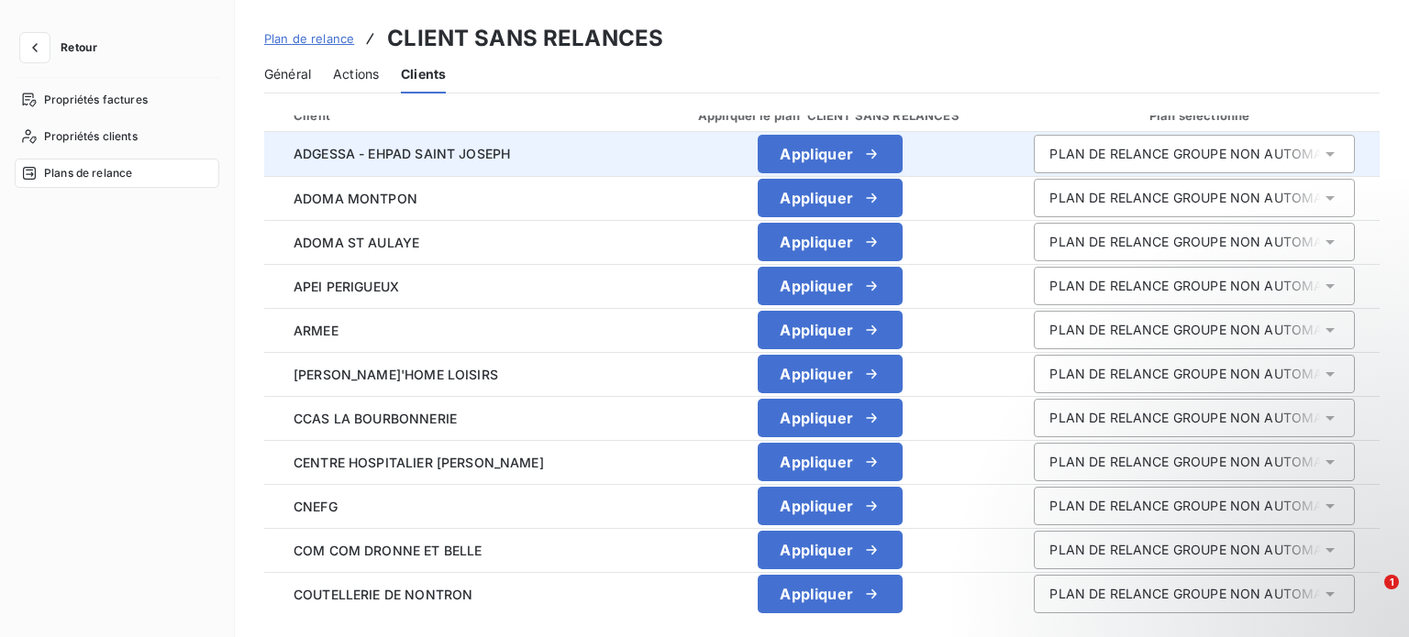
click at [1247, 154] on div "PLAN DE RELANCE GROUPE NON AUTOMATIQUE" at bounding box center [1185, 154] width 272 height 18
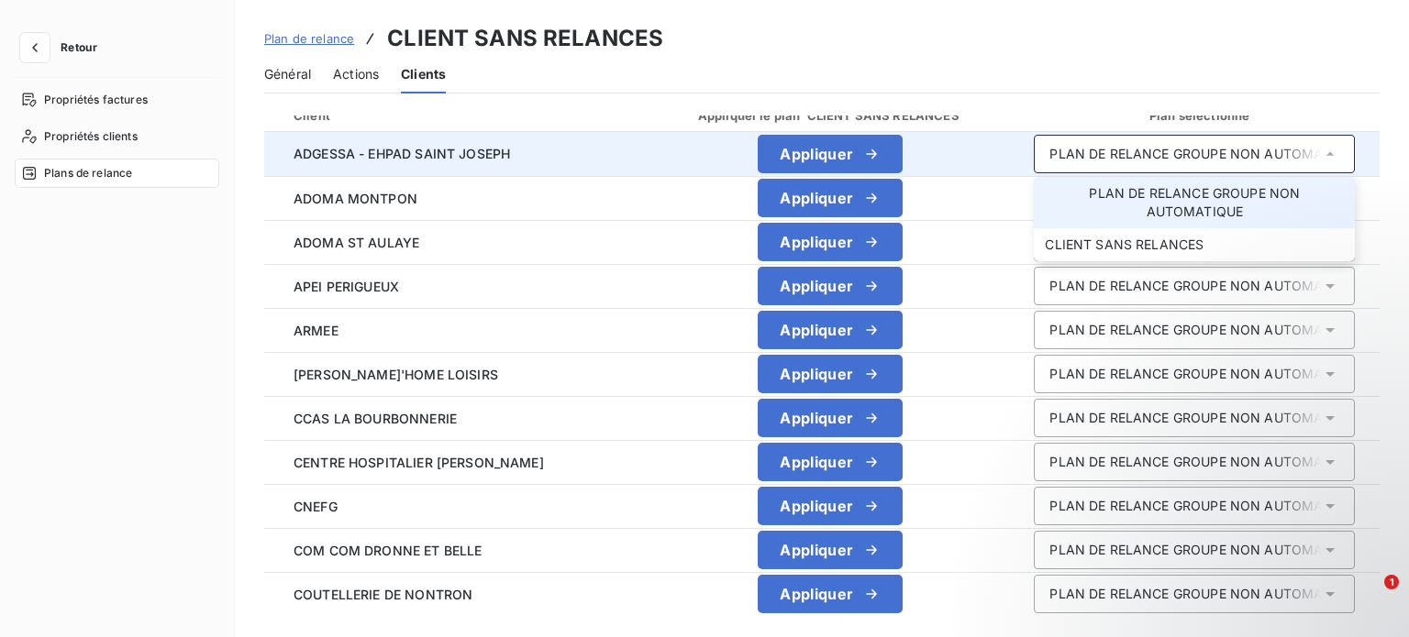
click at [1247, 154] on div "PLAN DE RELANCE GROUPE NON AUTOMATIQUE" at bounding box center [1185, 154] width 272 height 18
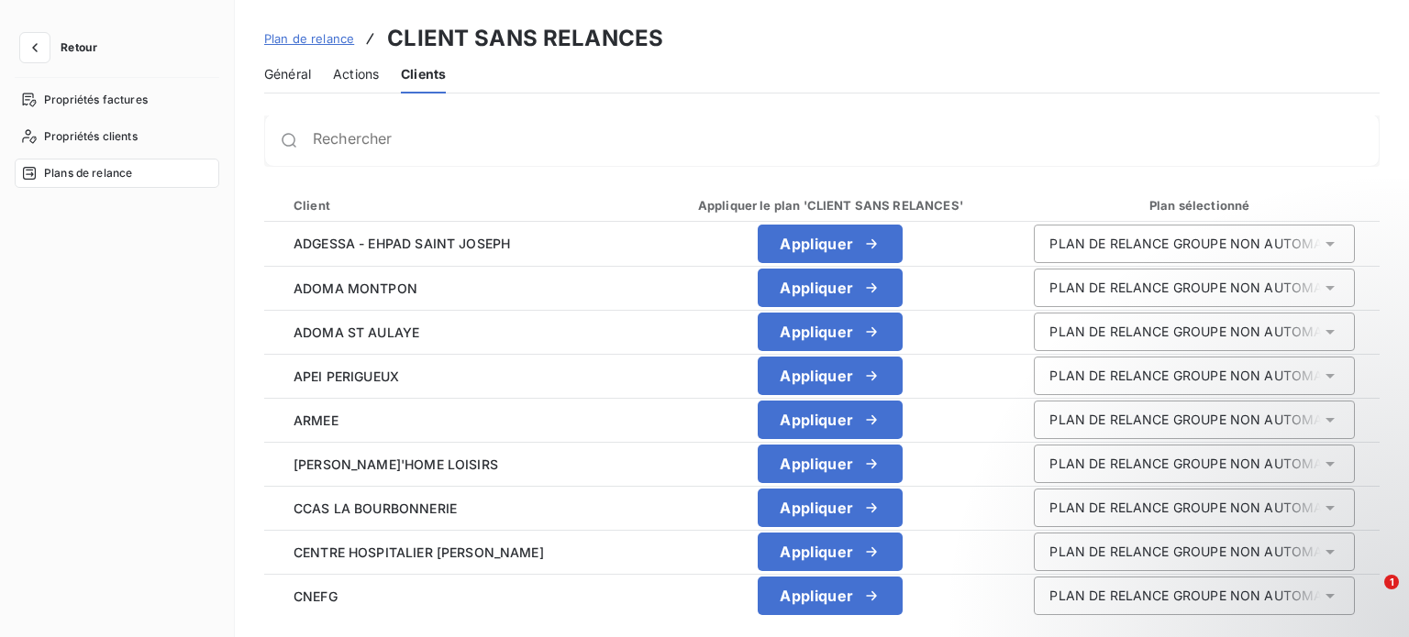
scroll to position [0, 0]
click at [106, 101] on span "Propriétés factures" at bounding box center [96, 100] width 104 height 17
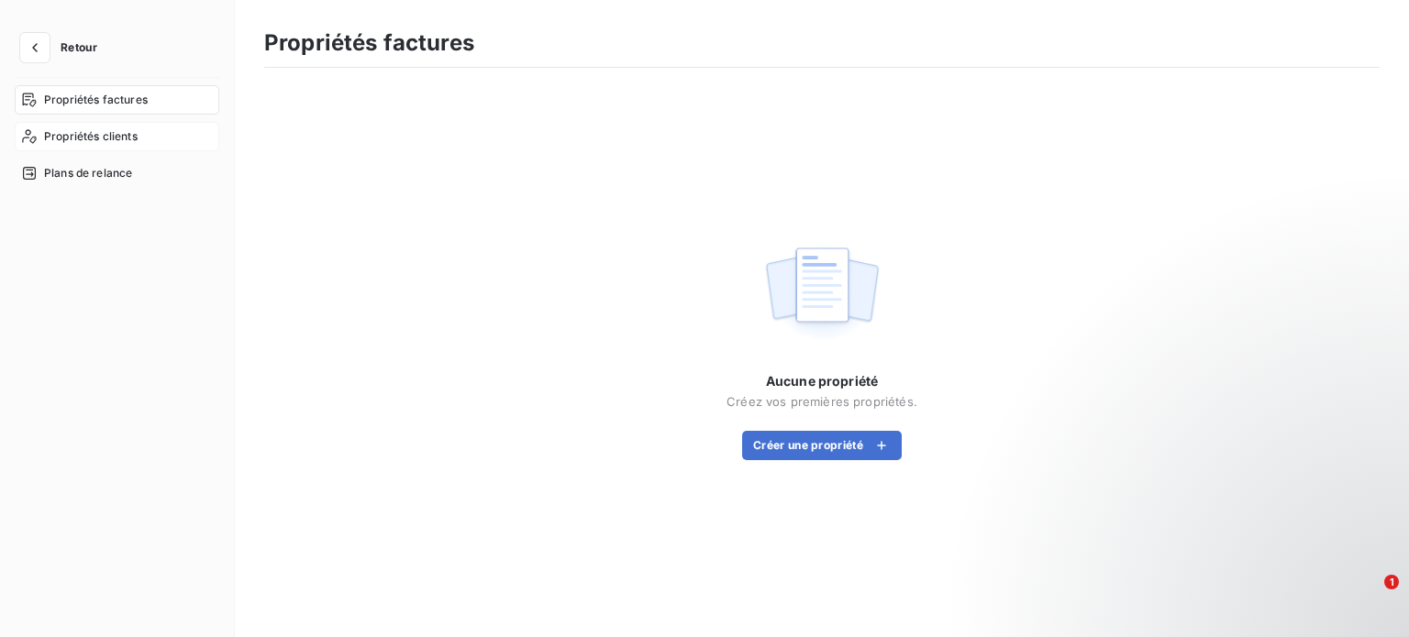
click at [84, 139] on span "Propriétés clients" at bounding box center [91, 136] width 94 height 17
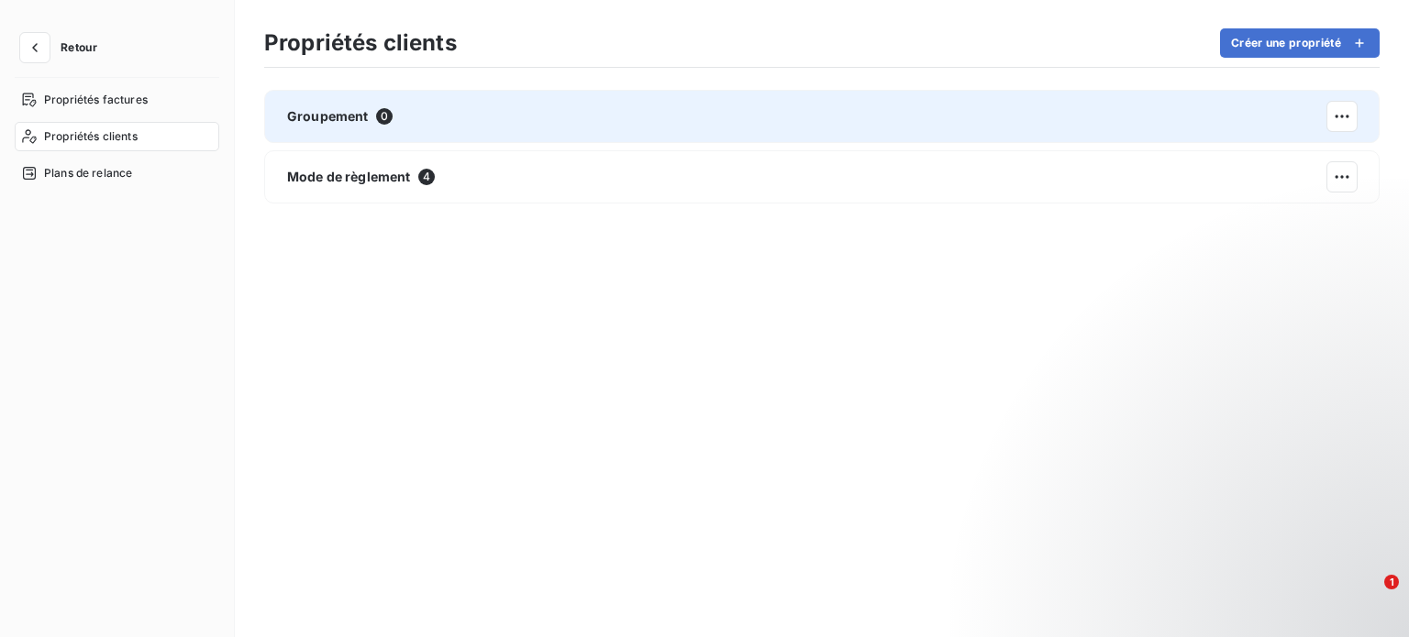
click at [338, 123] on span "Groupement" at bounding box center [328, 116] width 82 height 18
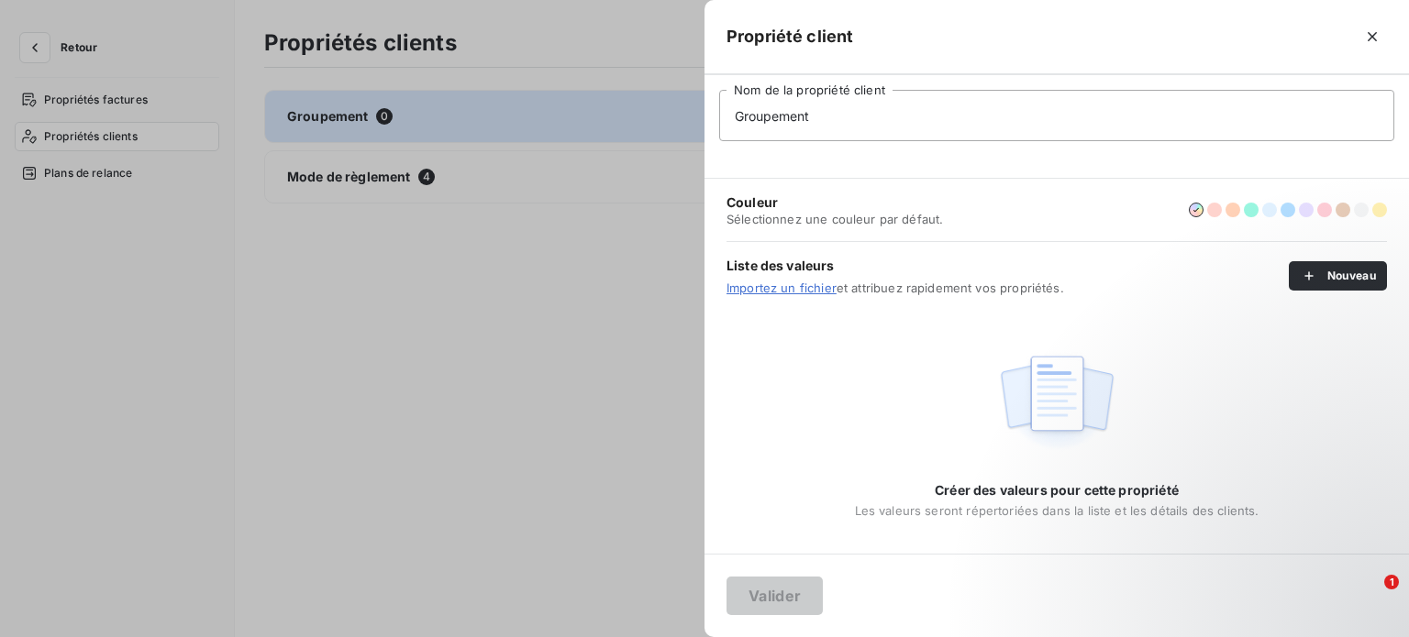
click at [26, 48] on div at bounding box center [704, 318] width 1409 height 637
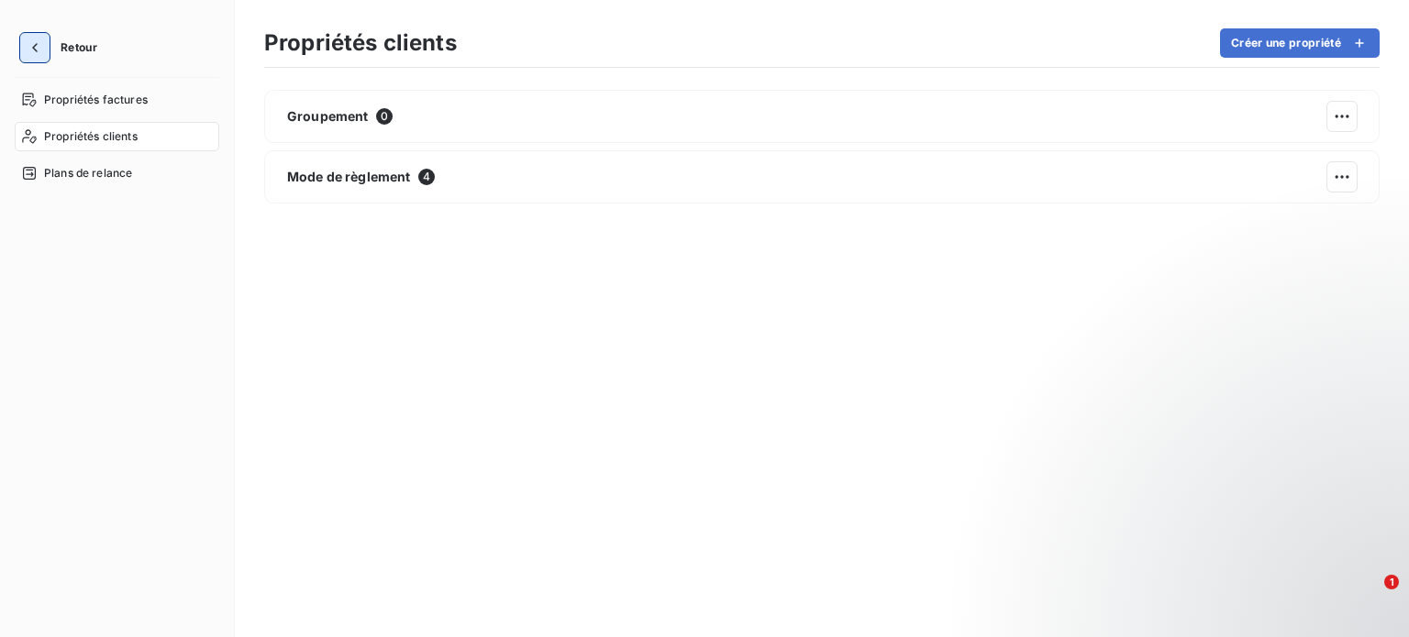
click at [26, 49] on icon "button" at bounding box center [35, 48] width 18 height 18
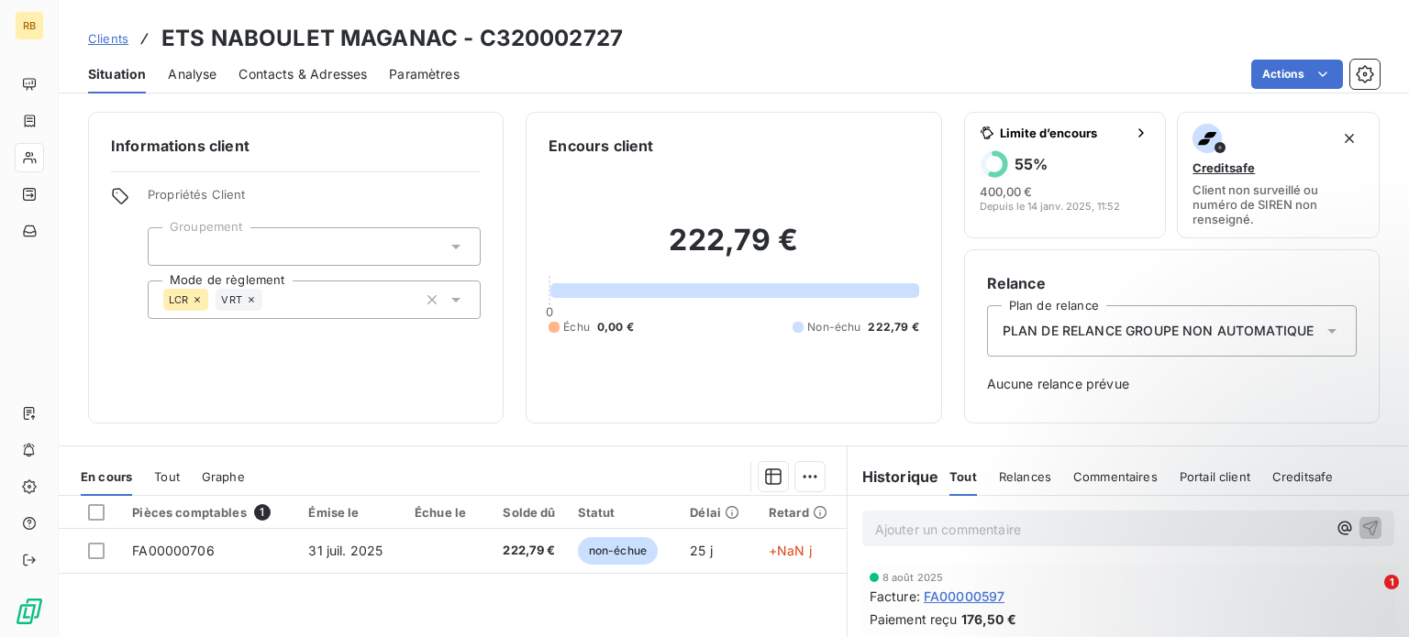
click at [192, 73] on span "Analyse" at bounding box center [192, 74] width 49 height 18
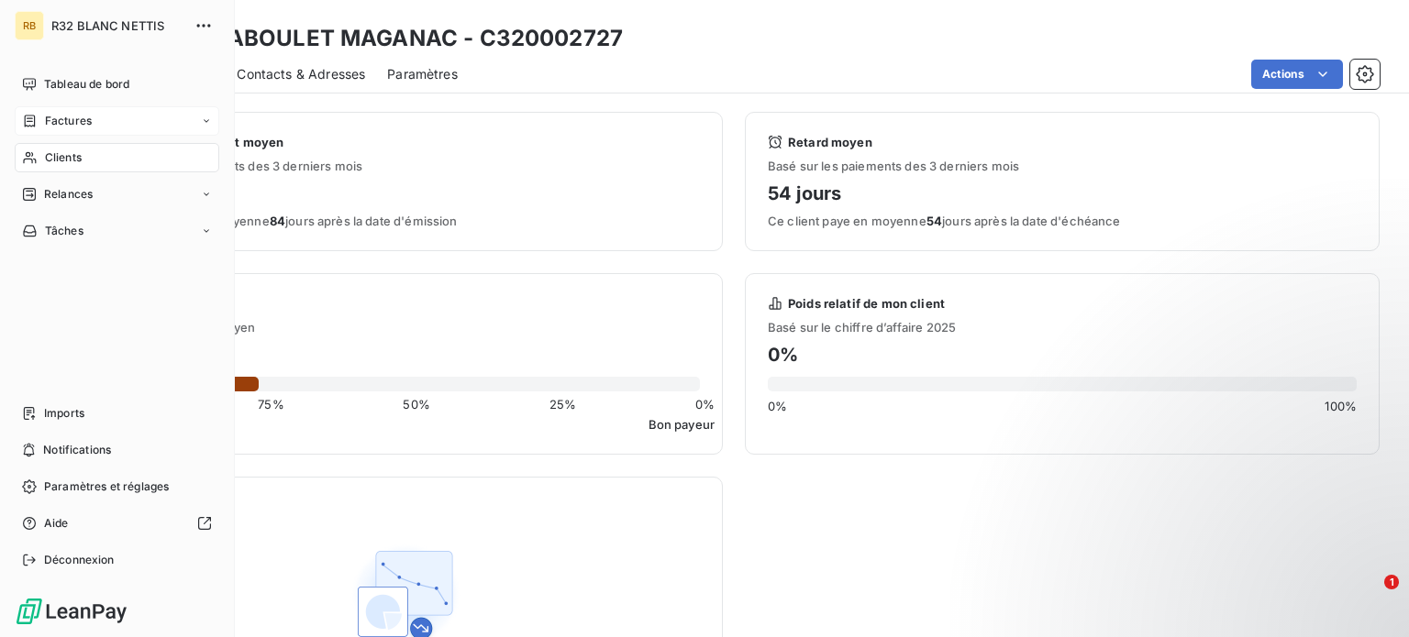
click at [66, 115] on span "Factures" at bounding box center [68, 121] width 47 height 17
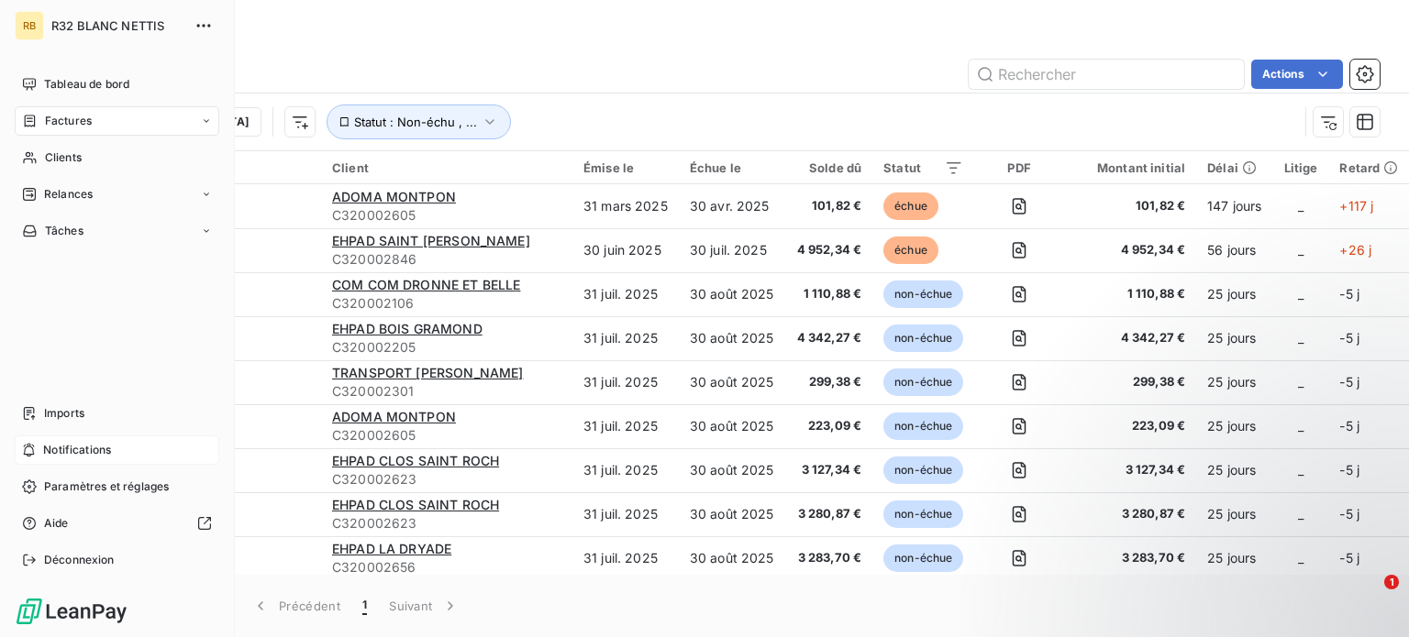
click at [72, 452] on span "Notifications" at bounding box center [77, 450] width 68 height 17
click at [77, 492] on span "Paramètres et réglages" at bounding box center [106, 487] width 125 height 17
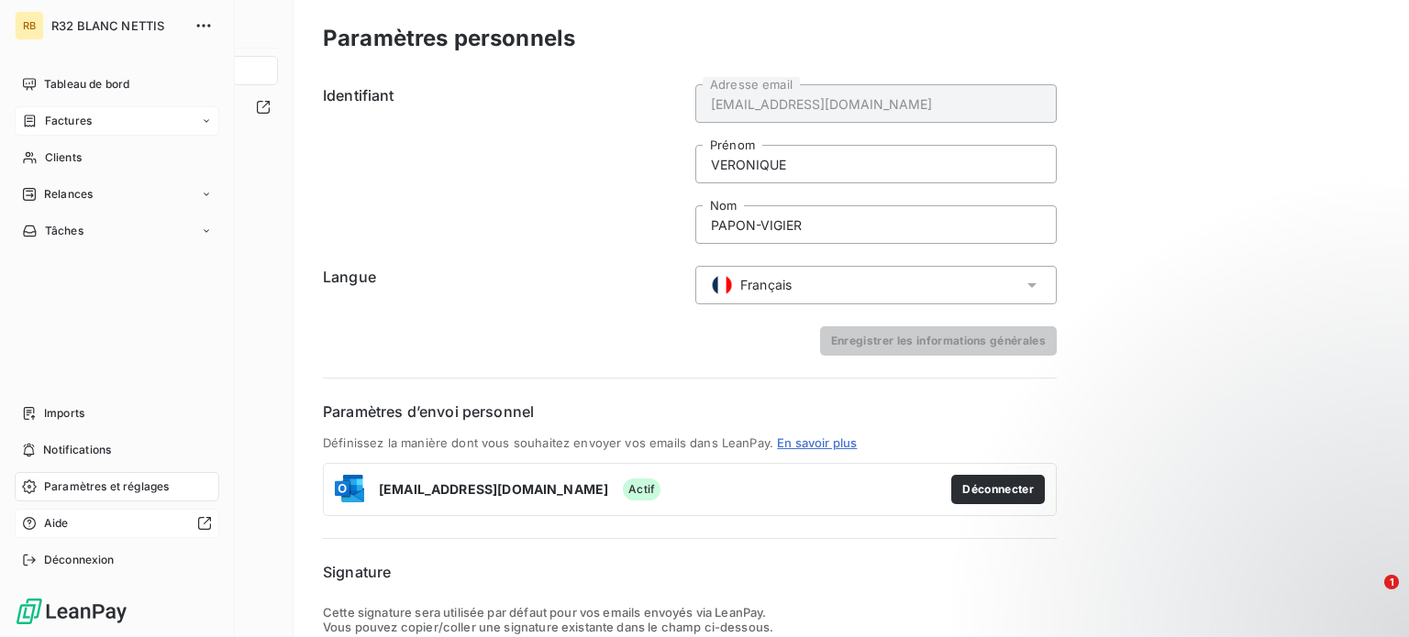
click at [66, 522] on span "Aide" at bounding box center [56, 523] width 25 height 17
click at [29, 21] on div "RB" at bounding box center [29, 25] width 29 height 29
click at [69, 87] on span "Tableau de bord" at bounding box center [86, 84] width 85 height 17
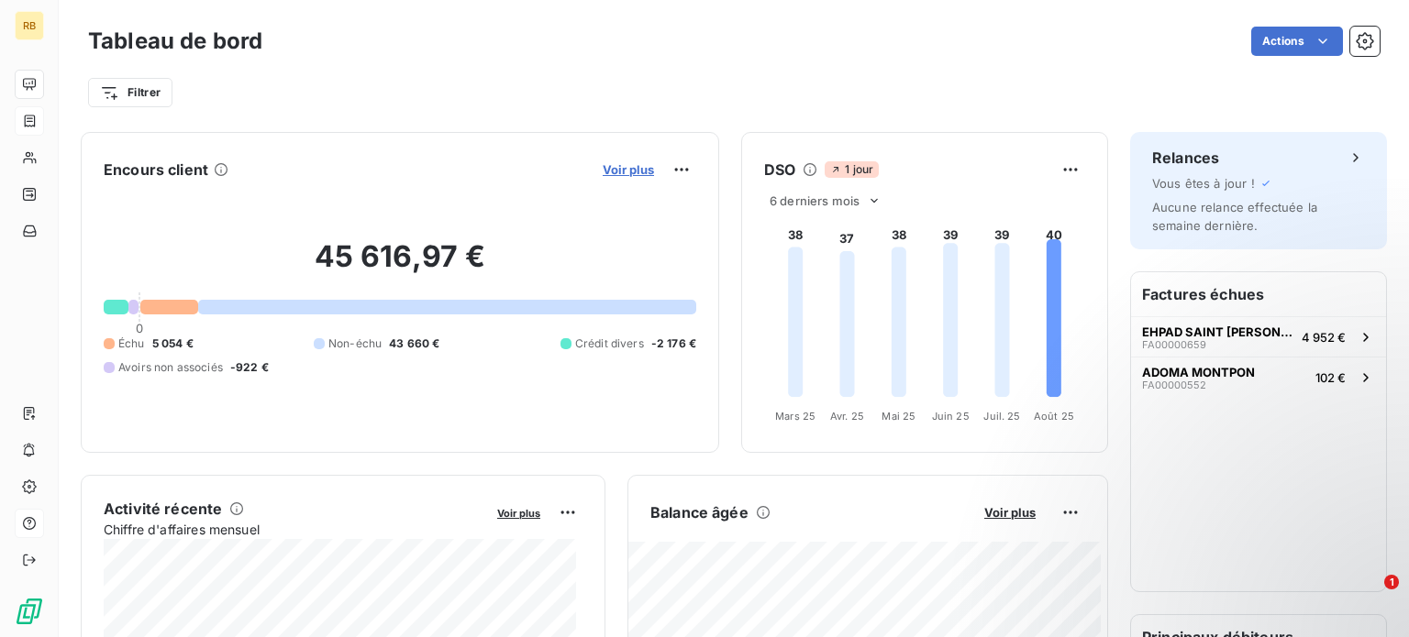
click at [624, 165] on span "Voir plus" at bounding box center [628, 169] width 51 height 15
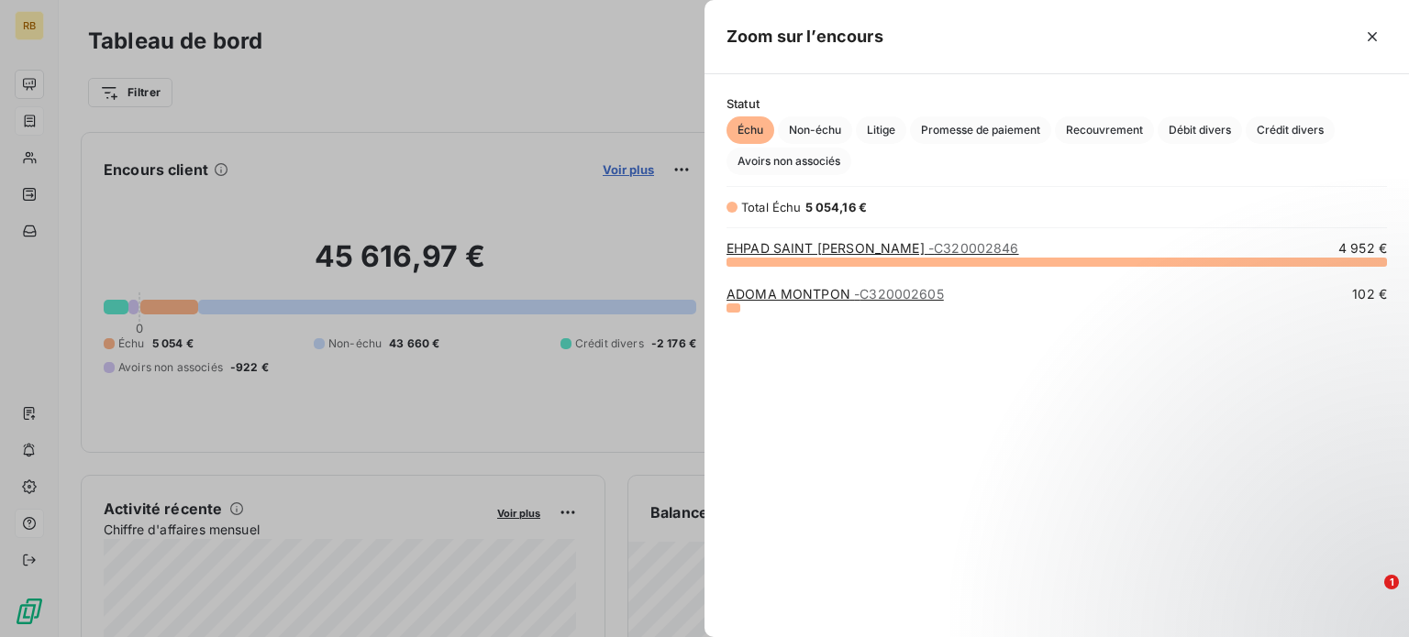
scroll to position [362, 690]
click at [774, 252] on link "EHPAD SAINT JOSEPH - C320002846" at bounding box center [872, 248] width 293 height 16
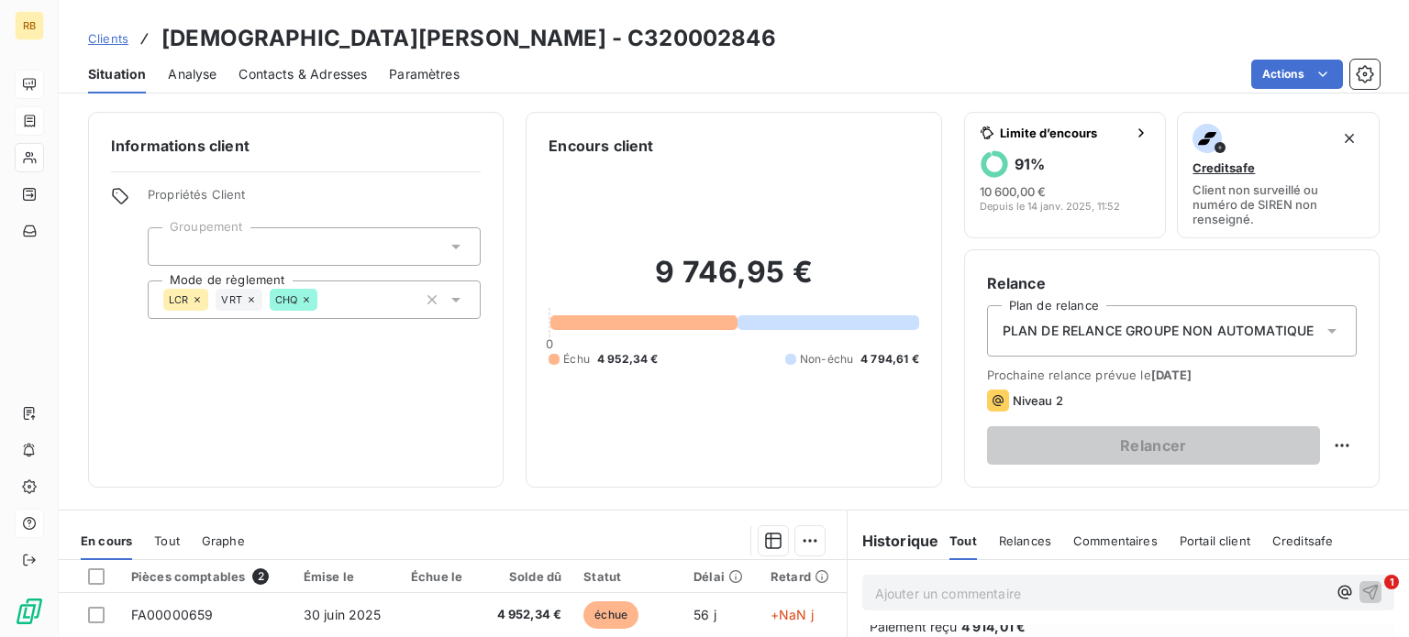
click at [187, 72] on span "Analyse" at bounding box center [192, 74] width 49 height 18
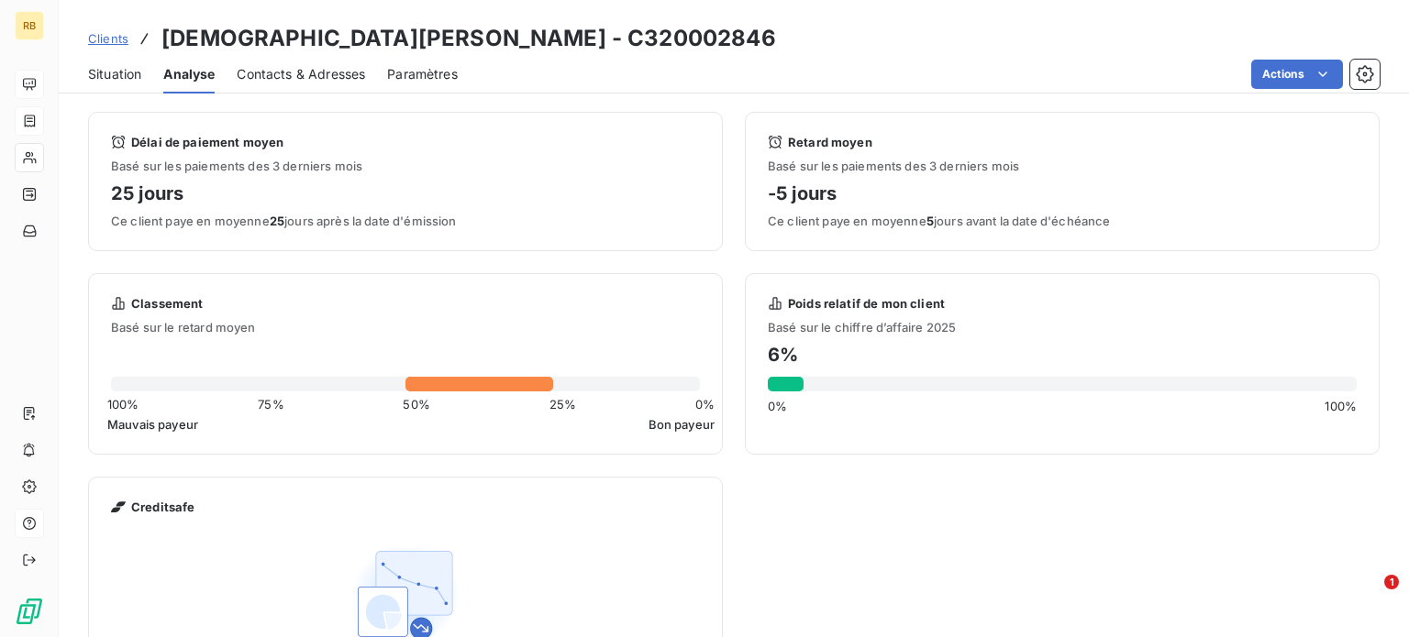
click at [275, 70] on span "Contacts & Adresses" at bounding box center [301, 74] width 128 height 18
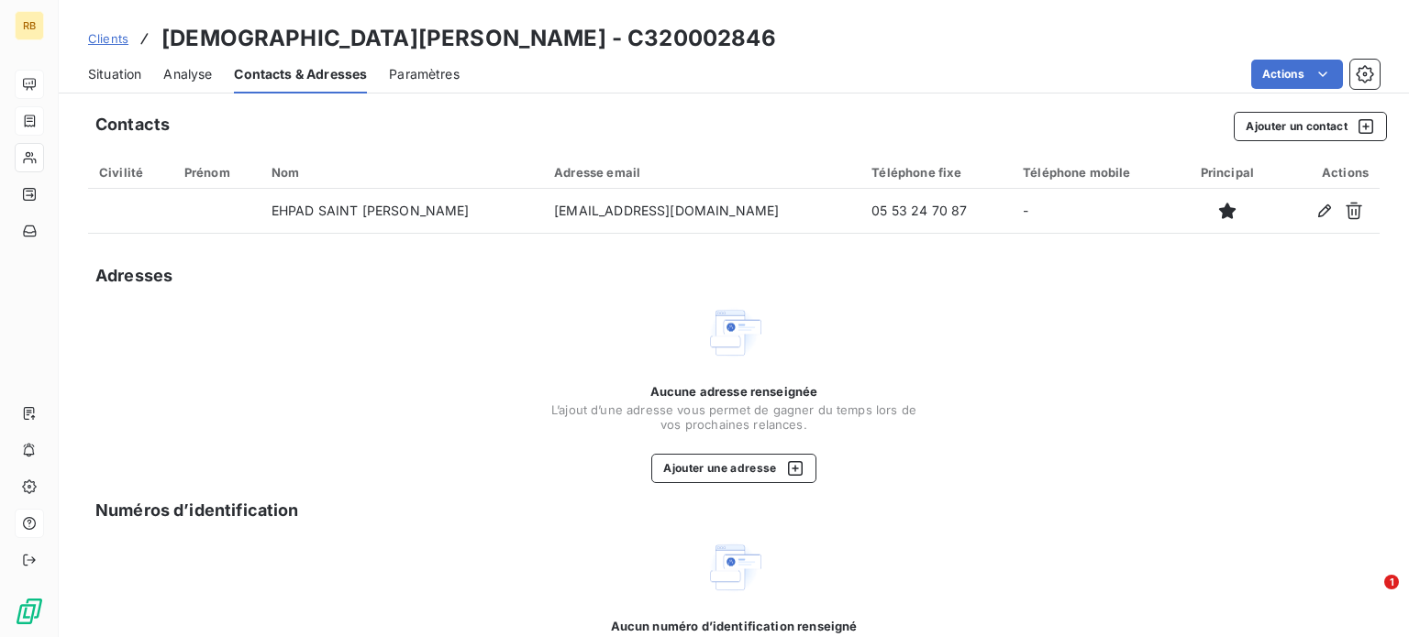
click at [221, 172] on div "Prénom" at bounding box center [216, 172] width 65 height 15
click at [439, 68] on span "Paramètres" at bounding box center [424, 74] width 71 height 18
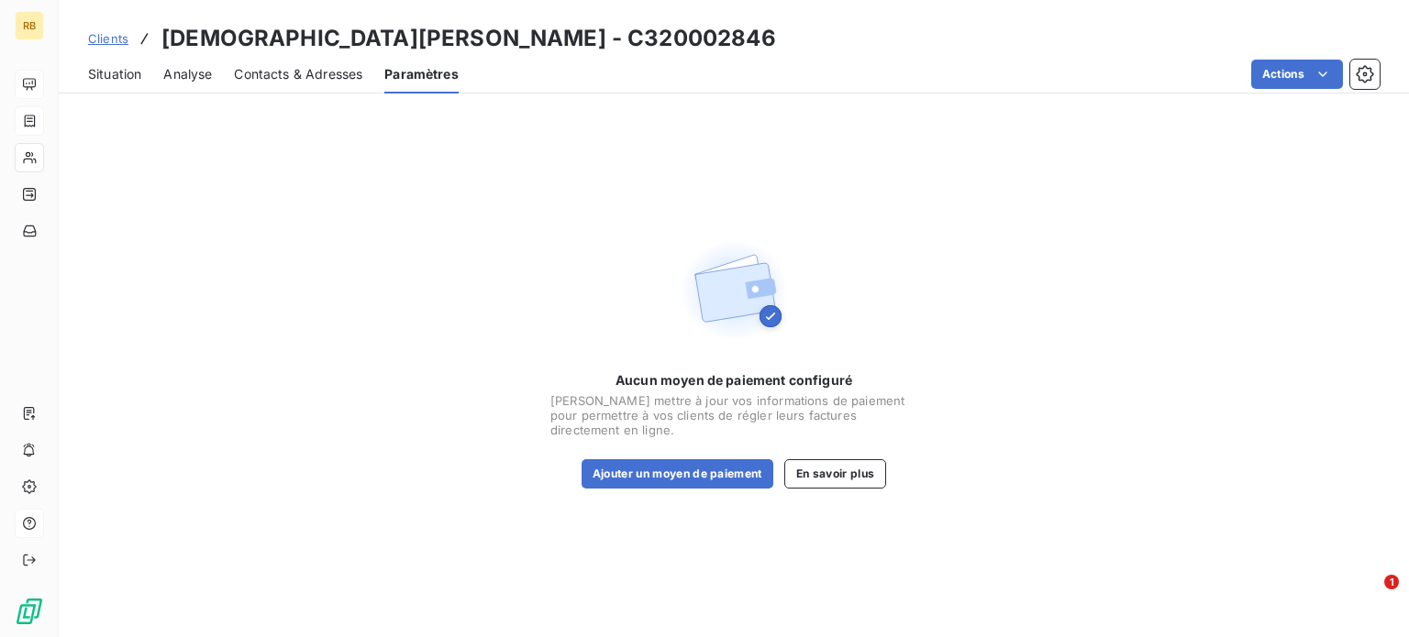
click at [110, 37] on span "Clients" at bounding box center [108, 38] width 40 height 15
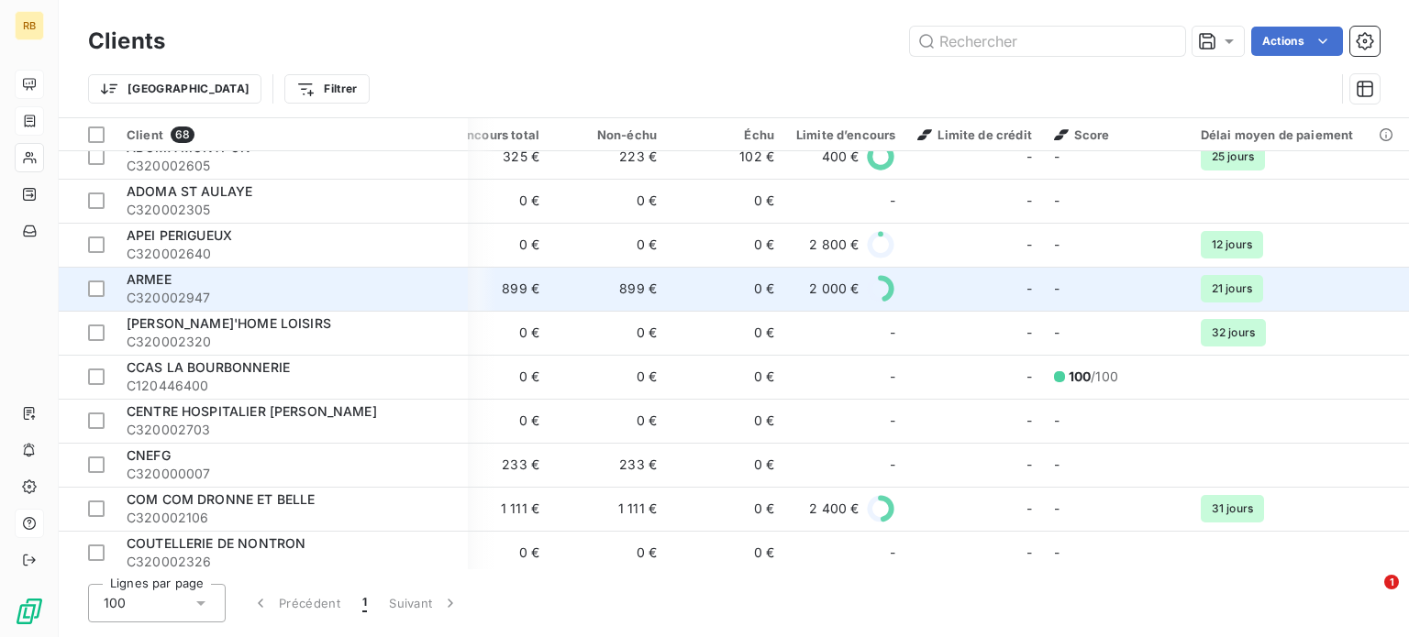
scroll to position [92, 416]
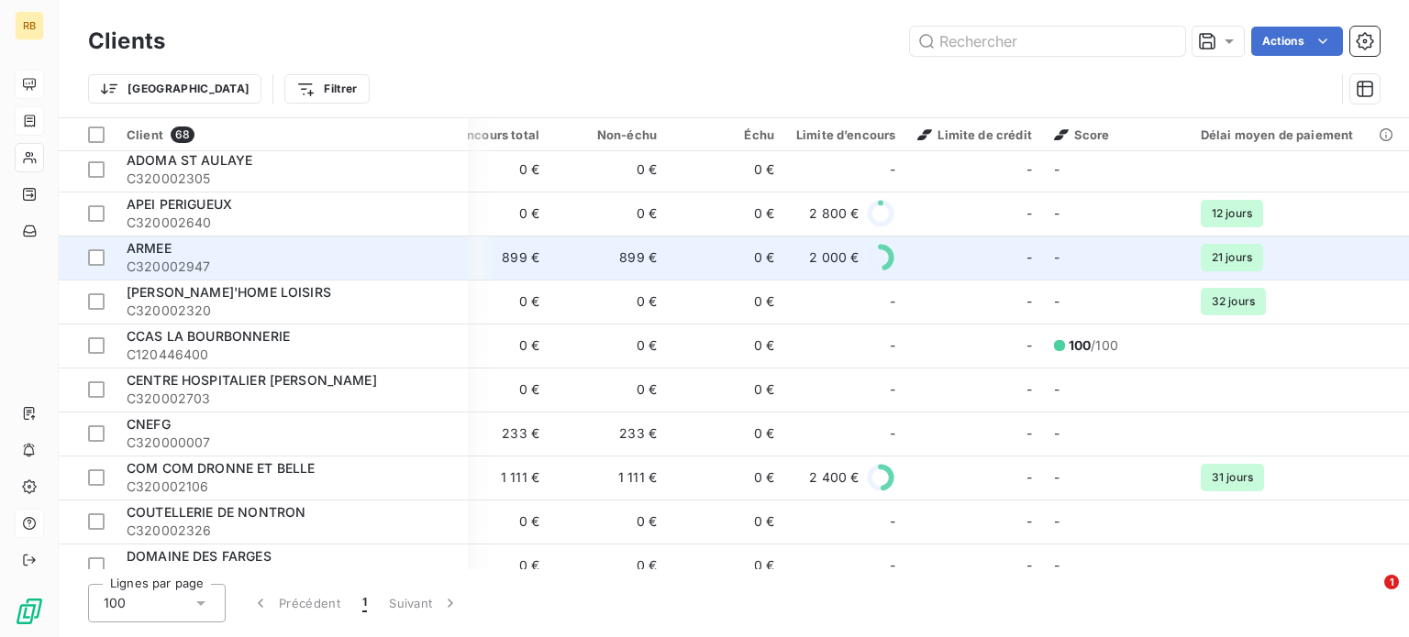
click at [161, 256] on span "ARMEE" at bounding box center [149, 248] width 45 height 16
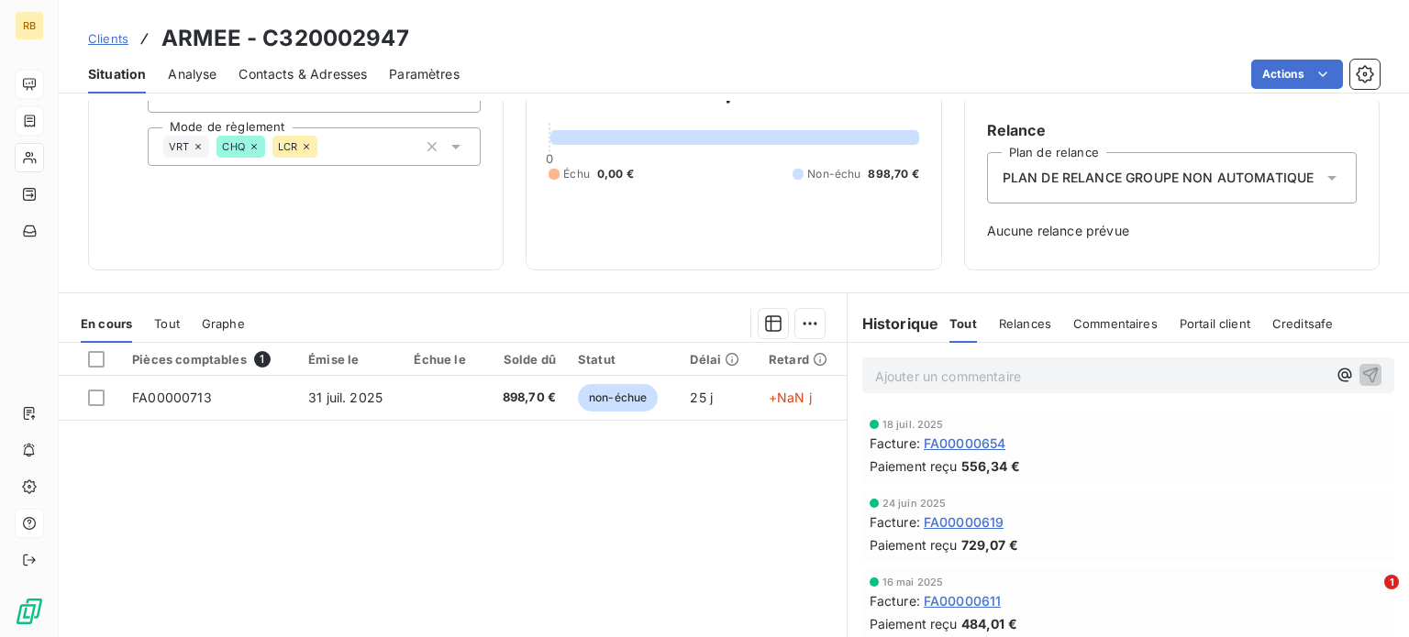
scroll to position [183, 0]
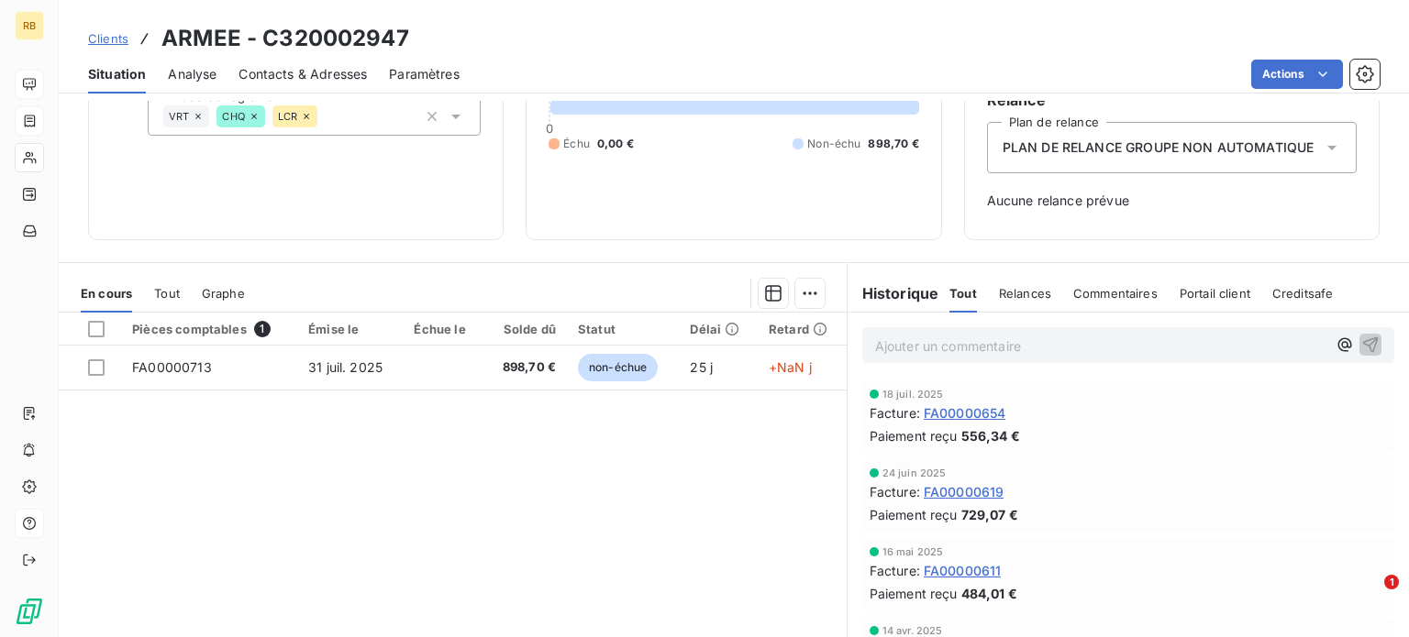
click at [1005, 290] on span "Relances" at bounding box center [1025, 293] width 52 height 15
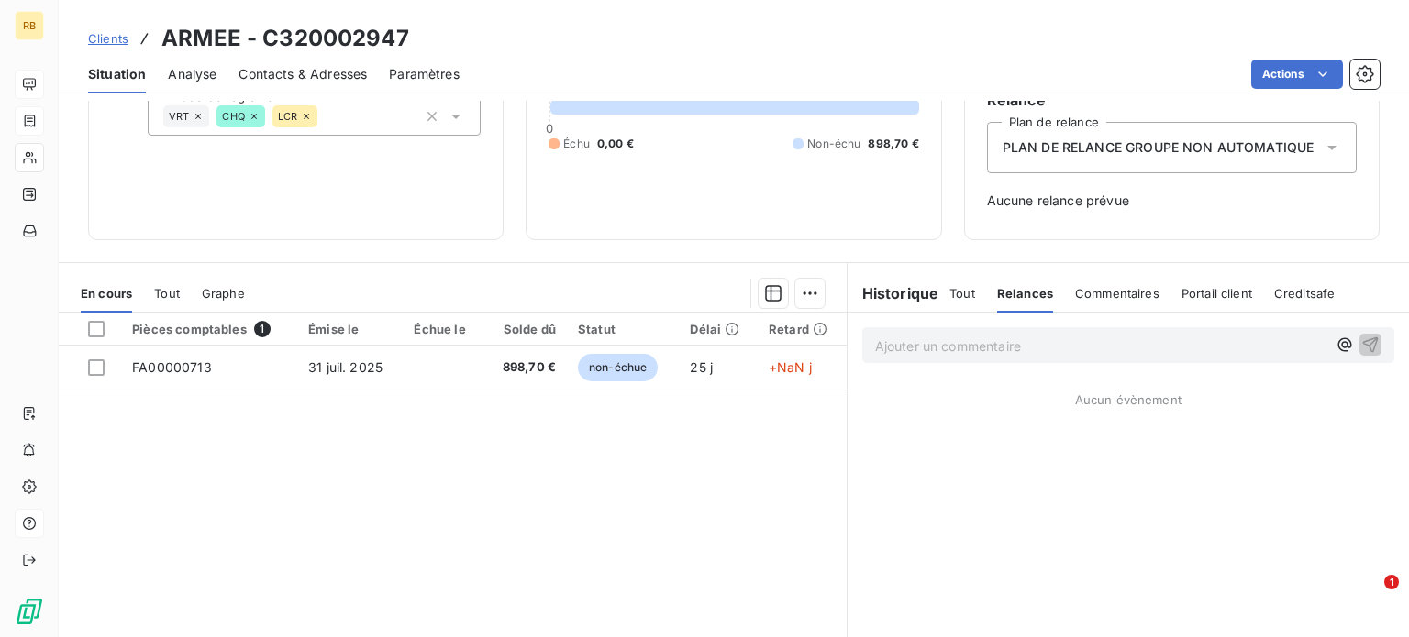
click at [1123, 296] on span "Commentaires" at bounding box center [1117, 293] width 84 height 15
click at [1204, 294] on span "Portail client" at bounding box center [1217, 293] width 71 height 15
click at [1301, 294] on span "Creditsafe" at bounding box center [1307, 293] width 61 height 15
click at [960, 294] on span "Tout" at bounding box center [962, 293] width 26 height 15
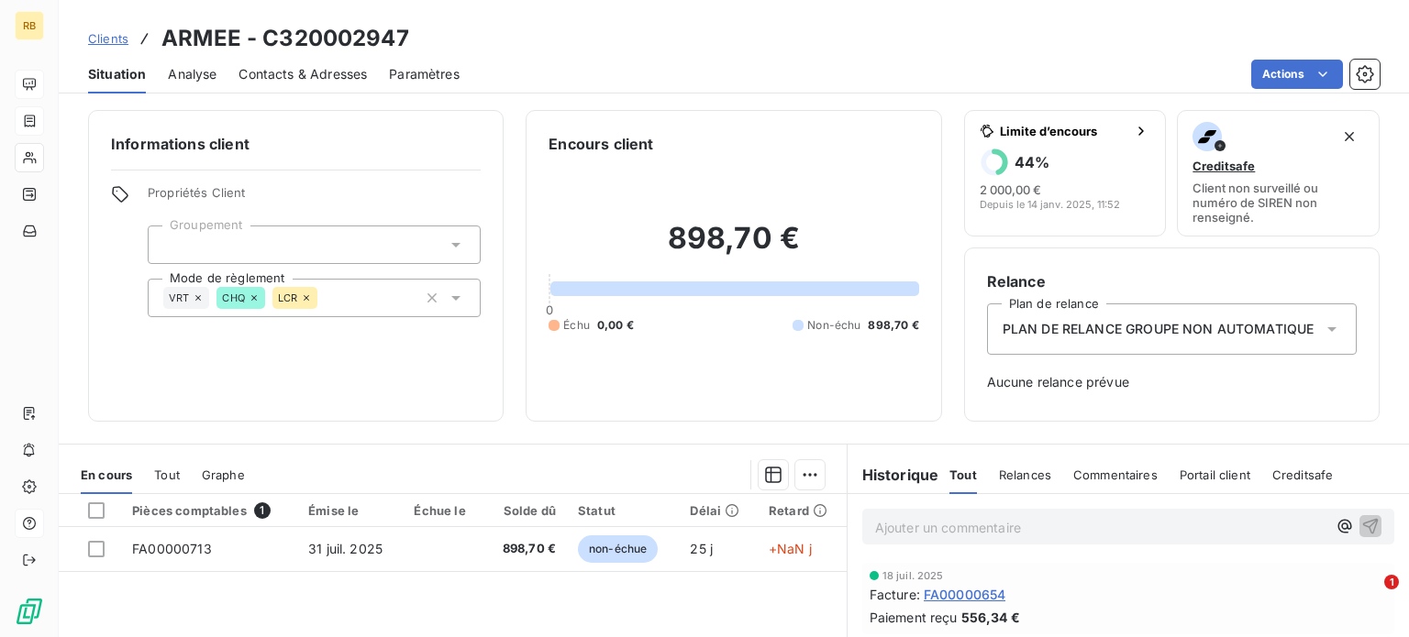
scroll to position [0, 0]
click at [276, 67] on span "Contacts & Adresses" at bounding box center [302, 74] width 128 height 18
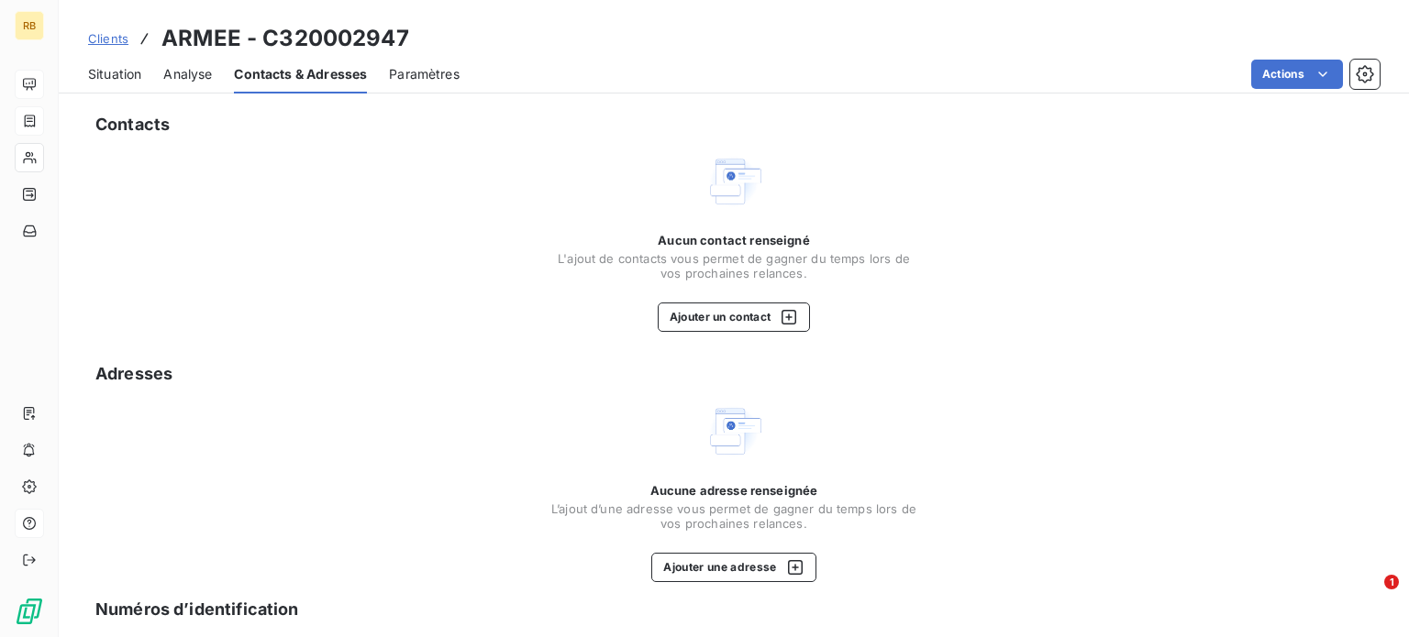
click at [101, 35] on span "Clients" at bounding box center [108, 38] width 40 height 15
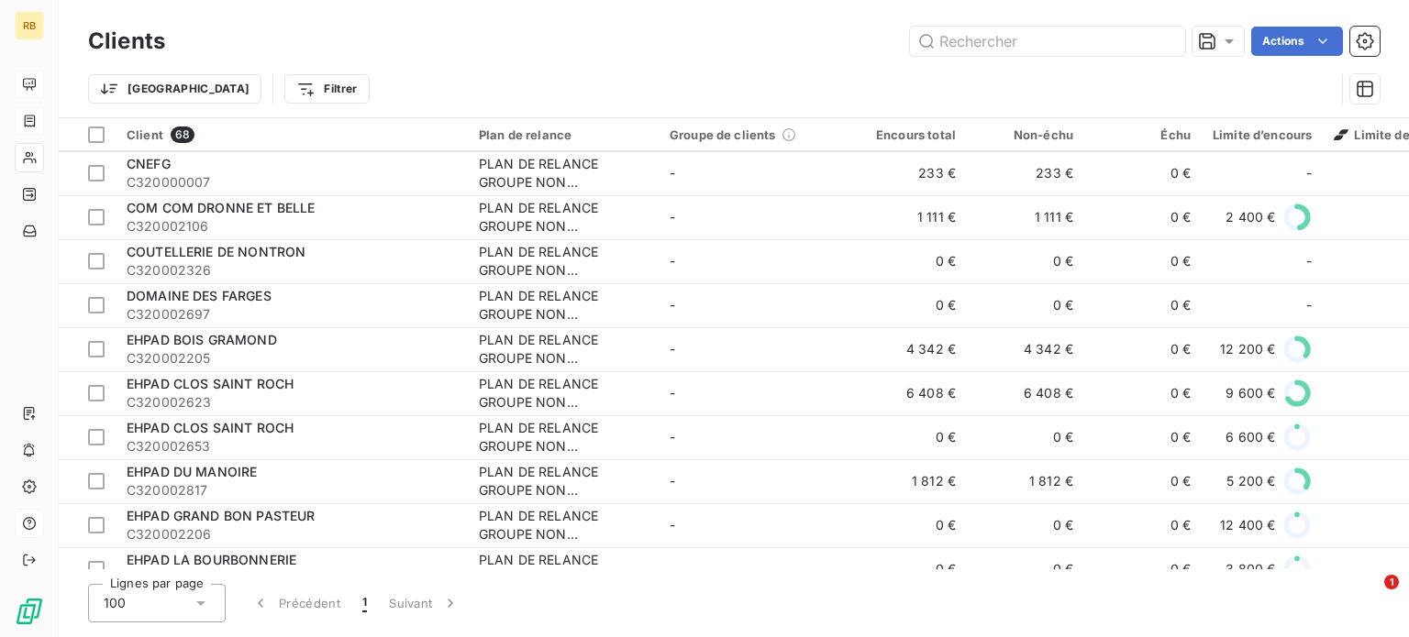
scroll to position [367, 0]
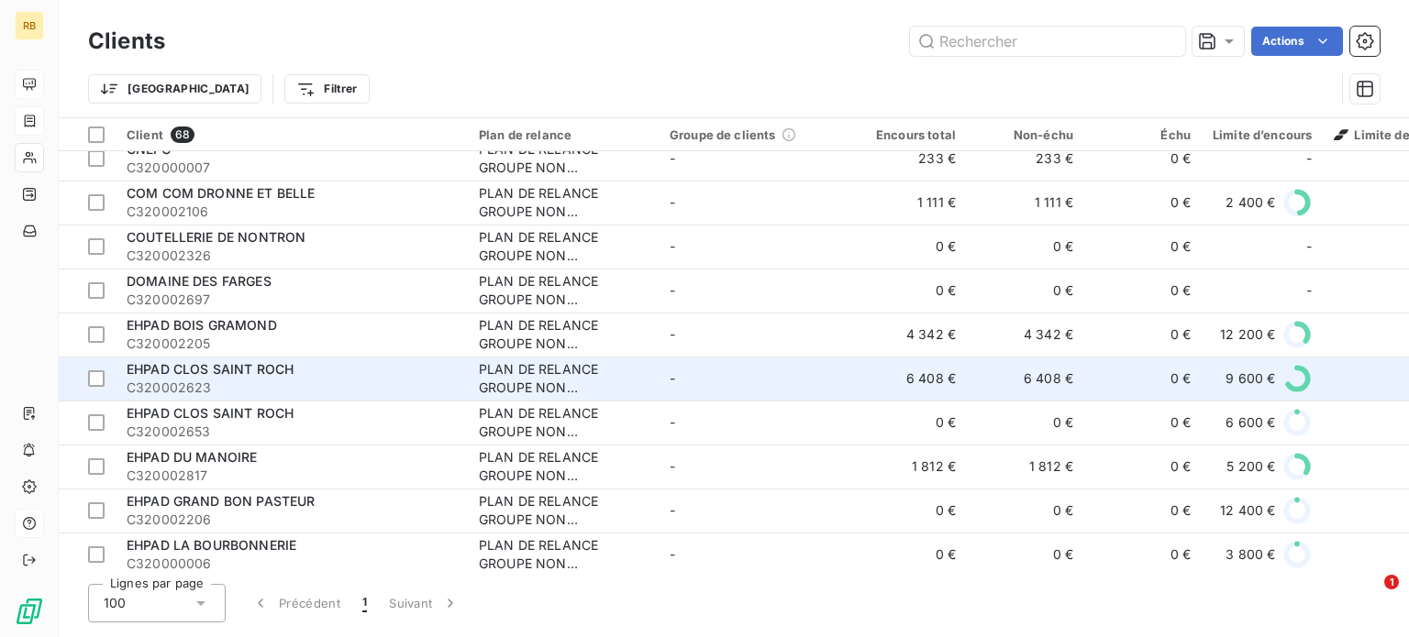
click at [538, 376] on div "PLAN DE RELANCE GROUPE NON AUTOMATIQUE" at bounding box center [563, 378] width 169 height 37
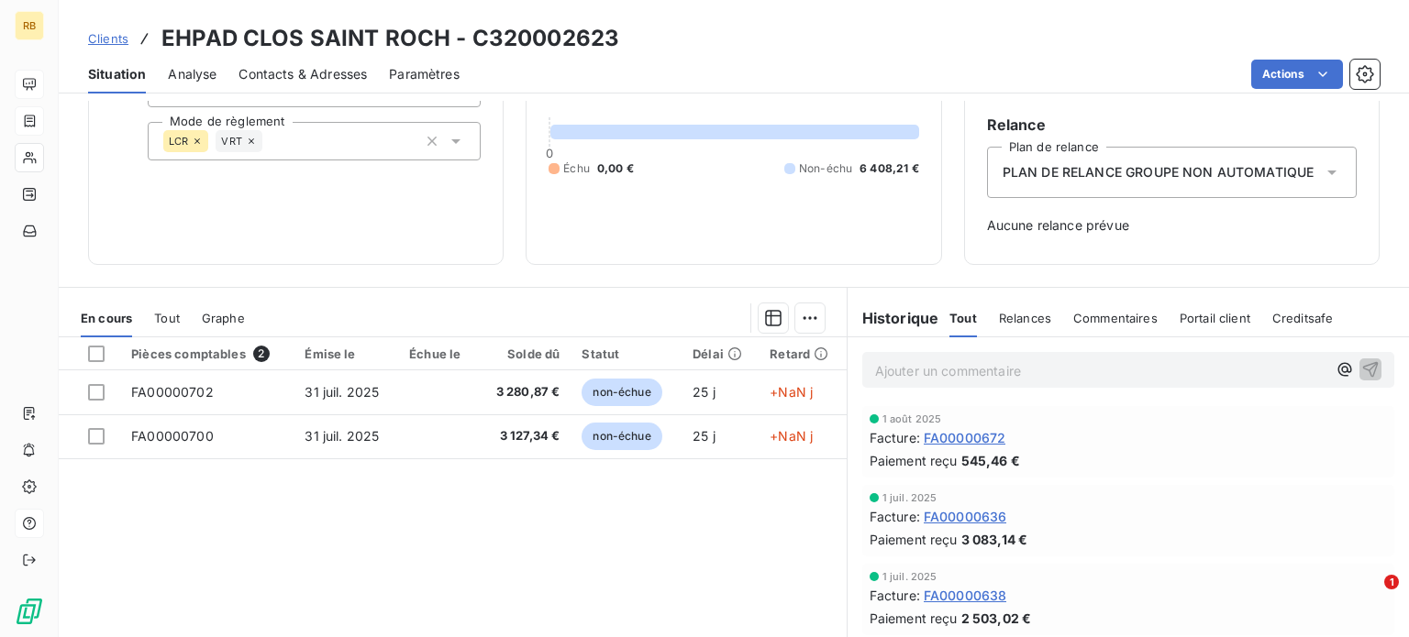
scroll to position [265, 0]
